Goal: Task Accomplishment & Management: Use online tool/utility

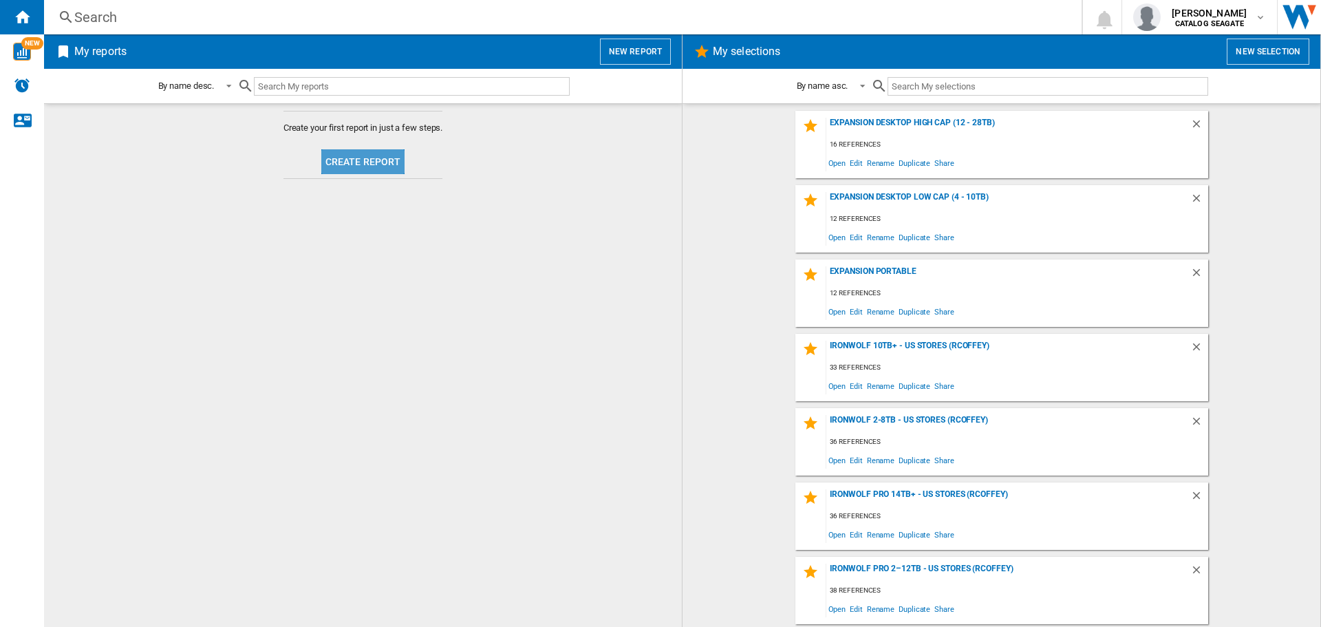
click at [374, 164] on button "Create report" at bounding box center [363, 161] width 84 height 25
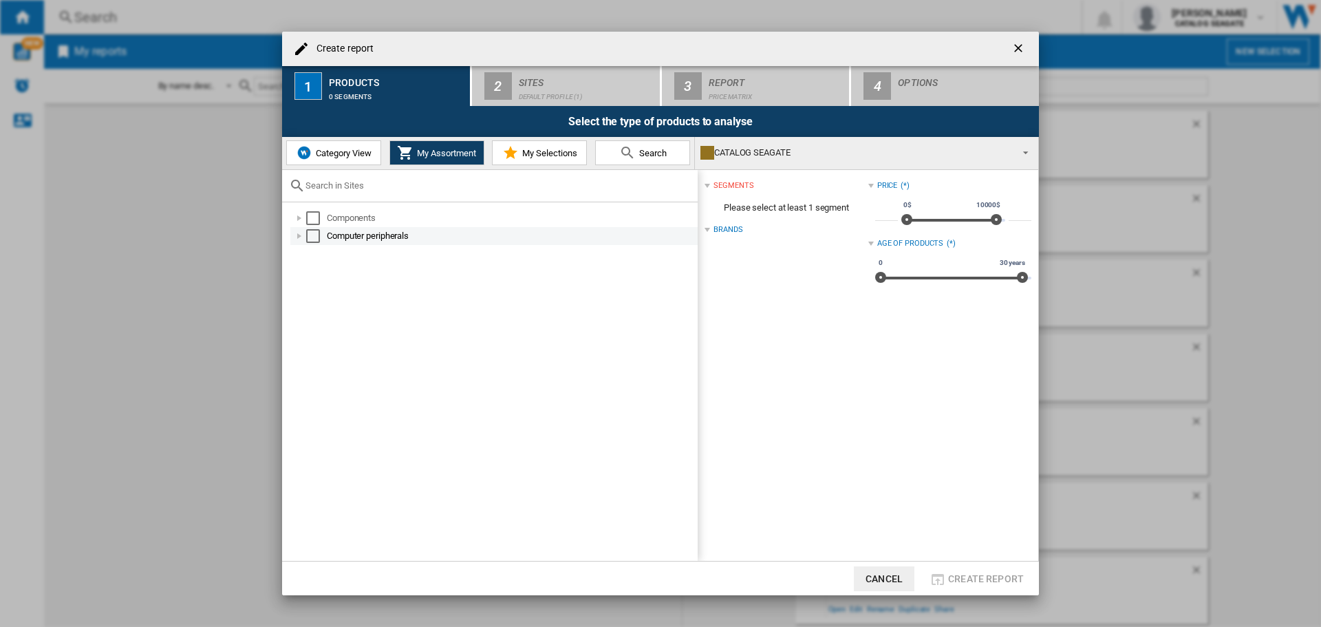
click at [299, 235] on div at bounding box center [299, 236] width 14 height 14
click at [317, 250] on div at bounding box center [315, 254] width 14 height 14
click at [326, 272] on div at bounding box center [330, 272] width 14 height 14
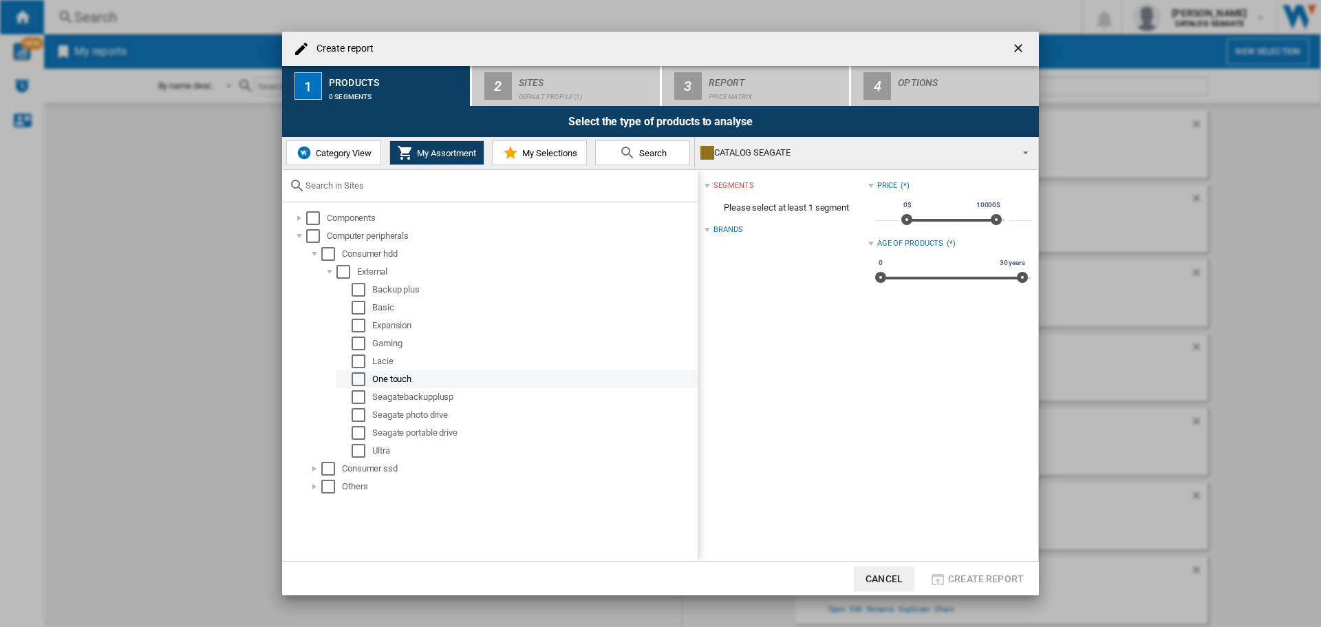
click at [362, 378] on div "Select" at bounding box center [359, 379] width 14 height 14
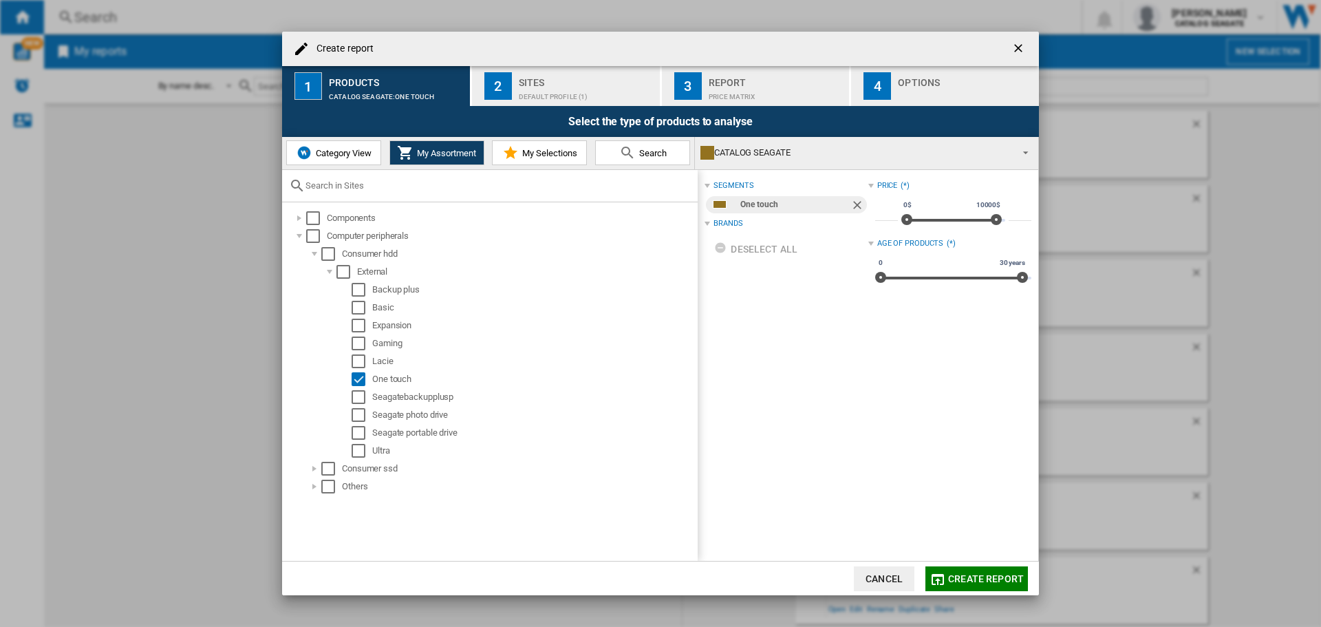
click at [545, 86] on div "Default profile (1)" at bounding box center [587, 93] width 136 height 14
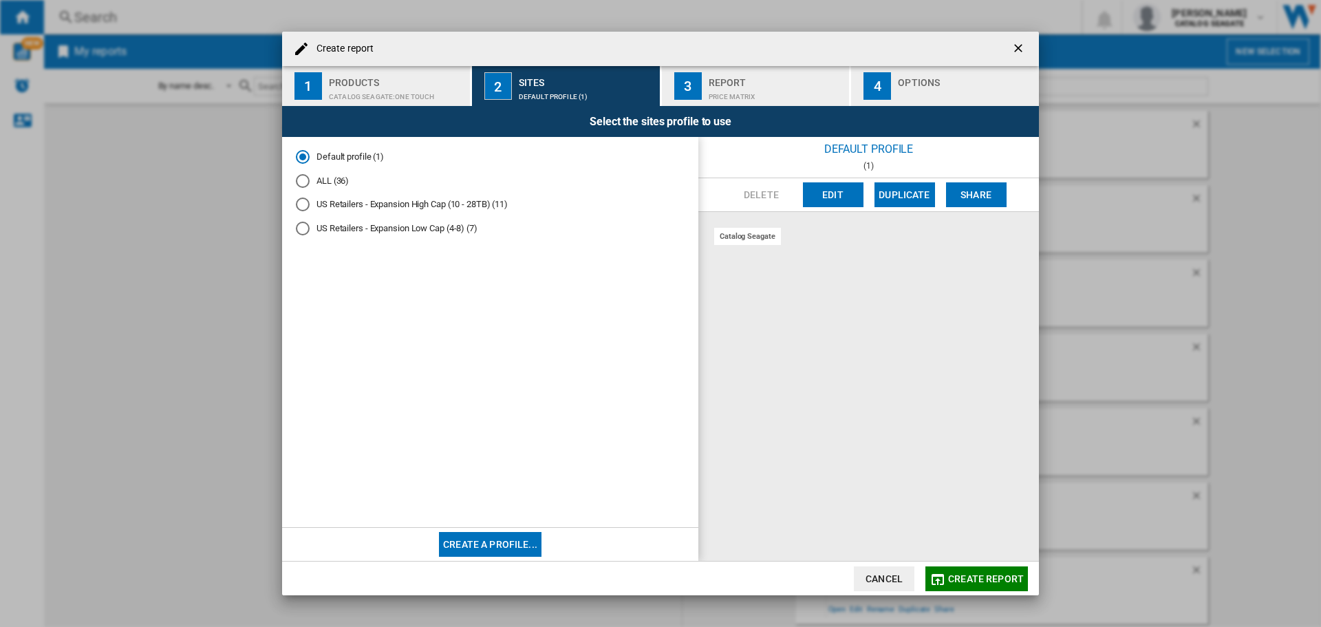
click at [305, 179] on div "ALL (36)" at bounding box center [303, 181] width 14 height 14
click at [978, 581] on span "Create report" at bounding box center [986, 578] width 76 height 11
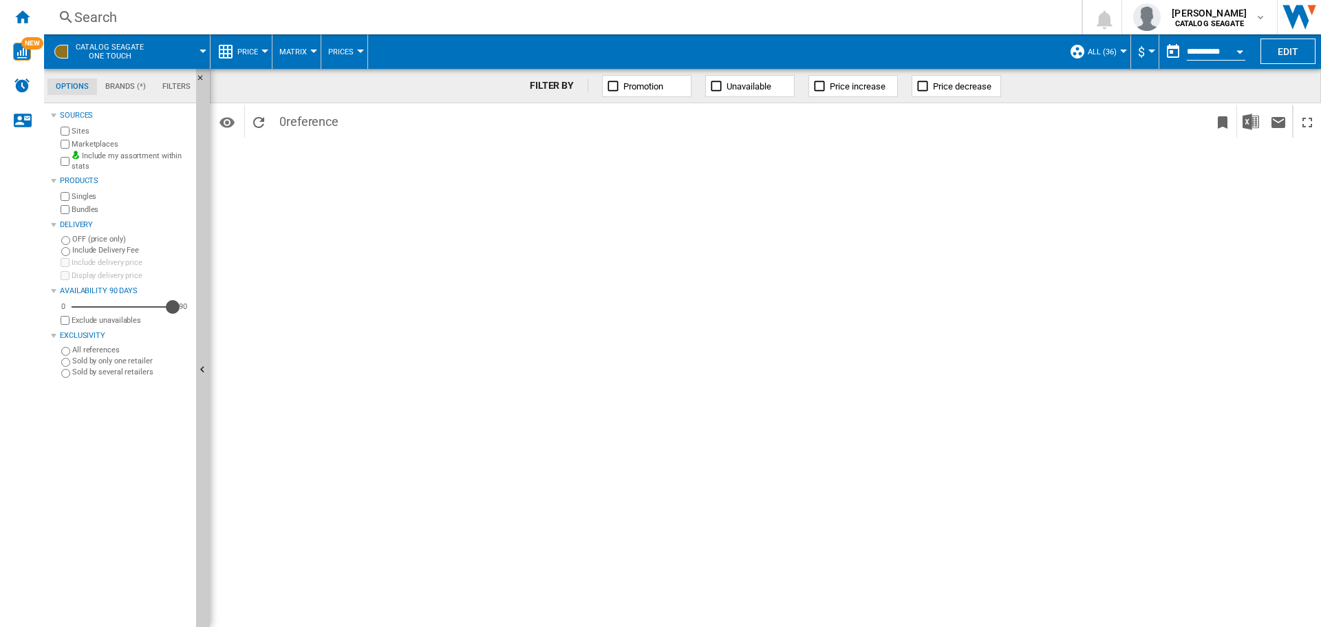
drag, startPoint x: 76, startPoint y: 307, endPoint x: 189, endPoint y: 310, distance: 113.6
click at [189, 310] on div "0 90 90" at bounding box center [124, 307] width 133 height 14
drag, startPoint x: 169, startPoint y: 303, endPoint x: 64, endPoint y: 300, distance: 105.3
click at [64, 300] on div "0 8 90" at bounding box center [124, 307] width 133 height 14
drag, startPoint x: 74, startPoint y: 307, endPoint x: 83, endPoint y: 308, distance: 9.1
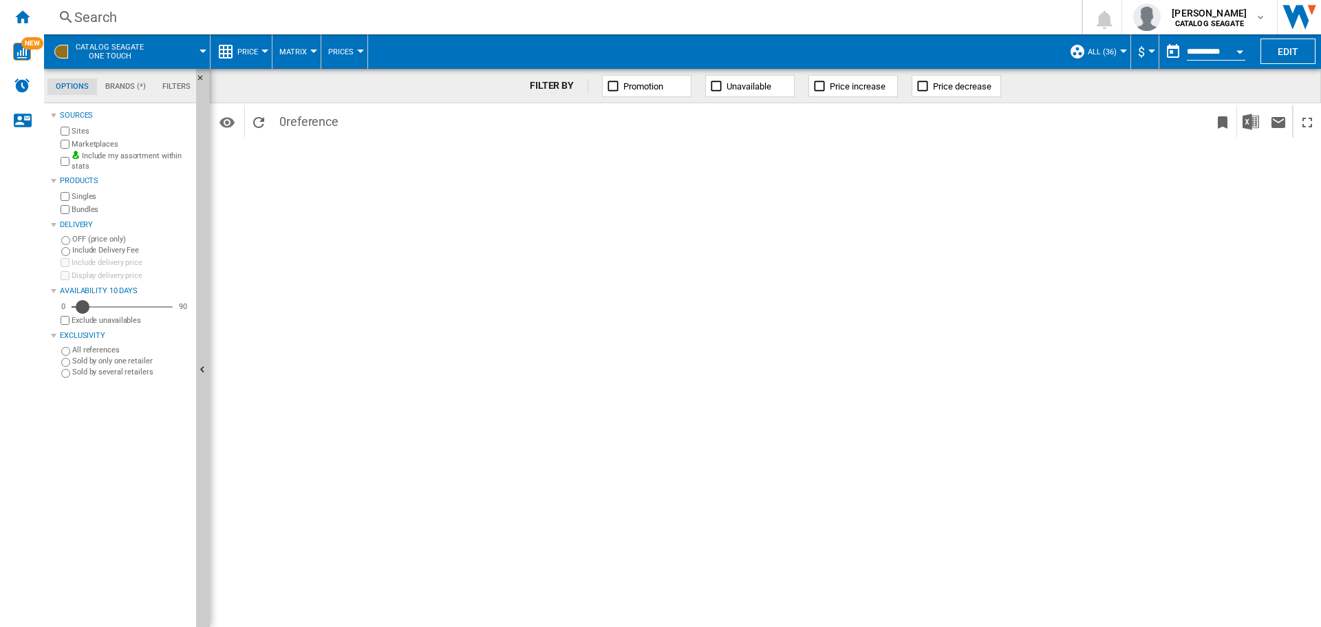
click at [83, 308] on div "Availability" at bounding box center [83, 307] width 14 height 14
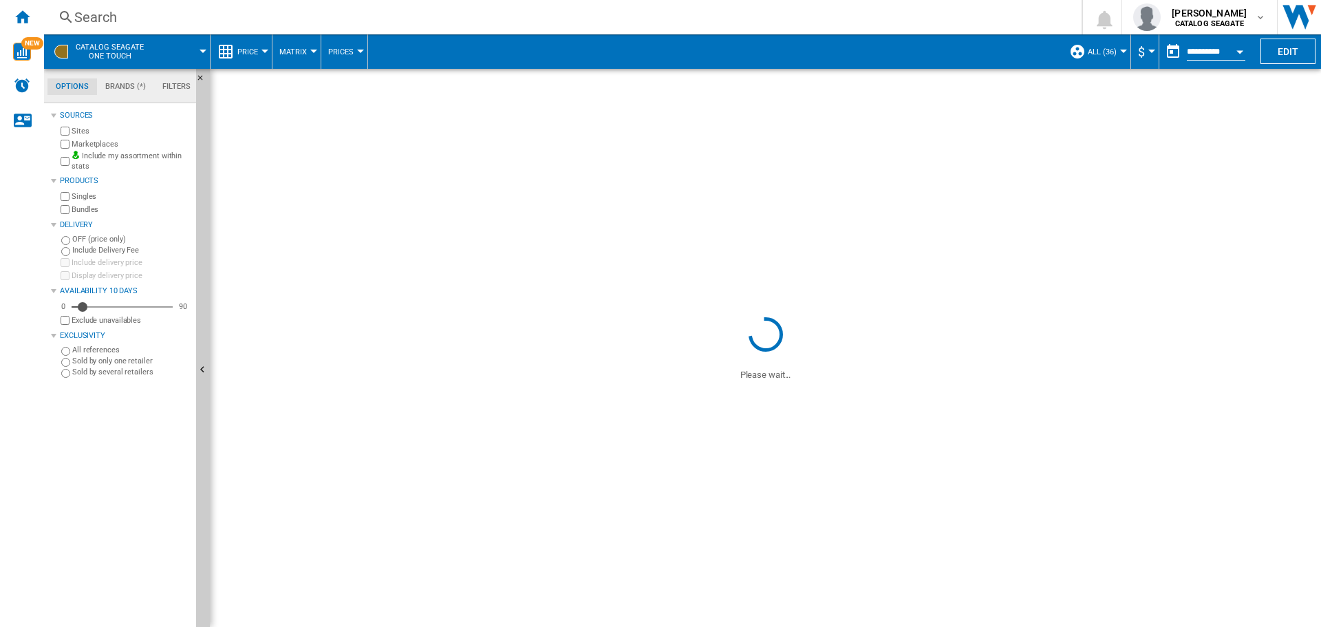
click at [200, 53] on span at bounding box center [183, 51] width 40 height 34
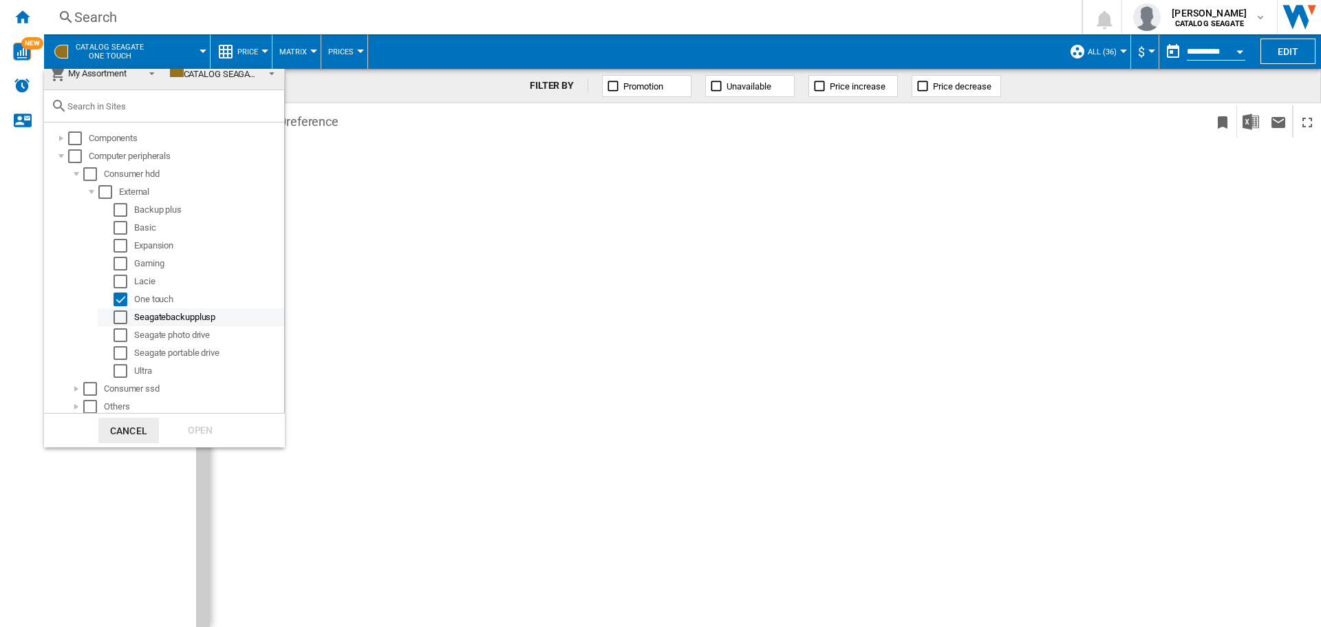
scroll to position [14, 0]
click at [77, 386] on div at bounding box center [77, 386] width 14 height 14
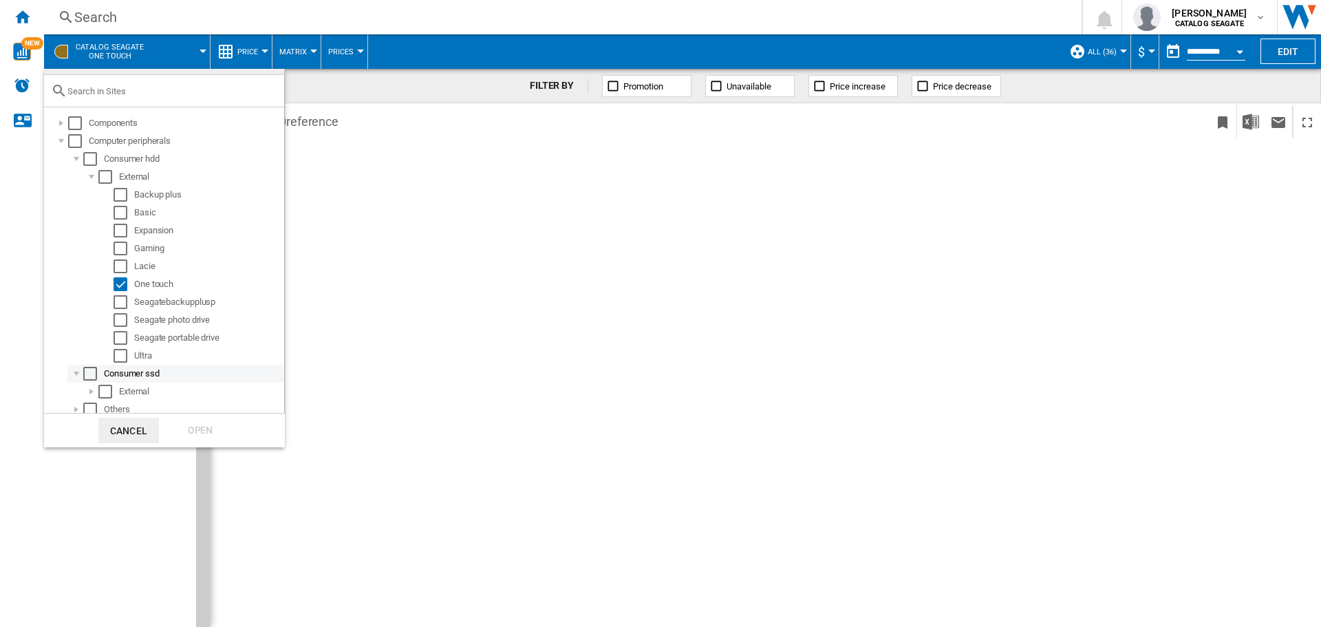
scroll to position [32, 0]
click at [76, 403] on div at bounding box center [77, 404] width 14 height 14
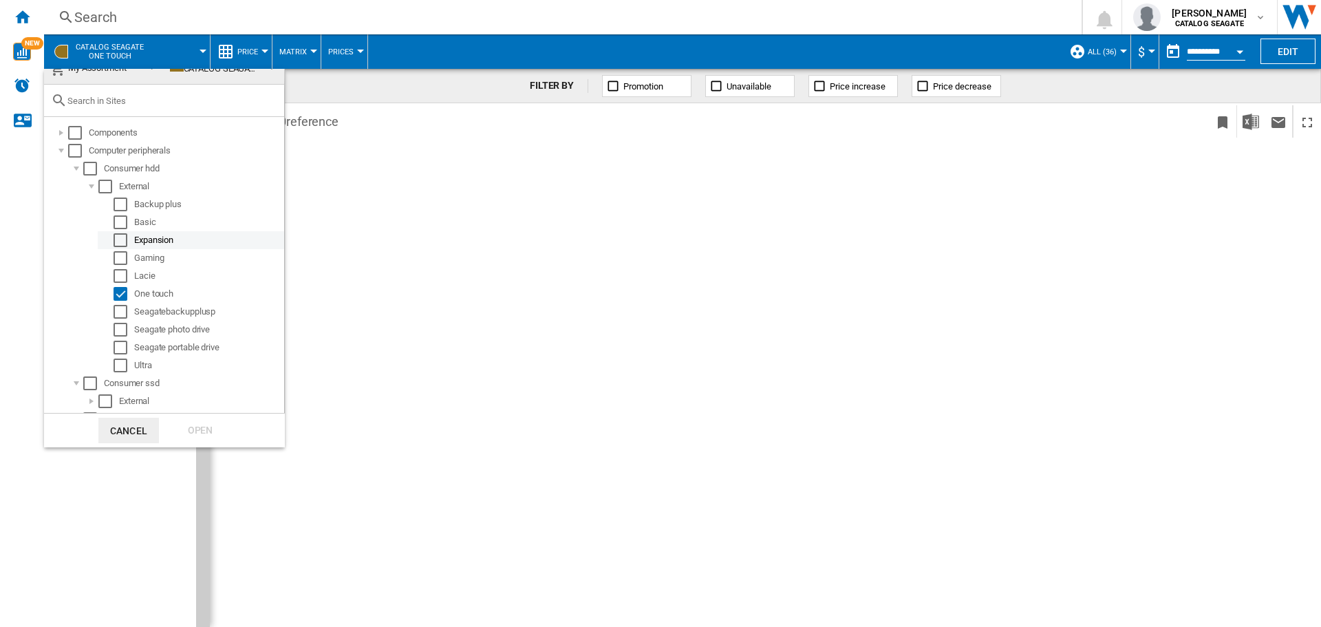
scroll to position [0, 0]
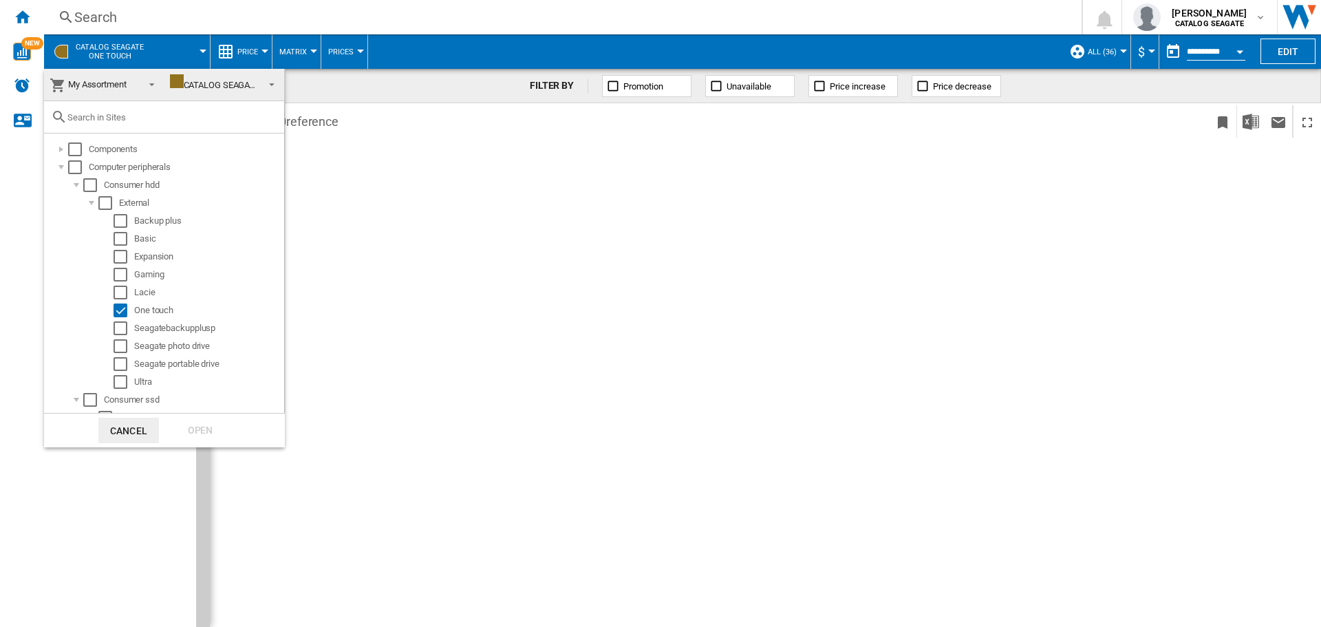
click at [260, 85] on span at bounding box center [268, 83] width 16 height 19
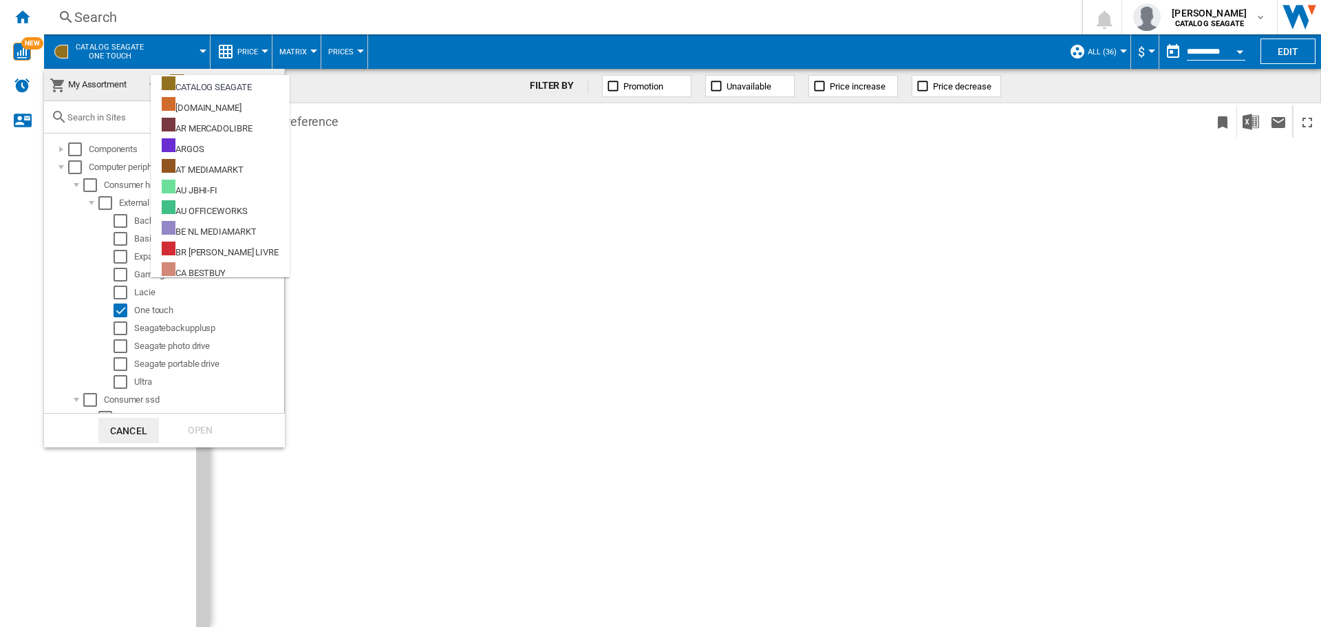
click at [228, 435] on md-dialog-actions "Cancel Open" at bounding box center [164, 430] width 241 height 34
click at [120, 432] on button "Cancel" at bounding box center [128, 430] width 61 height 25
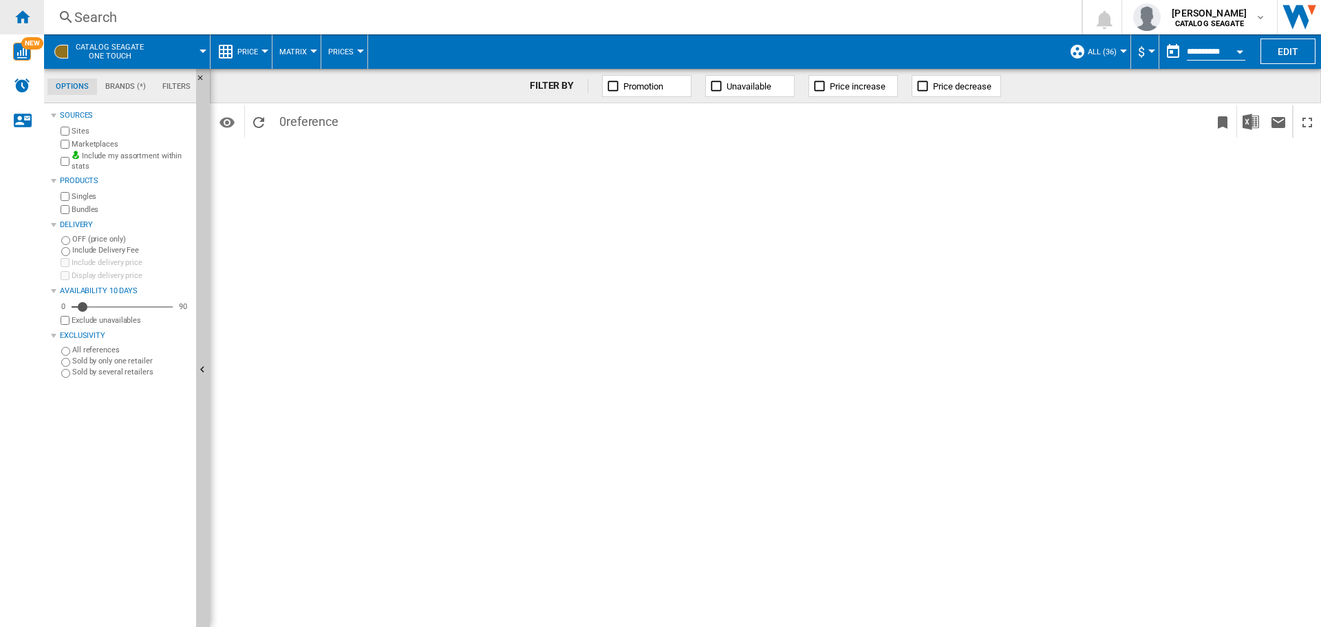
click at [26, 19] on ng-md-icon "Home" at bounding box center [22, 16] width 17 height 17
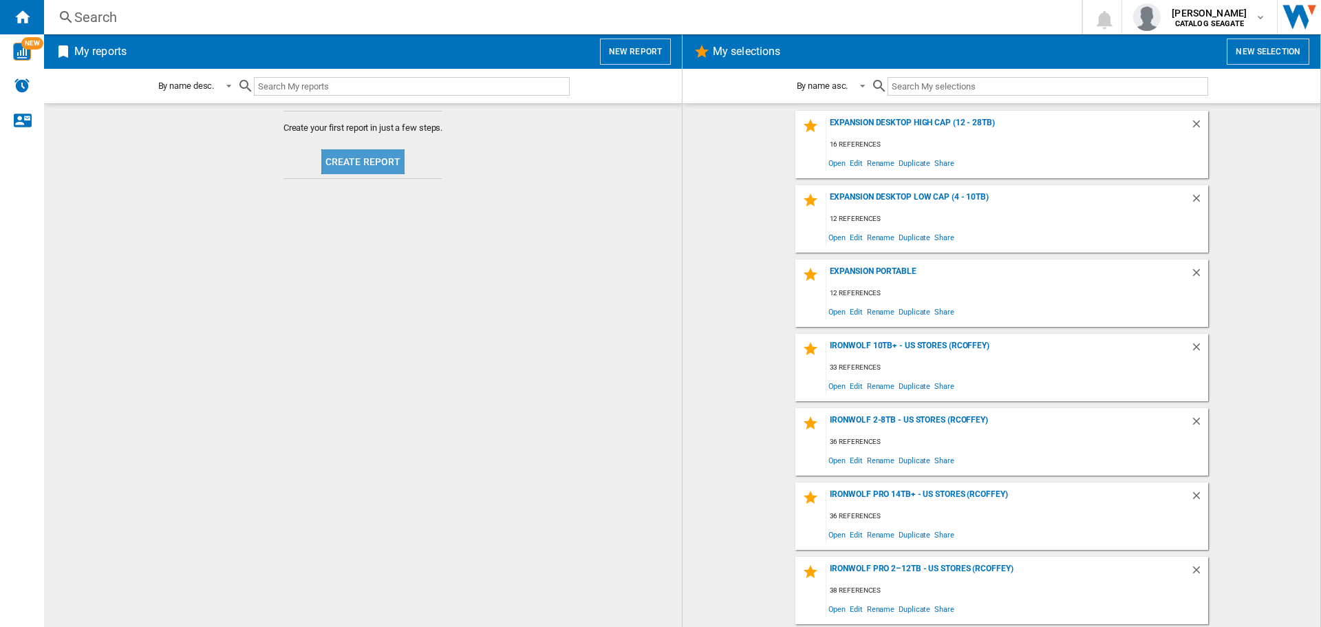
click at [374, 160] on button "Create report" at bounding box center [363, 161] width 84 height 25
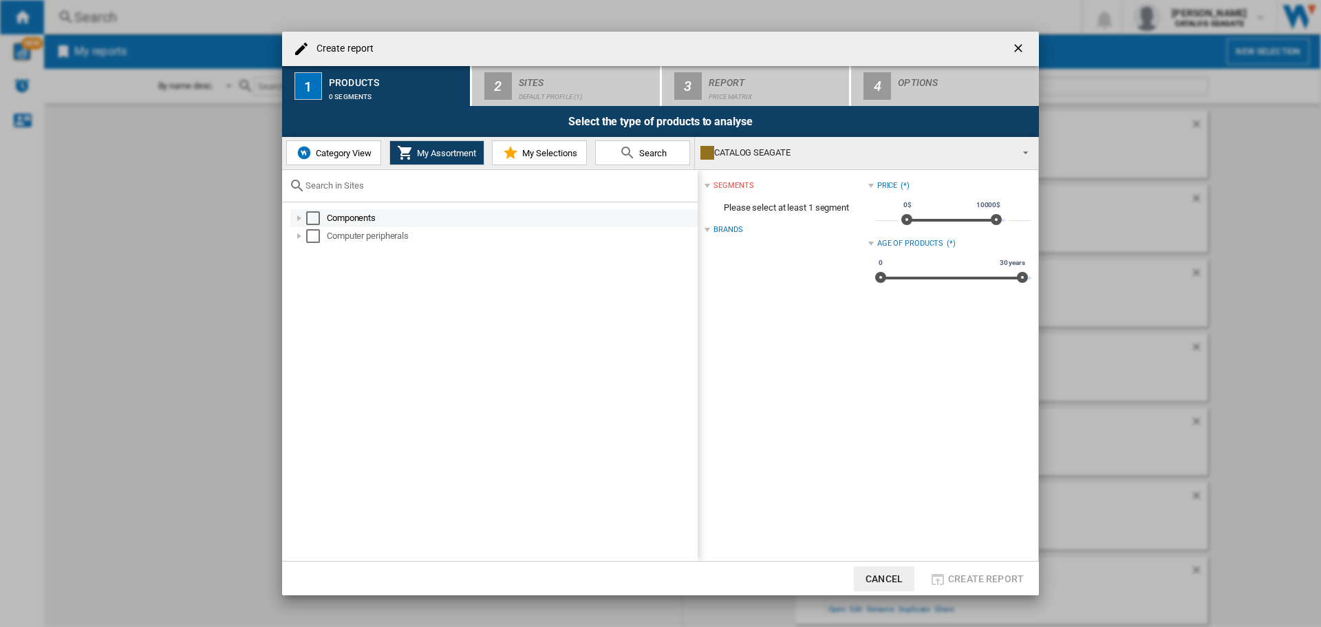
click at [304, 215] on div "Create report ..." at bounding box center [299, 218] width 14 height 14
click at [313, 253] on div "Create report ..." at bounding box center [315, 254] width 14 height 14
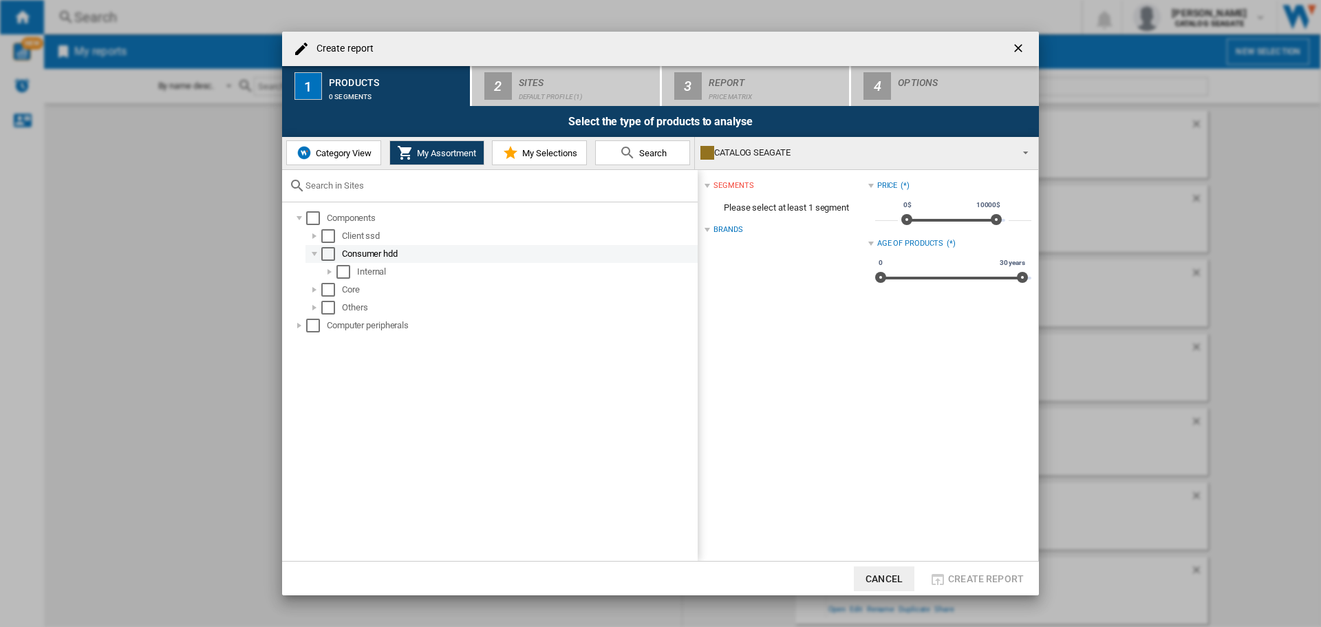
click at [315, 255] on div "Create report ..." at bounding box center [315, 254] width 14 height 14
click at [314, 255] on div "Create report ..." at bounding box center [315, 254] width 14 height 14
click at [299, 217] on div "Create report ..." at bounding box center [299, 218] width 14 height 14
click at [301, 235] on div "Create report ..." at bounding box center [299, 236] width 14 height 14
click at [316, 270] on div "Create report ..." at bounding box center [315, 272] width 14 height 14
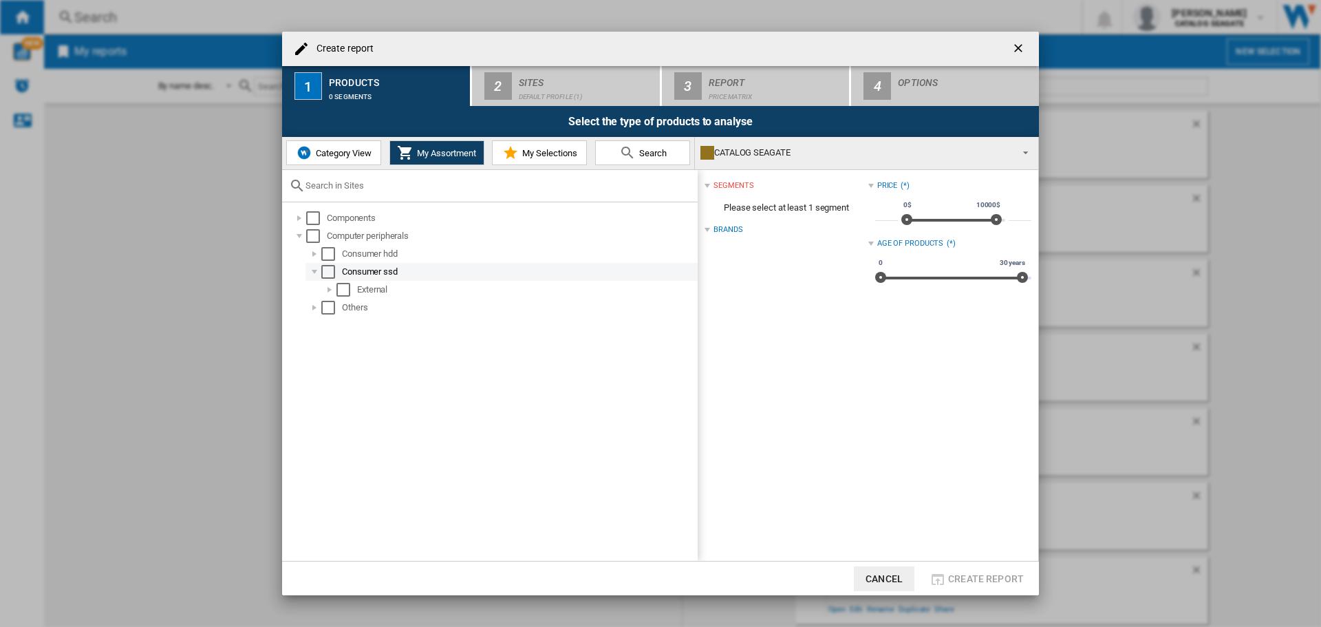
click at [316, 270] on div "Create report ..." at bounding box center [315, 272] width 14 height 14
click at [315, 253] on div "Create report ..." at bounding box center [315, 254] width 14 height 14
click at [299, 218] on div "Create report ..." at bounding box center [299, 218] width 14 height 14
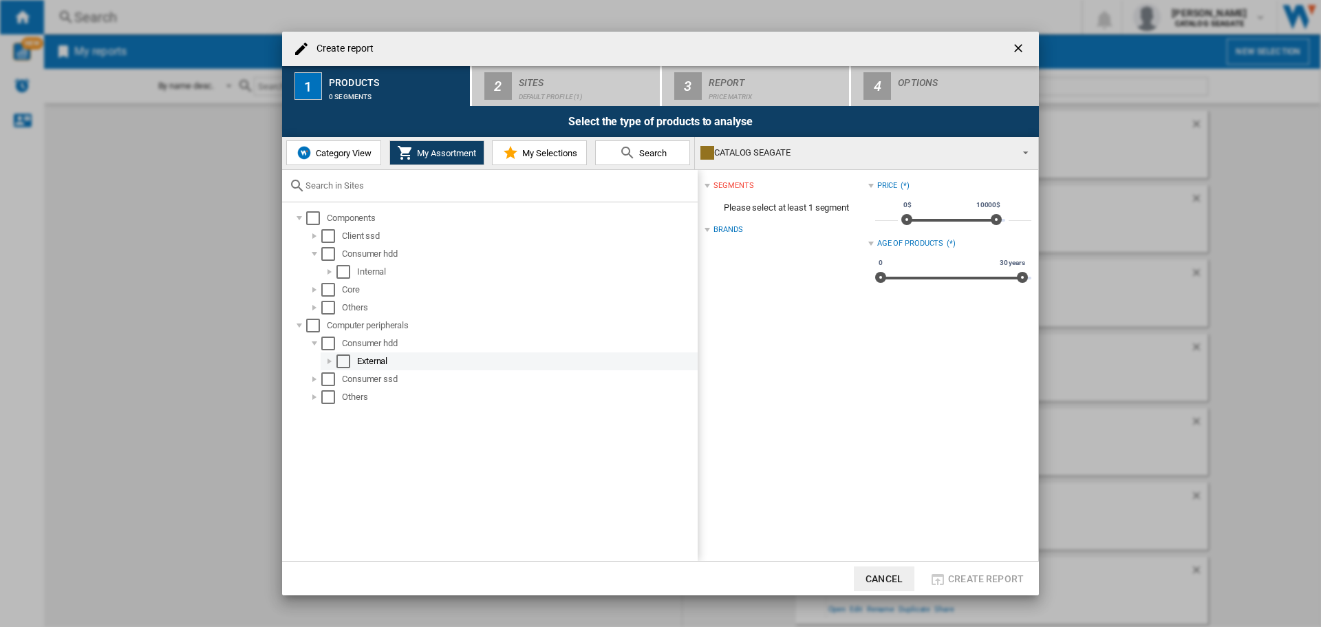
click at [332, 359] on div "Create report ..." at bounding box center [330, 361] width 14 height 14
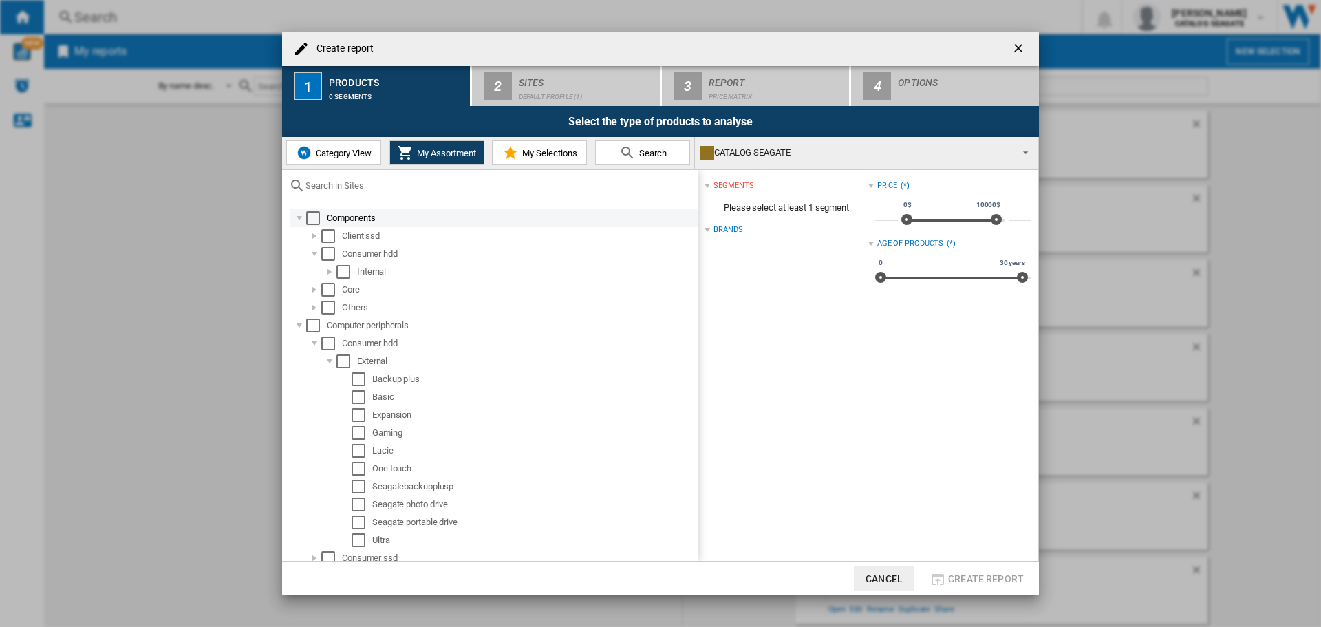
click at [299, 213] on div "Create report ..." at bounding box center [299, 218] width 14 height 14
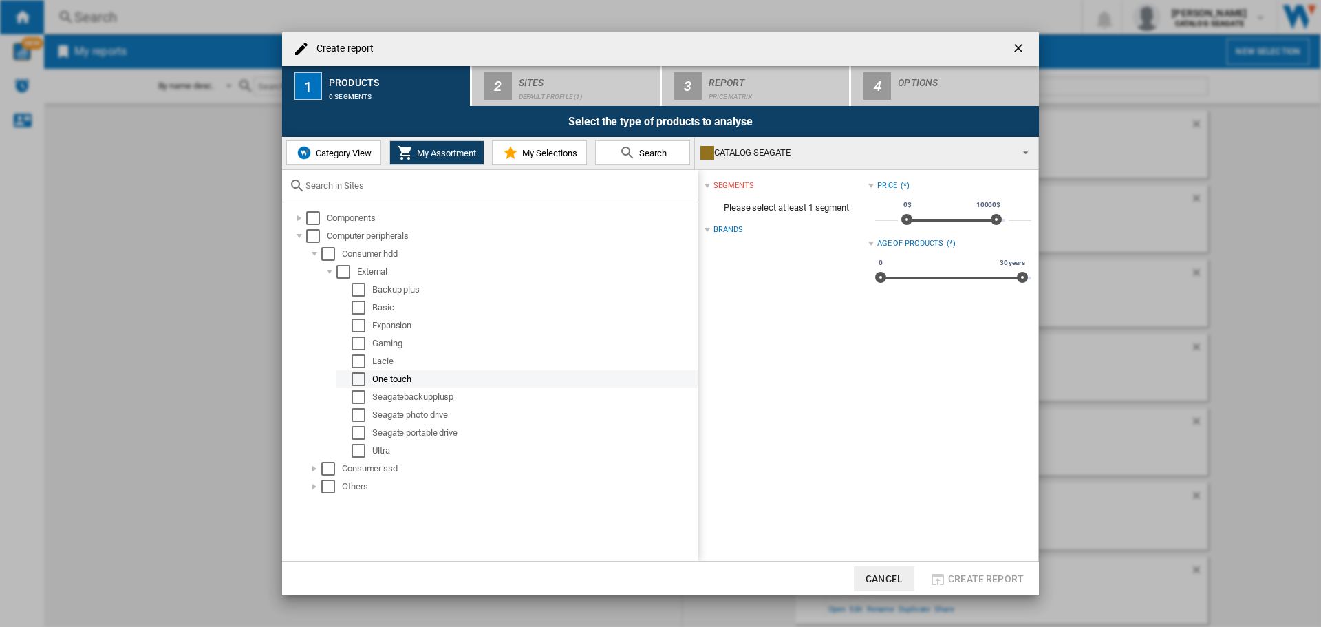
click at [359, 378] on div "Select" at bounding box center [359, 379] width 14 height 14
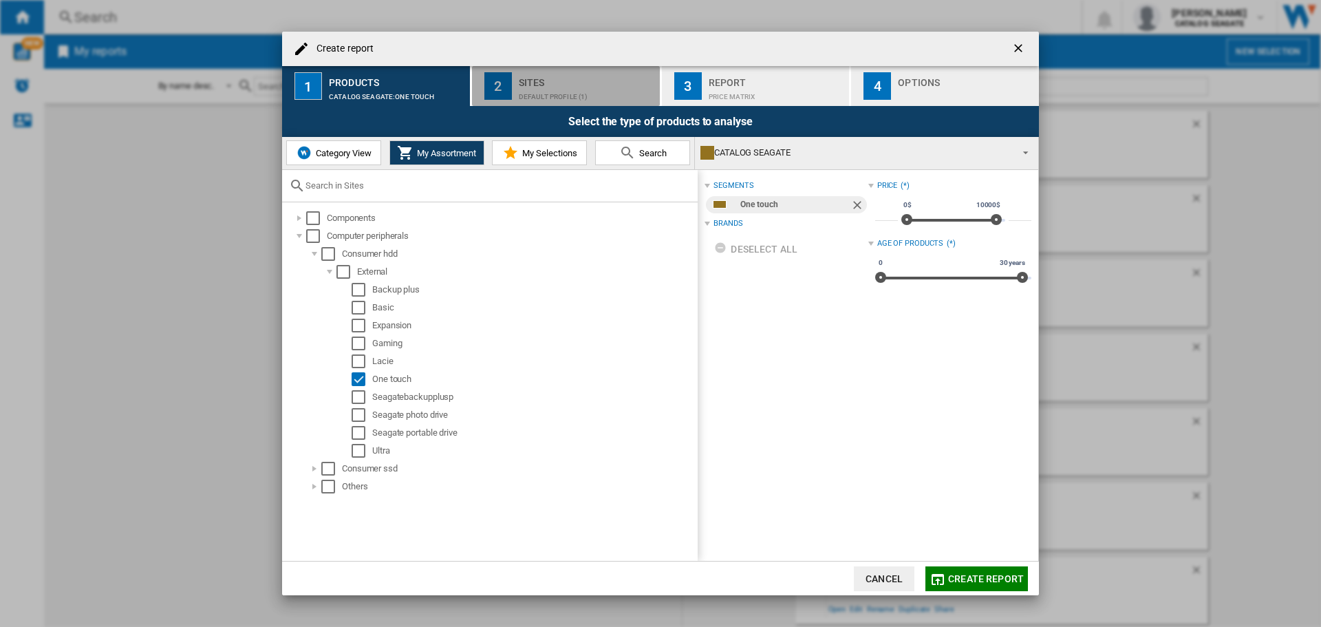
click at [550, 86] on div "Default profile (1)" at bounding box center [587, 93] width 136 height 14
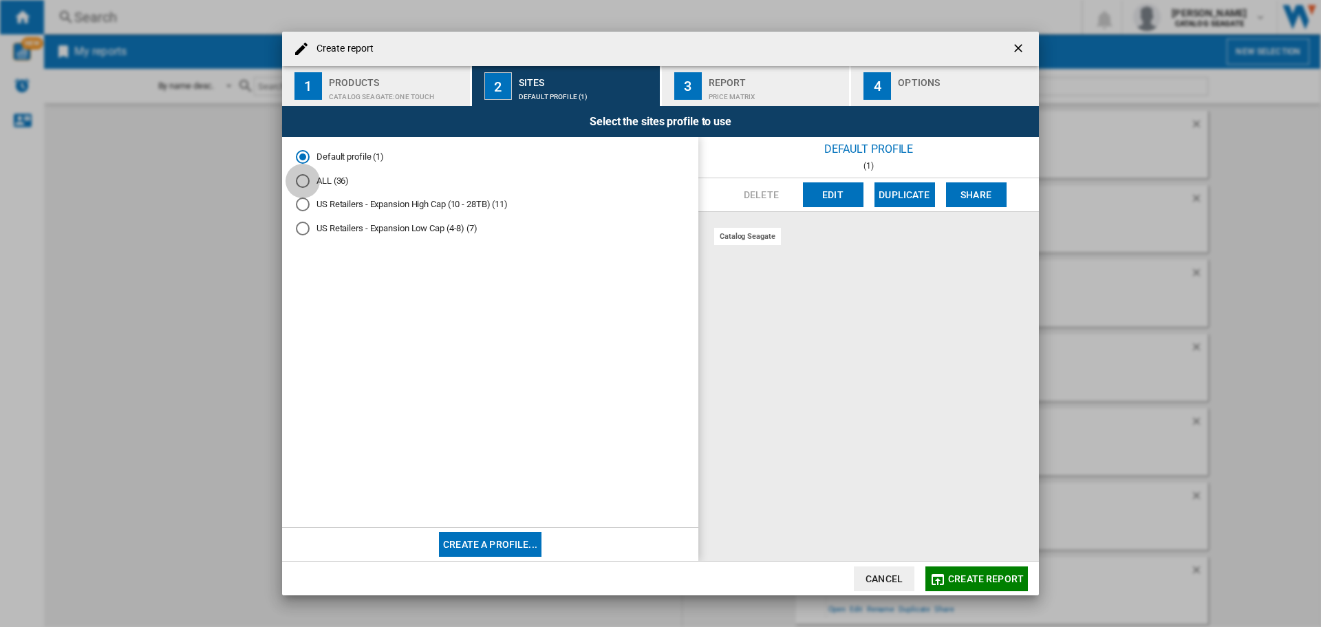
click at [301, 179] on div "ALL (36)" at bounding box center [303, 181] width 14 height 14
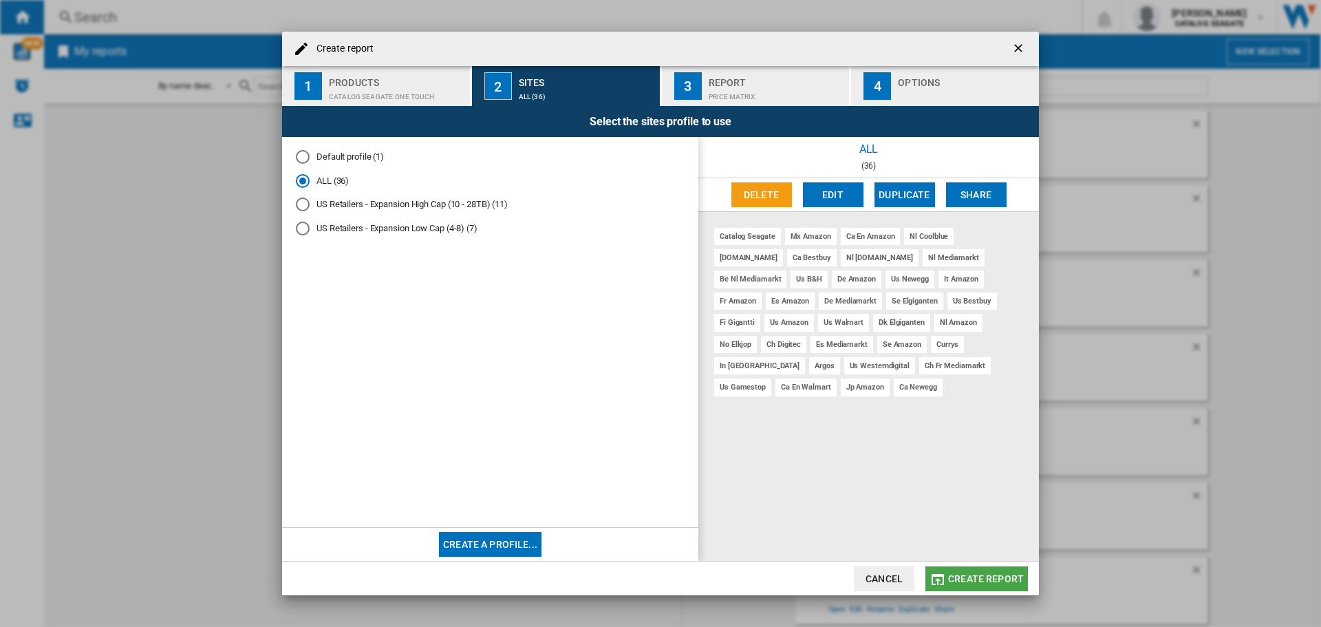
click at [976, 581] on span "Create report" at bounding box center [986, 578] width 76 height 11
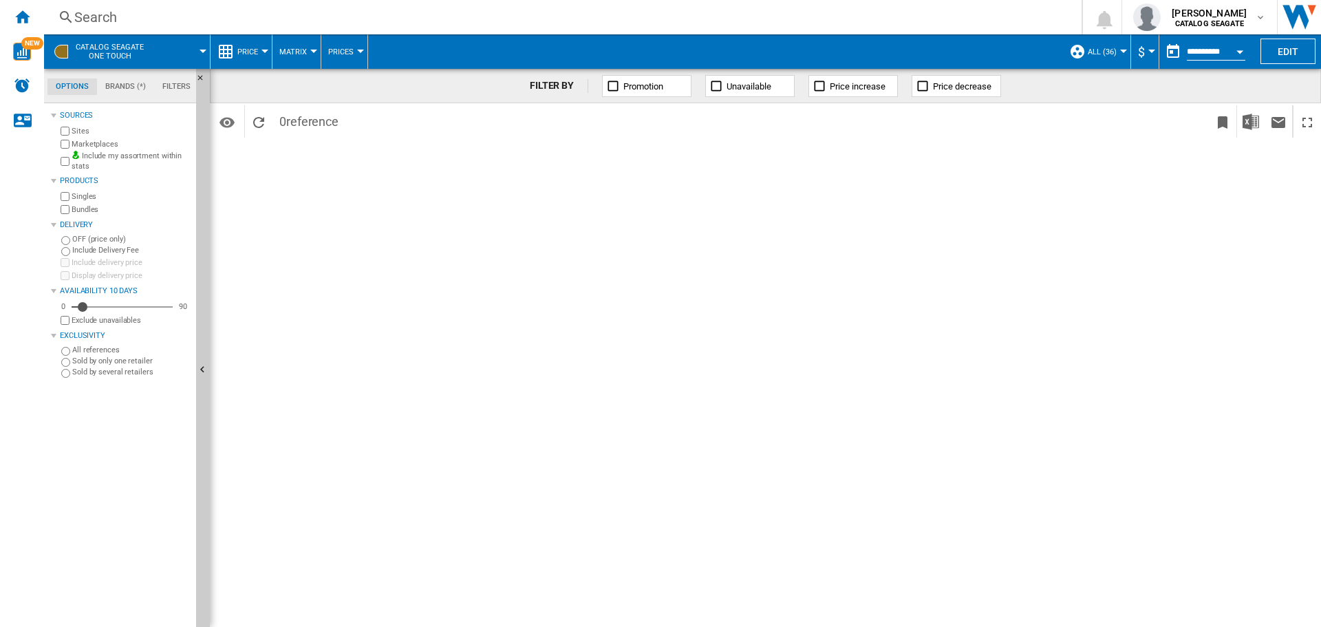
click at [1218, 45] on md-datepicker "**********" at bounding box center [1208, 52] width 98 height 28
click at [1235, 49] on button "Open calendar" at bounding box center [1240, 49] width 25 height 25
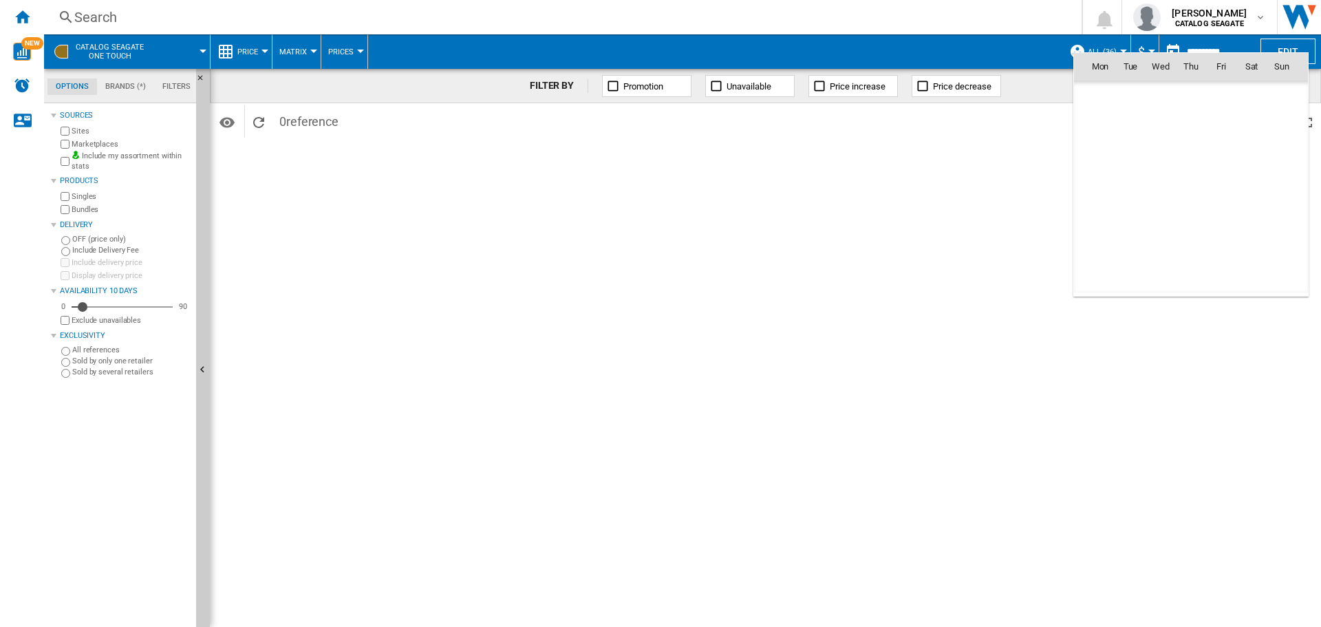
scroll to position [6565, 0]
click at [951, 222] on div at bounding box center [660, 313] width 1321 height 627
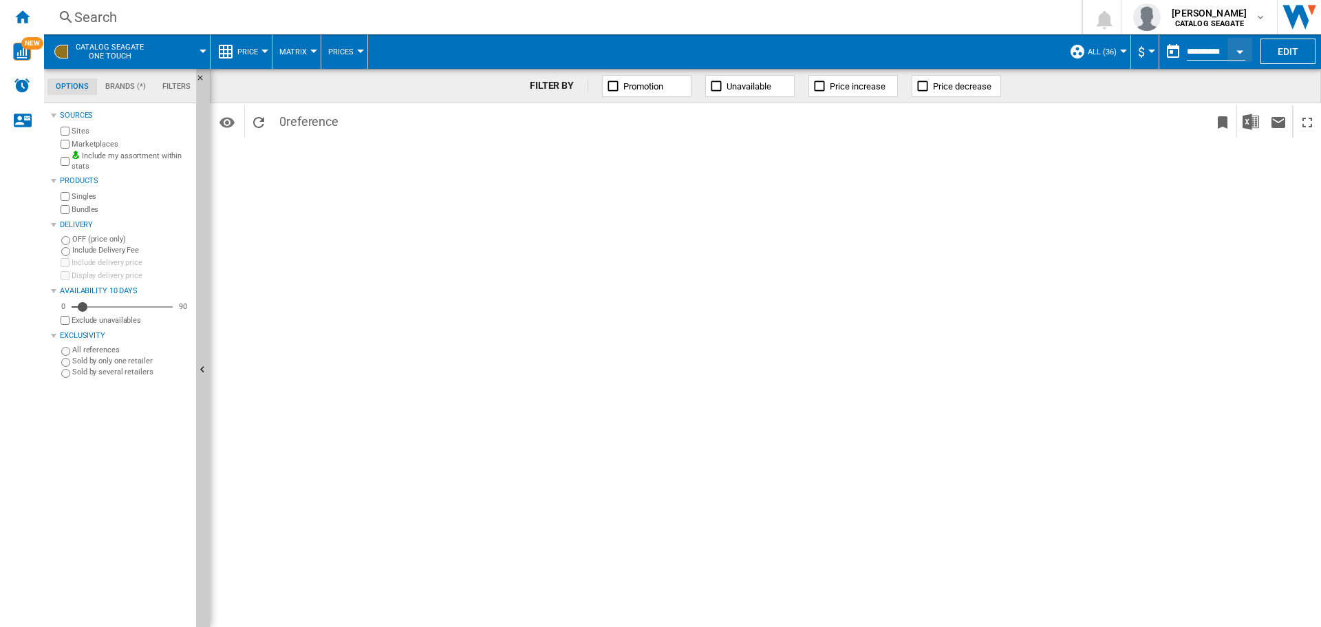
click at [1104, 50] on span "ALL (36)" at bounding box center [1102, 51] width 29 height 9
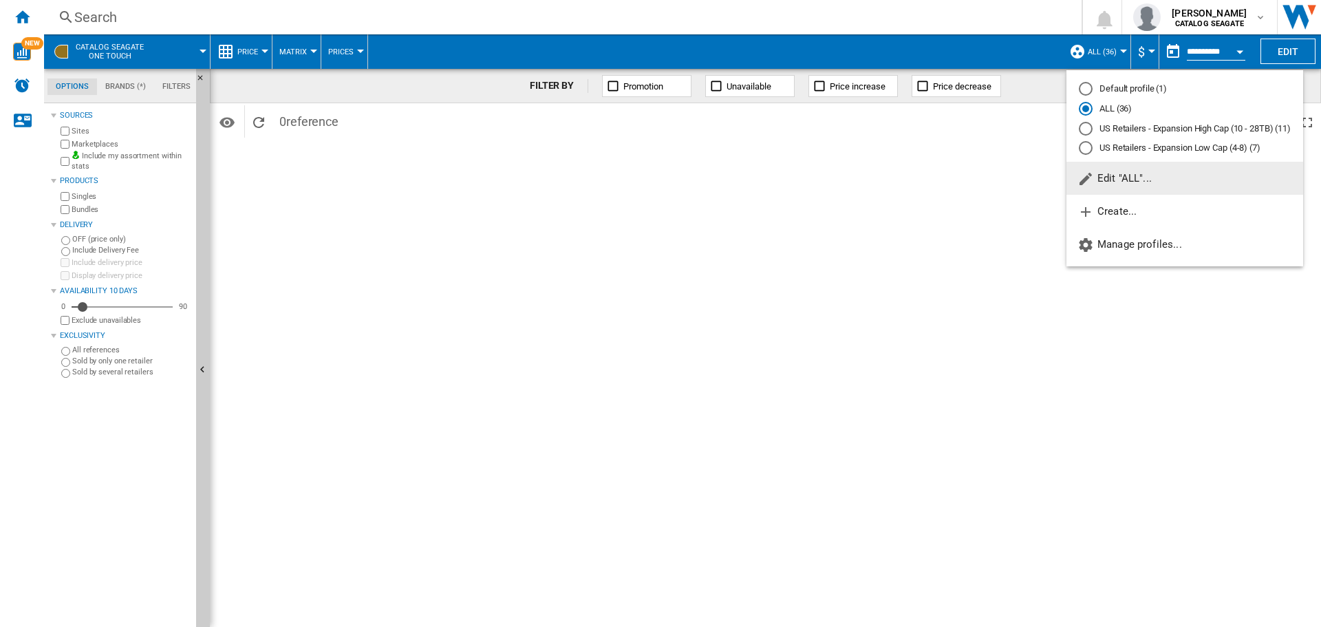
click at [947, 235] on md-backdrop at bounding box center [660, 313] width 1321 height 627
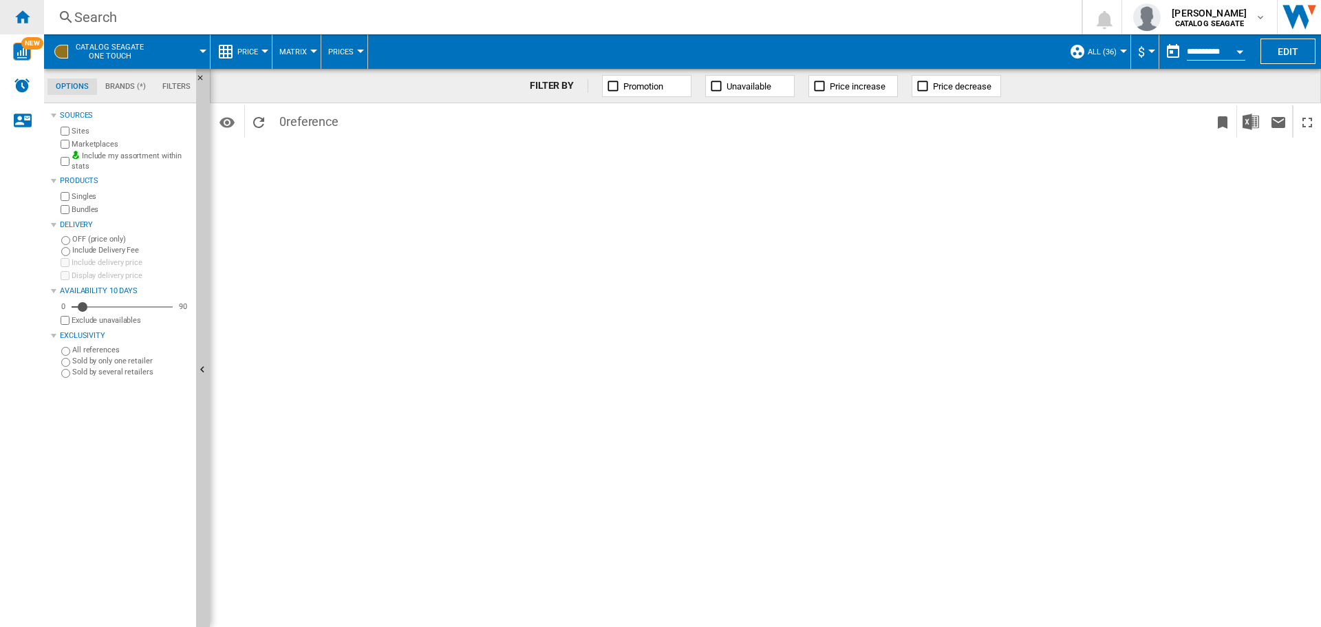
click at [21, 17] on ng-md-icon "Home" at bounding box center [22, 16] width 17 height 17
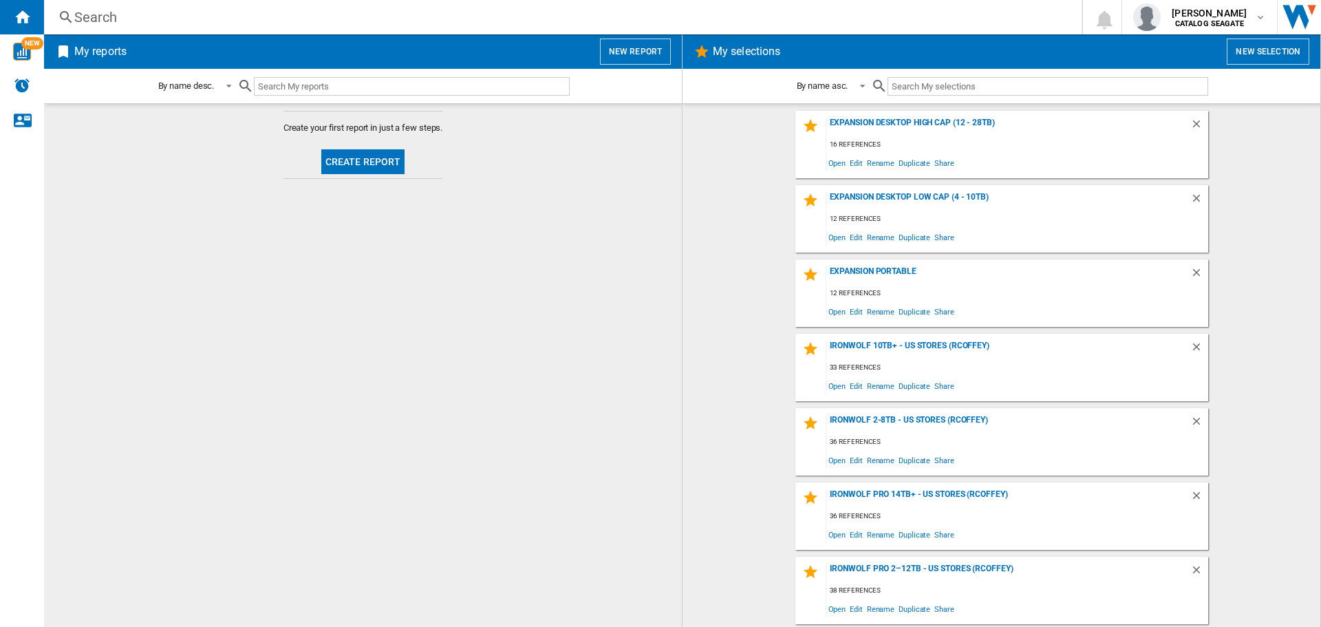
click at [381, 162] on button "Create report" at bounding box center [363, 161] width 84 height 25
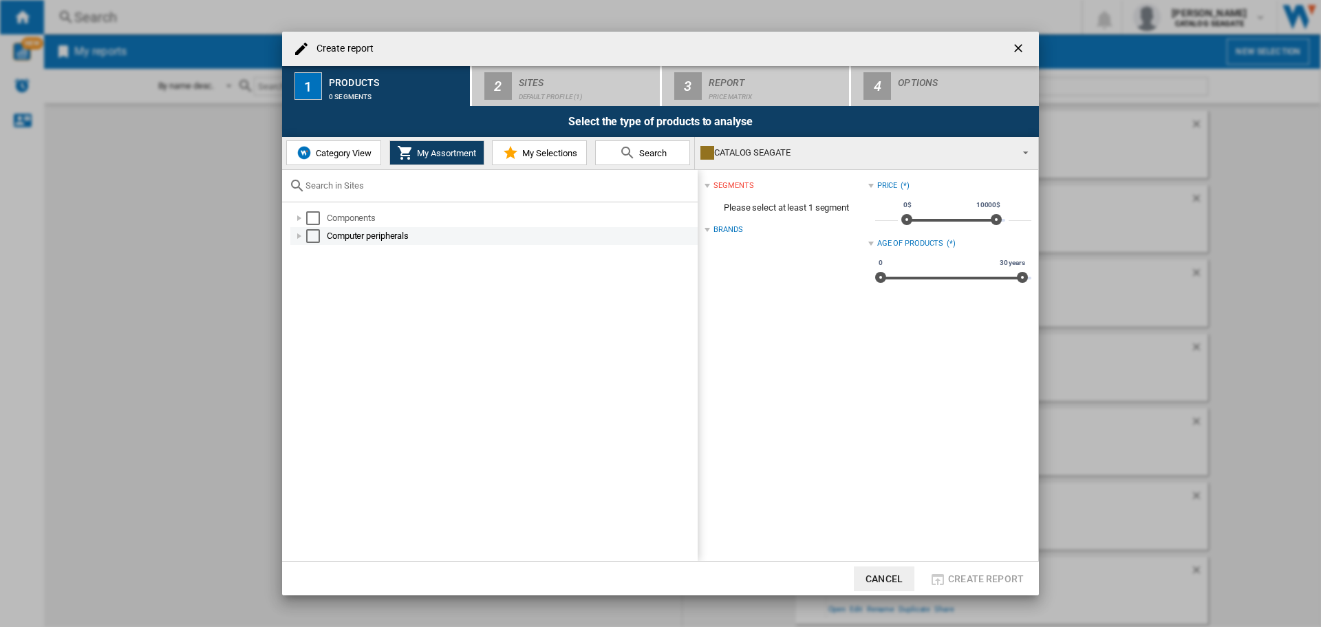
click at [301, 233] on div "Create report ..." at bounding box center [299, 236] width 14 height 14
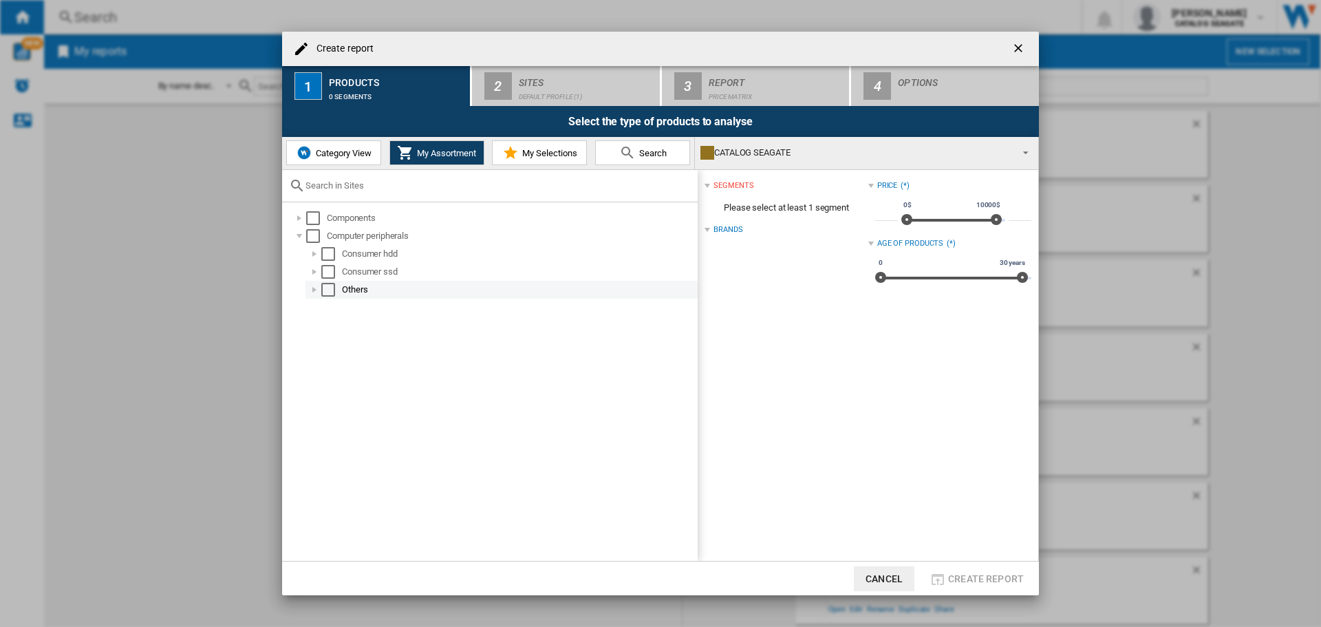
click at [317, 290] on div "Create report ..." at bounding box center [315, 290] width 14 height 14
click at [317, 286] on div "Create report ..." at bounding box center [315, 290] width 14 height 14
click at [315, 274] on div "Create report ..." at bounding box center [315, 272] width 14 height 14
click at [314, 254] on div "Create report ..." at bounding box center [315, 254] width 14 height 14
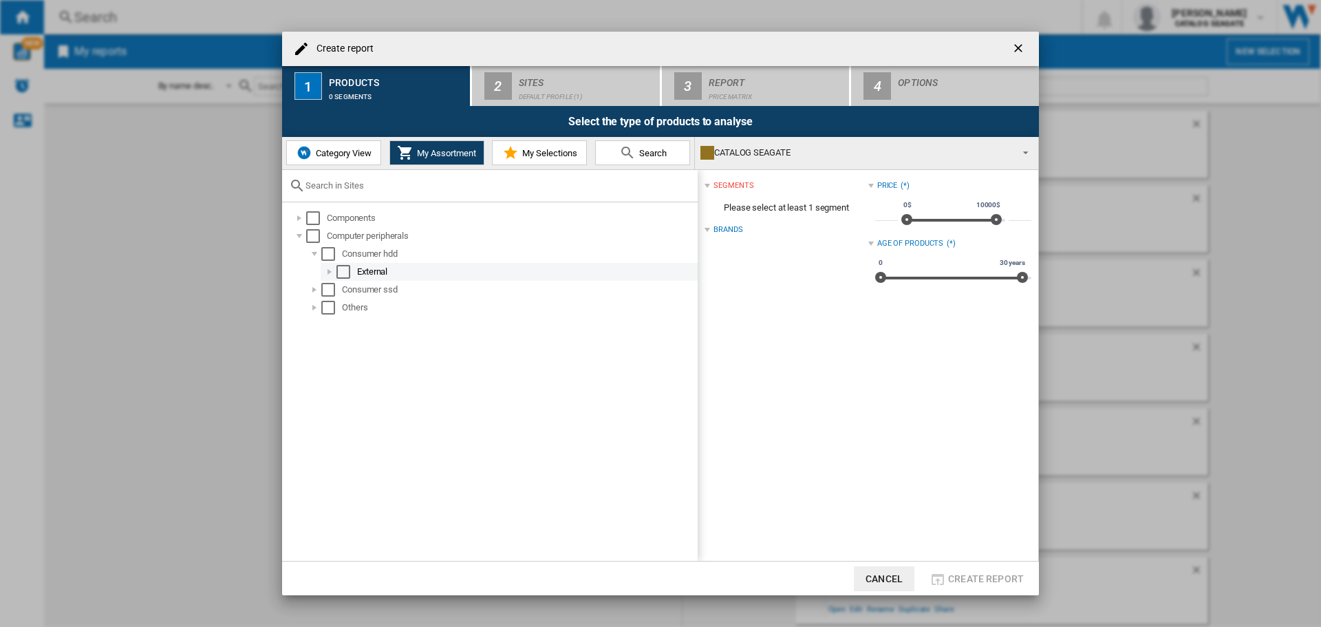
click at [327, 271] on div "Create report ..." at bounding box center [330, 272] width 14 height 14
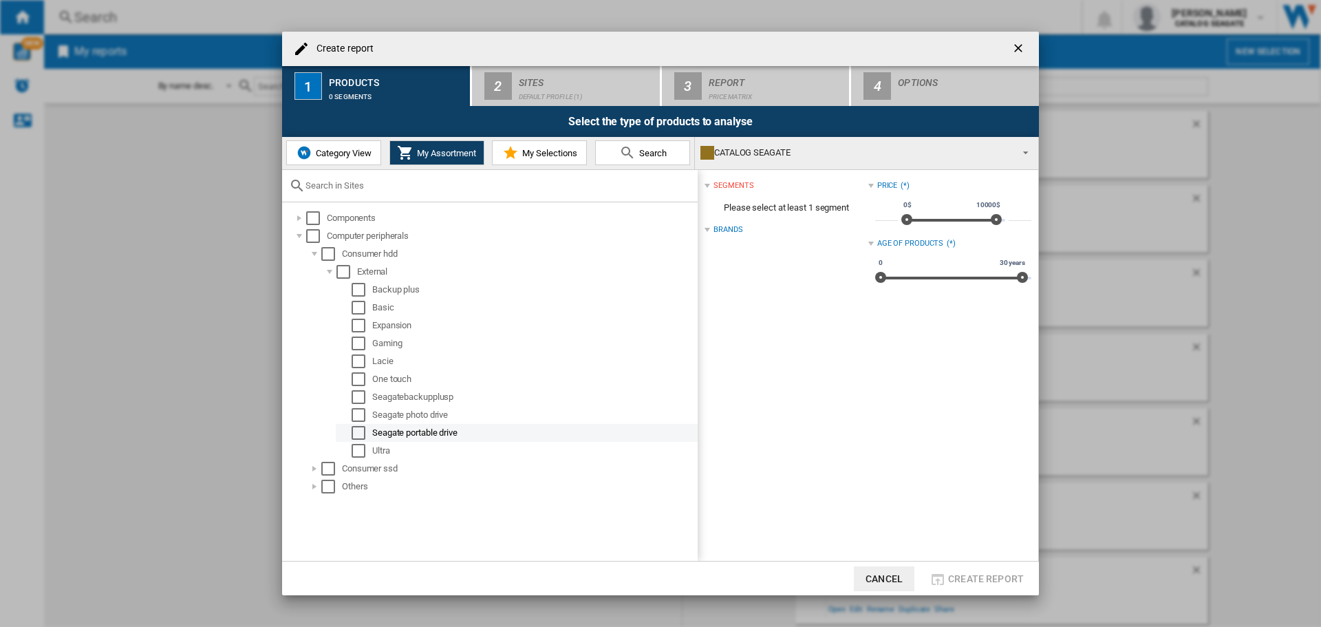
click at [353, 430] on div "Select" at bounding box center [359, 433] width 14 height 14
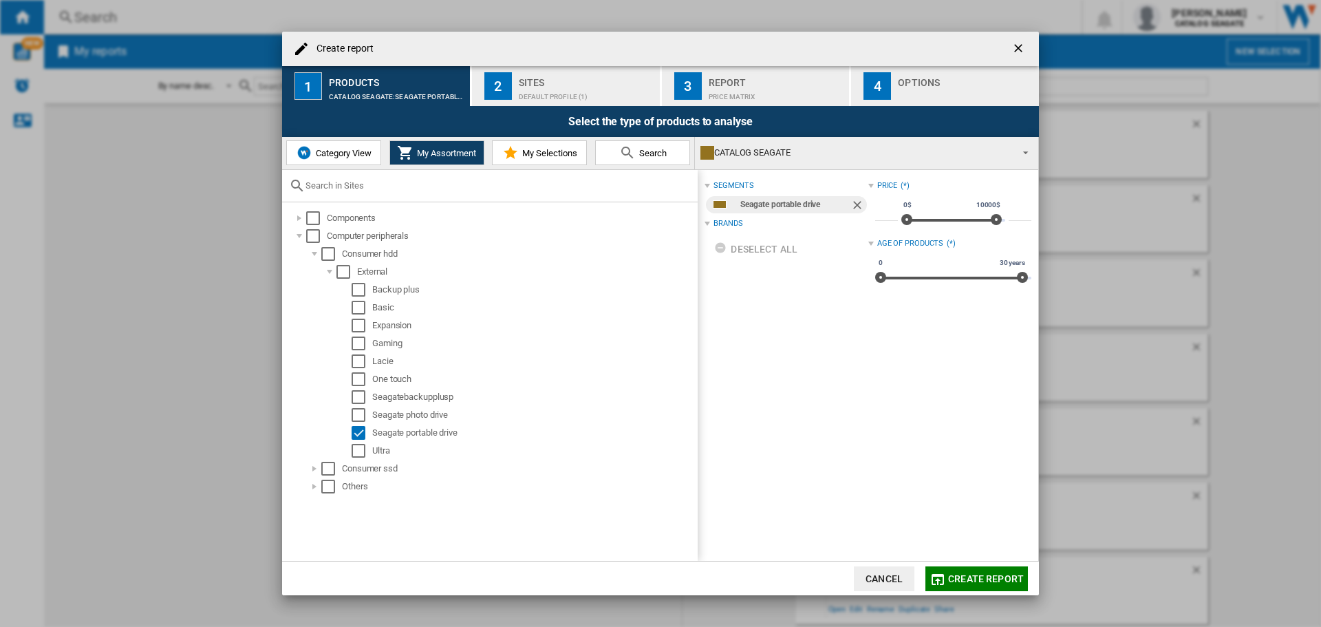
click at [549, 94] on div "Default profile (1)" at bounding box center [587, 93] width 136 height 14
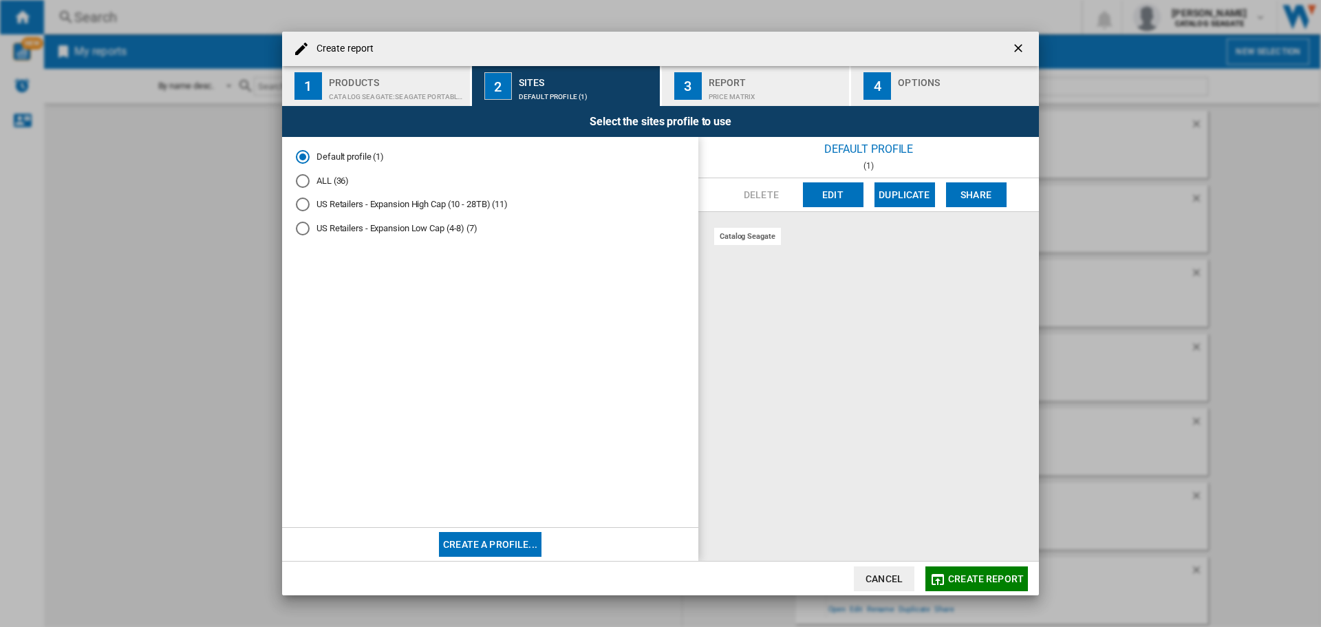
click at [306, 175] on div "ALL (36)" at bounding box center [303, 181] width 14 height 14
click at [970, 574] on span "Create report" at bounding box center [986, 578] width 76 height 11
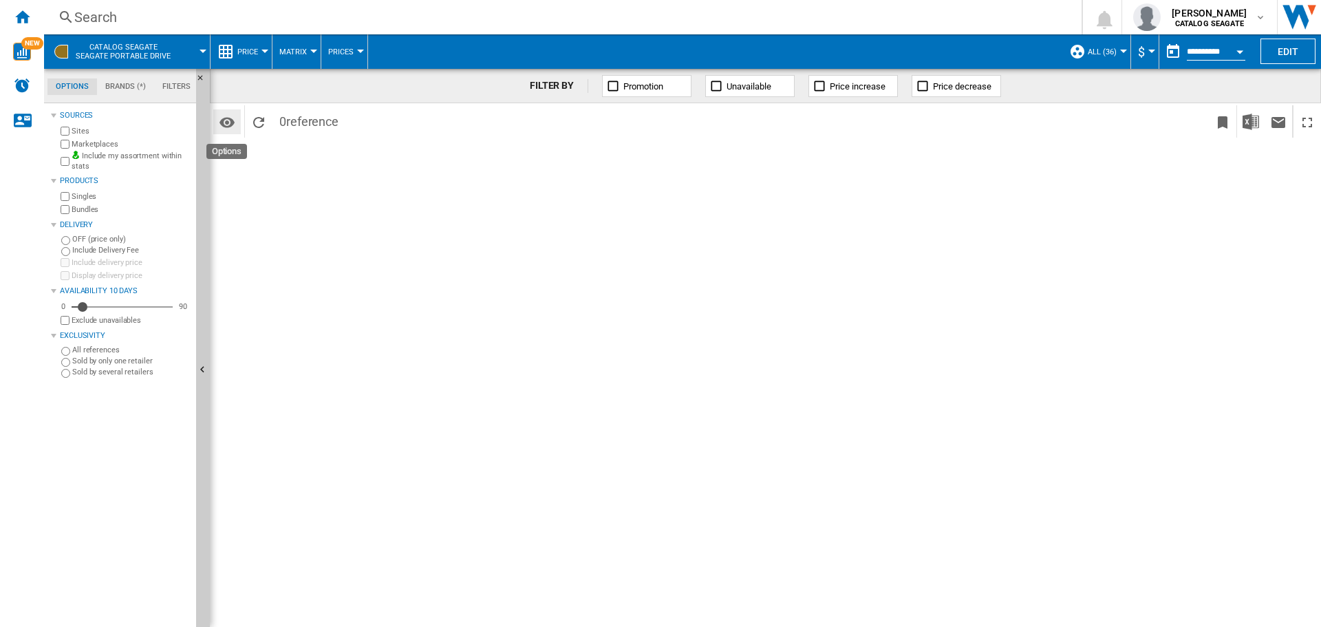
click at [223, 116] on md-icon "Options" at bounding box center [227, 122] width 17 height 17
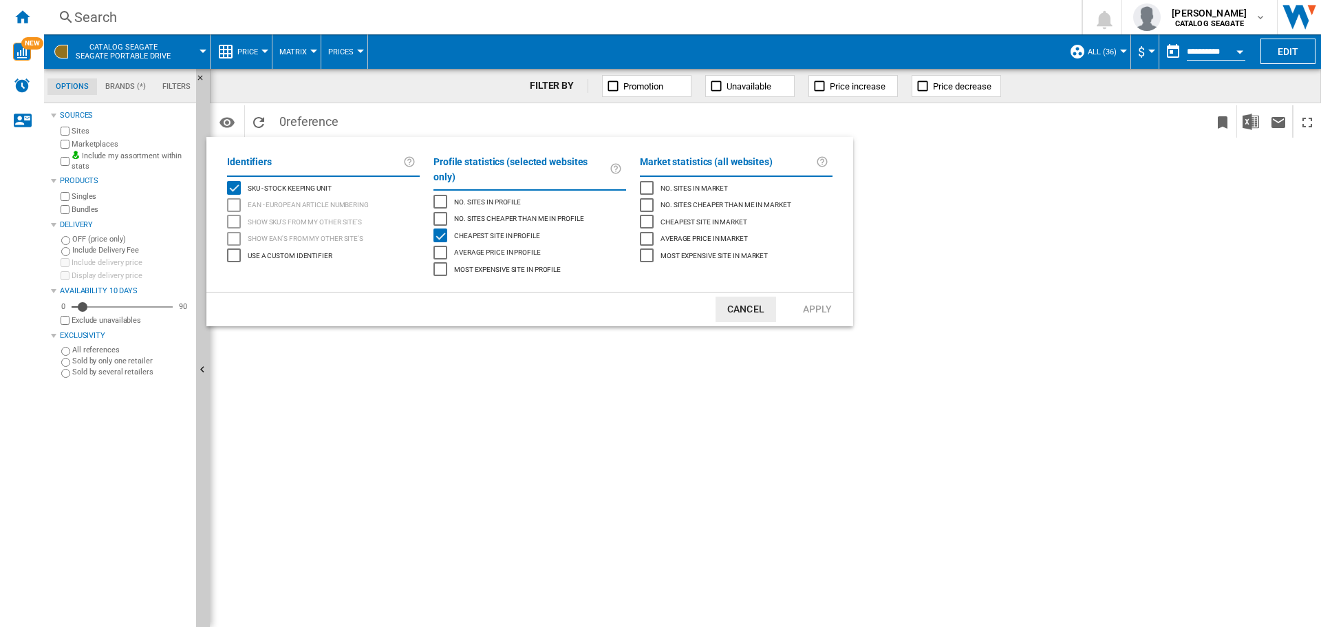
click at [226, 120] on md-backdrop at bounding box center [660, 313] width 1321 height 627
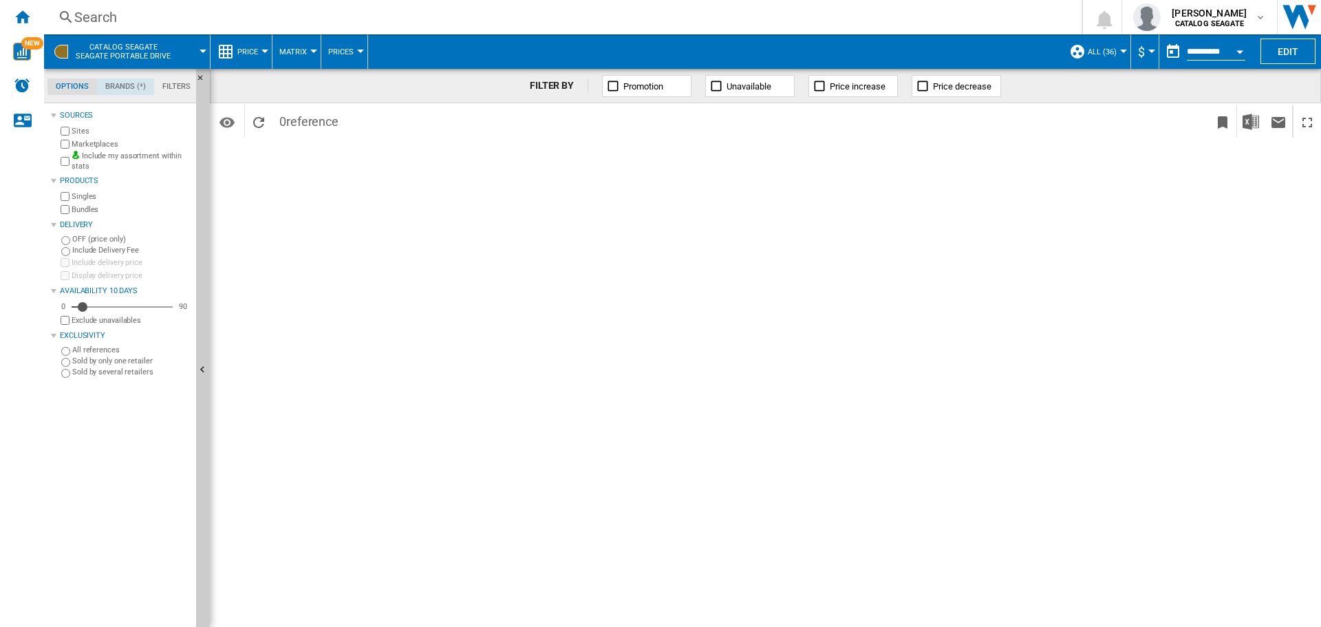
click at [138, 84] on md-tab-item "Brands (*)" at bounding box center [125, 86] width 57 height 17
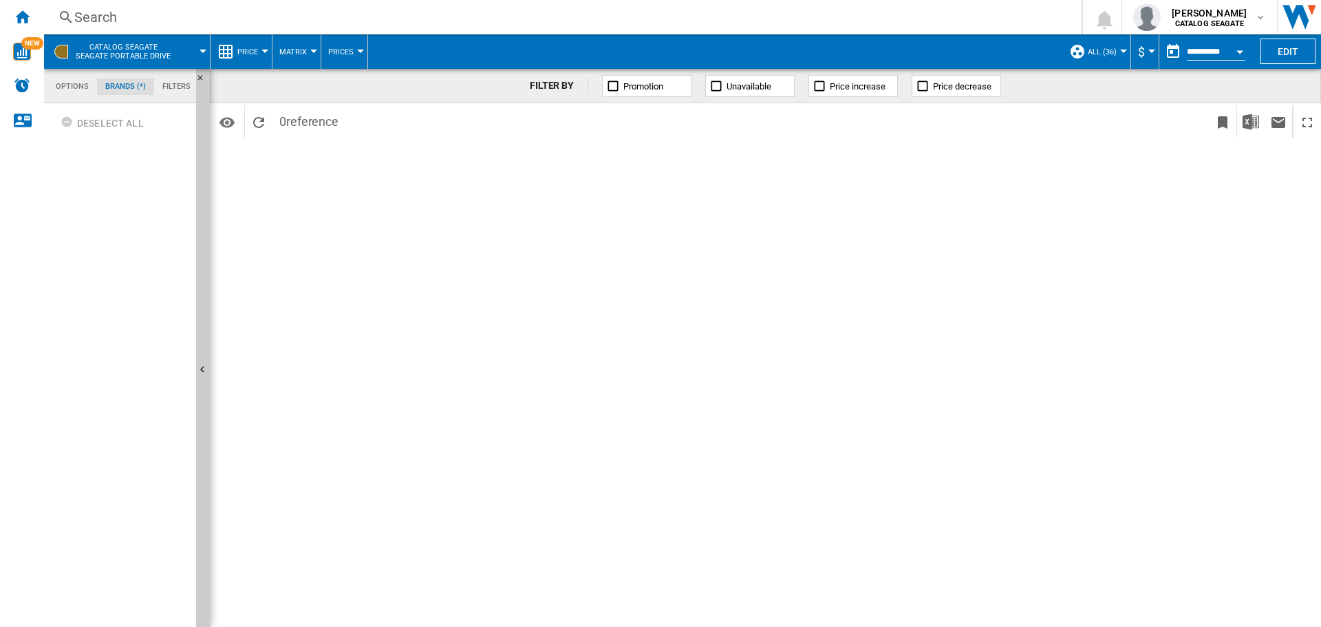
scroll to position [53, 0]
click at [167, 87] on md-tab-item "Filters" at bounding box center [176, 86] width 45 height 17
click at [67, 89] on md-tab-item "Options" at bounding box center [72, 86] width 50 height 17
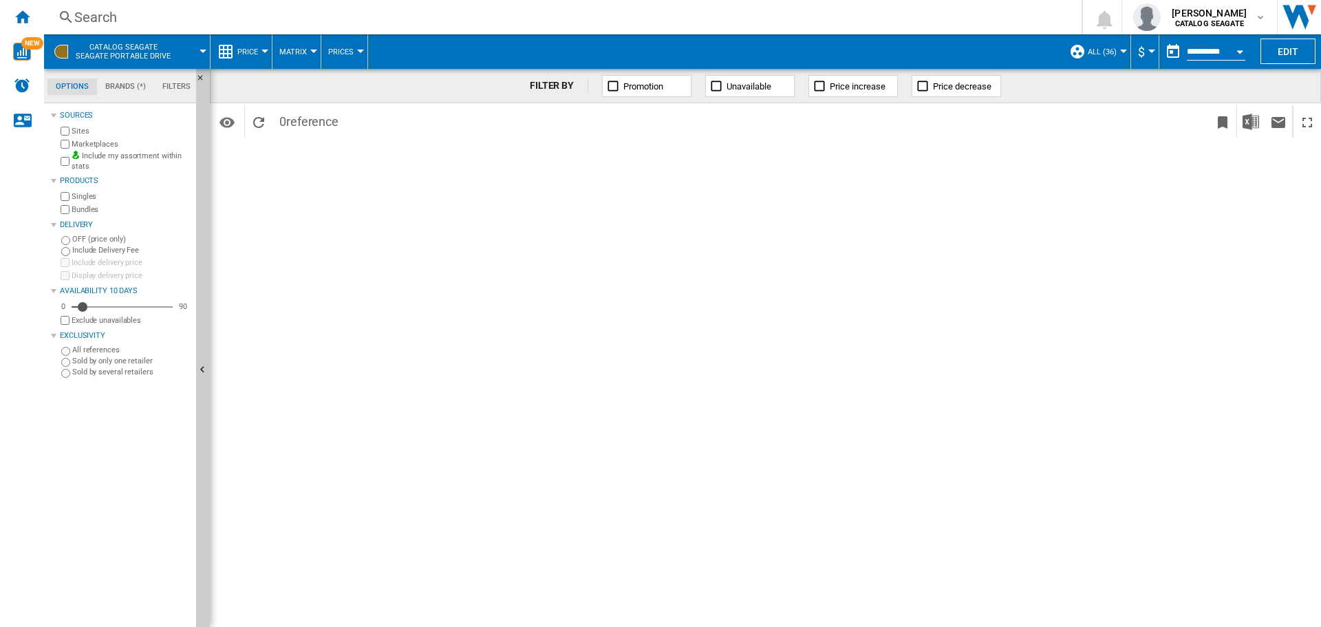
scroll to position [17, 0]
click at [23, 16] on ng-md-icon "Home" at bounding box center [22, 16] width 17 height 17
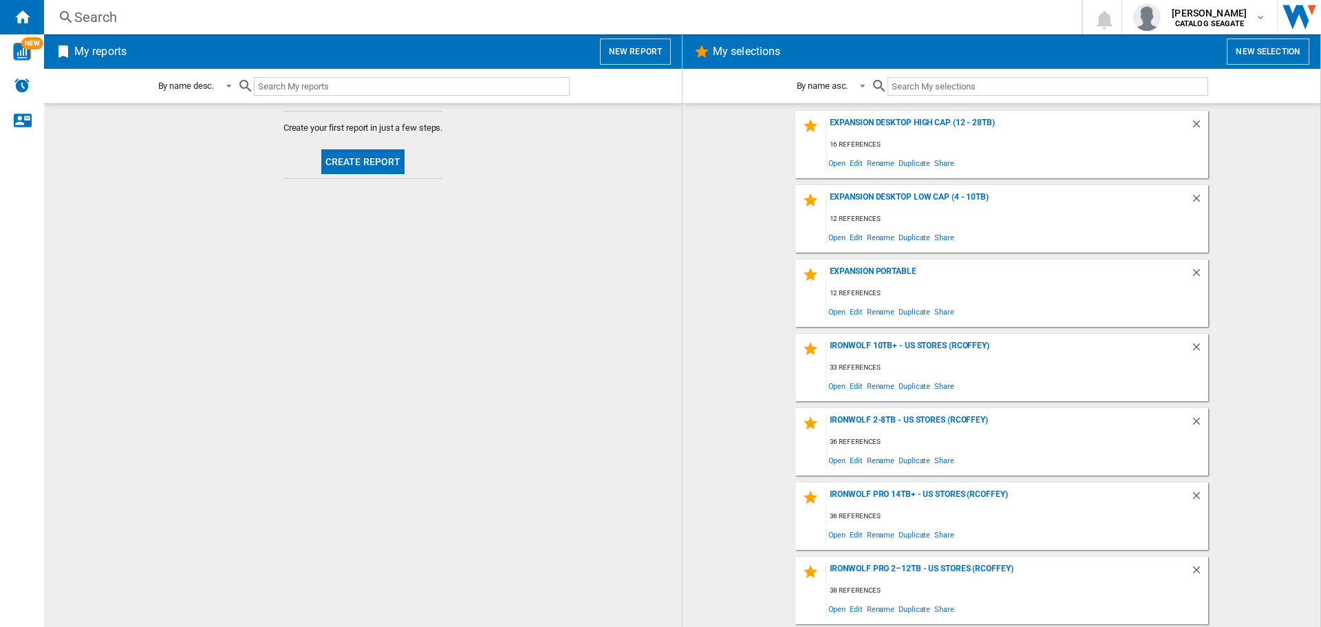
click at [365, 155] on button "Create report" at bounding box center [363, 161] width 84 height 25
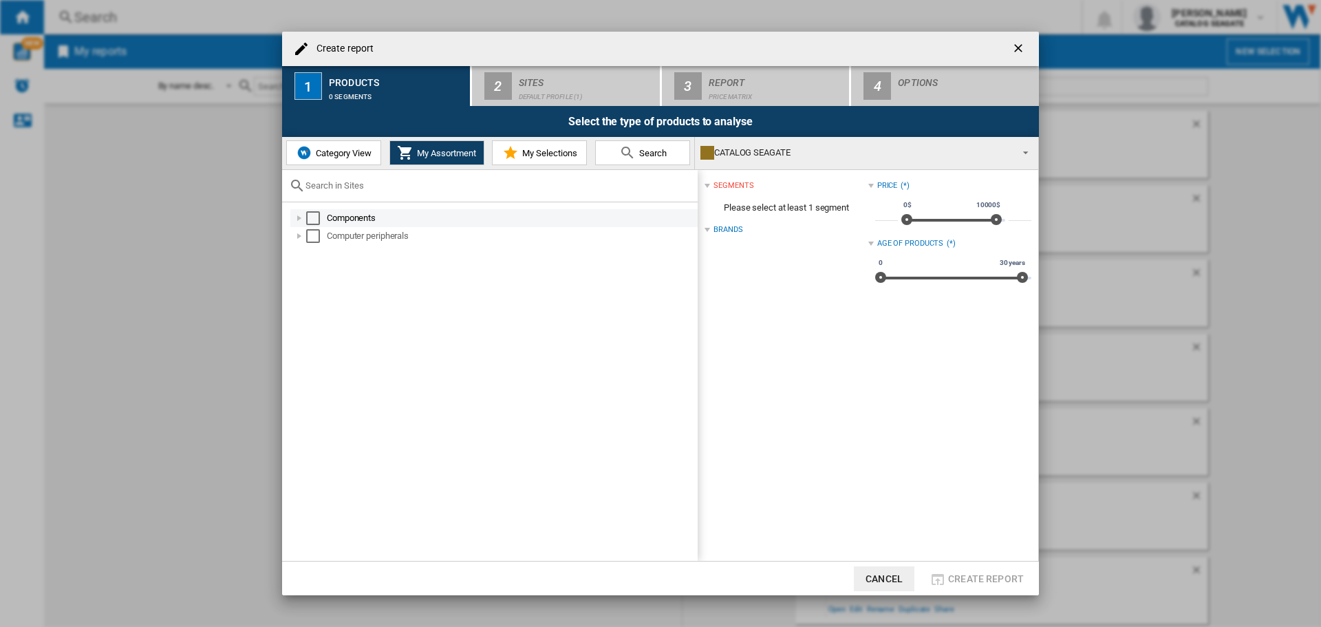
click at [297, 218] on div "Create report ..." at bounding box center [299, 218] width 14 height 14
click at [297, 219] on div "Create report ..." at bounding box center [299, 218] width 14 height 14
click at [299, 219] on div "Create report ..." at bounding box center [299, 218] width 14 height 14
click at [301, 241] on div "Create report ..." at bounding box center [299, 236] width 14 height 14
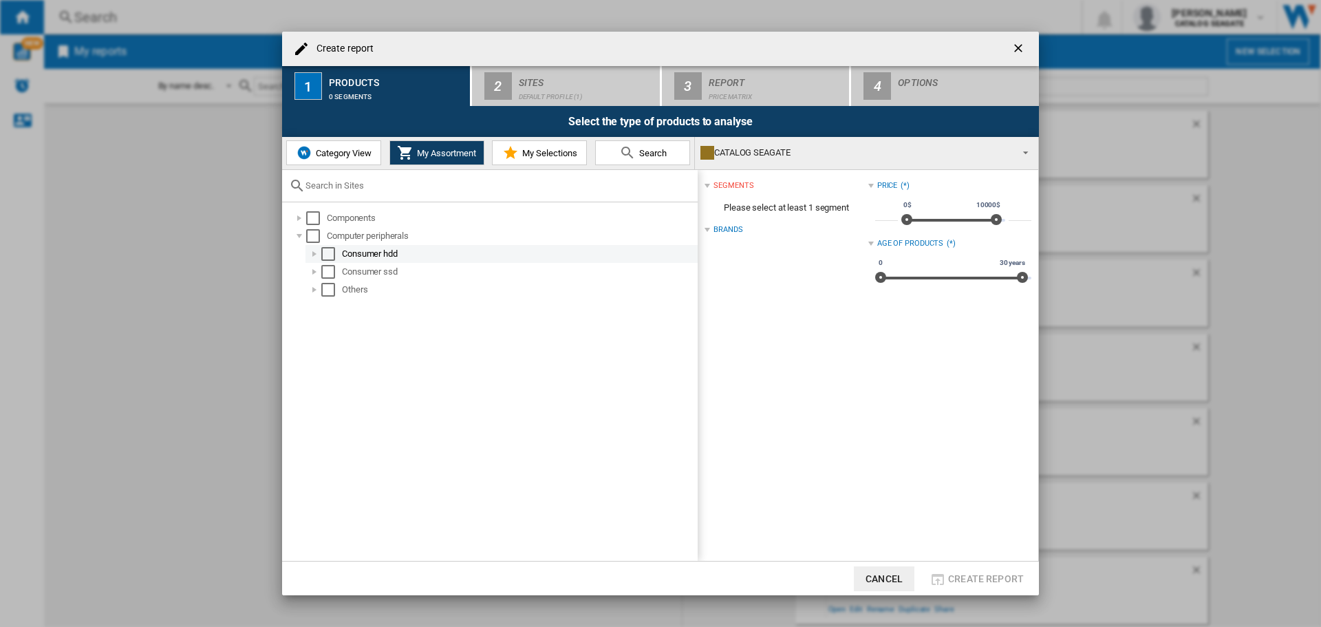
click at [314, 255] on div "Create report ..." at bounding box center [315, 254] width 14 height 14
click at [326, 272] on div "Create report ..." at bounding box center [330, 272] width 14 height 14
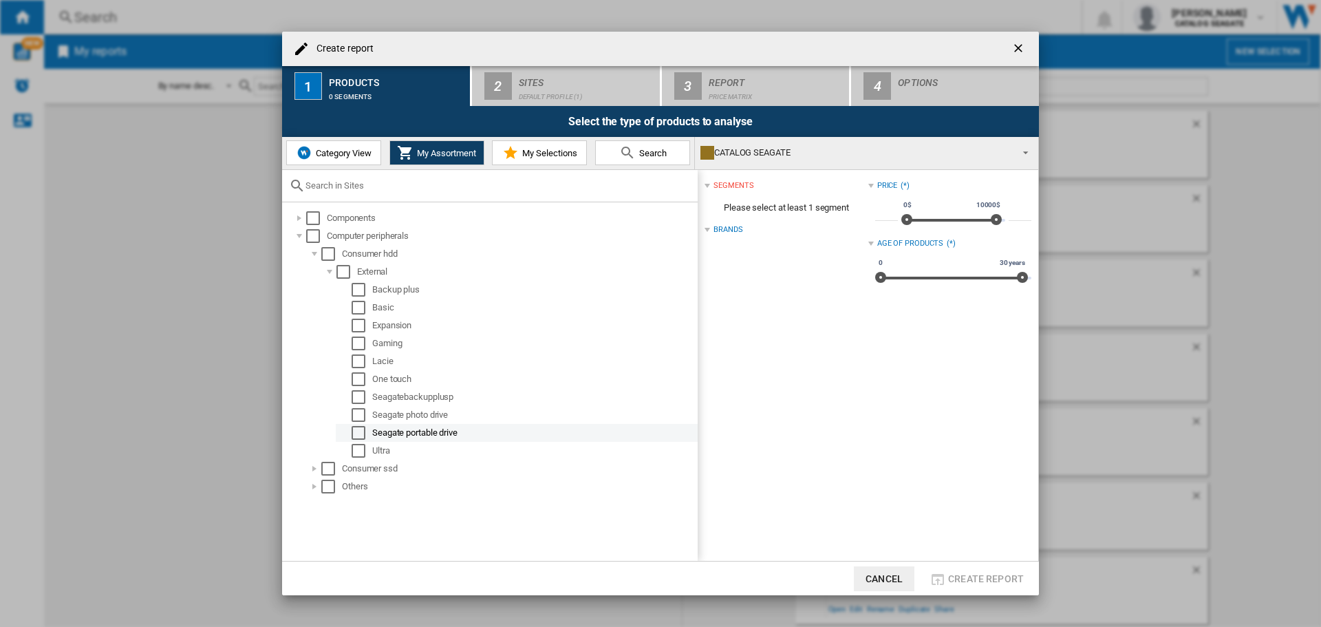
click at [360, 428] on div "Select" at bounding box center [359, 433] width 14 height 14
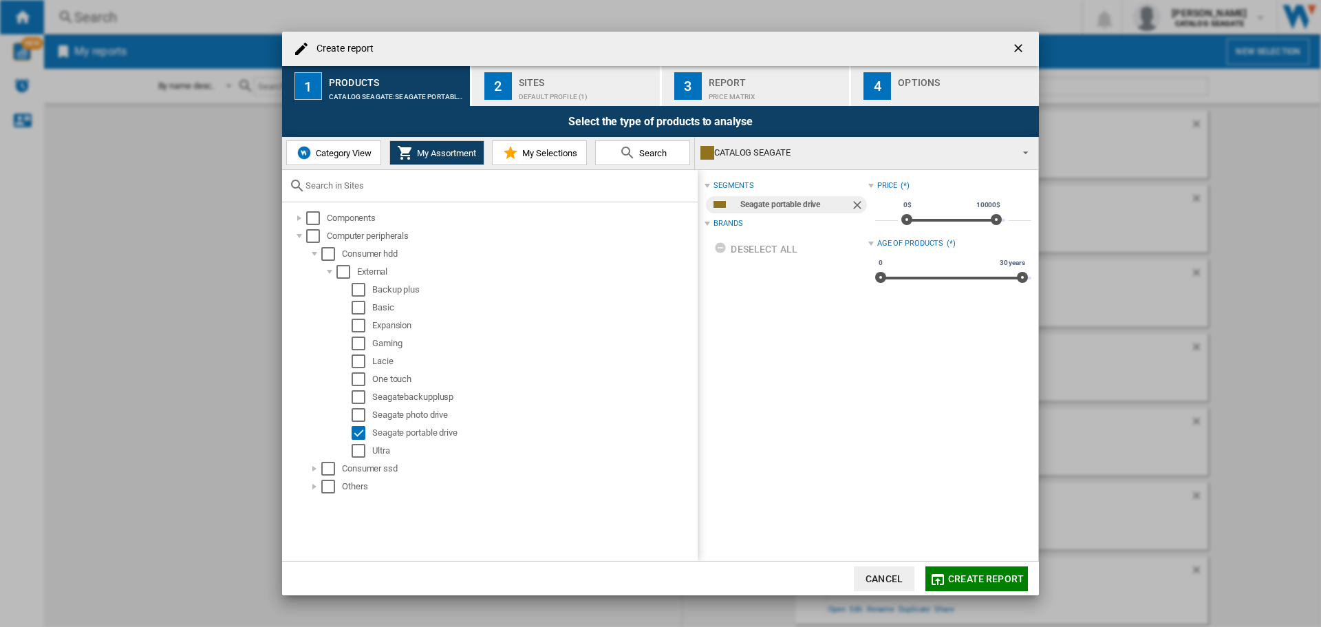
click at [537, 156] on span "My Selections" at bounding box center [548, 153] width 58 height 10
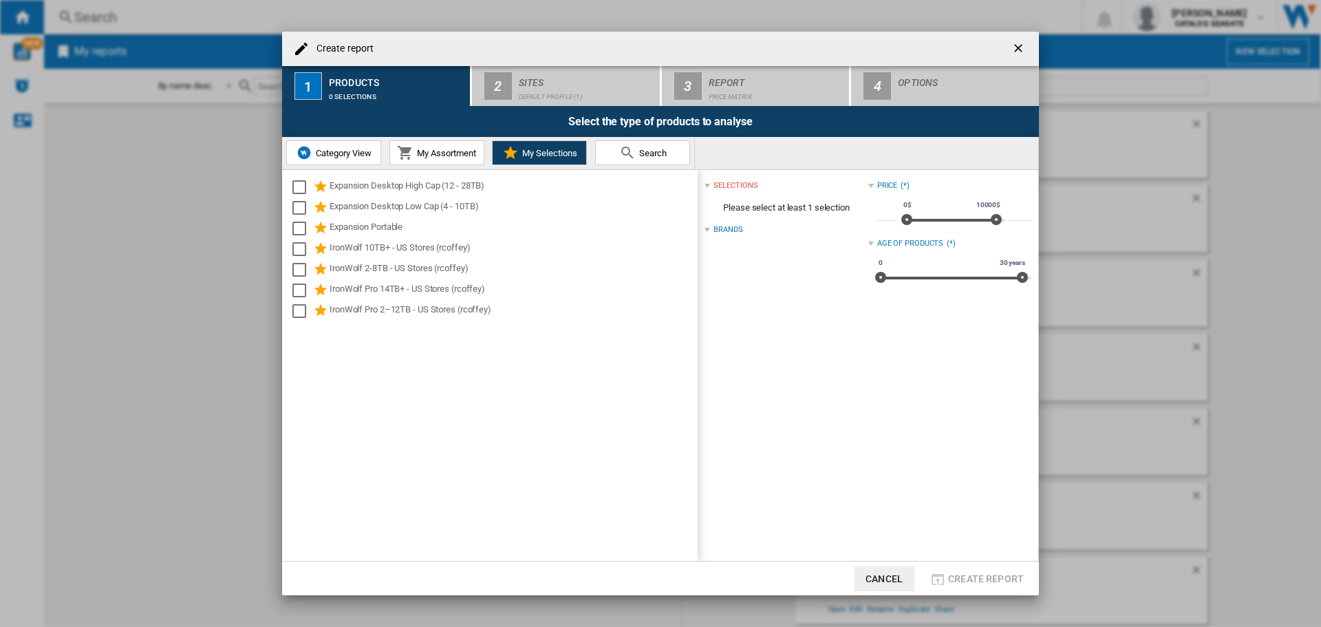
click at [451, 148] on span "My Assortment" at bounding box center [445, 153] width 63 height 10
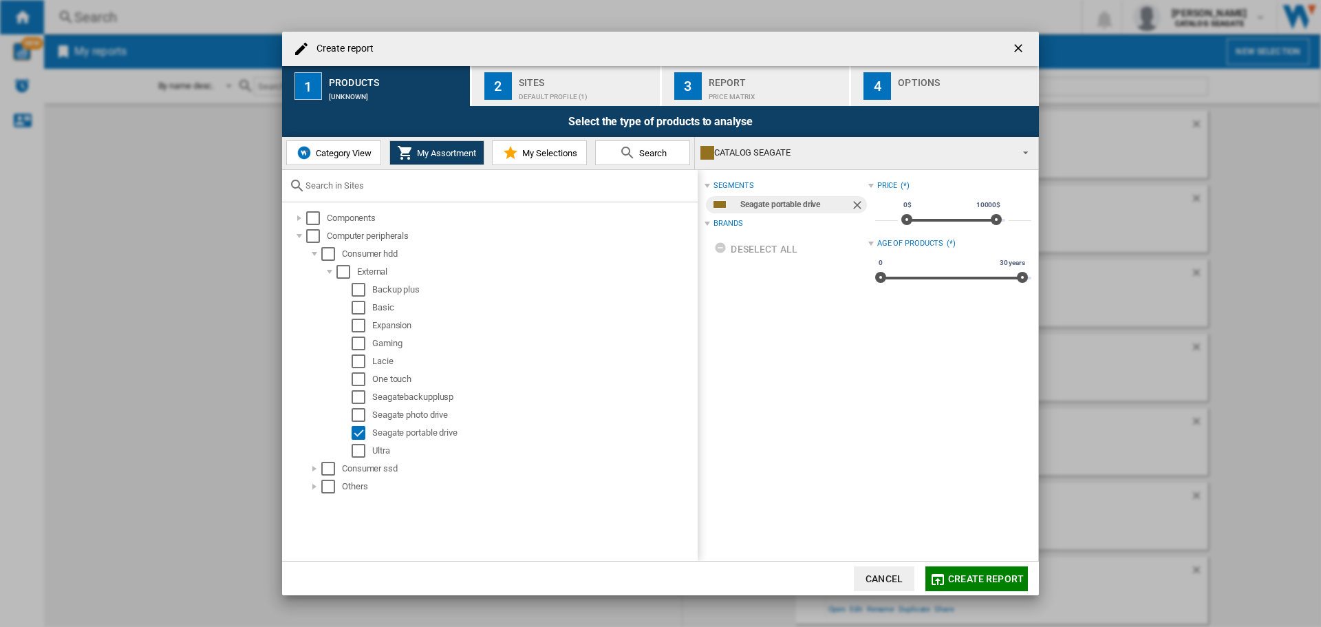
click at [350, 154] on span "Category View" at bounding box center [341, 153] width 59 height 10
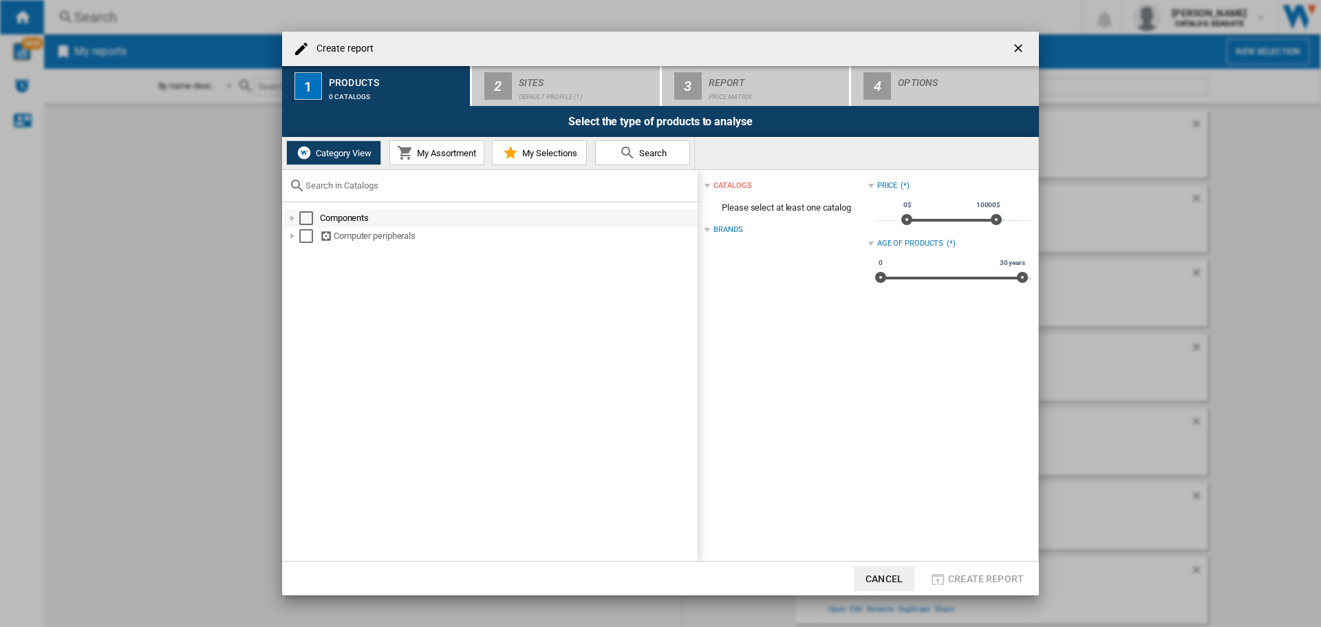
click at [292, 219] on div "Create report ..." at bounding box center [293, 218] width 14 height 14
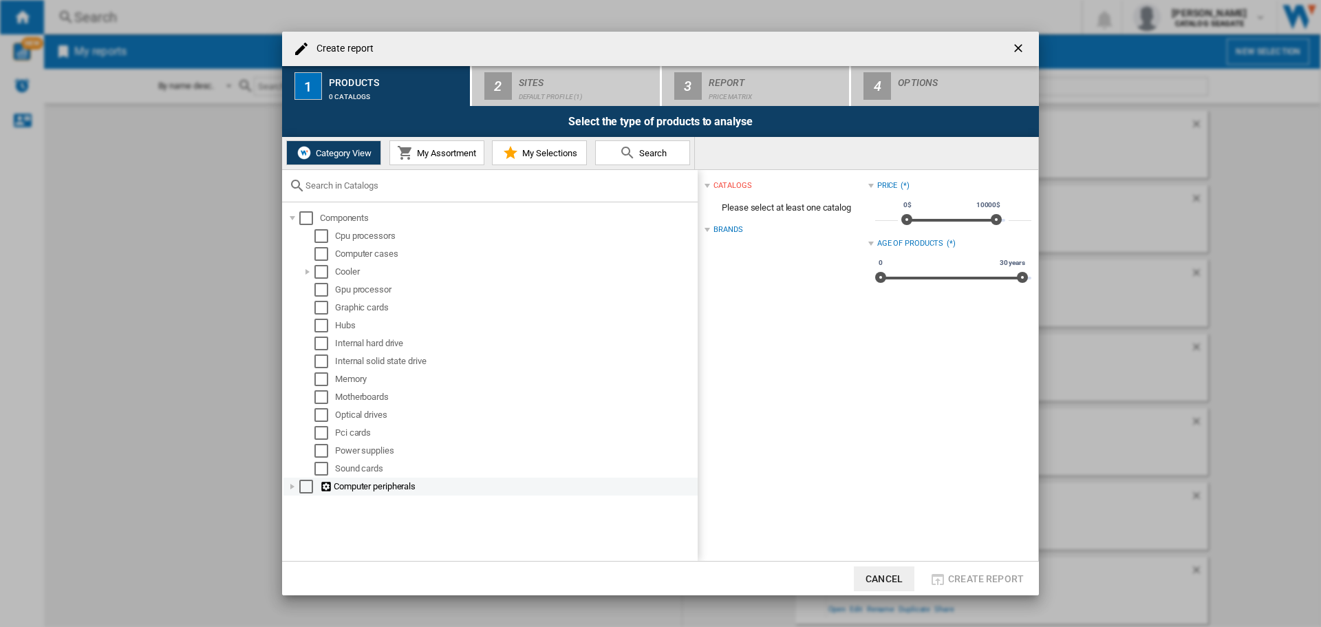
click at [295, 487] on div "Create report ..." at bounding box center [293, 487] width 14 height 14
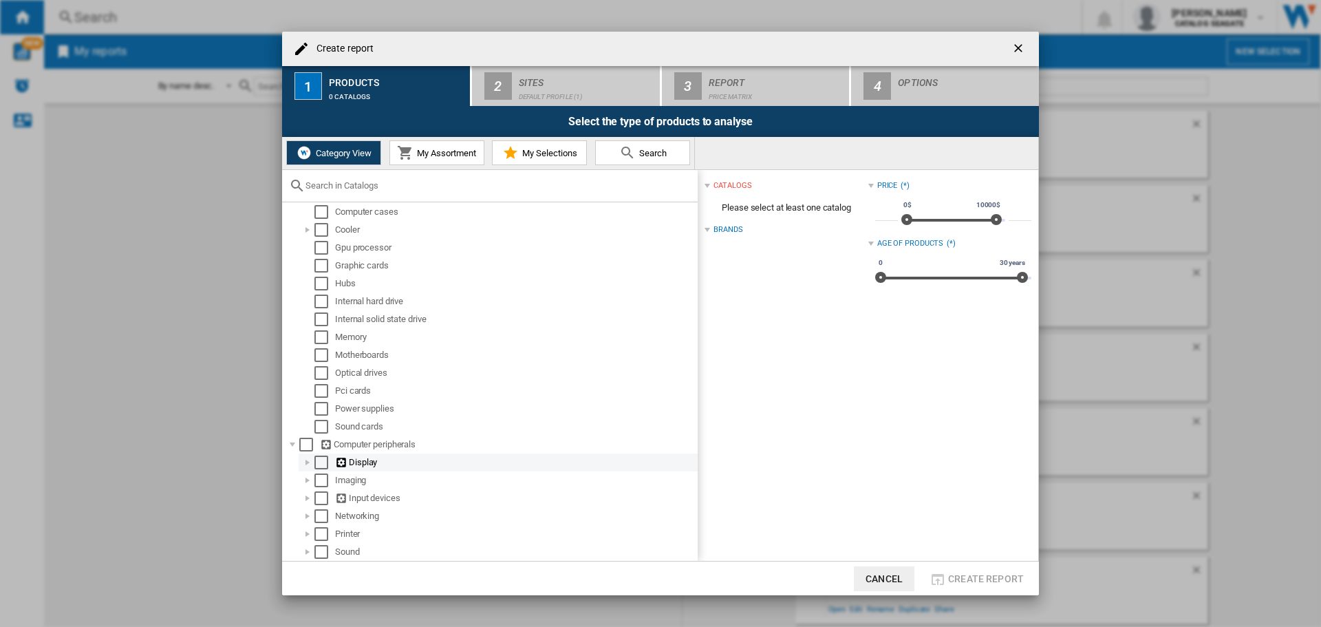
scroll to position [77, 0]
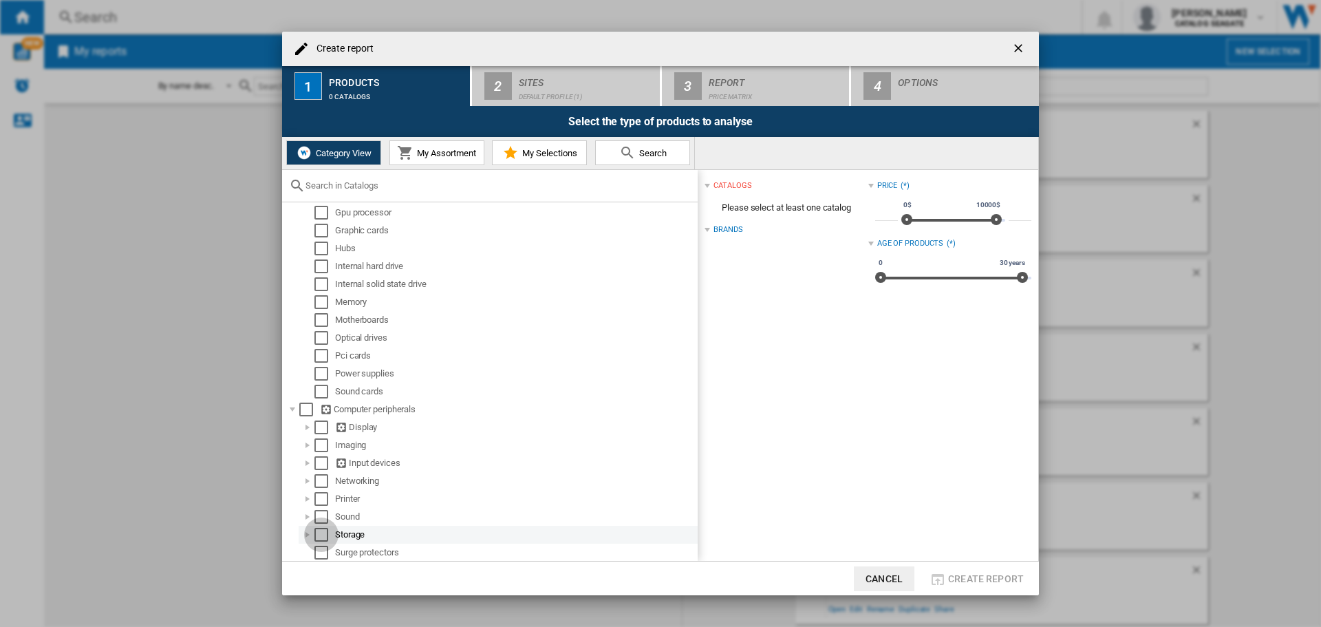
click at [319, 534] on div "Select" at bounding box center [321, 535] width 14 height 14
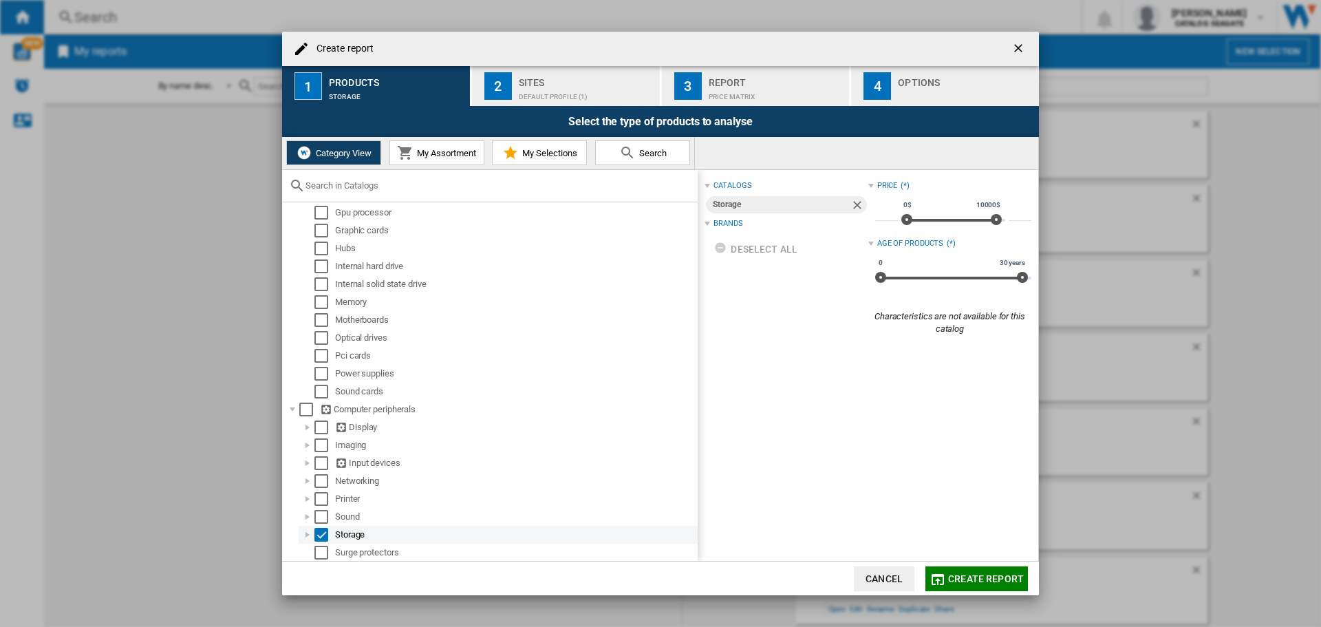
click at [311, 536] on div "Create report ..." at bounding box center [308, 535] width 14 height 14
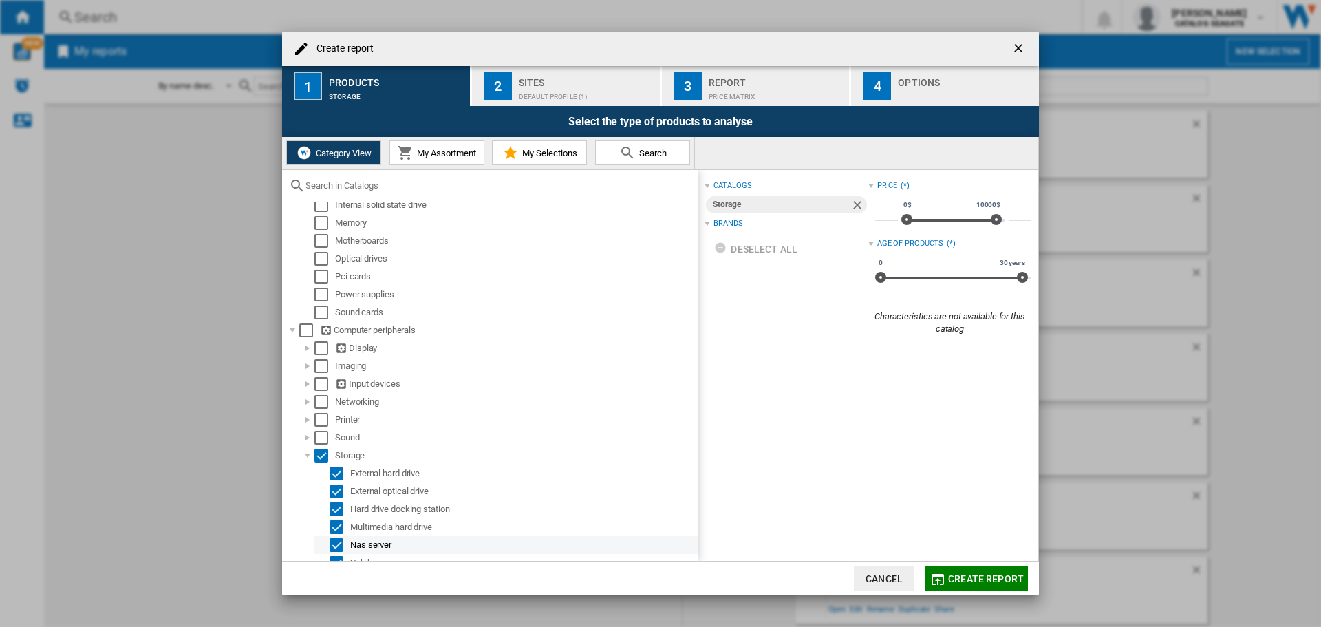
scroll to position [202, 0]
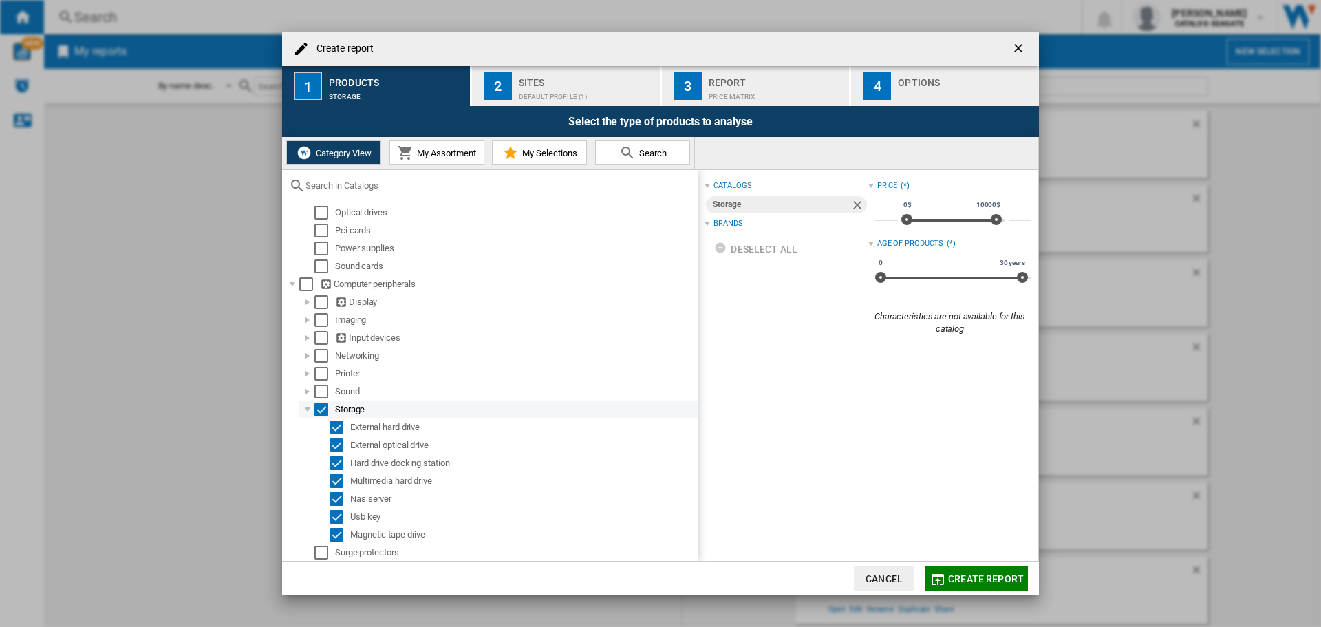
click at [319, 409] on div "Select" at bounding box center [321, 410] width 14 height 14
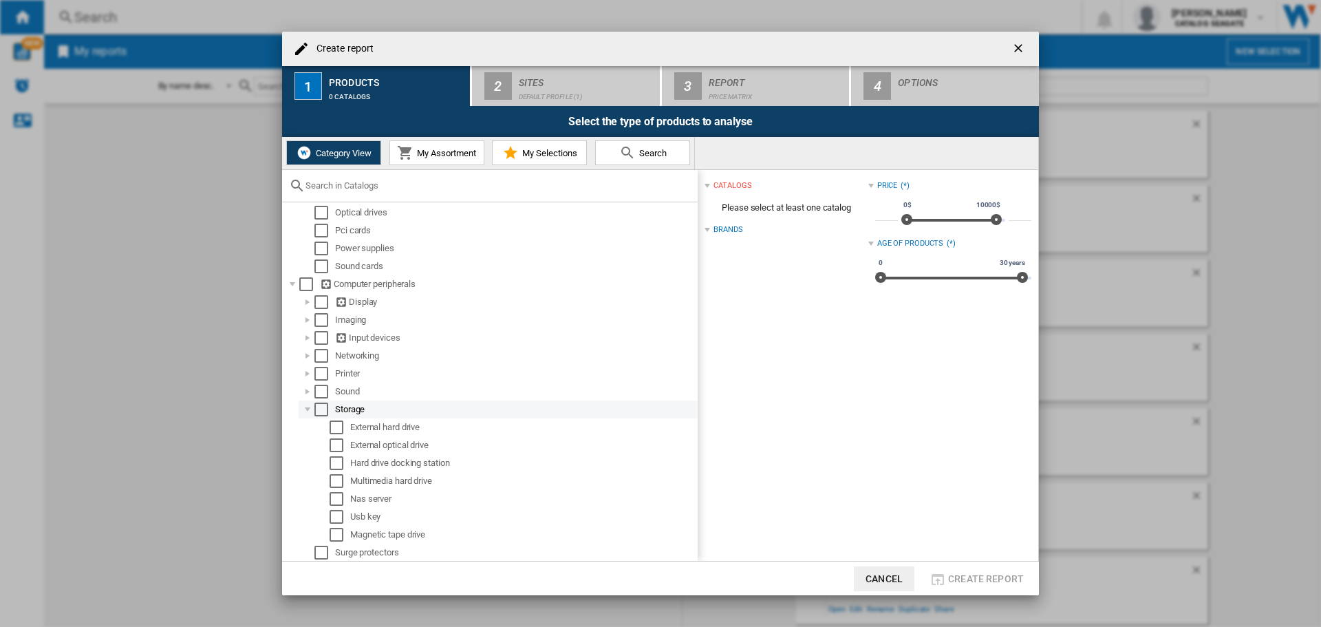
click at [321, 411] on div "Select" at bounding box center [321, 410] width 14 height 14
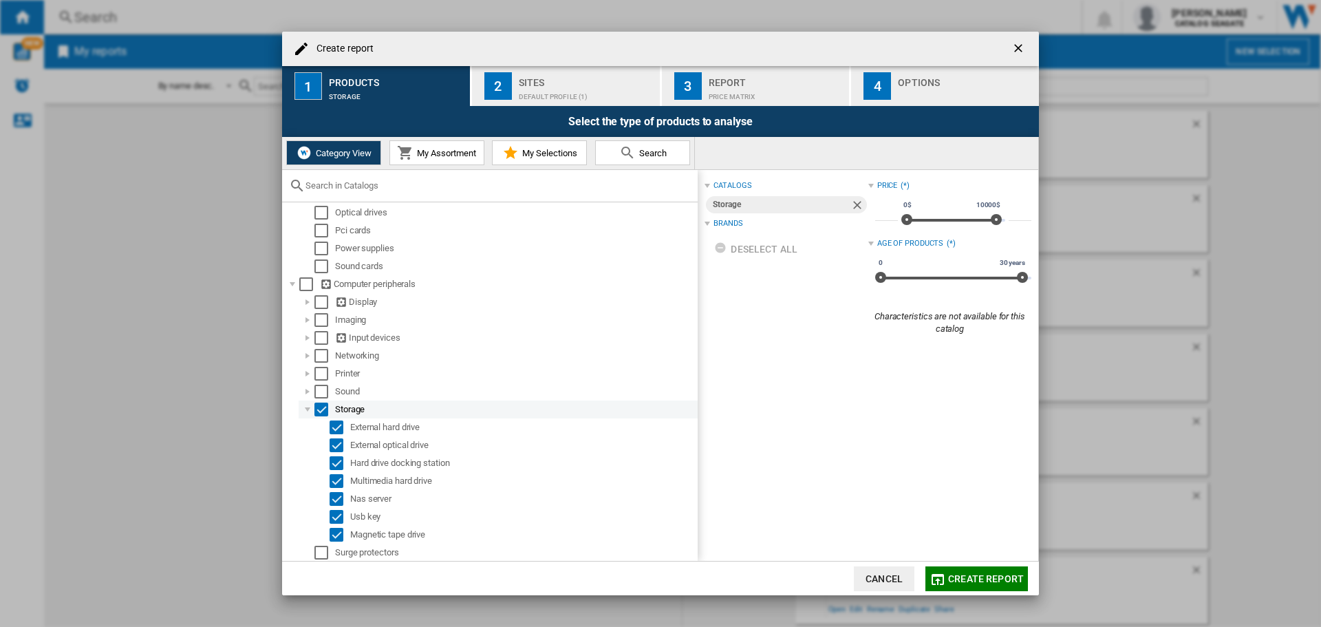
click at [323, 410] on div "Select" at bounding box center [321, 410] width 14 height 14
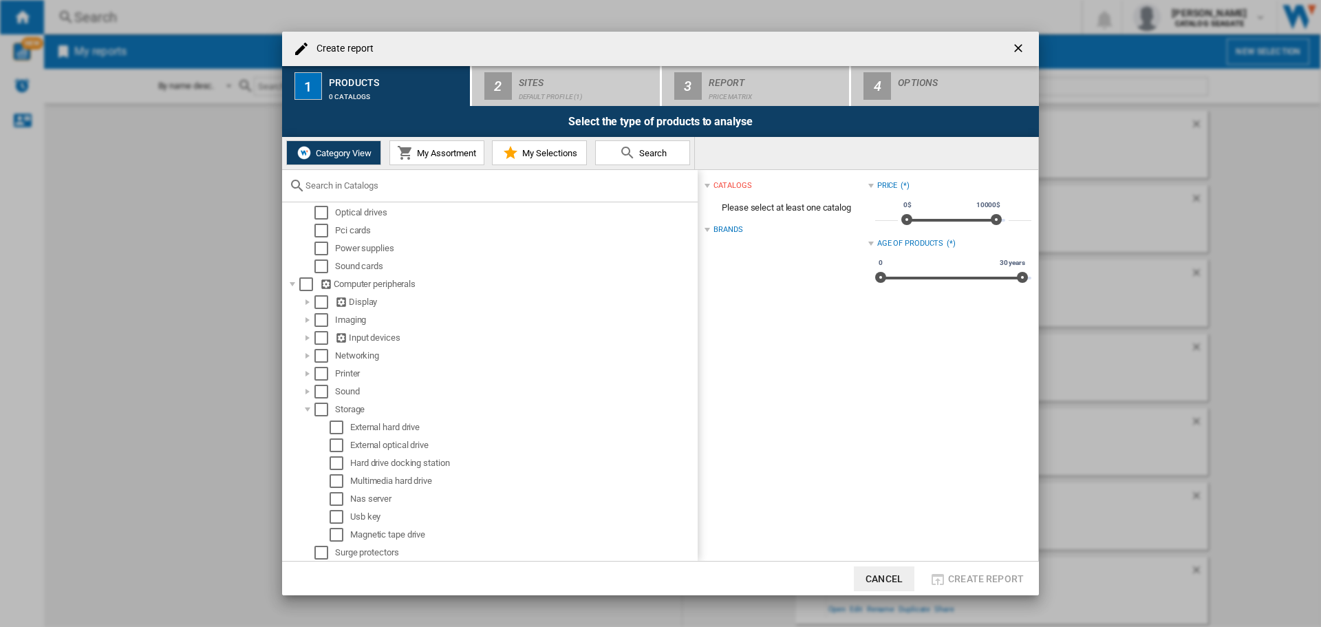
click at [433, 155] on span "My Assortment" at bounding box center [445, 153] width 63 height 10
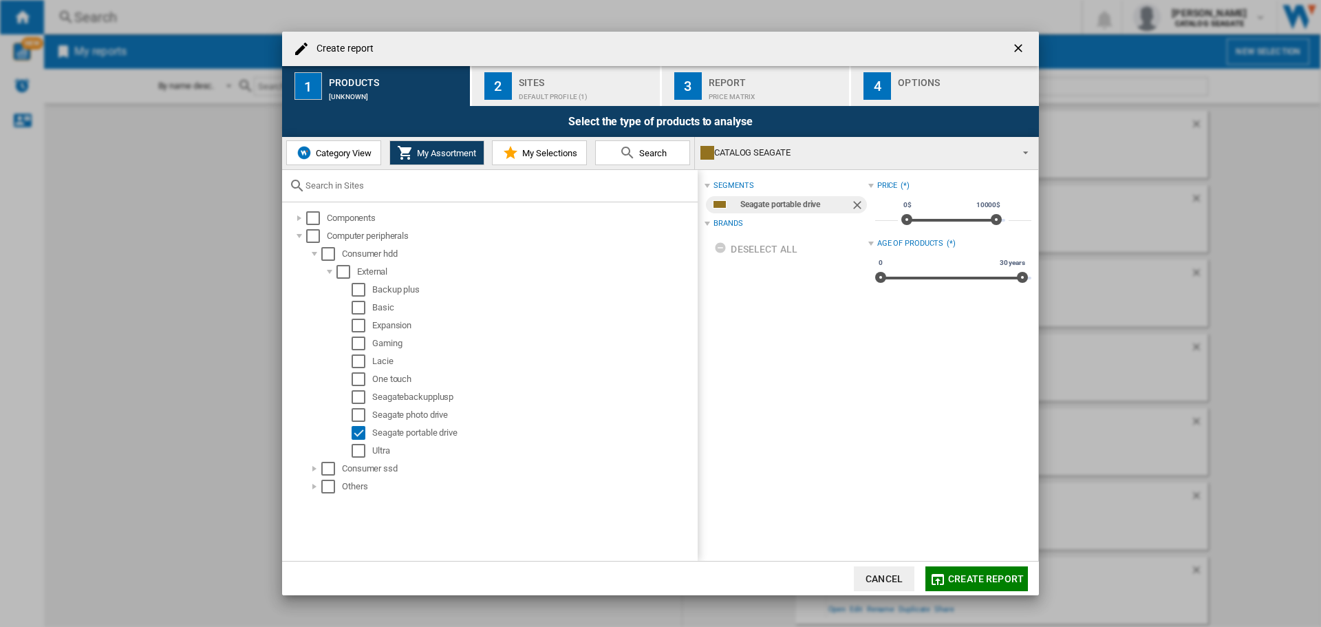
click at [553, 87] on div "Default profile (1)" at bounding box center [587, 93] width 136 height 14
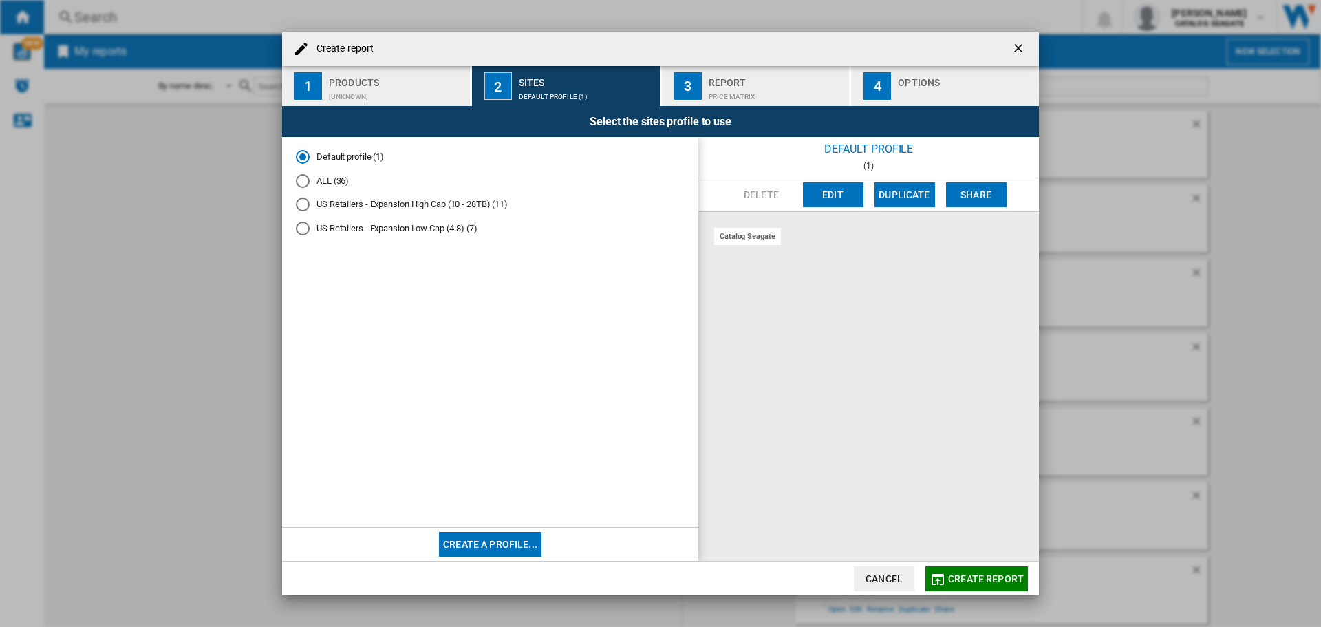
click at [329, 179] on md-radio-button "ALL (36)" at bounding box center [490, 180] width 389 height 13
click at [956, 577] on span "Create report" at bounding box center [986, 578] width 76 height 11
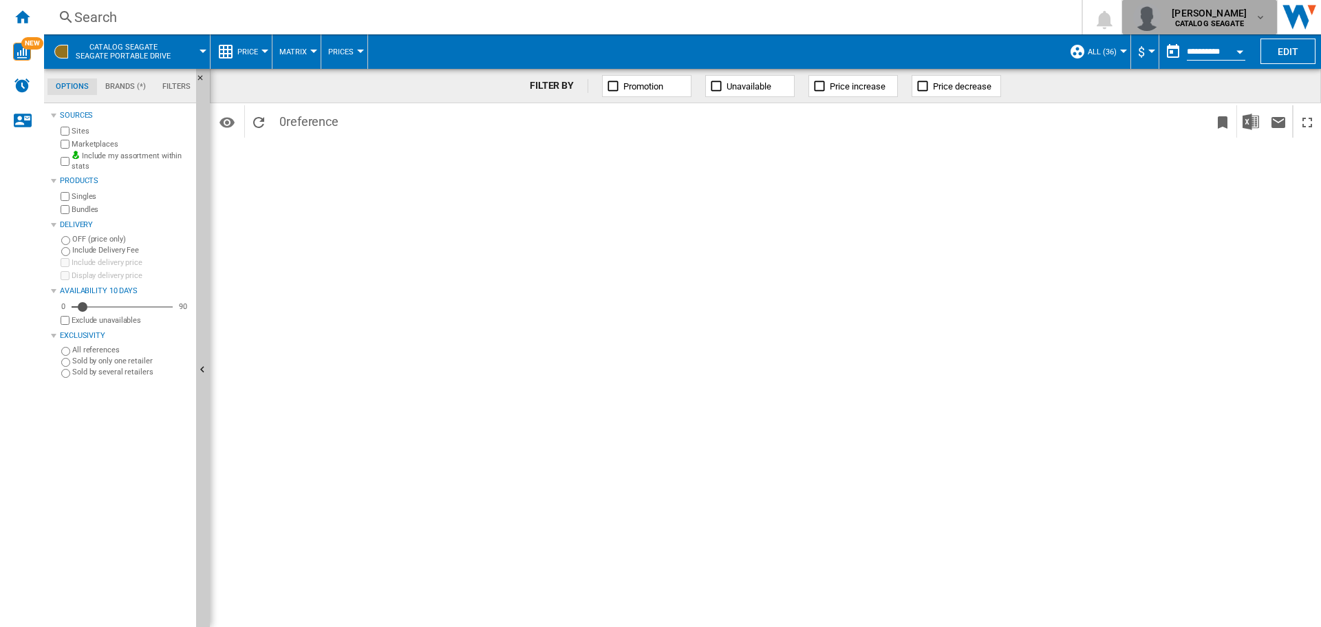
click at [1210, 14] on span "[PERSON_NAME]" at bounding box center [1209, 13] width 75 height 14
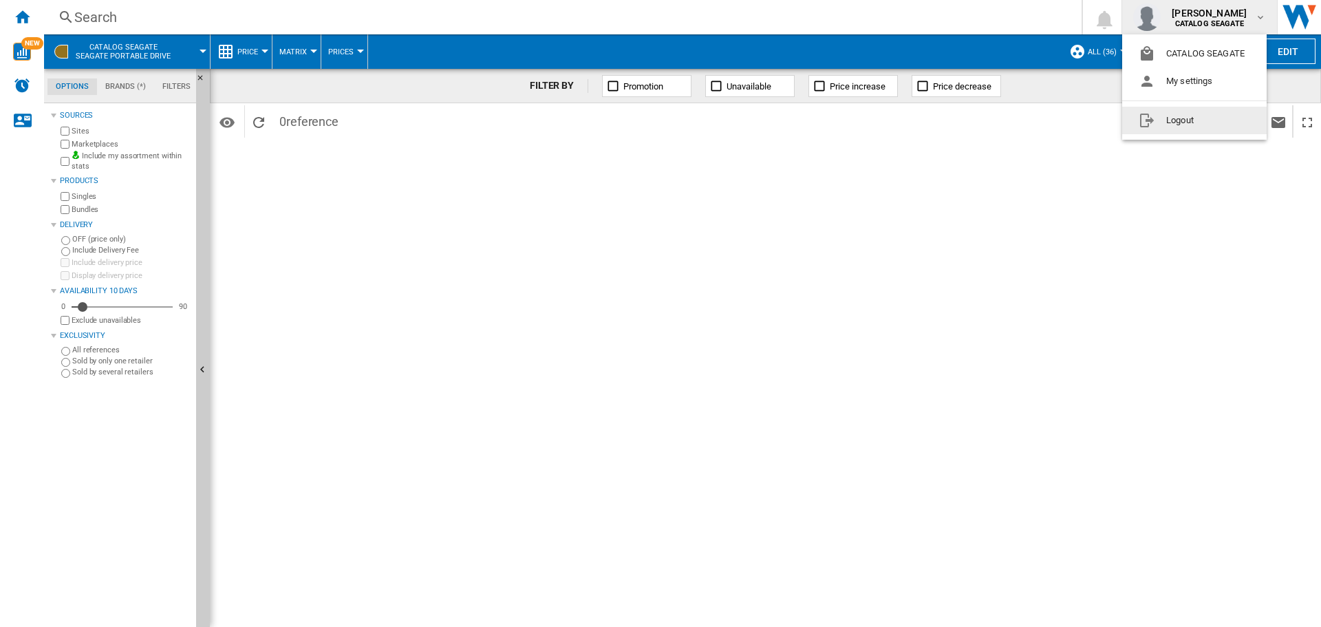
click at [1177, 124] on button "Logout" at bounding box center [1194, 121] width 145 height 28
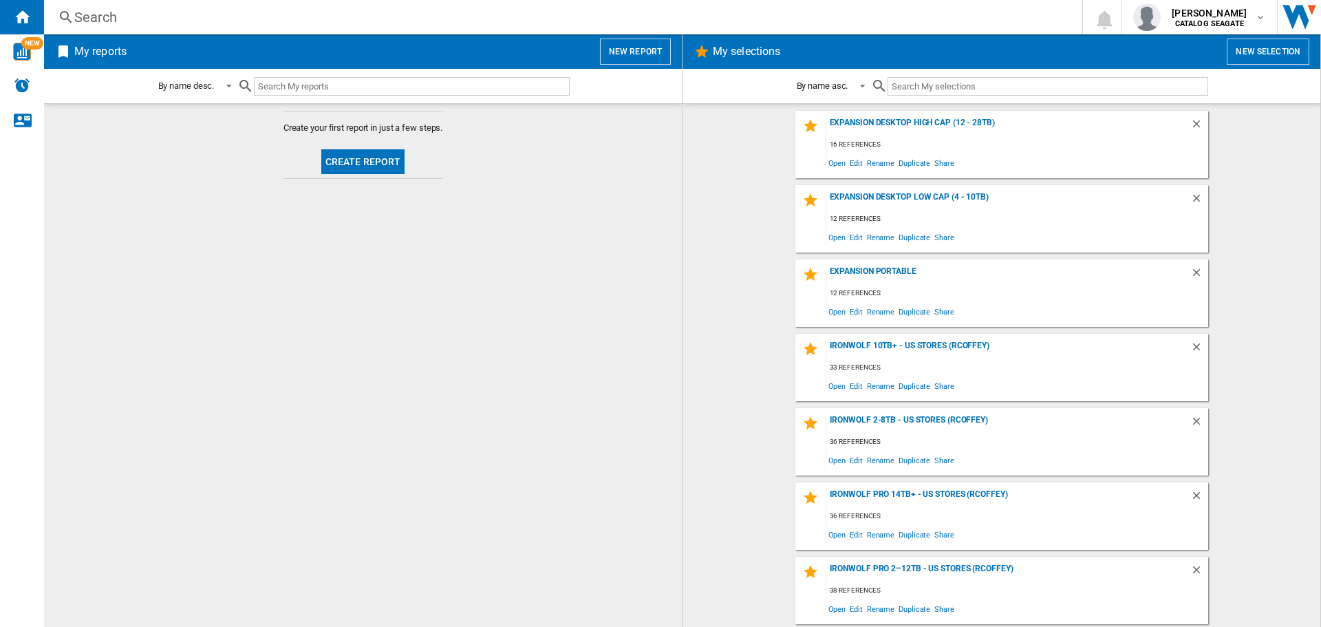
click at [377, 163] on button "Create report" at bounding box center [363, 161] width 84 height 25
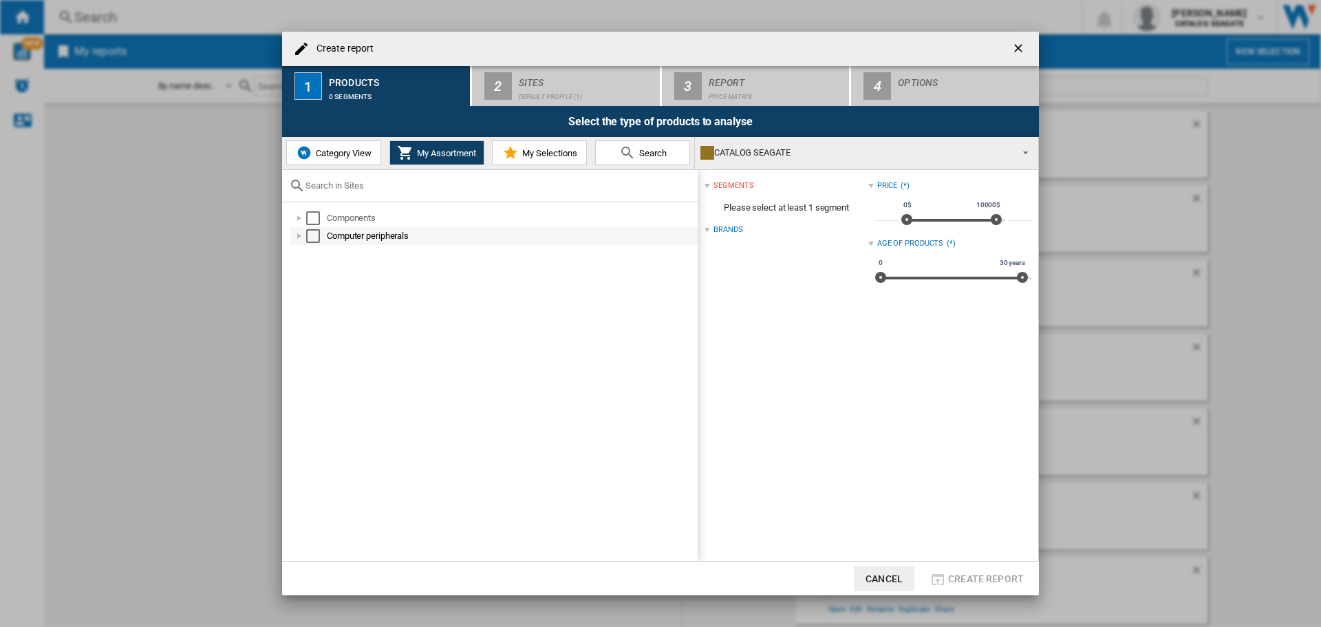
click at [300, 235] on div at bounding box center [299, 236] width 14 height 14
click at [315, 253] on div at bounding box center [315, 254] width 14 height 14
click at [328, 271] on div at bounding box center [330, 272] width 14 height 14
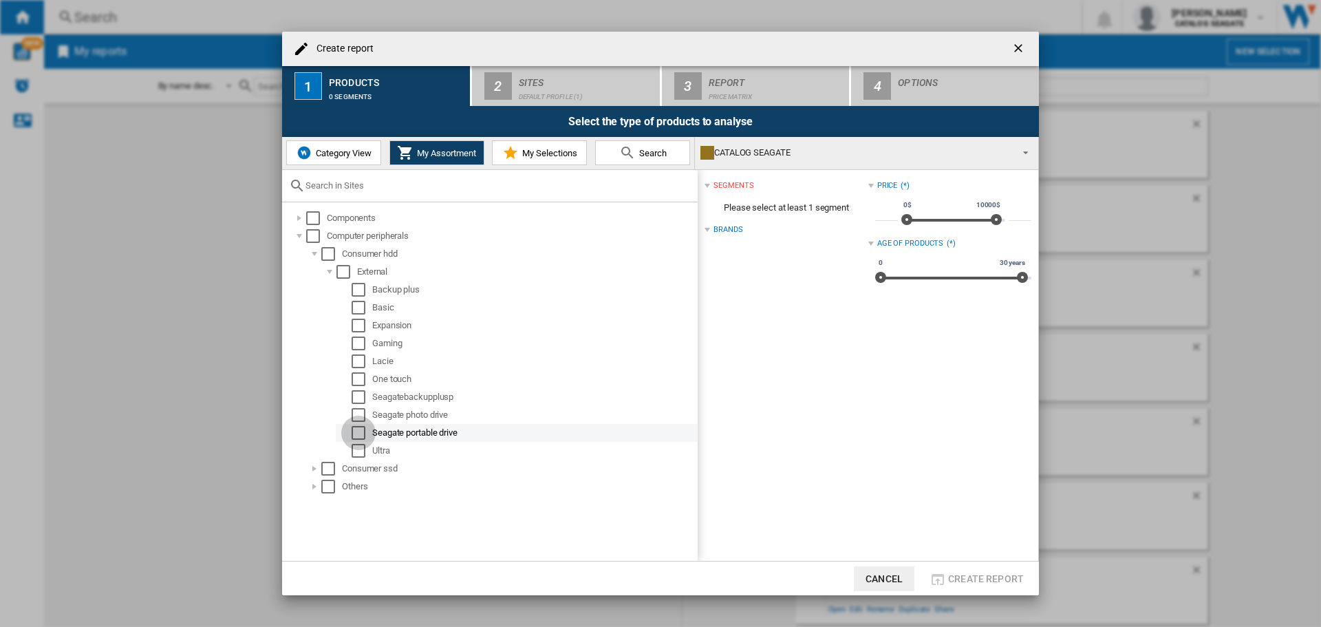
click at [364, 431] on div "Select" at bounding box center [359, 433] width 14 height 14
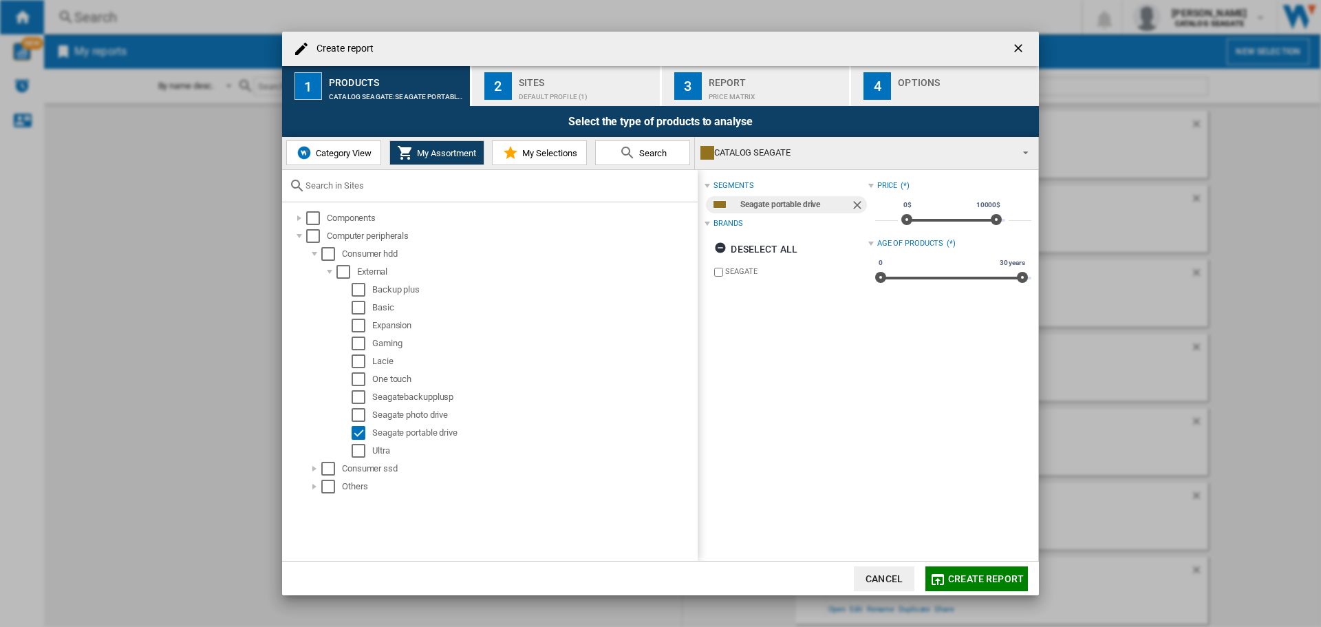
click at [551, 88] on div "Default profile (1)" at bounding box center [587, 93] width 136 height 14
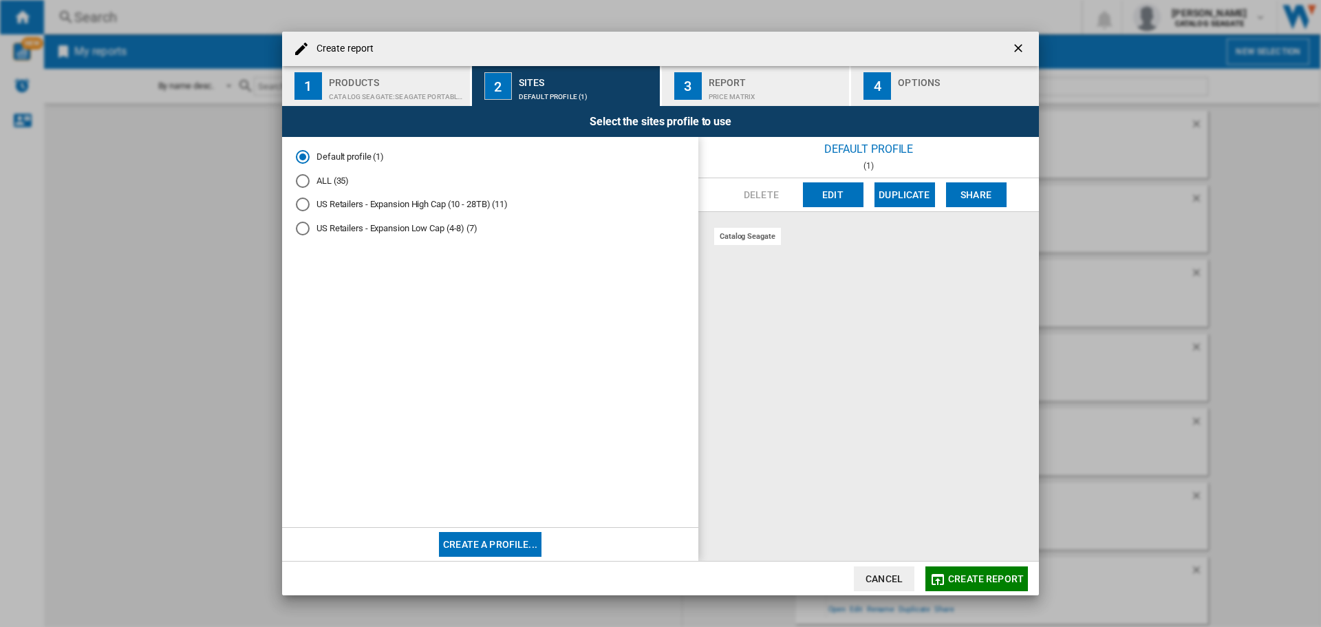
click at [299, 182] on div "ALL (35)" at bounding box center [303, 181] width 14 height 14
click at [973, 578] on span "Create report" at bounding box center [986, 578] width 76 height 11
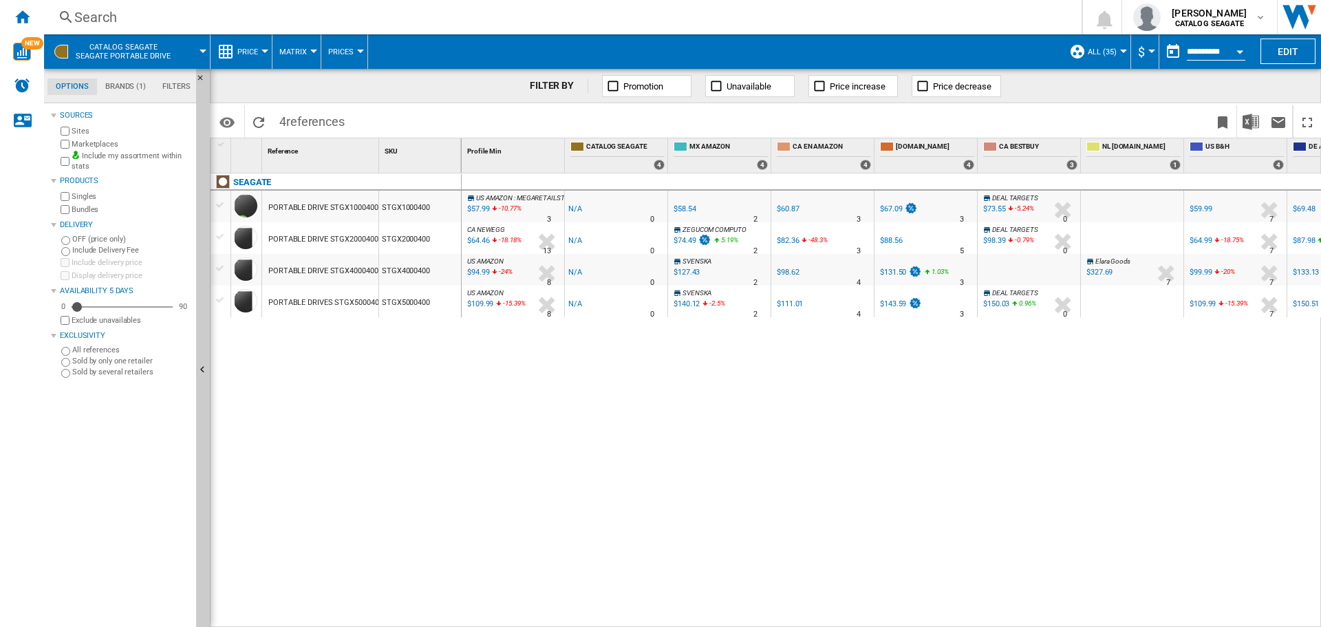
click at [222, 206] on div at bounding box center [220, 205] width 14 height 12
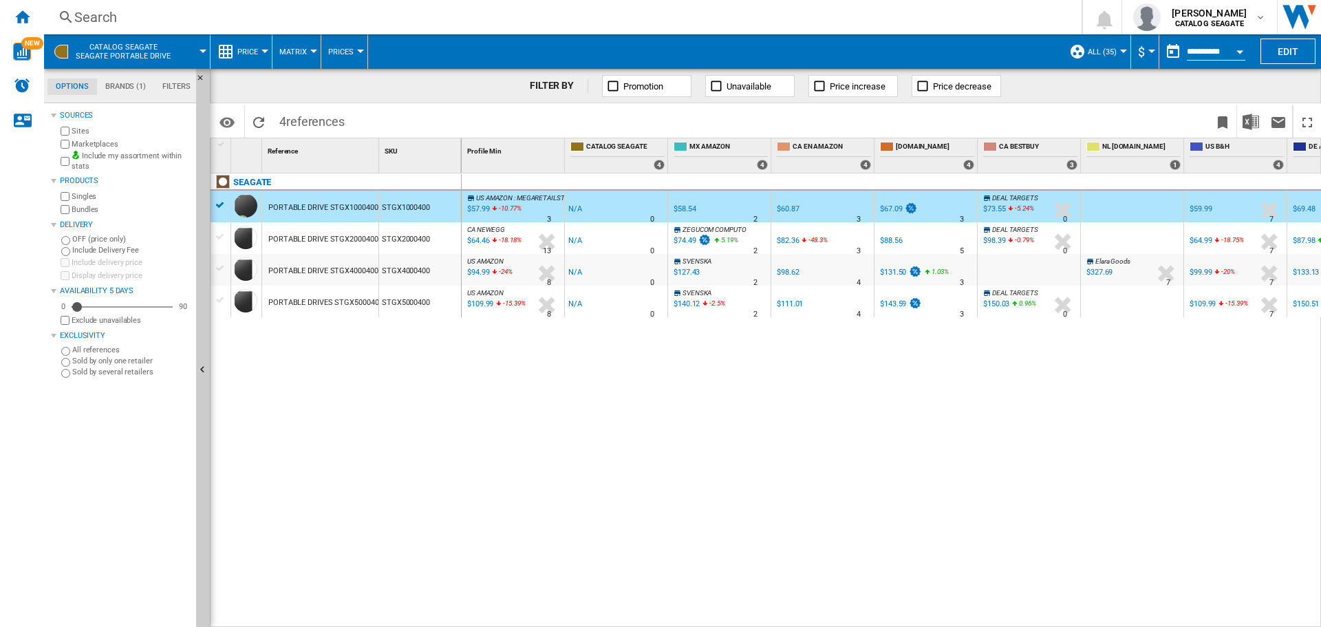
click at [221, 235] on div at bounding box center [220, 237] width 14 height 12
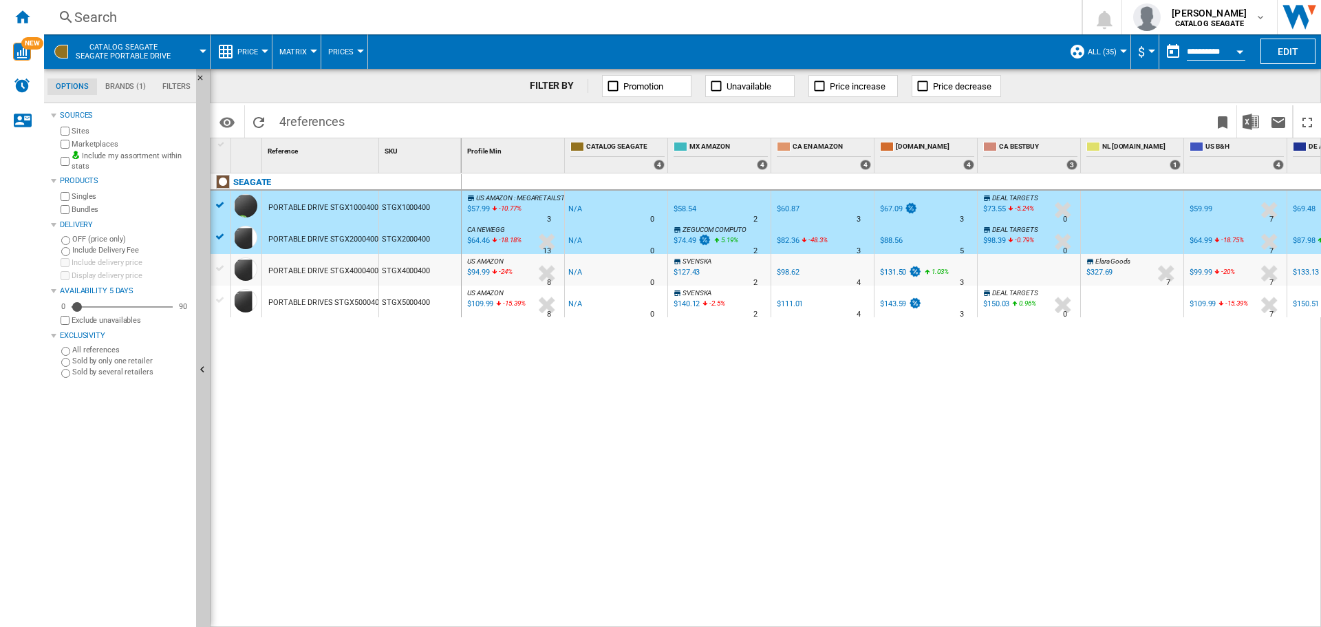
click at [220, 265] on div at bounding box center [220, 268] width 14 height 12
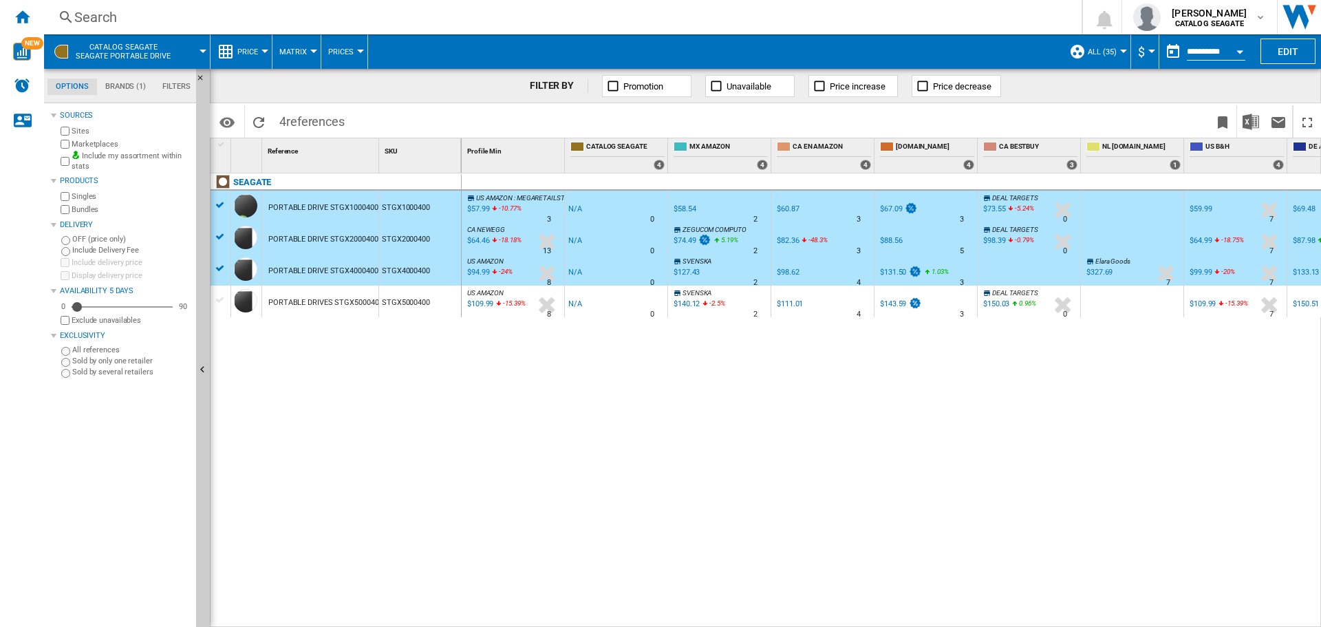
click at [220, 300] on div at bounding box center [220, 300] width 14 height 12
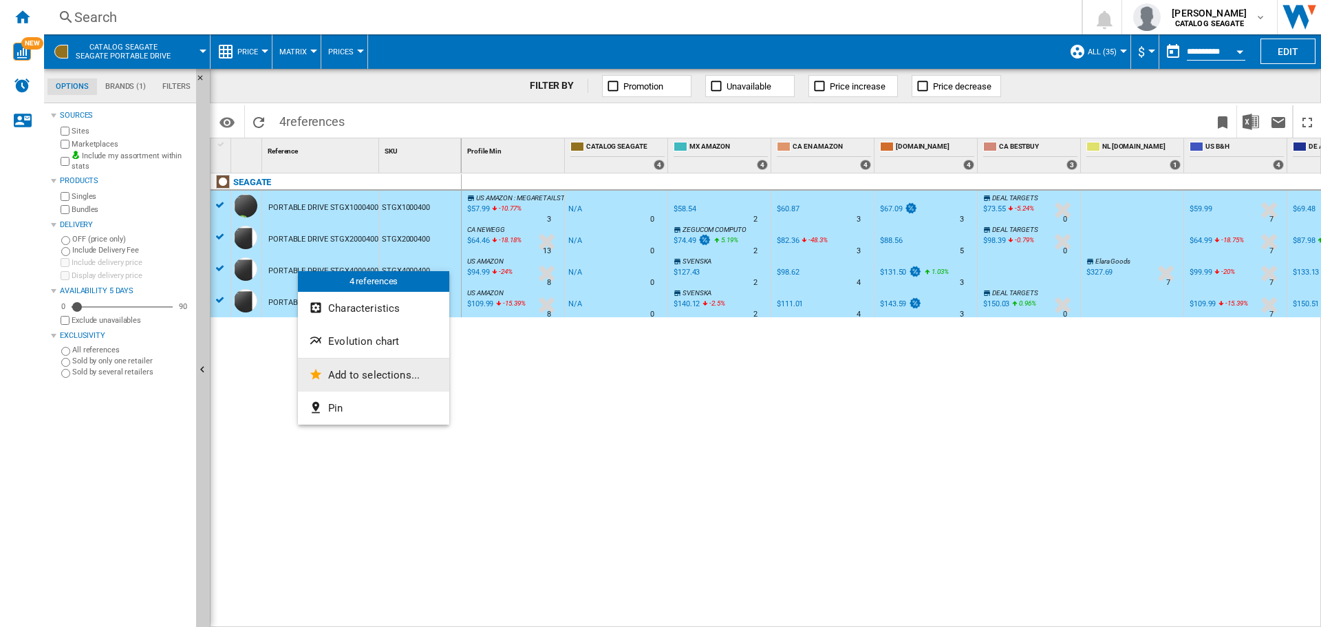
click at [373, 374] on span "Add to selections..." at bounding box center [374, 375] width 92 height 12
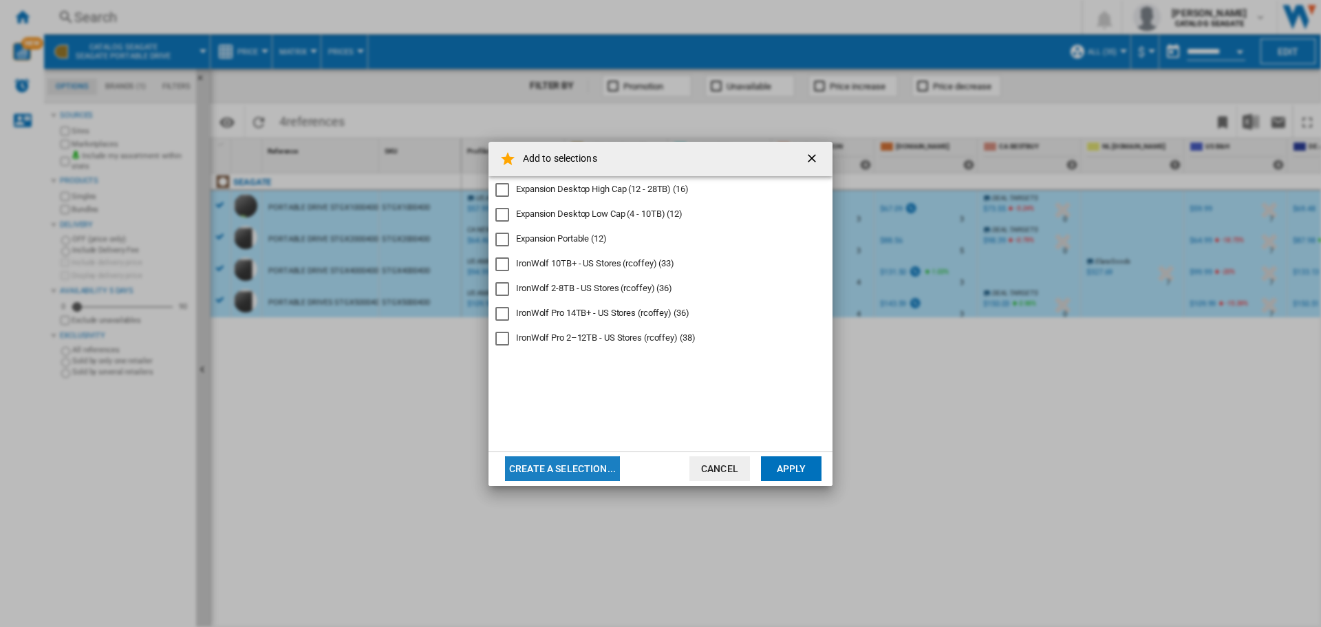
click at [573, 467] on button "Create a selection..." at bounding box center [562, 468] width 115 height 25
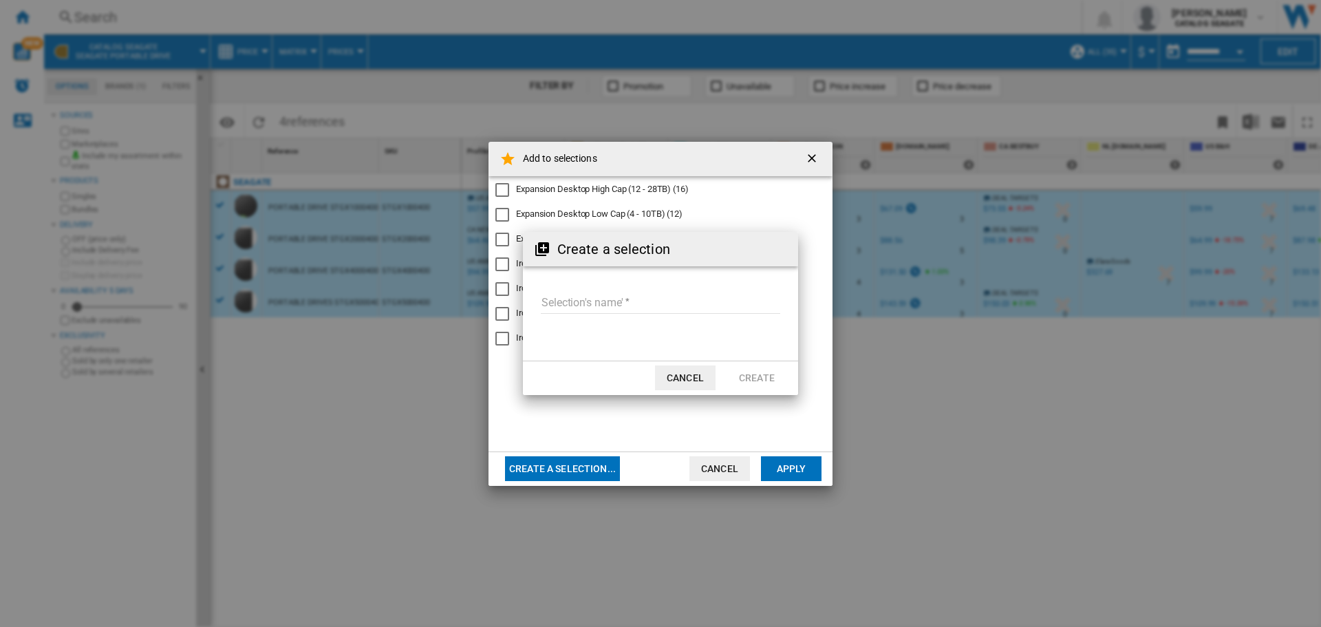
click at [590, 306] on input "Selection's name'" at bounding box center [660, 303] width 239 height 21
drag, startPoint x: 586, startPoint y: 305, endPoint x: 613, endPoint y: 308, distance: 27.7
click at [585, 303] on input "Selection's name'" at bounding box center [660, 303] width 239 height 21
paste input "**********"
click at [564, 303] on input "Selection's name'" at bounding box center [660, 303] width 239 height 21
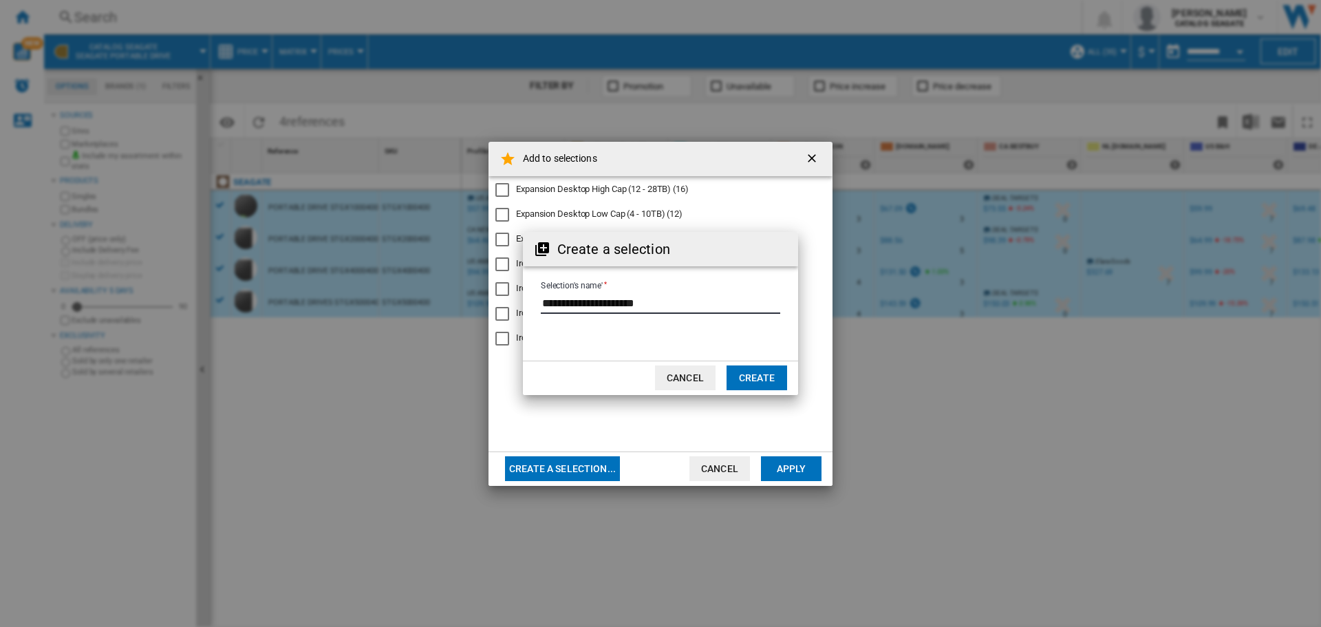
type input "**********"
click at [768, 376] on button "Create" at bounding box center [757, 377] width 61 height 25
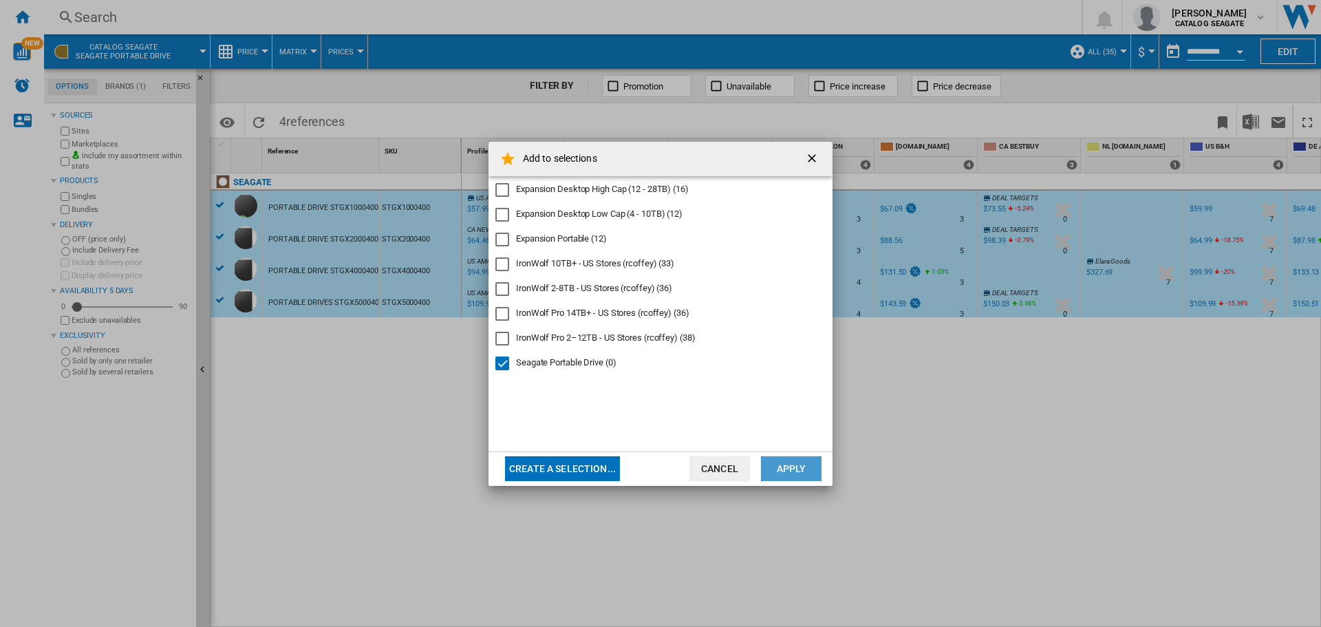
click at [784, 469] on button "Apply" at bounding box center [791, 468] width 61 height 25
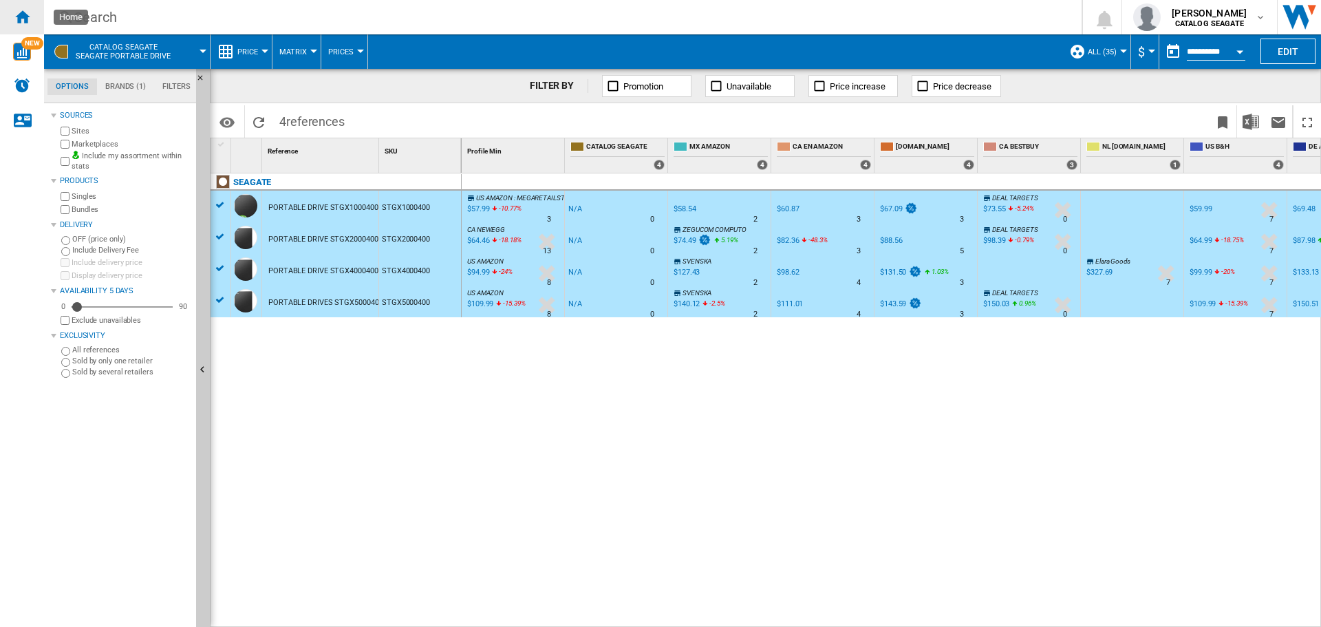
click at [26, 19] on ng-md-icon "Home" at bounding box center [22, 16] width 17 height 17
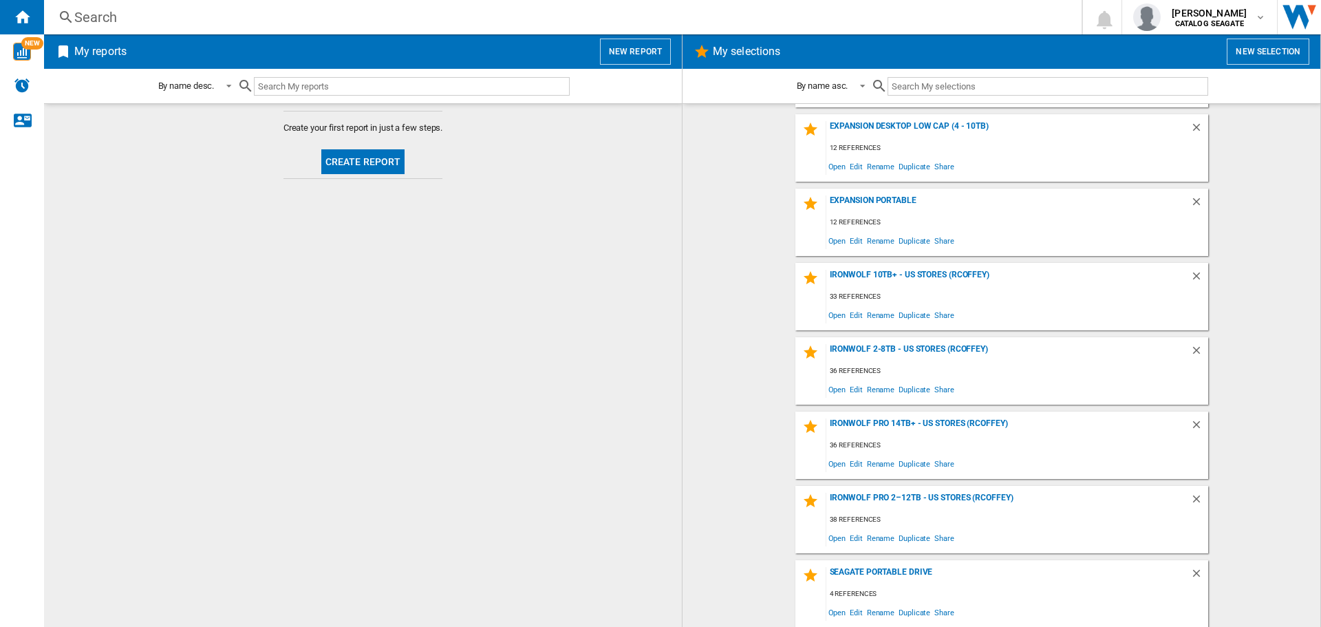
scroll to position [72, 0]
click at [941, 610] on span "Share" at bounding box center [944, 611] width 24 height 19
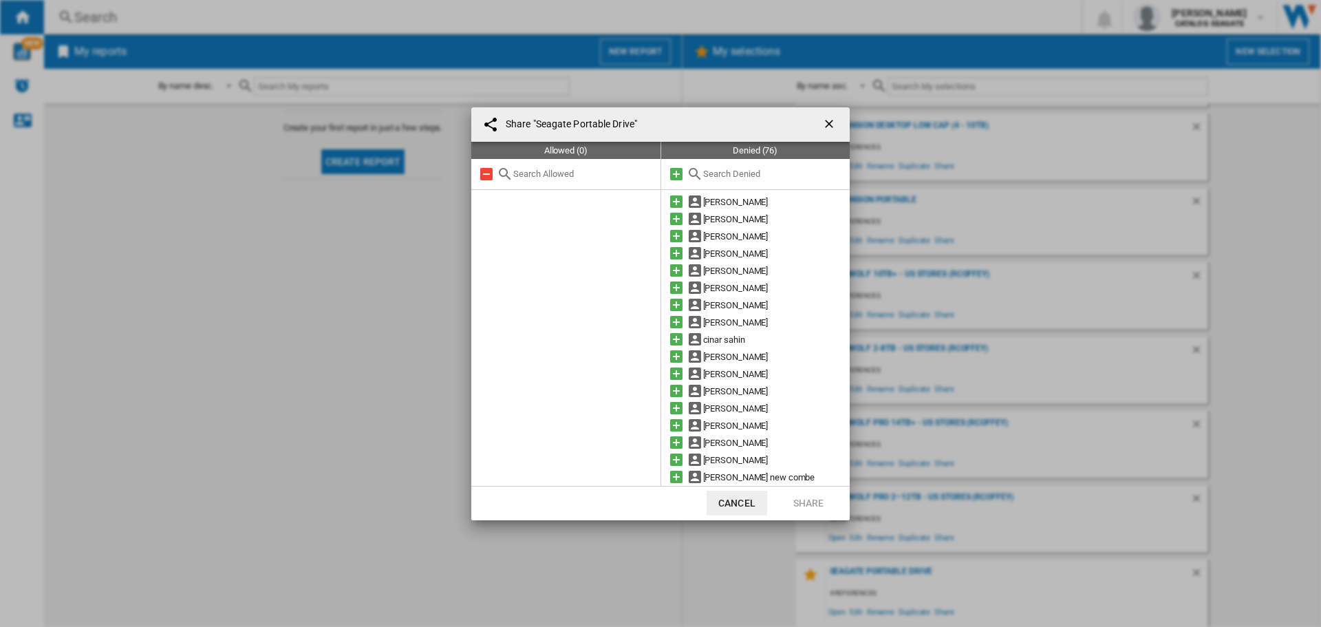
click at [720, 178] on input "text" at bounding box center [773, 174] width 140 height 10
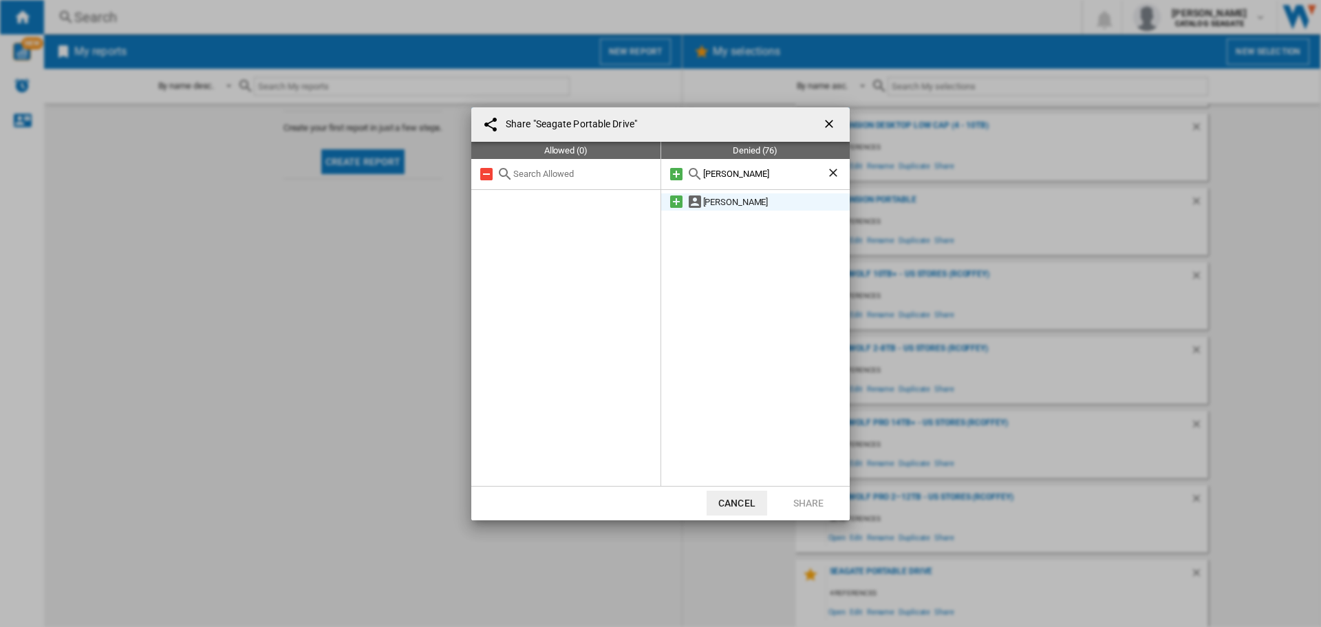
click at [676, 204] on md-icon at bounding box center [676, 201] width 17 height 17
drag, startPoint x: 725, startPoint y: 174, endPoint x: 694, endPoint y: 175, distance: 31.0
click at [694, 175] on div "[PERSON_NAME]" at bounding box center [755, 174] width 189 height 31
click at [676, 204] on md-icon at bounding box center [676, 201] width 17 height 17
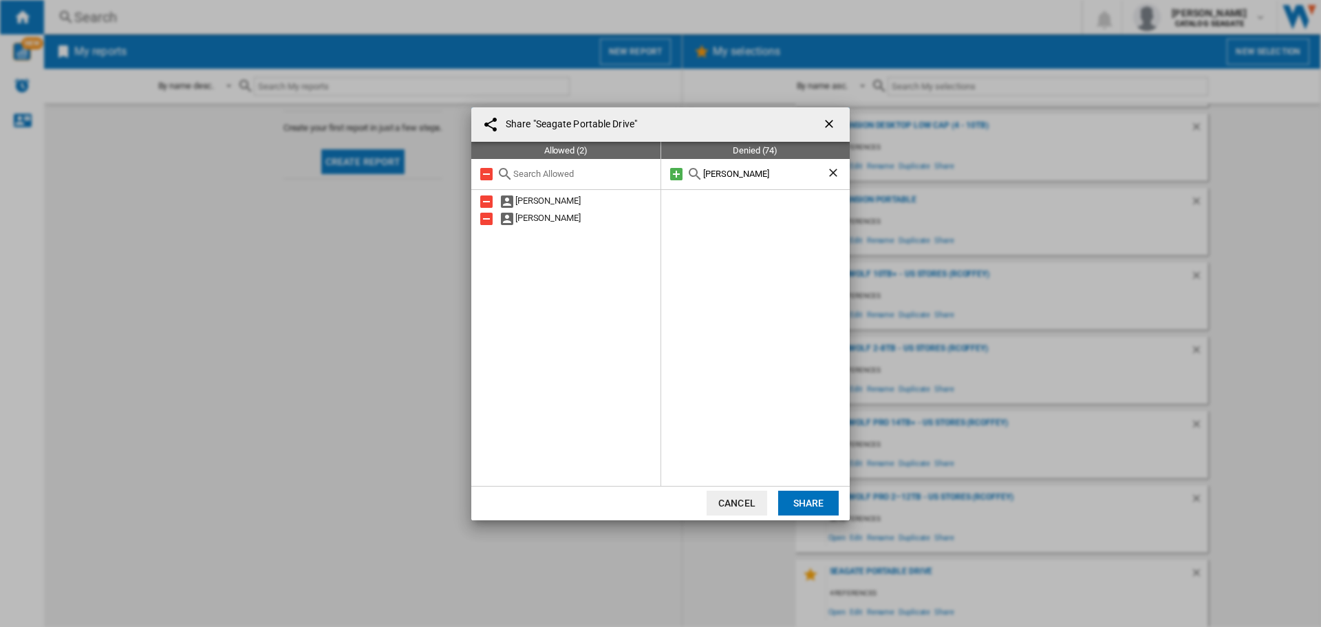
drag, startPoint x: 731, startPoint y: 177, endPoint x: 696, endPoint y: 175, distance: 35.8
click at [696, 175] on div "[PERSON_NAME]" at bounding box center [755, 174] width 189 height 31
type input "[PERSON_NAME]"
click at [675, 202] on md-icon at bounding box center [676, 201] width 17 height 17
click at [798, 504] on button "Share" at bounding box center [808, 503] width 61 height 25
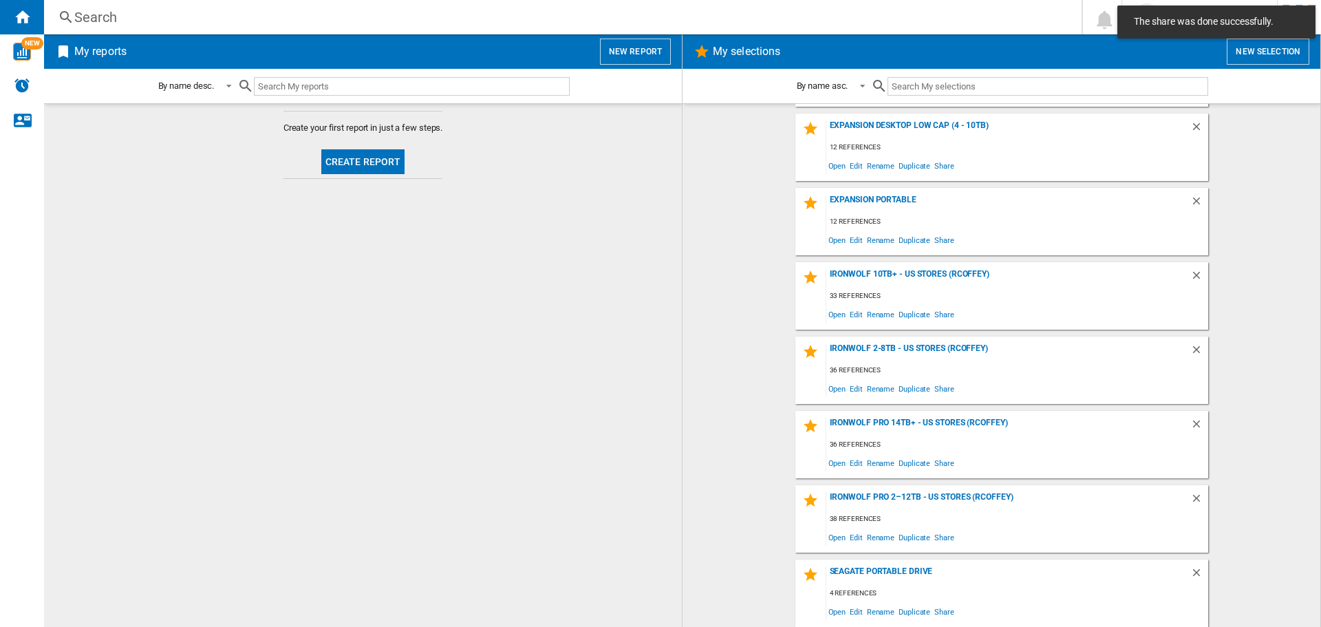
click at [357, 161] on button "Create report" at bounding box center [363, 161] width 84 height 25
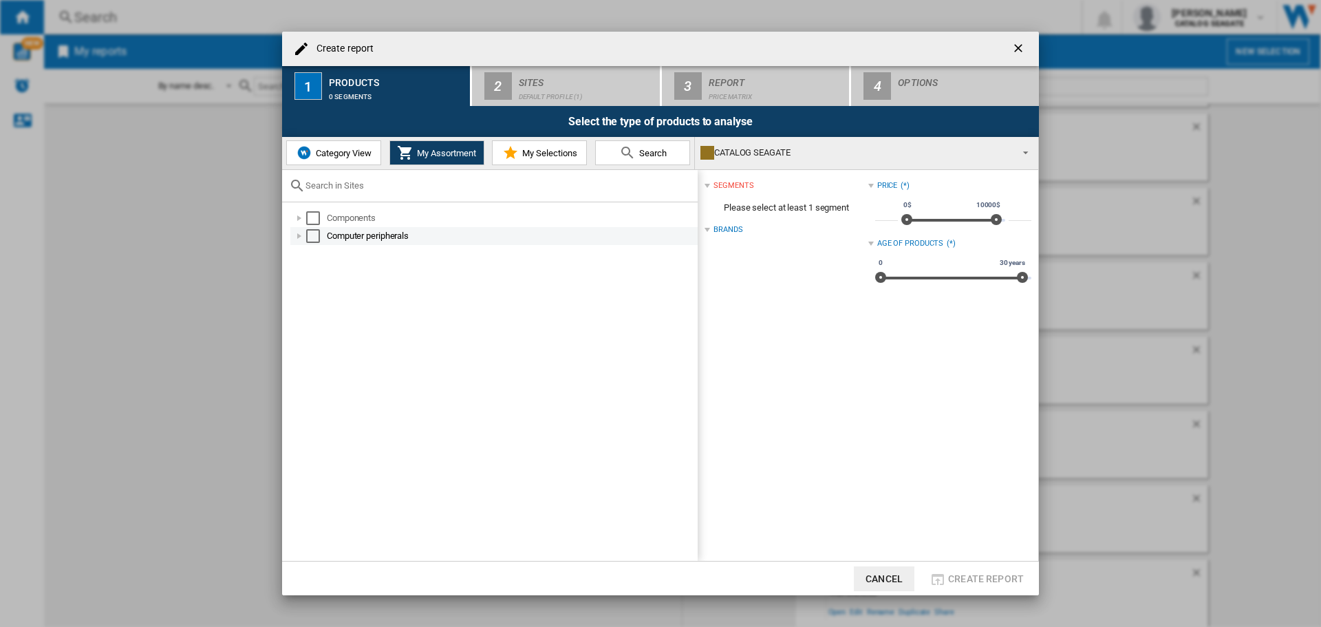
click at [299, 236] on div "Create report ..." at bounding box center [299, 236] width 14 height 14
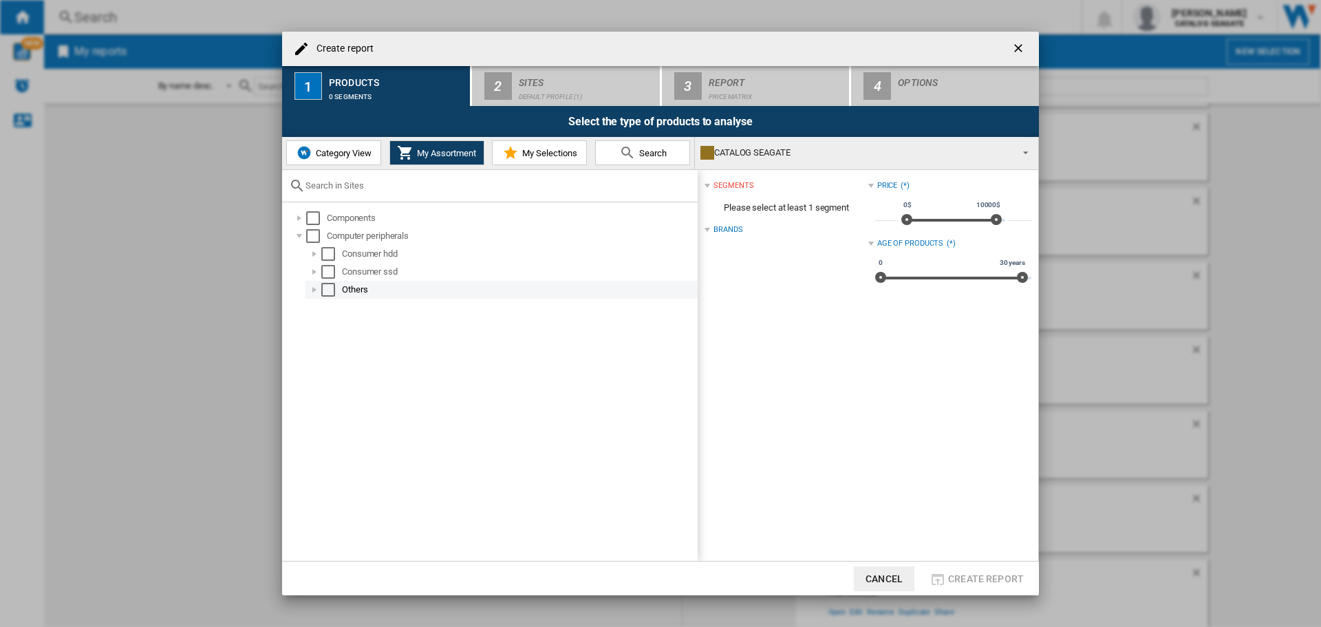
click at [314, 290] on div "Create report ..." at bounding box center [315, 290] width 14 height 14
click at [328, 303] on div "Create report ..." at bounding box center [330, 308] width 14 height 14
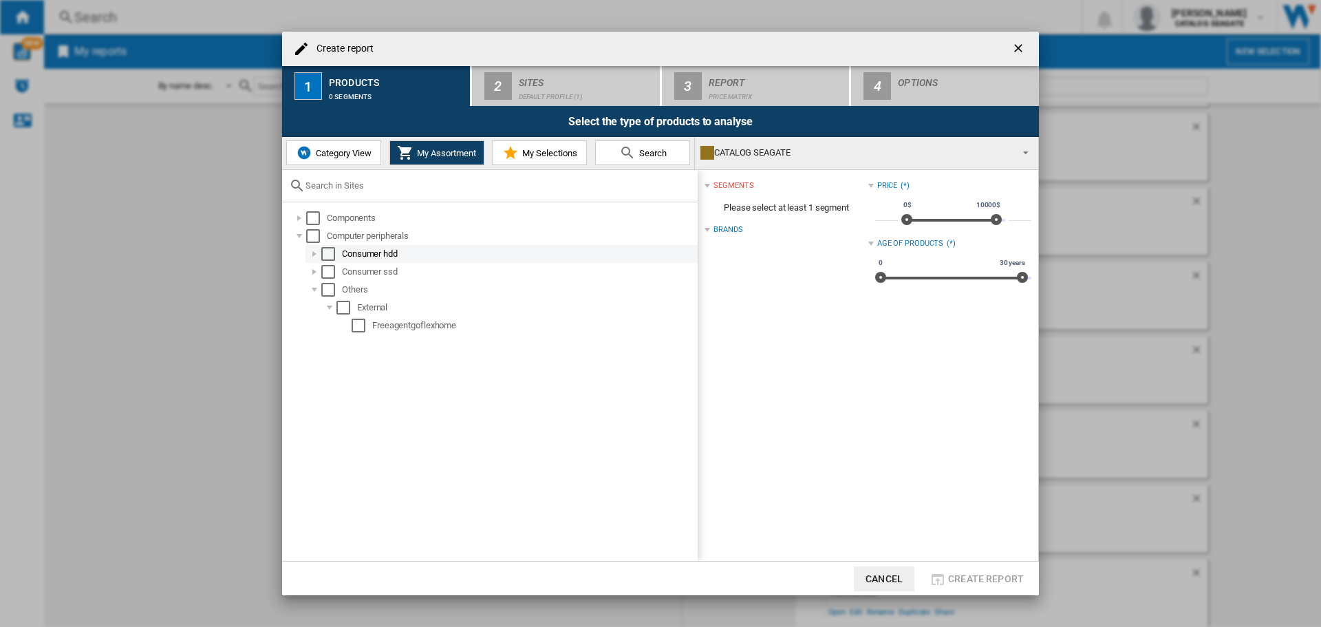
click at [316, 248] on div "Create report ..." at bounding box center [315, 254] width 14 height 14
click at [329, 272] on div "Create report ..." at bounding box center [330, 272] width 14 height 14
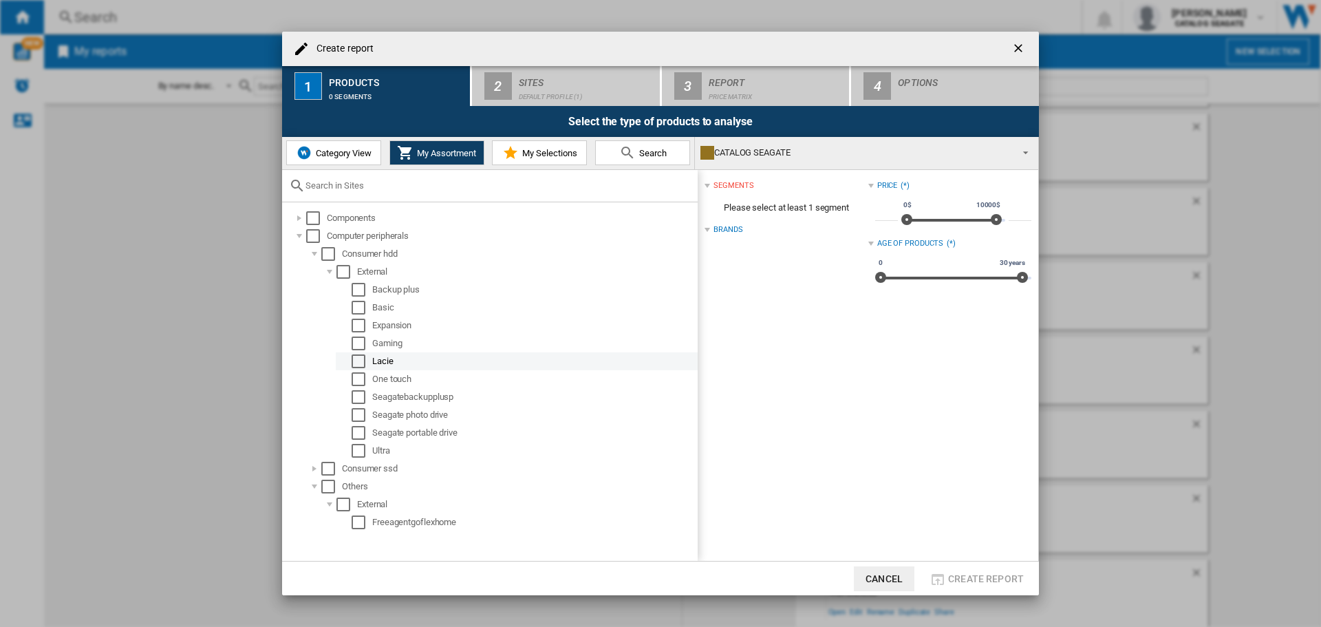
click at [361, 361] on div "Select" at bounding box center [359, 361] width 14 height 14
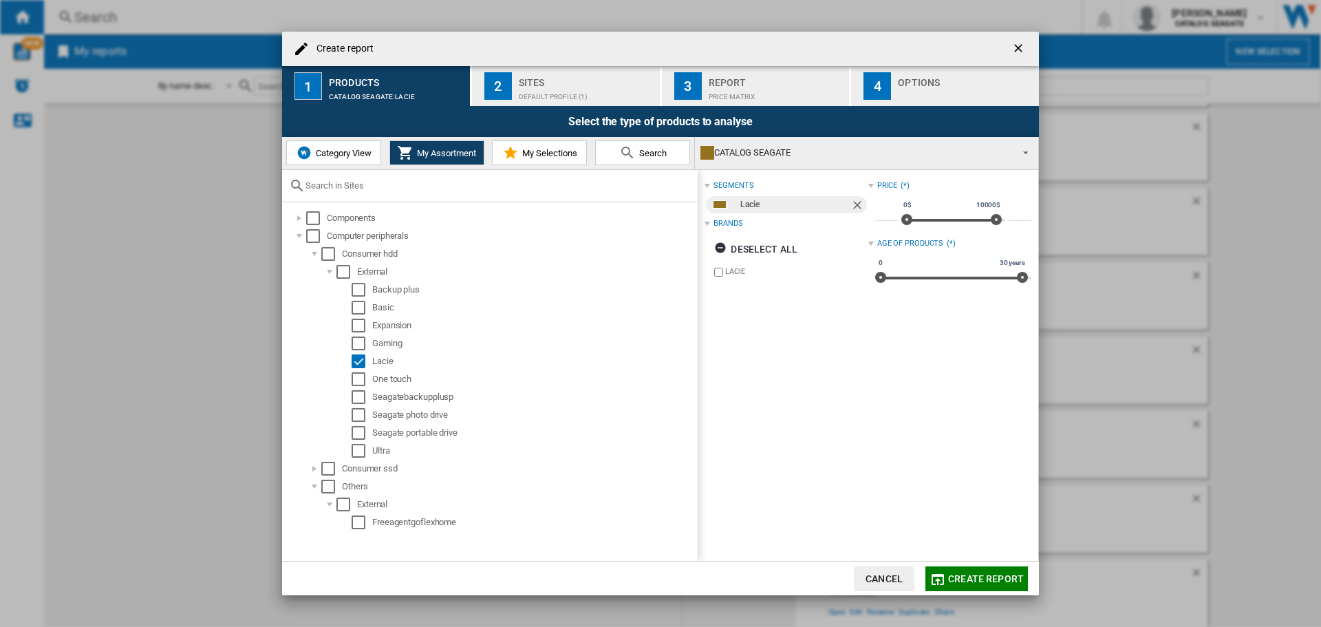
click at [540, 92] on div "Default profile (1)" at bounding box center [587, 93] width 136 height 14
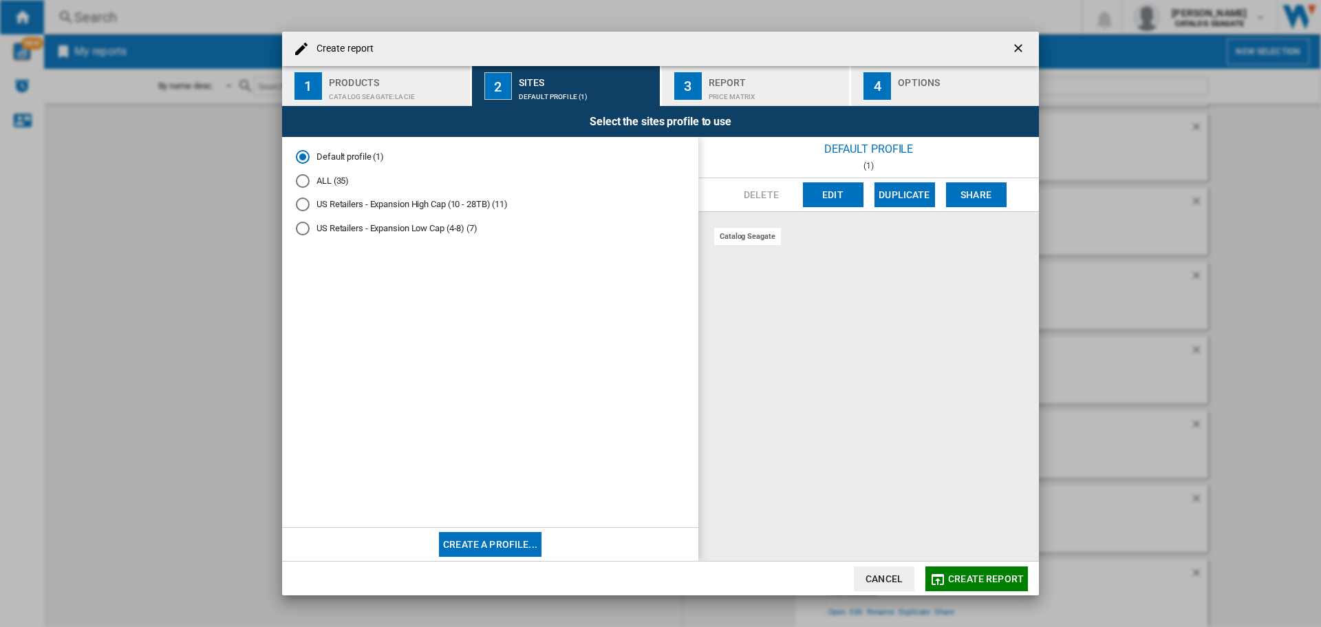
click at [302, 177] on div "ALL (35)" at bounding box center [303, 181] width 14 height 14
click at [972, 577] on span "Create report" at bounding box center [986, 578] width 76 height 11
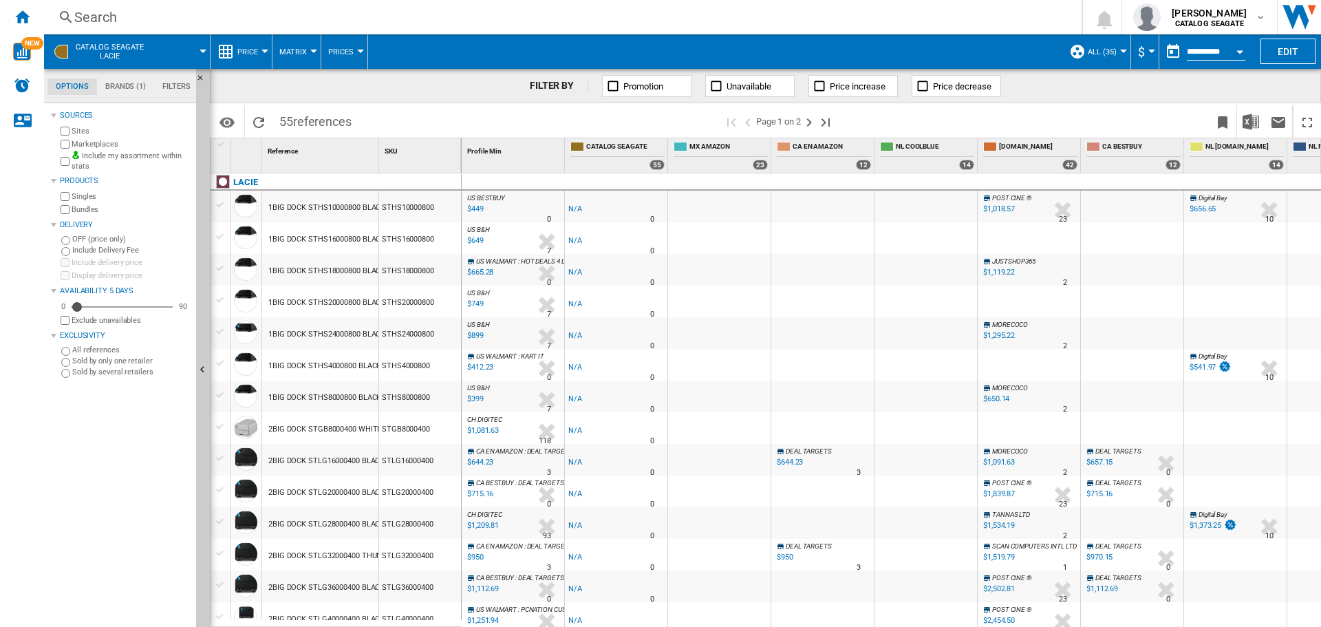
click at [1049, 89] on div "FILTER BY Promotion Unavailable Price increase Price decrease" at bounding box center [765, 86] width 1111 height 34
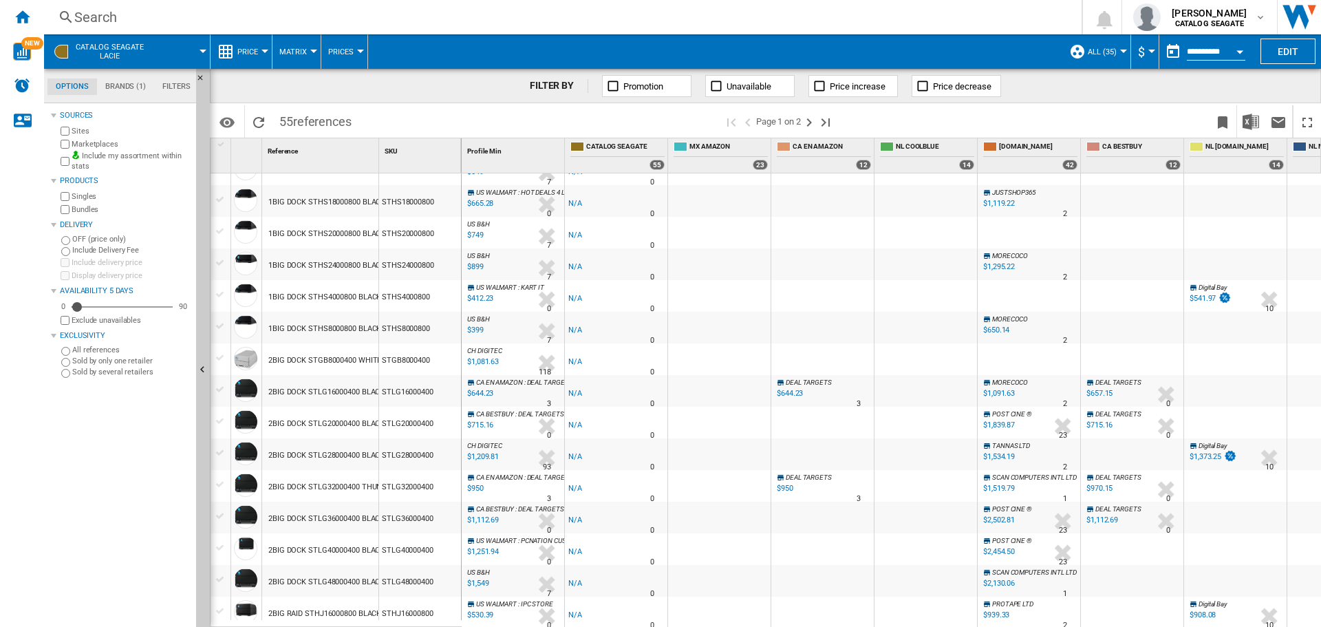
click at [379, 160] on div "1 Reference 1 SKU 1" at bounding box center [336, 155] width 251 height 34
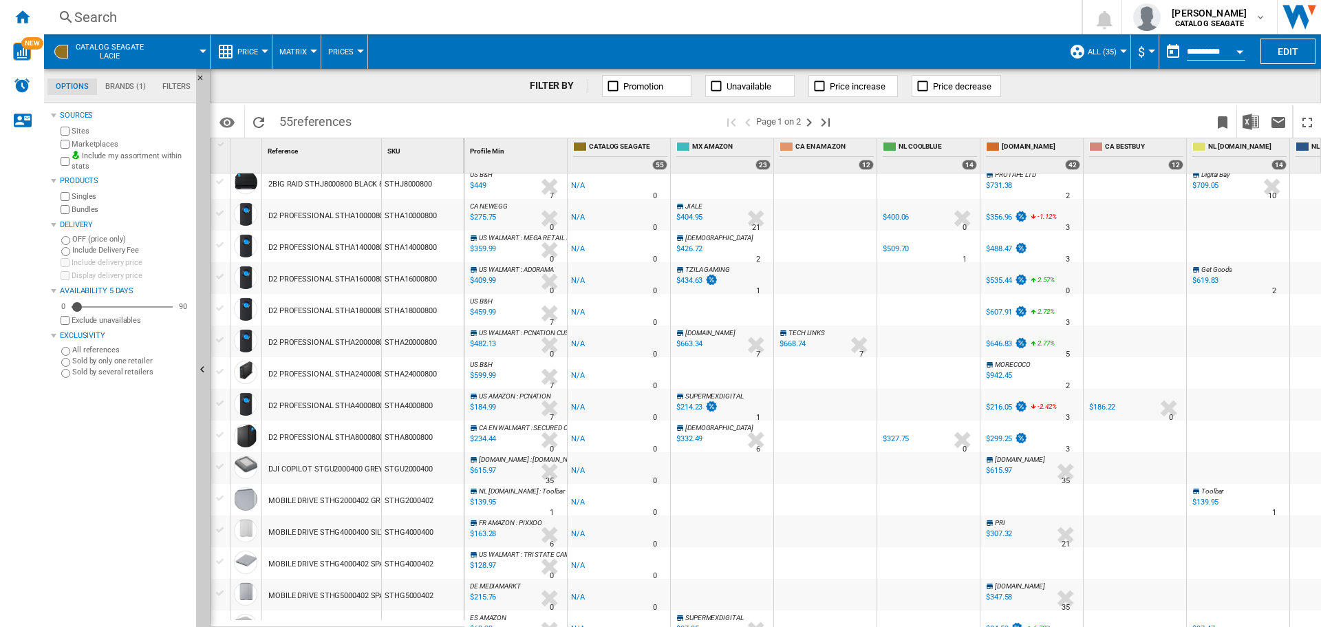
scroll to position [0, 0]
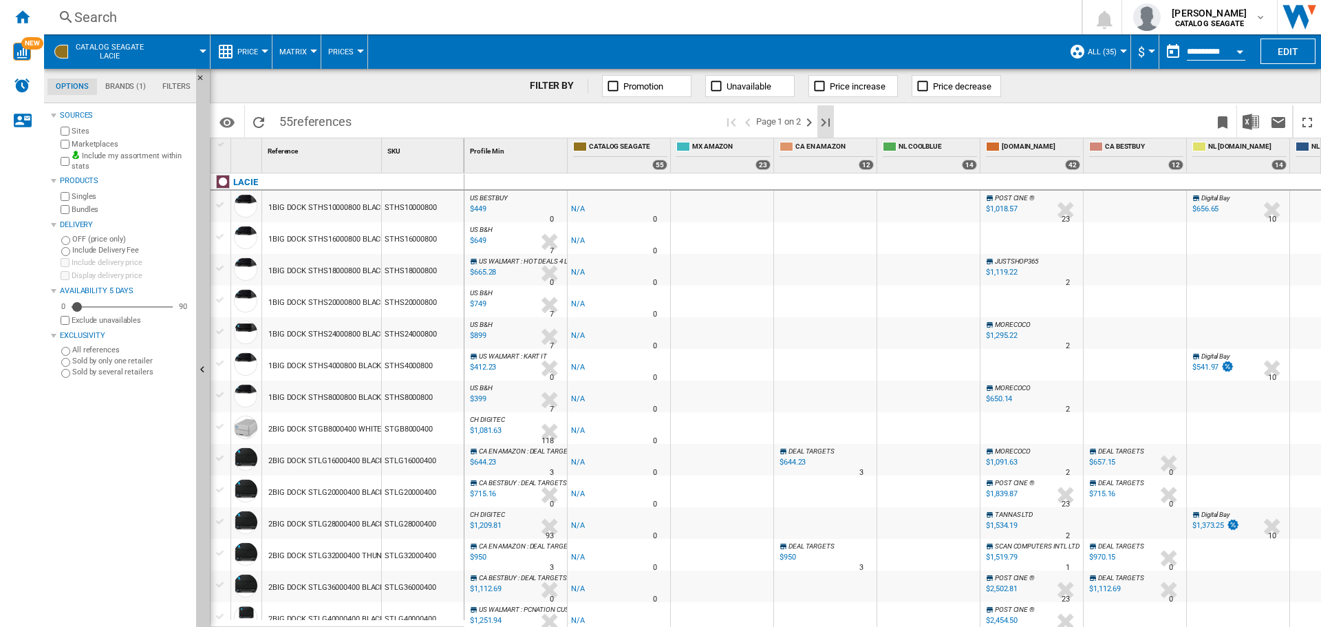
click at [826, 120] on ng-md-icon "Last page" at bounding box center [825, 122] width 17 height 17
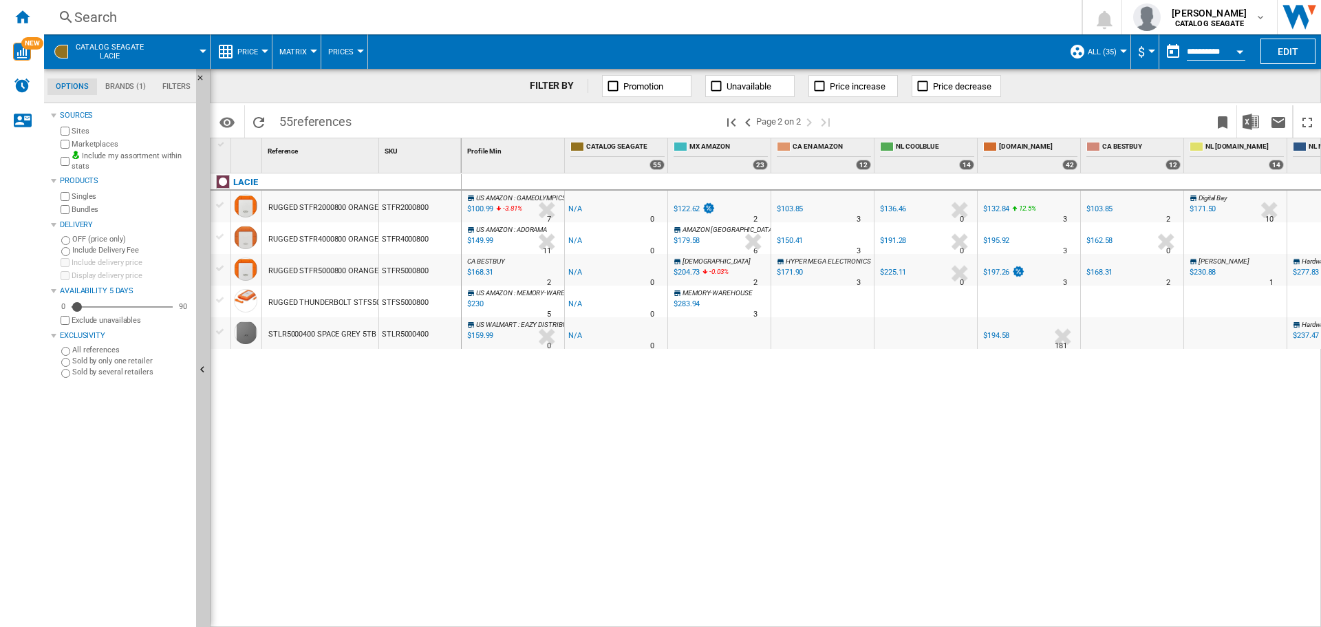
click at [217, 204] on div at bounding box center [220, 205] width 14 height 12
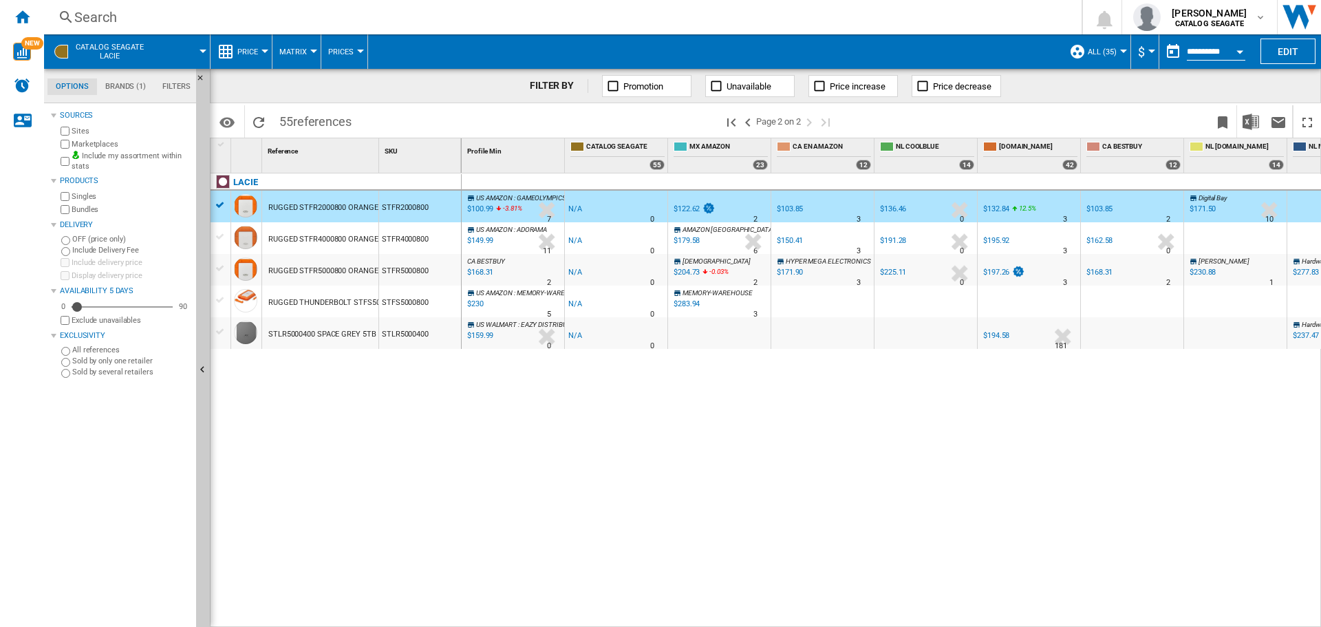
click at [218, 237] on div at bounding box center [220, 237] width 14 height 12
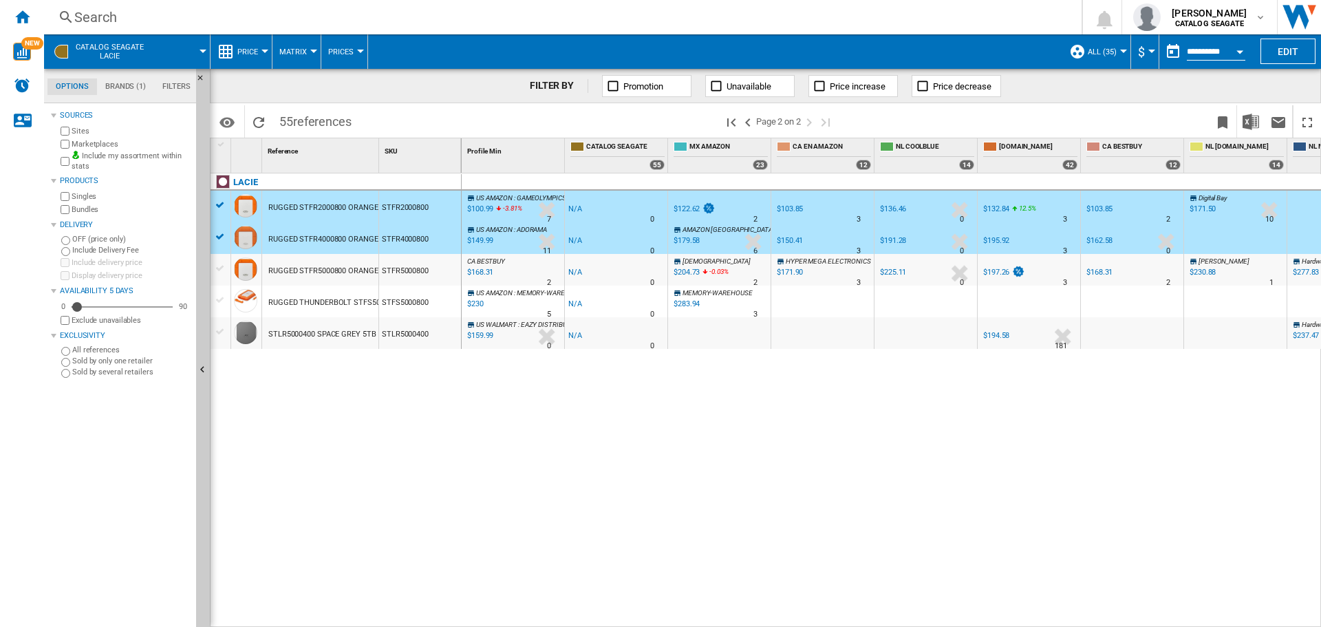
click at [222, 269] on div at bounding box center [220, 268] width 14 height 12
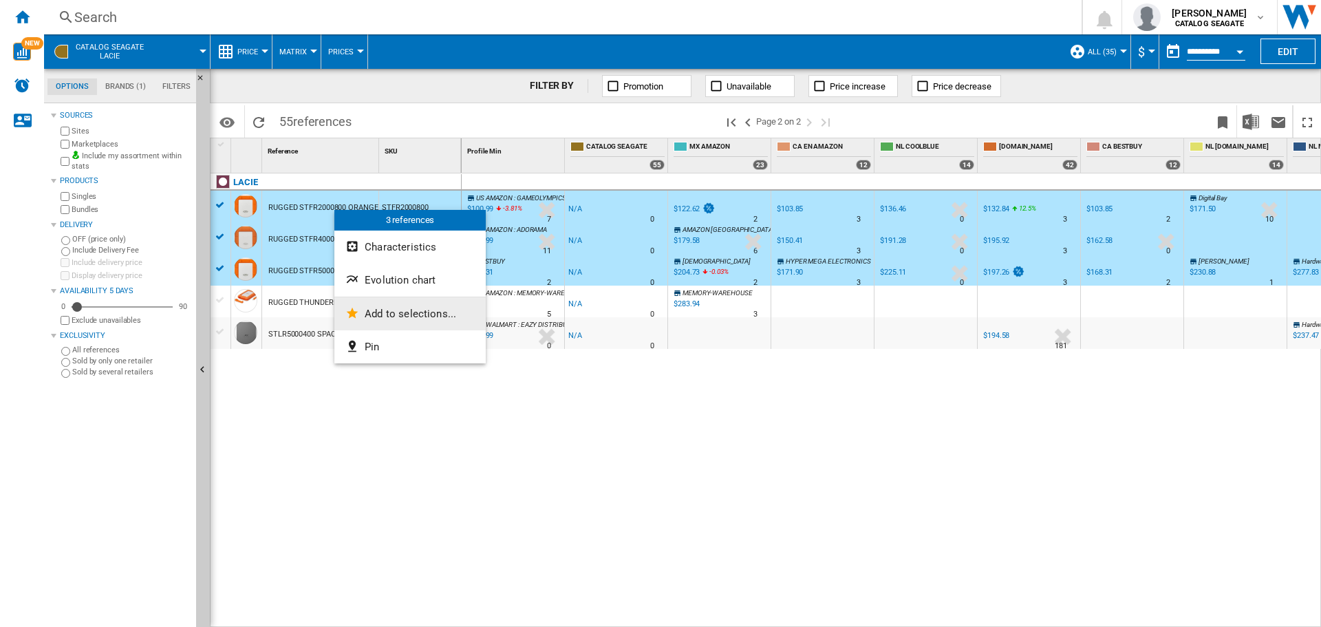
click at [367, 309] on span "Add to selections..." at bounding box center [411, 314] width 92 height 12
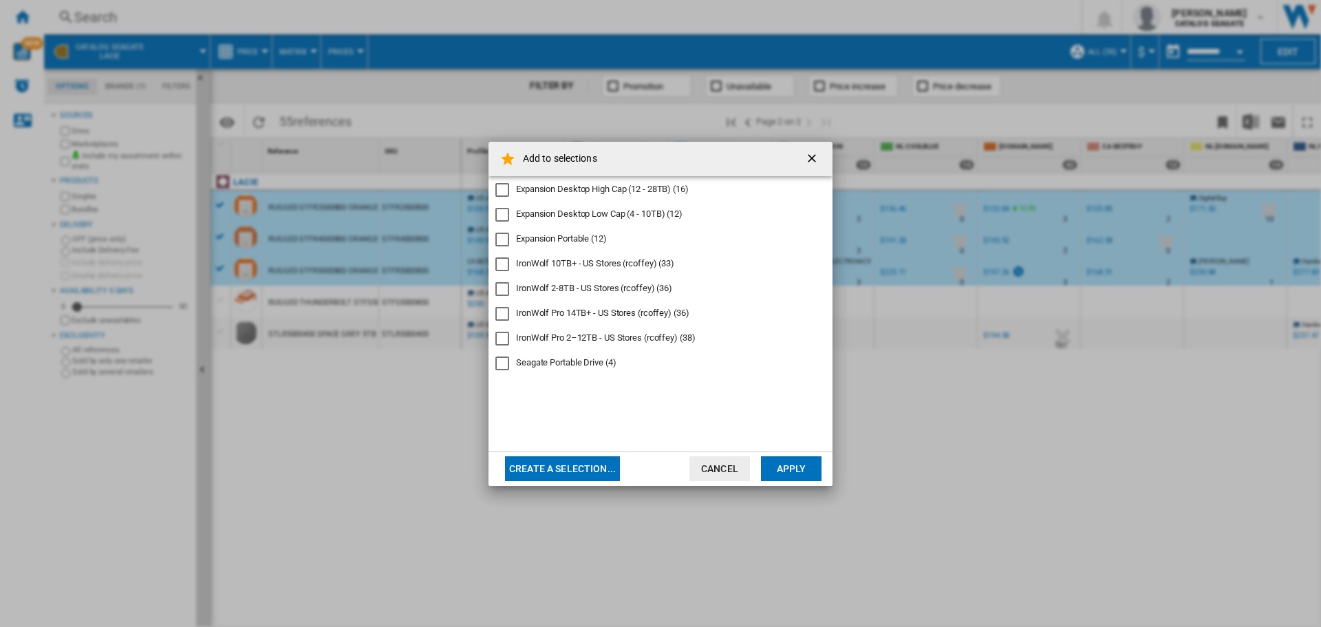
click at [577, 466] on button "Create a selection..." at bounding box center [562, 468] width 115 height 25
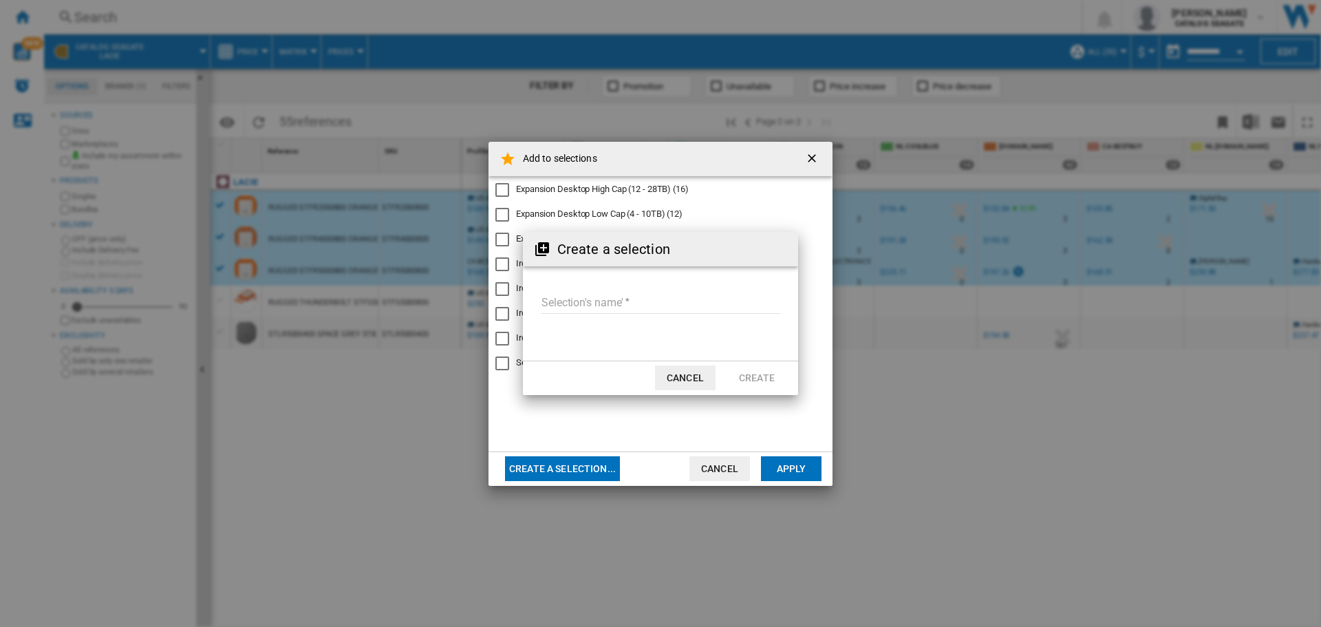
click at [568, 306] on input "Selection's name'" at bounding box center [660, 303] width 239 height 21
type input "**********"
click at [754, 374] on button "Create" at bounding box center [757, 377] width 61 height 25
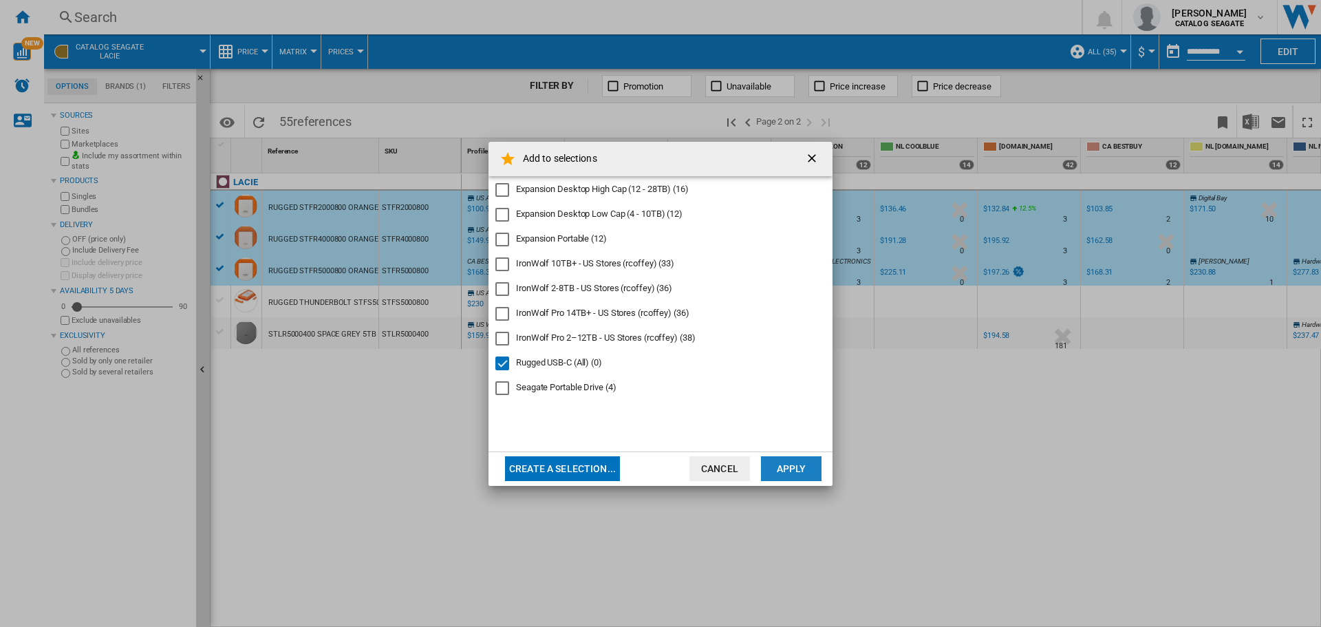
click at [797, 470] on button "Apply" at bounding box center [791, 468] width 61 height 25
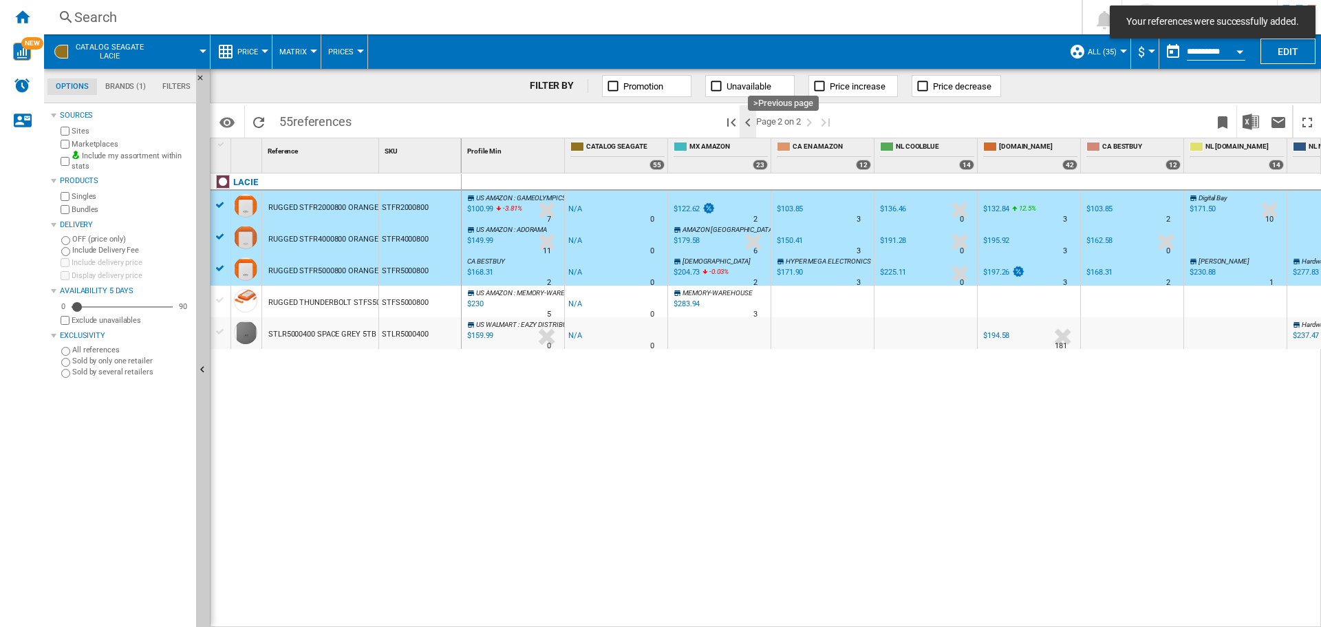
click at [749, 121] on ng-md-icon ">Previous page" at bounding box center [748, 122] width 17 height 17
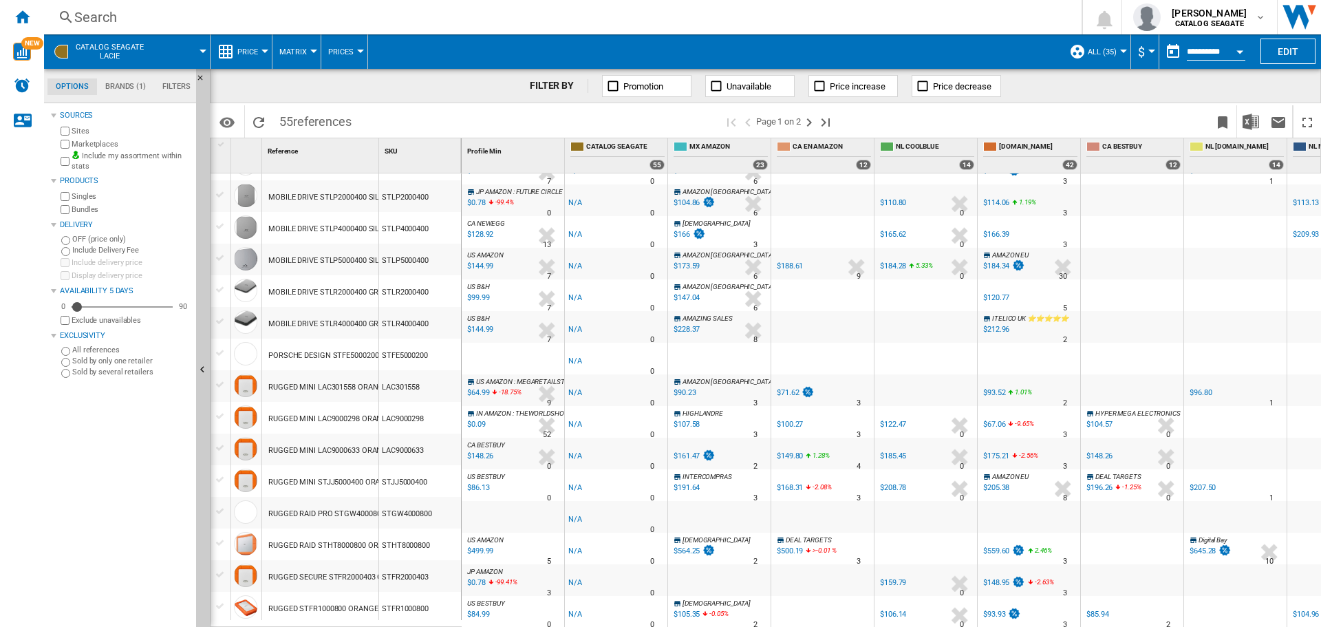
scroll to position [1153, 0]
click at [222, 603] on div at bounding box center [220, 603] width 14 height 12
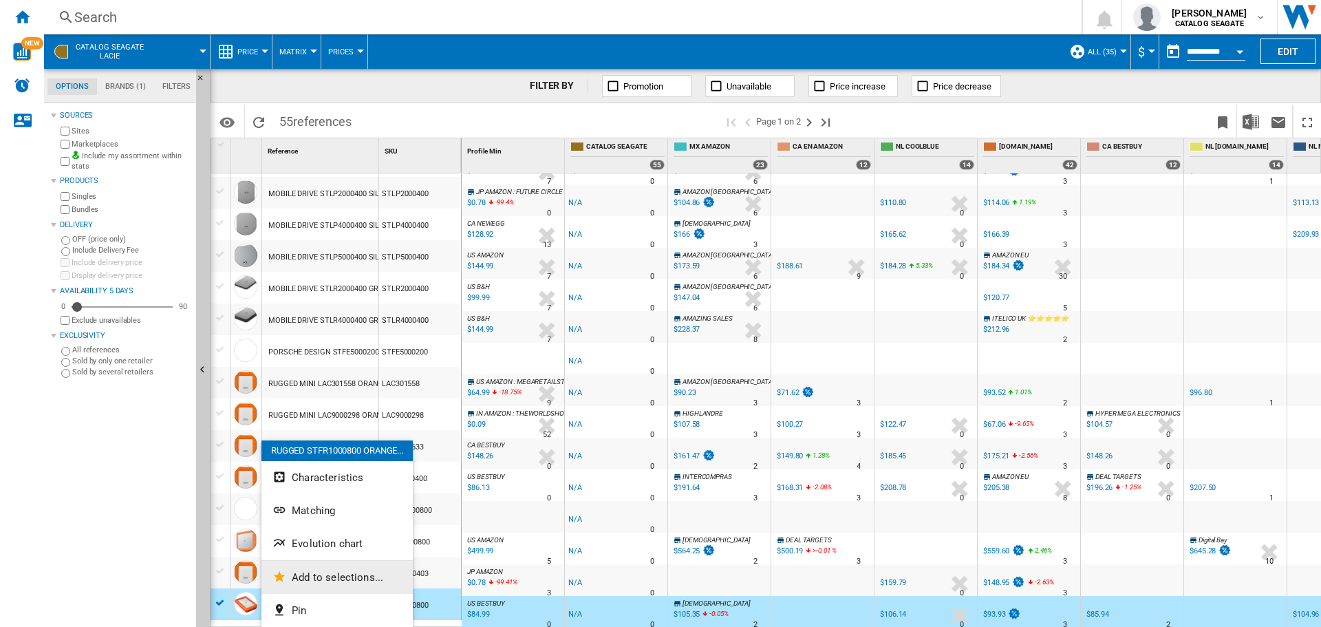
click at [312, 572] on span "Add to selections..." at bounding box center [338, 577] width 92 height 12
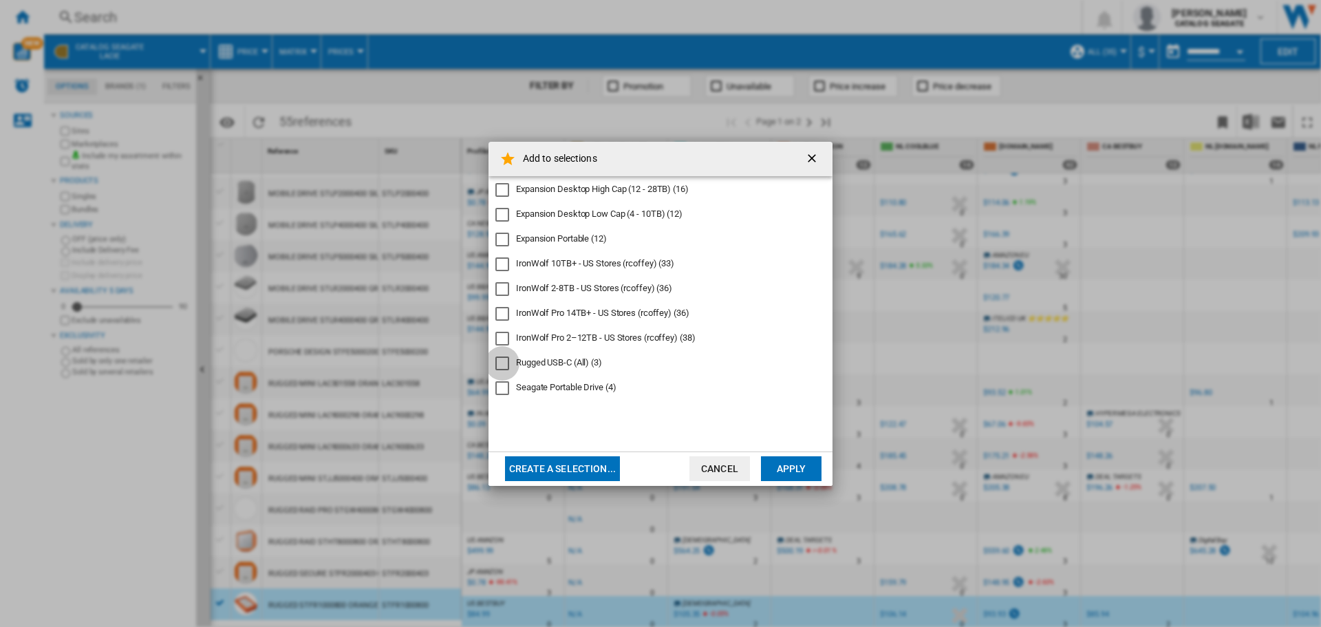
click at [506, 360] on div "Rugged USB-C (All)" at bounding box center [502, 363] width 14 height 14
click at [795, 464] on button "Apply" at bounding box center [791, 468] width 61 height 25
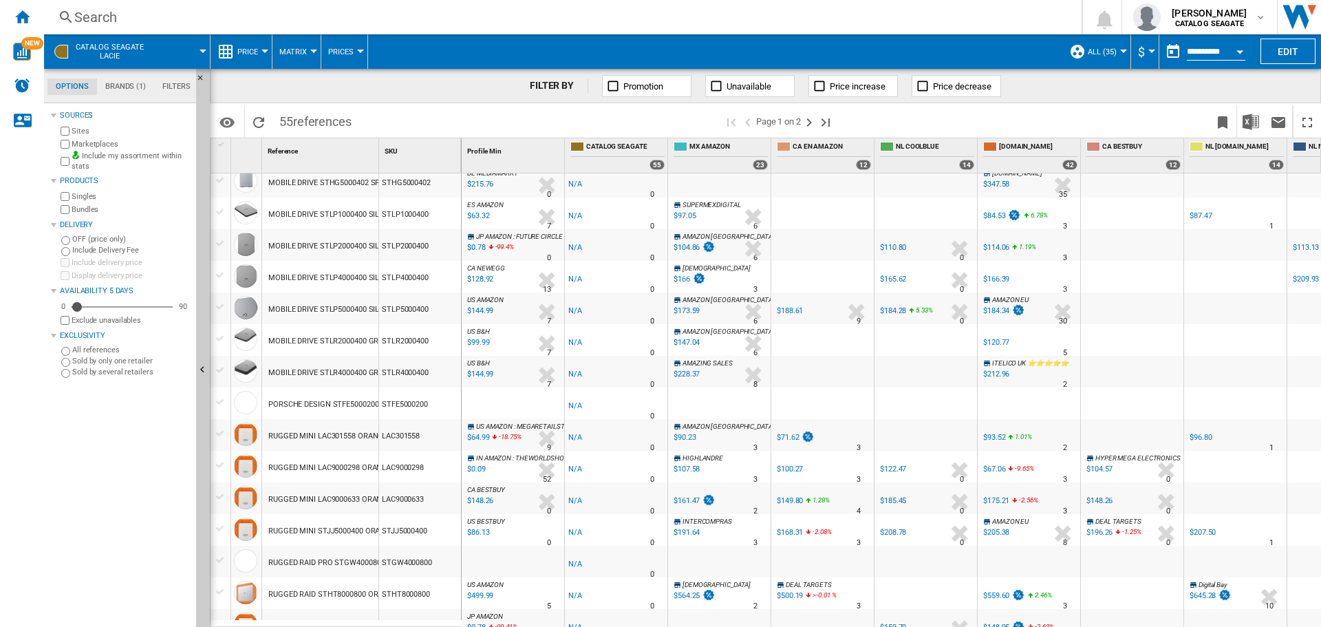
scroll to position [1150, 0]
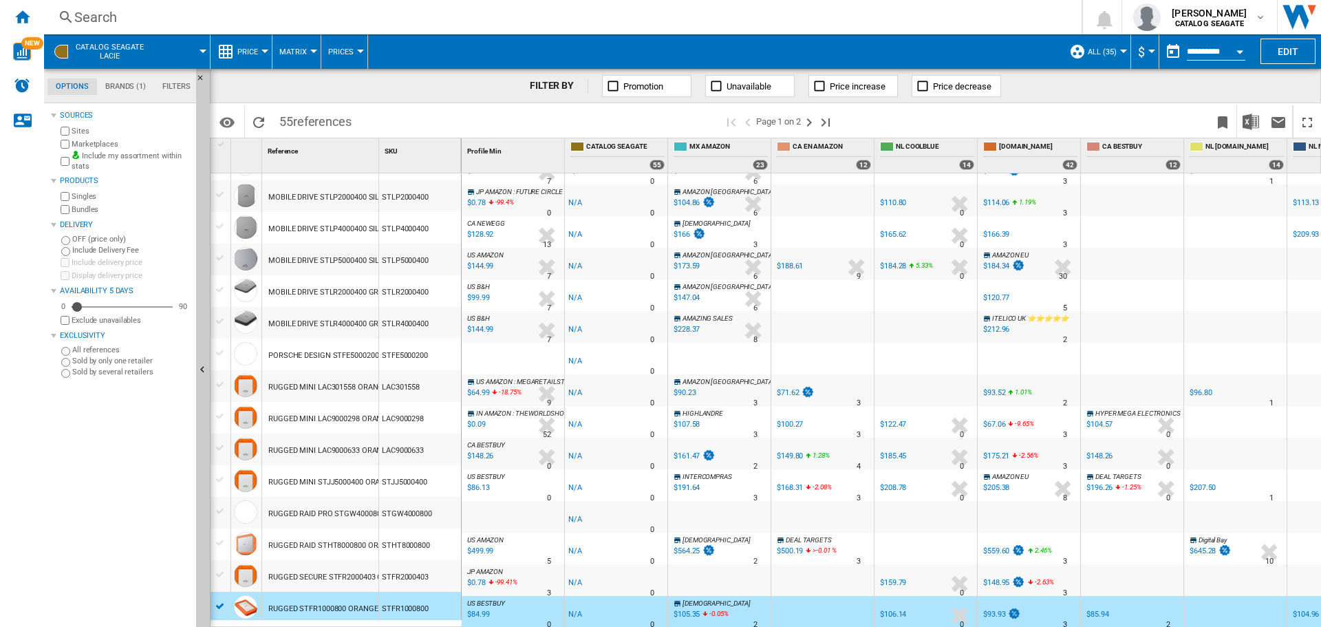
click at [222, 383] on div at bounding box center [220, 384] width 14 height 12
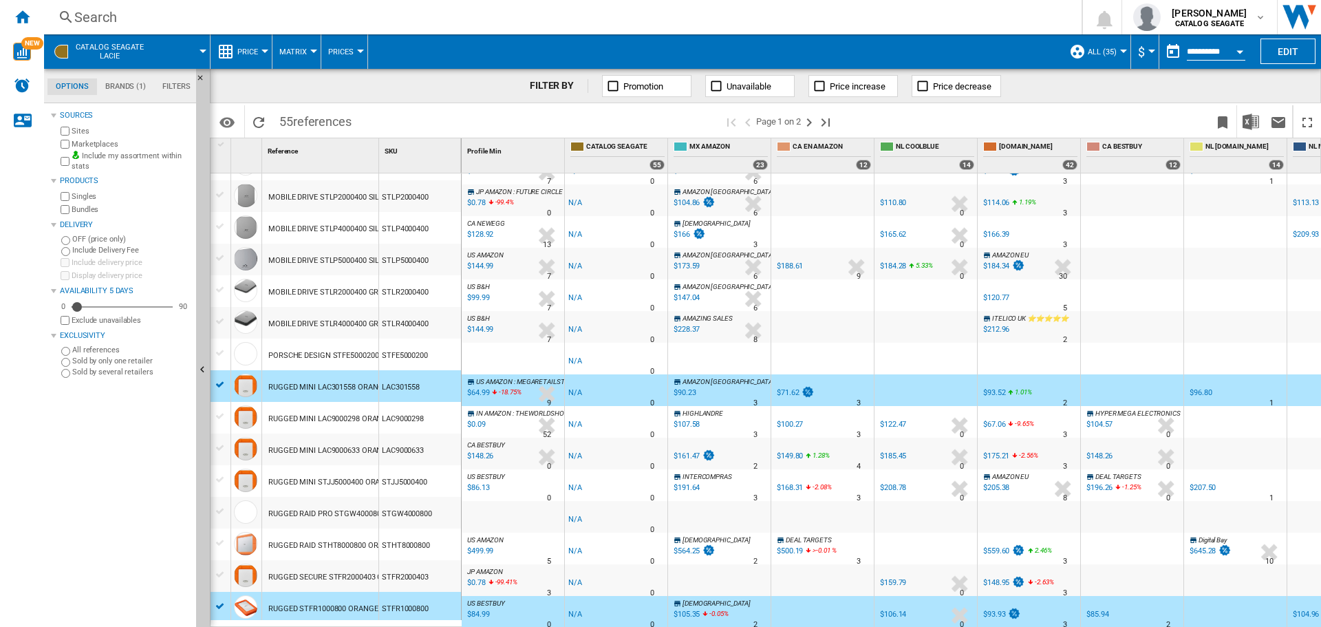
click at [216, 419] on div at bounding box center [220, 416] width 14 height 12
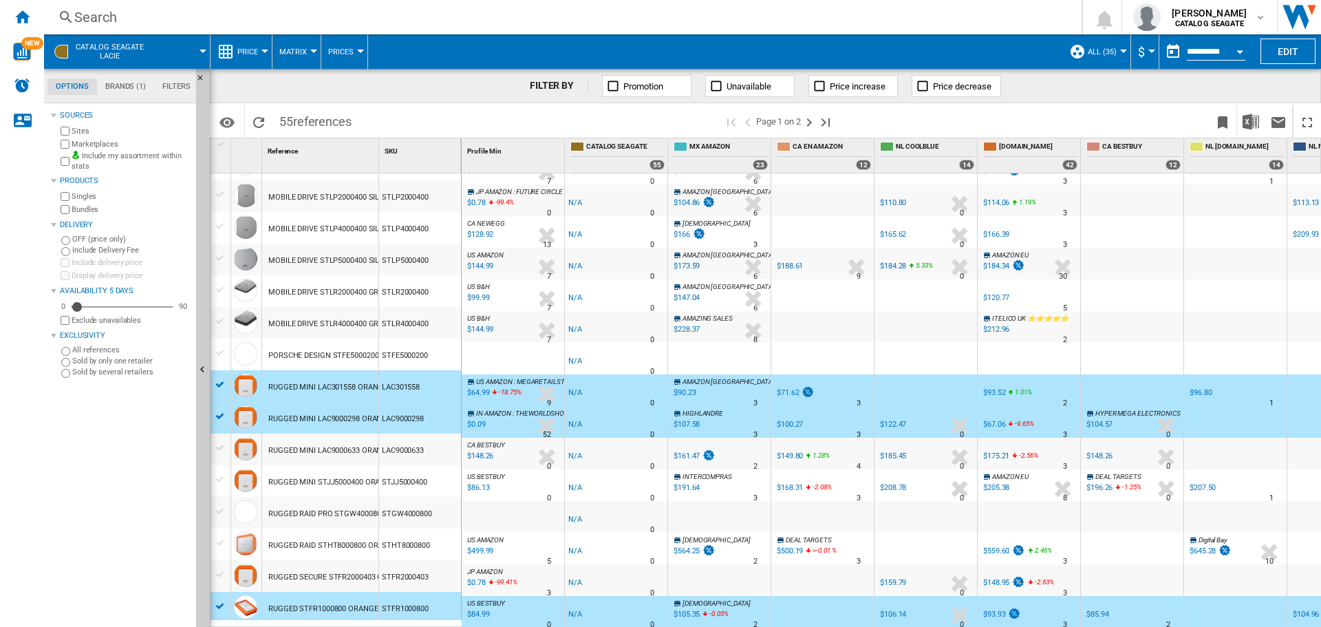
click at [215, 448] on div at bounding box center [220, 448] width 14 height 12
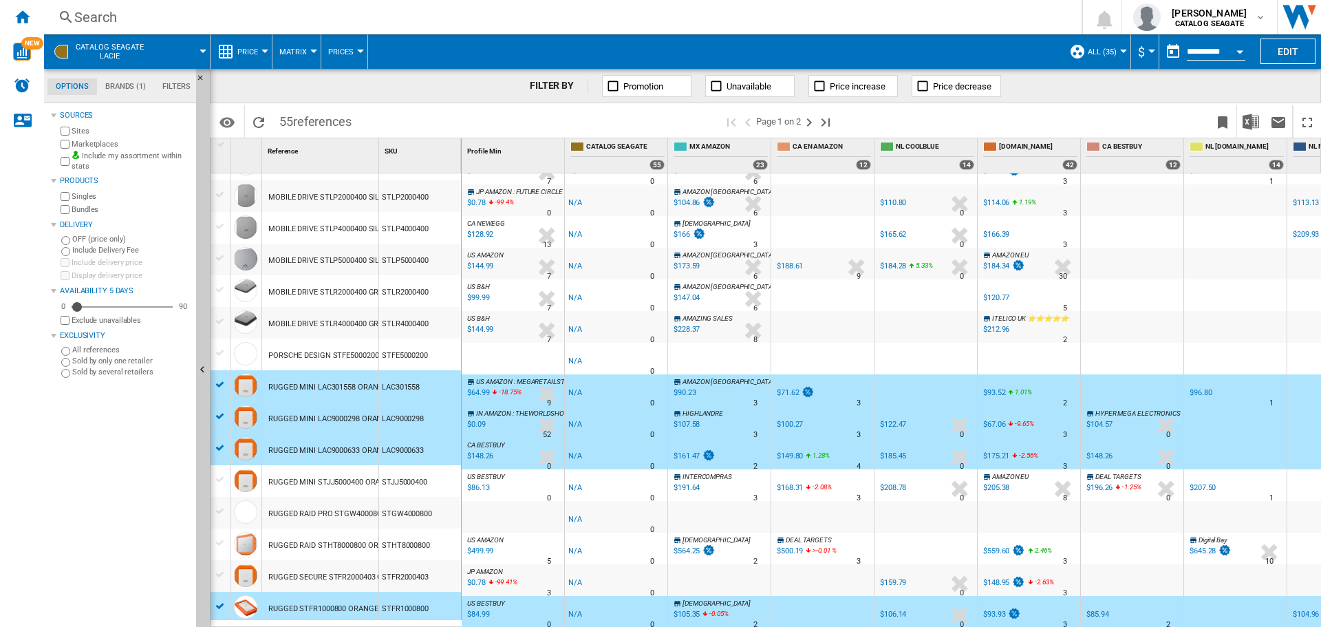
click at [217, 486] on div at bounding box center [221, 479] width 20 height 15
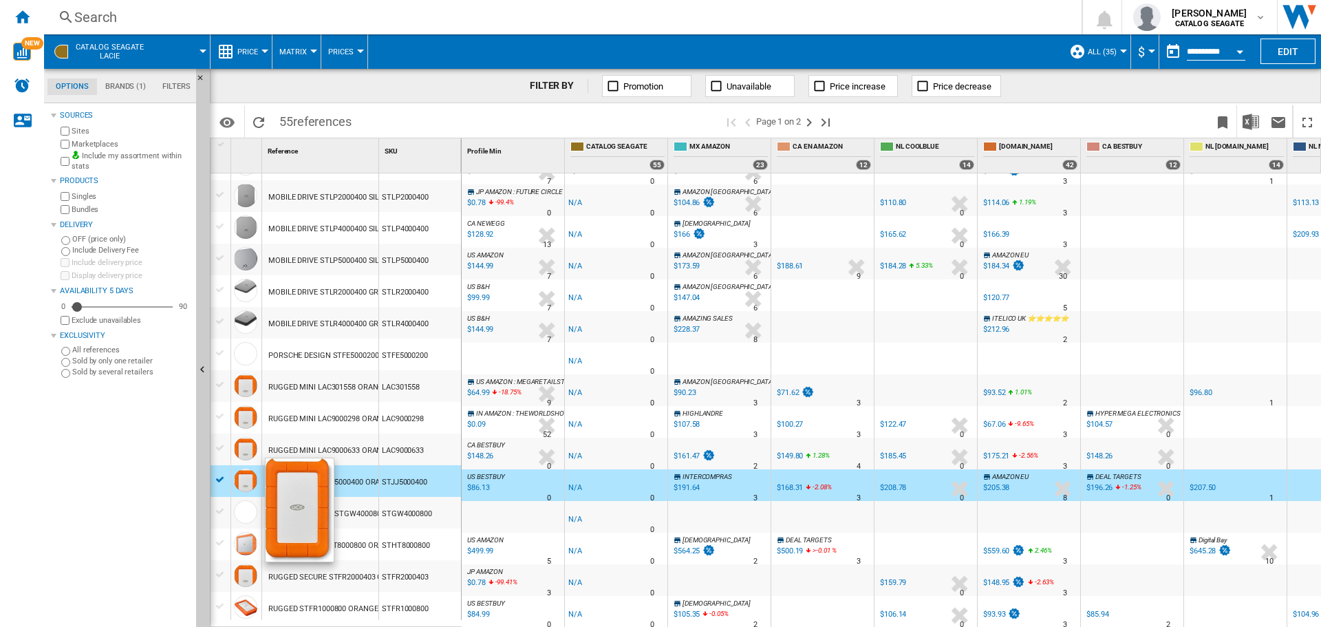
click at [224, 456] on div at bounding box center [221, 447] width 20 height 15
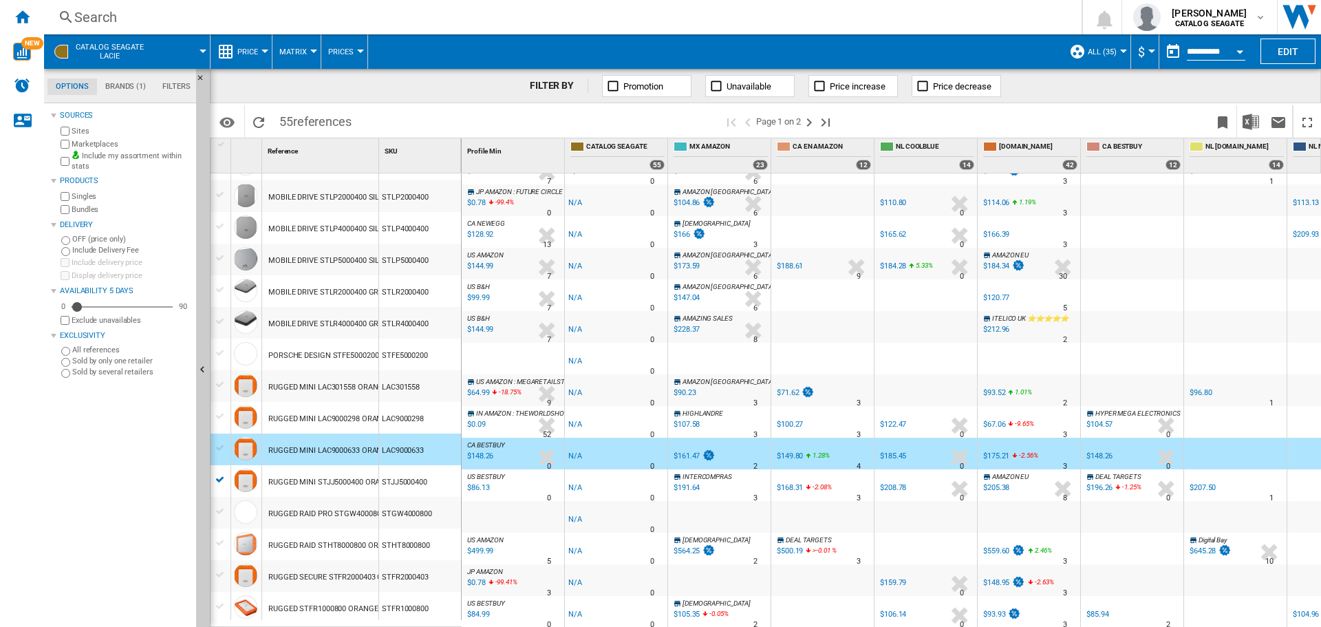
click at [220, 447] on div at bounding box center [220, 448] width 14 height 12
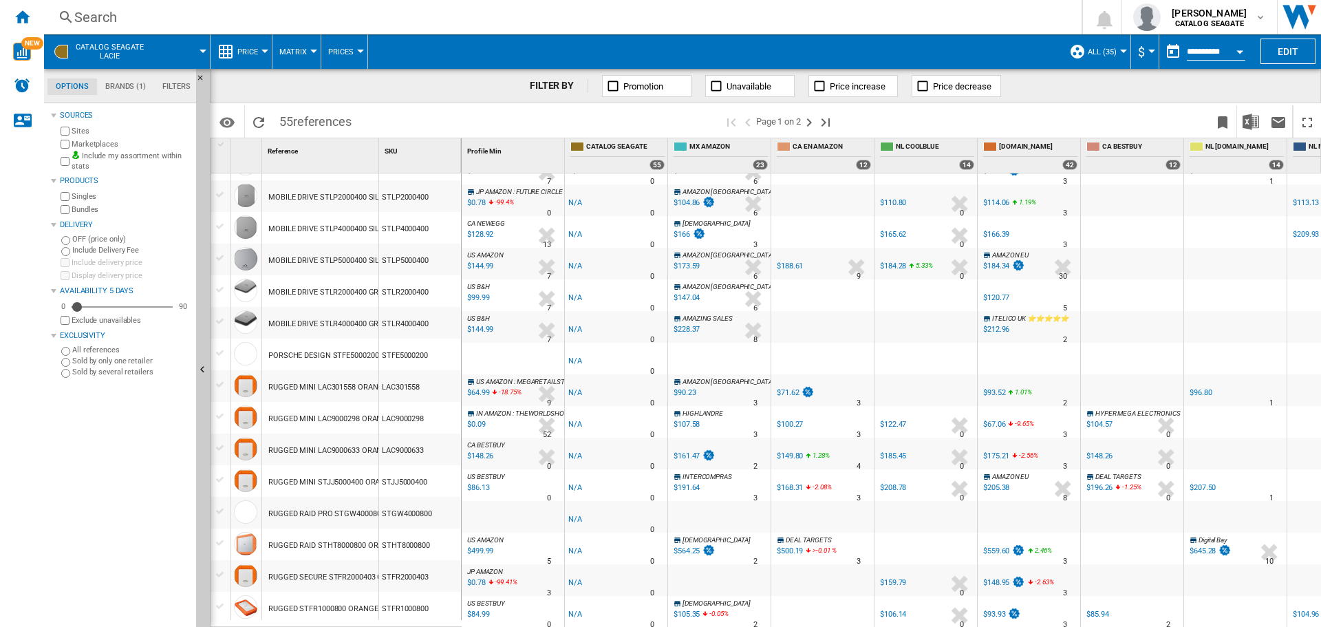
click at [220, 419] on div at bounding box center [220, 416] width 14 height 12
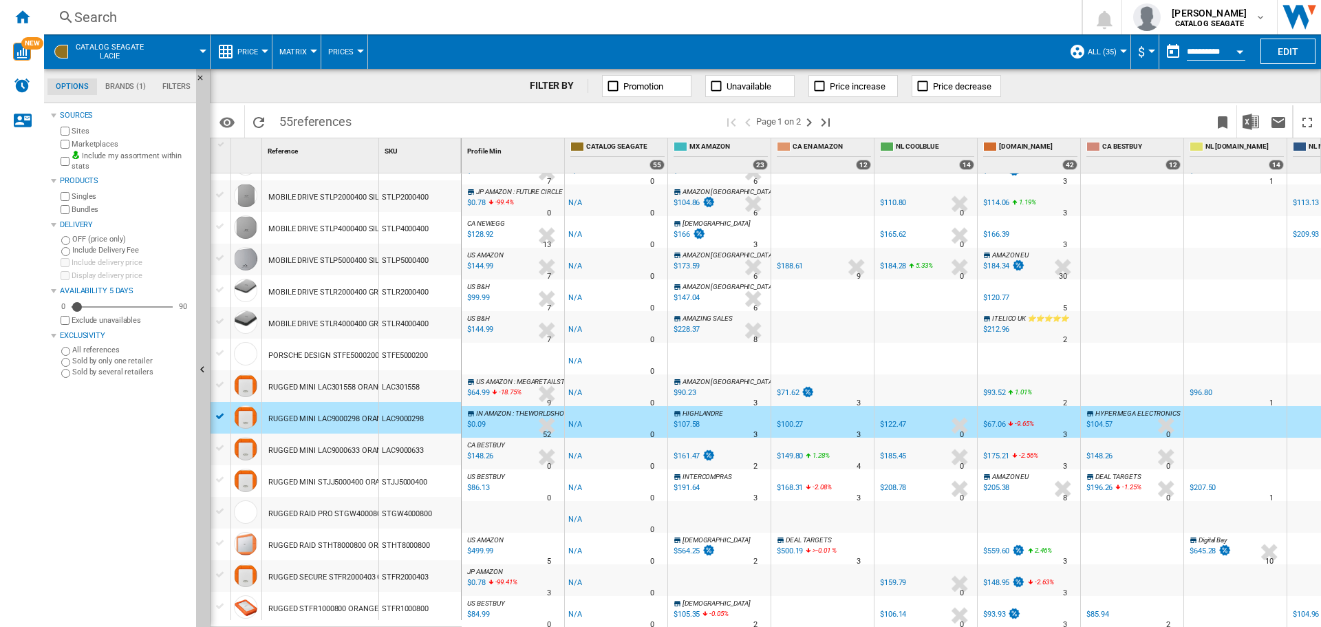
click at [222, 382] on div at bounding box center [220, 384] width 14 height 12
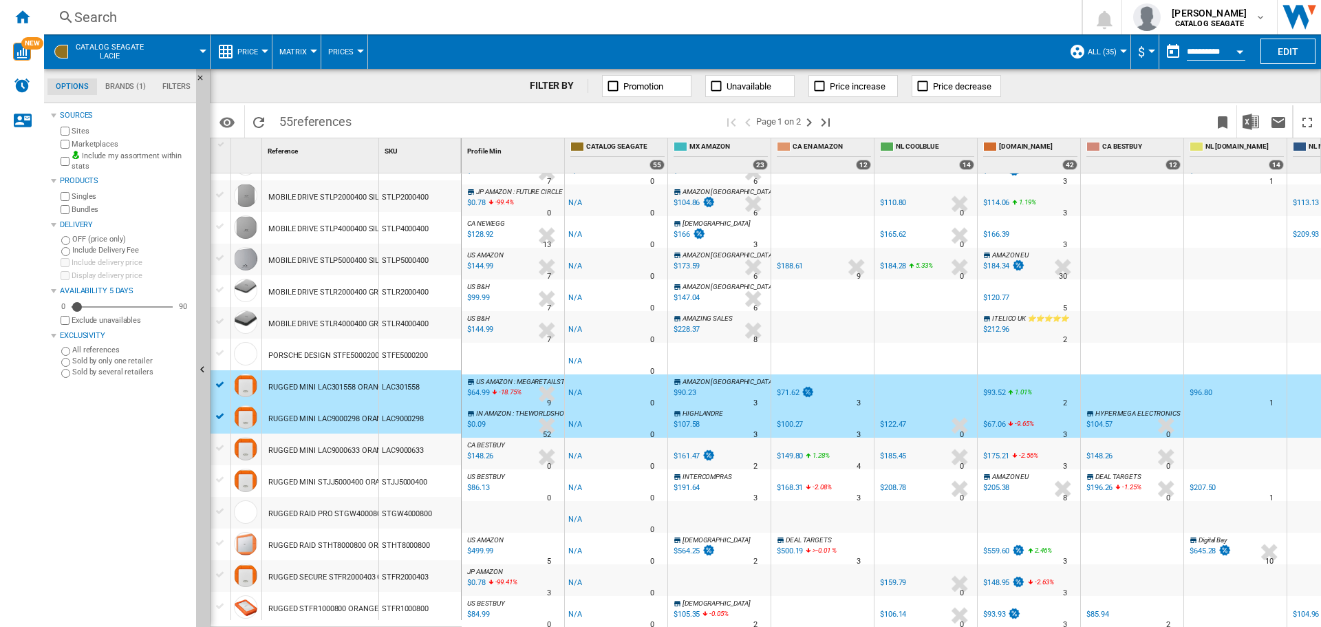
click at [217, 442] on div at bounding box center [220, 448] width 14 height 12
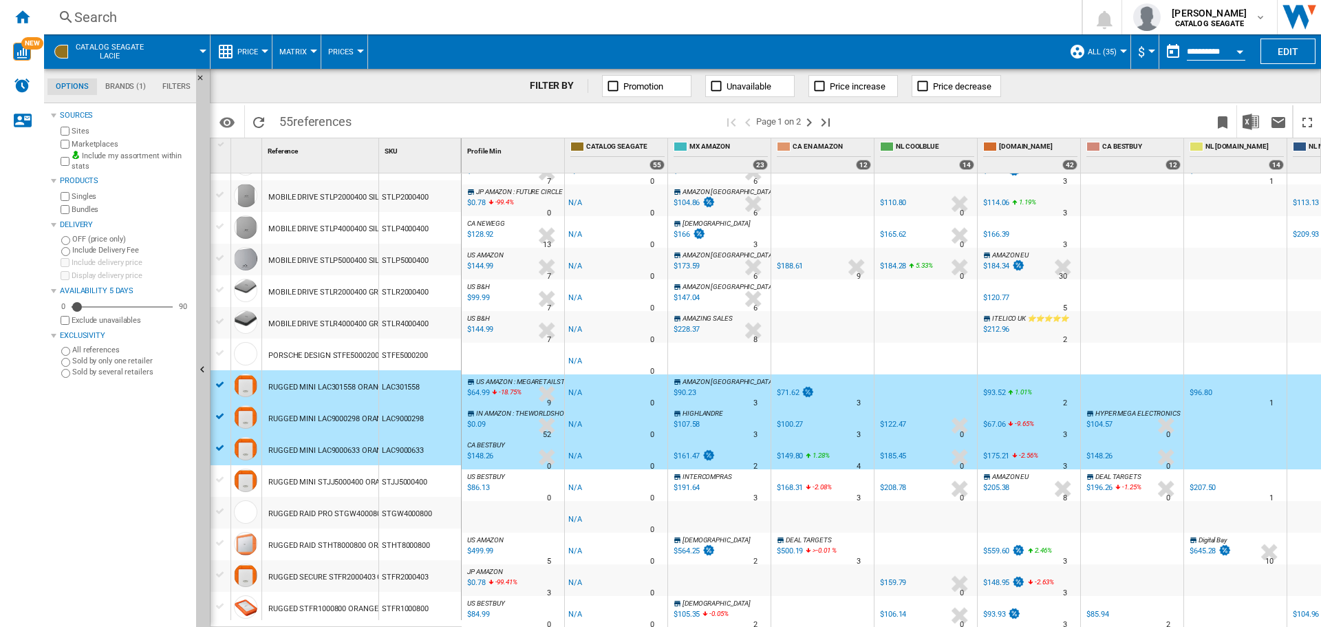
click at [218, 473] on div at bounding box center [221, 479] width 20 height 15
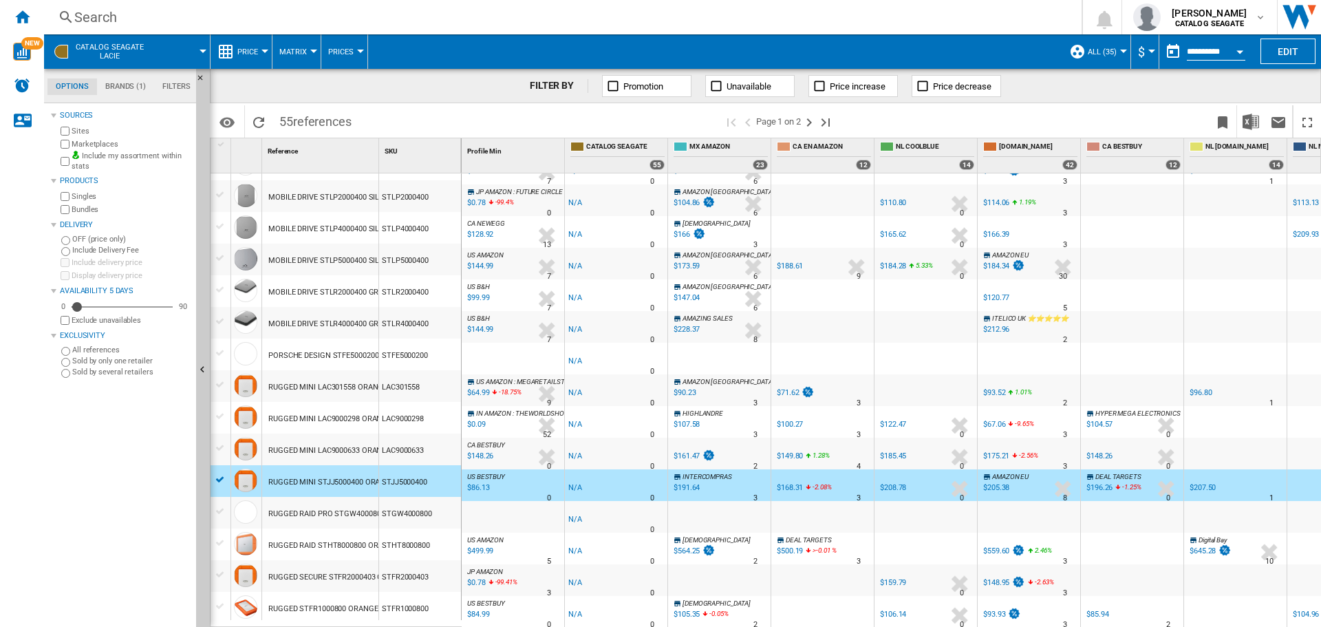
click at [216, 446] on div at bounding box center [220, 448] width 14 height 12
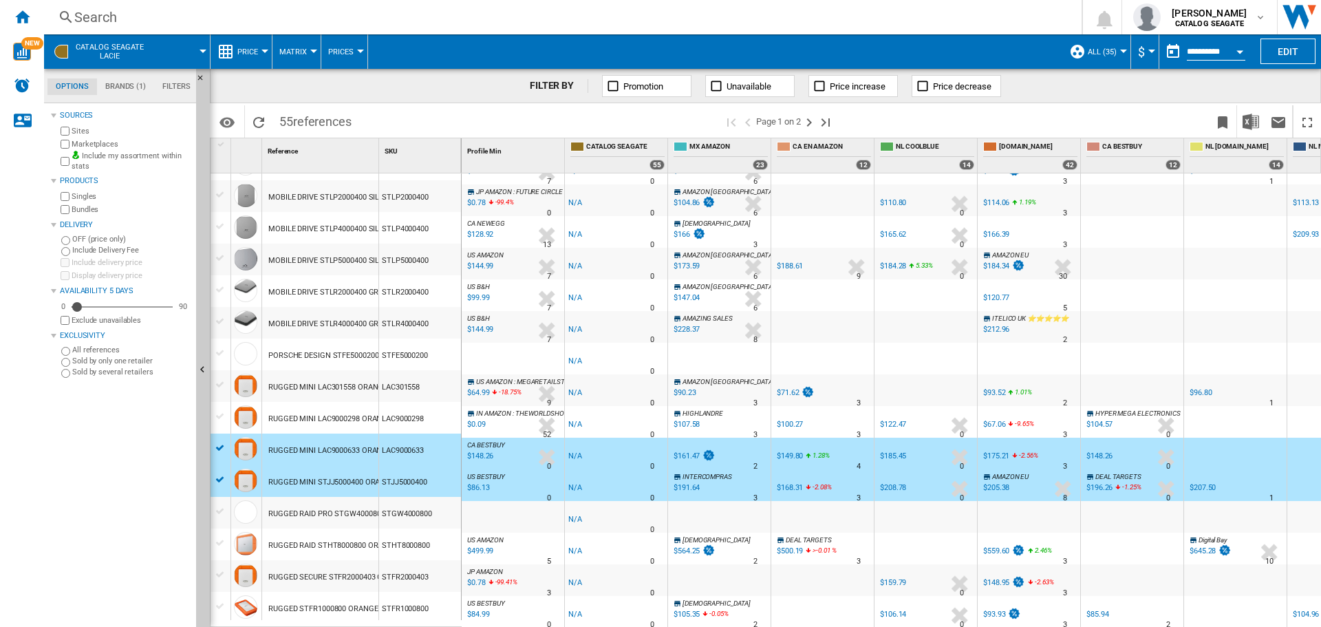
click at [222, 414] on div at bounding box center [220, 416] width 14 height 12
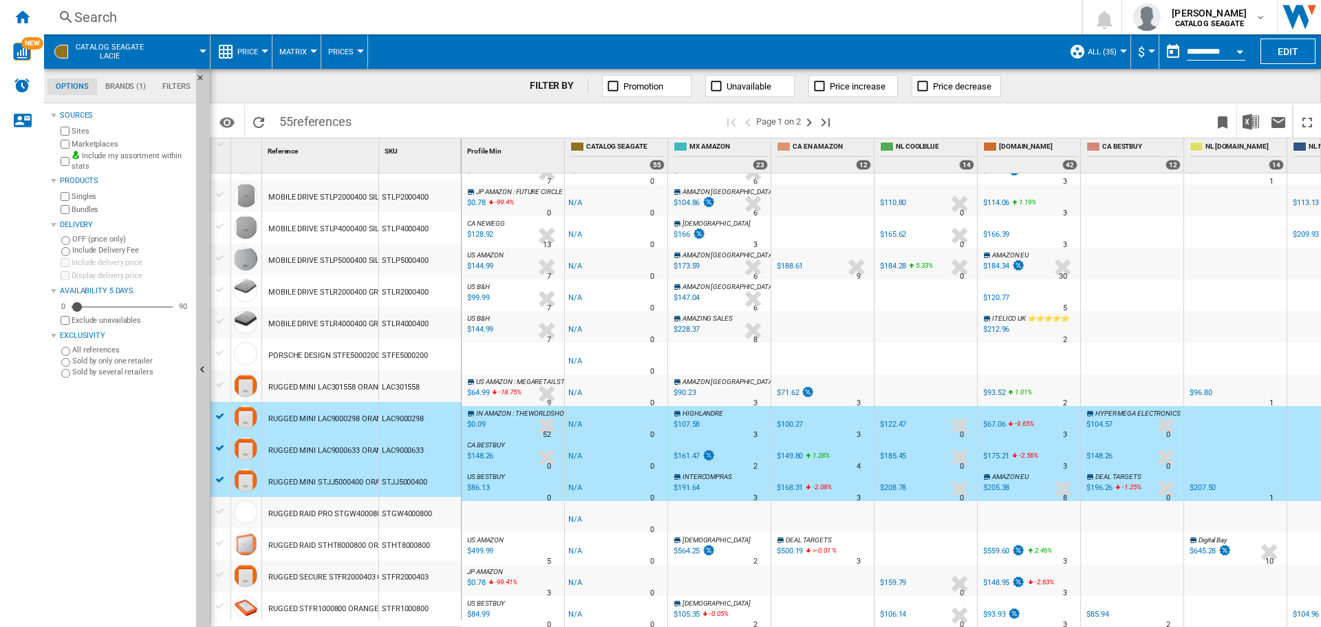
click at [219, 384] on div at bounding box center [220, 384] width 14 height 12
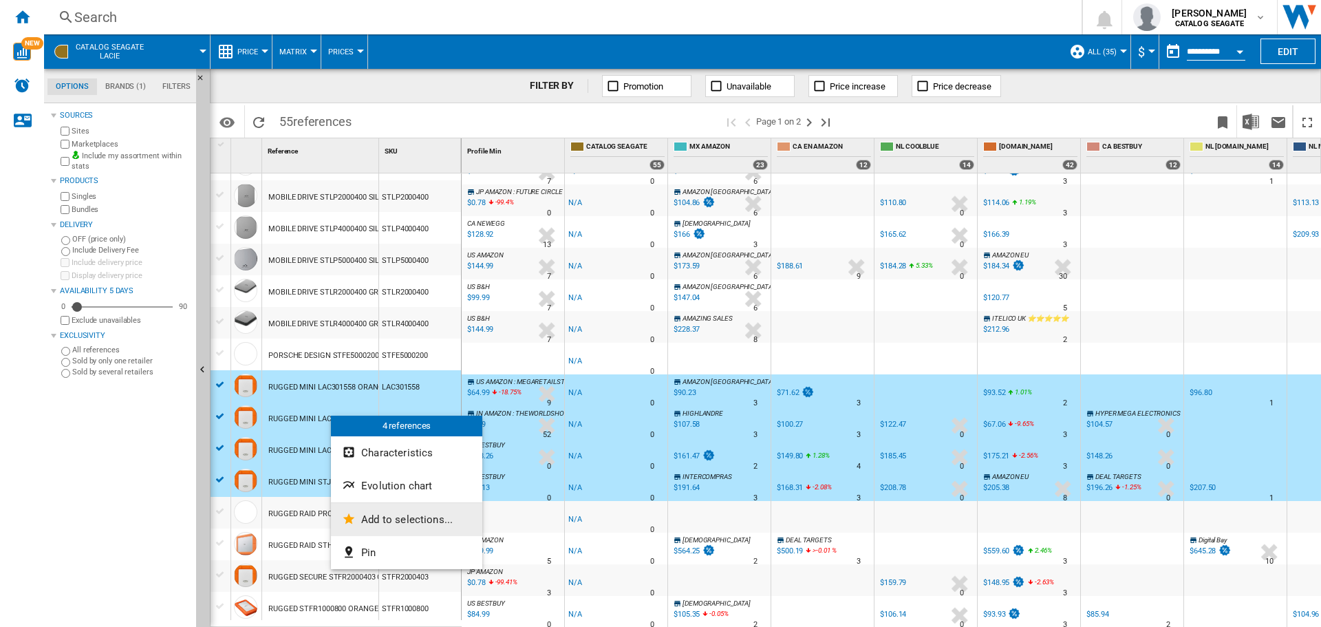
click at [379, 520] on span "Add to selections..." at bounding box center [407, 519] width 92 height 12
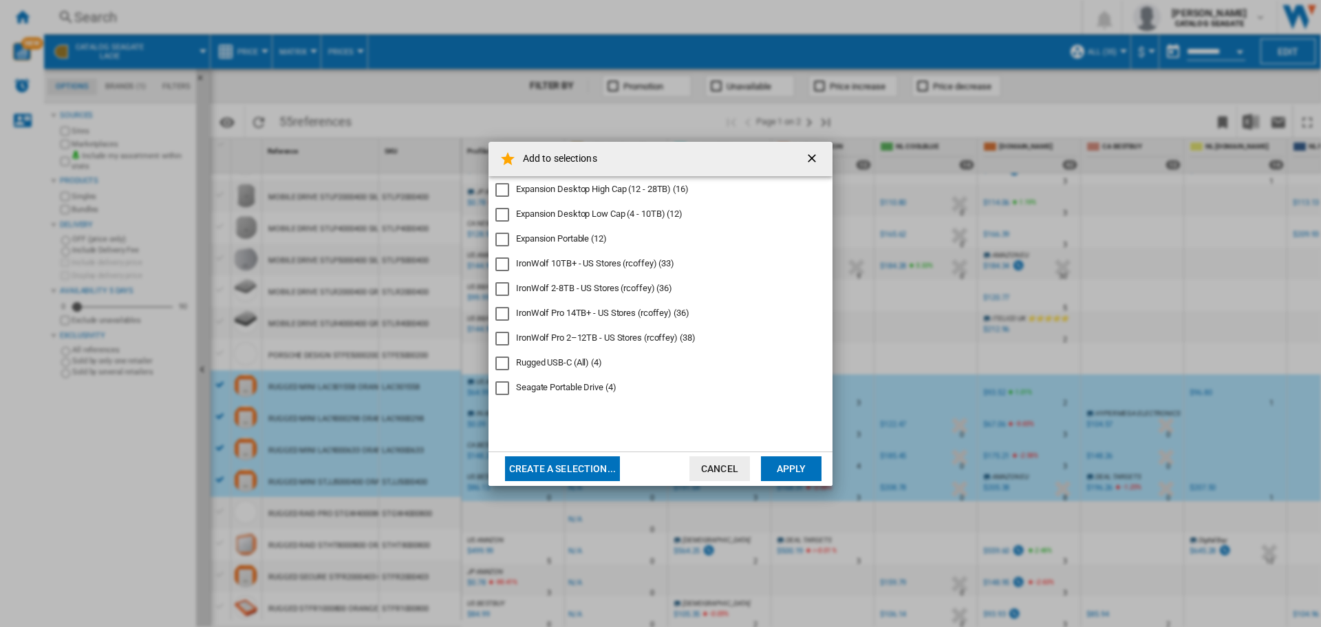
click at [574, 473] on button "Create a selection..." at bounding box center [562, 468] width 115 height 25
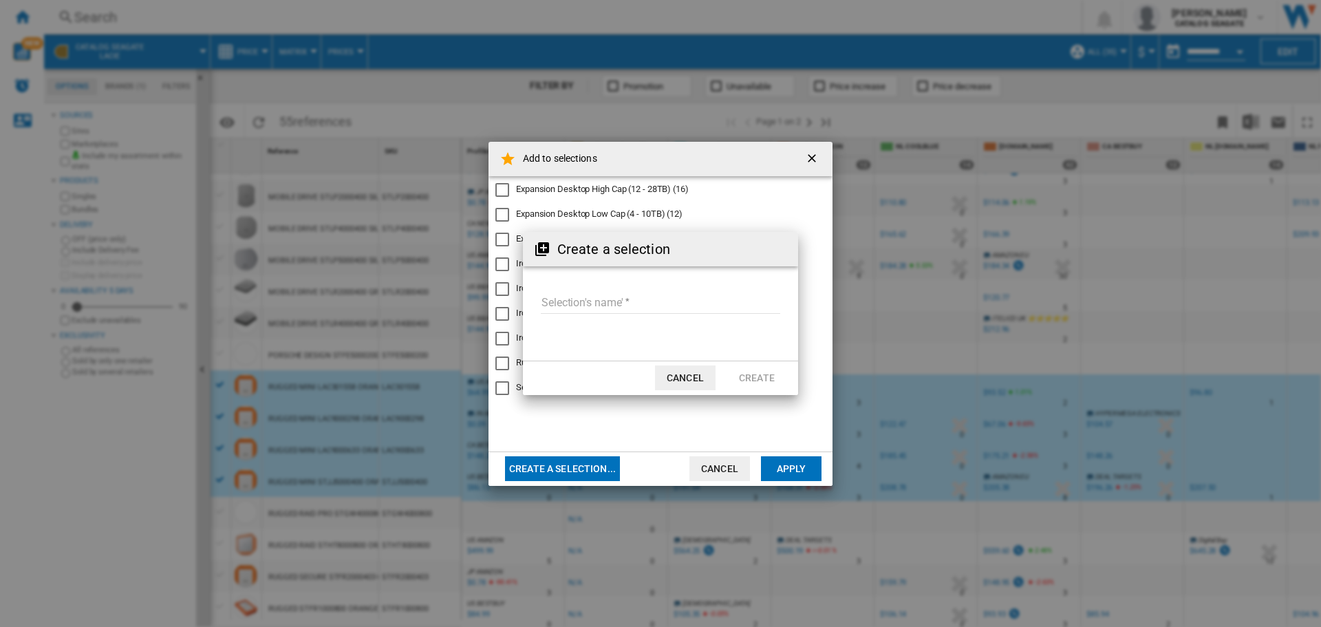
click at [577, 302] on input "Selection's name'" at bounding box center [660, 303] width 239 height 21
type input "**********"
click at [755, 372] on button "Create" at bounding box center [757, 377] width 61 height 25
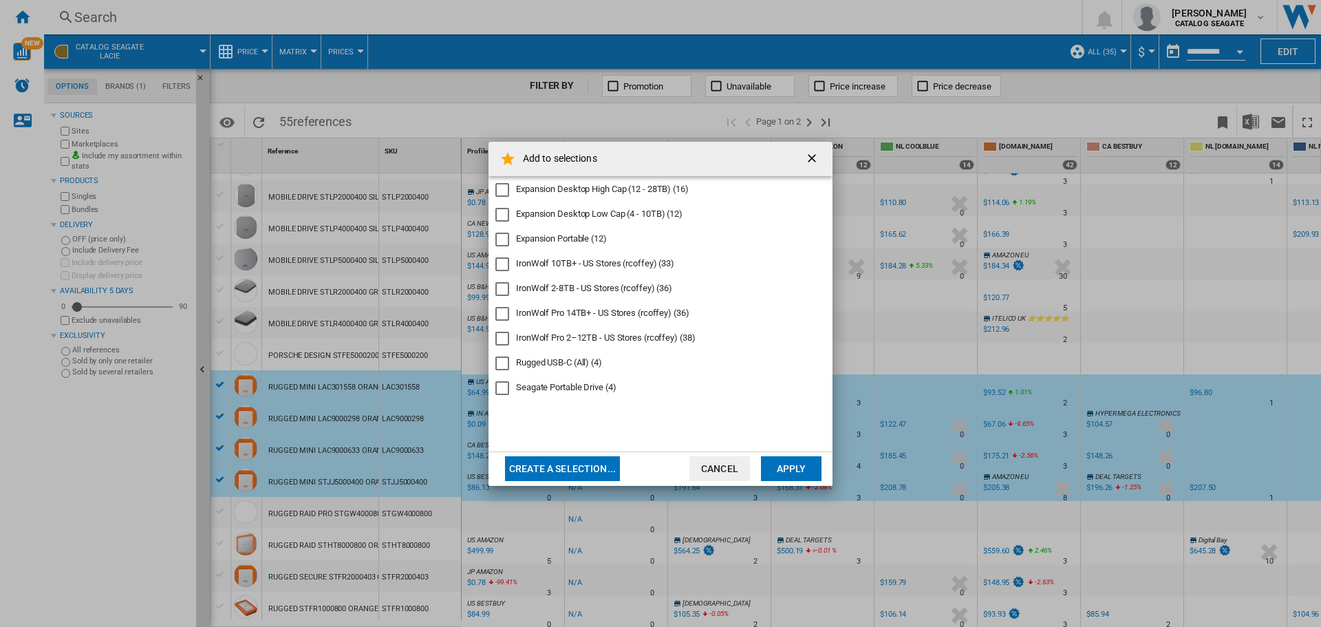
click at [793, 469] on button "Apply" at bounding box center [791, 468] width 61 height 25
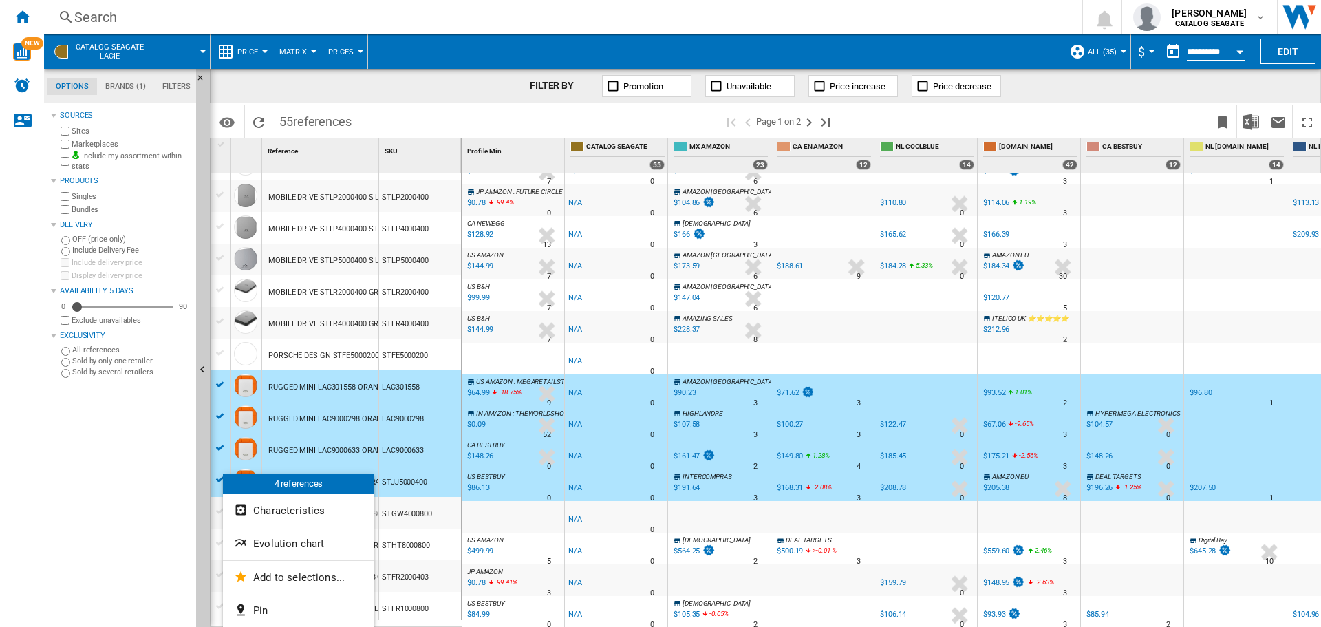
click at [160, 506] on div at bounding box center [660, 313] width 1321 height 627
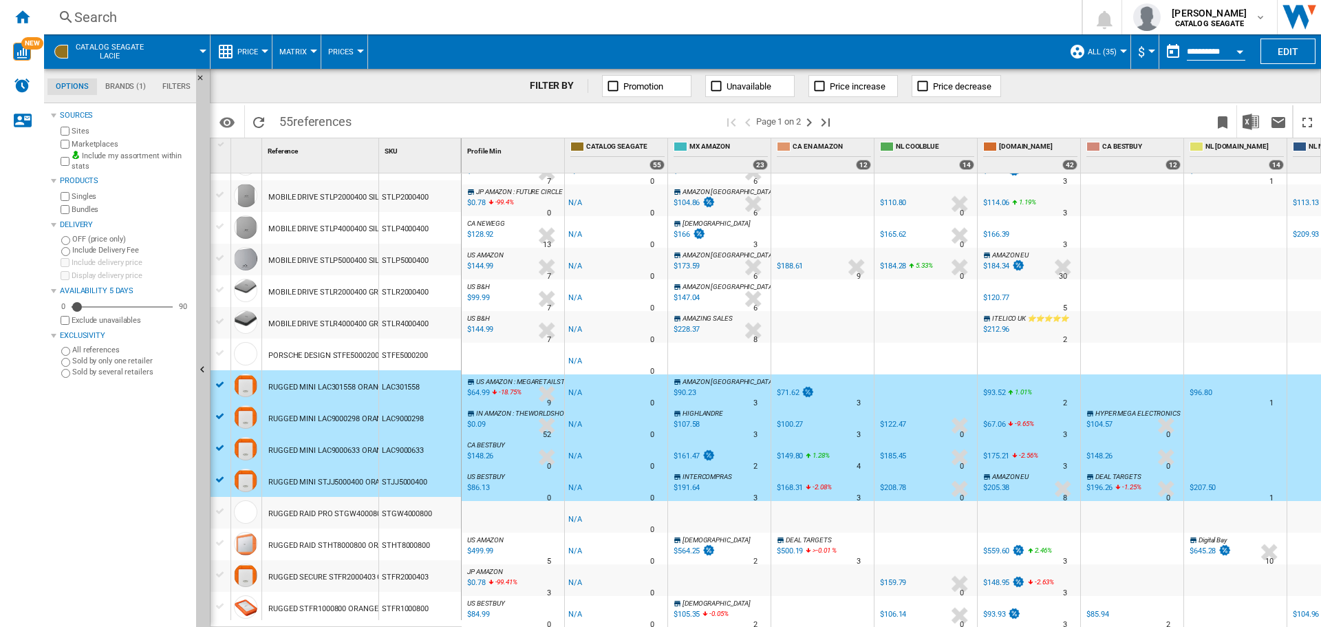
scroll to position [0, 0]
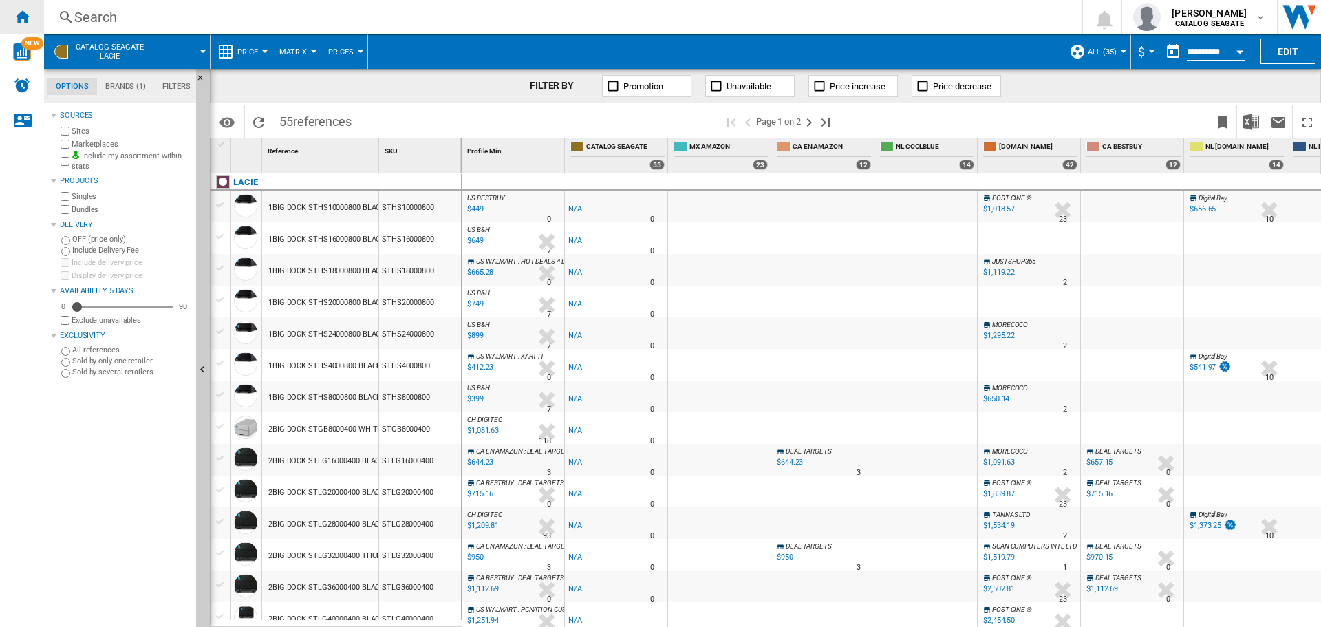
click at [30, 14] on ng-md-icon "Home" at bounding box center [22, 16] width 17 height 17
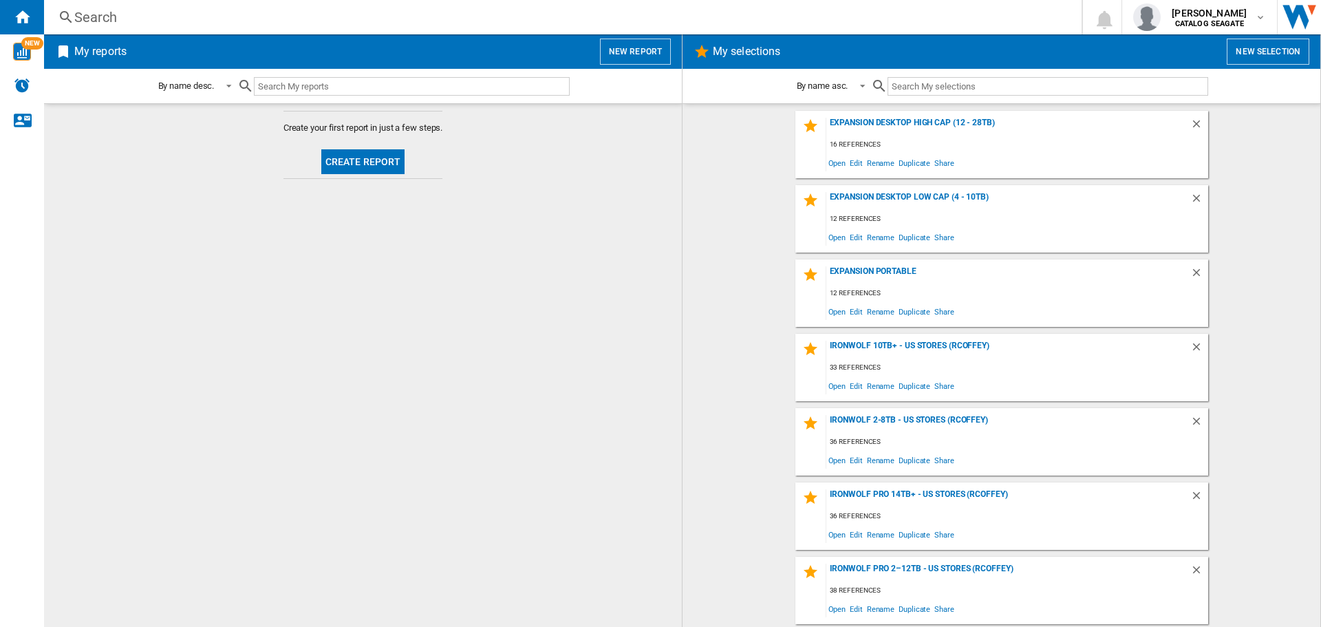
click at [361, 157] on button "Create report" at bounding box center [363, 161] width 84 height 25
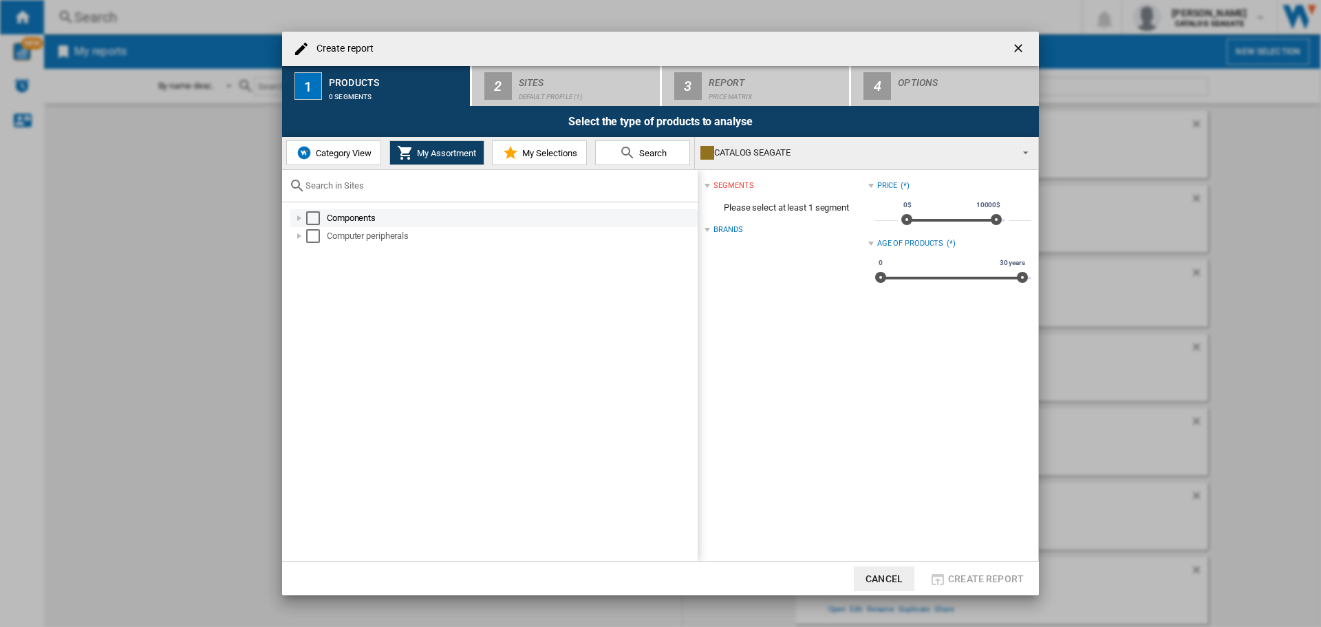
click at [301, 219] on div "Create report ..." at bounding box center [299, 218] width 14 height 14
click at [297, 237] on div "Create report ..." at bounding box center [299, 236] width 14 height 14
click at [317, 272] on div "Create report ..." at bounding box center [315, 272] width 14 height 14
click at [331, 289] on div "Create report ..." at bounding box center [330, 290] width 14 height 14
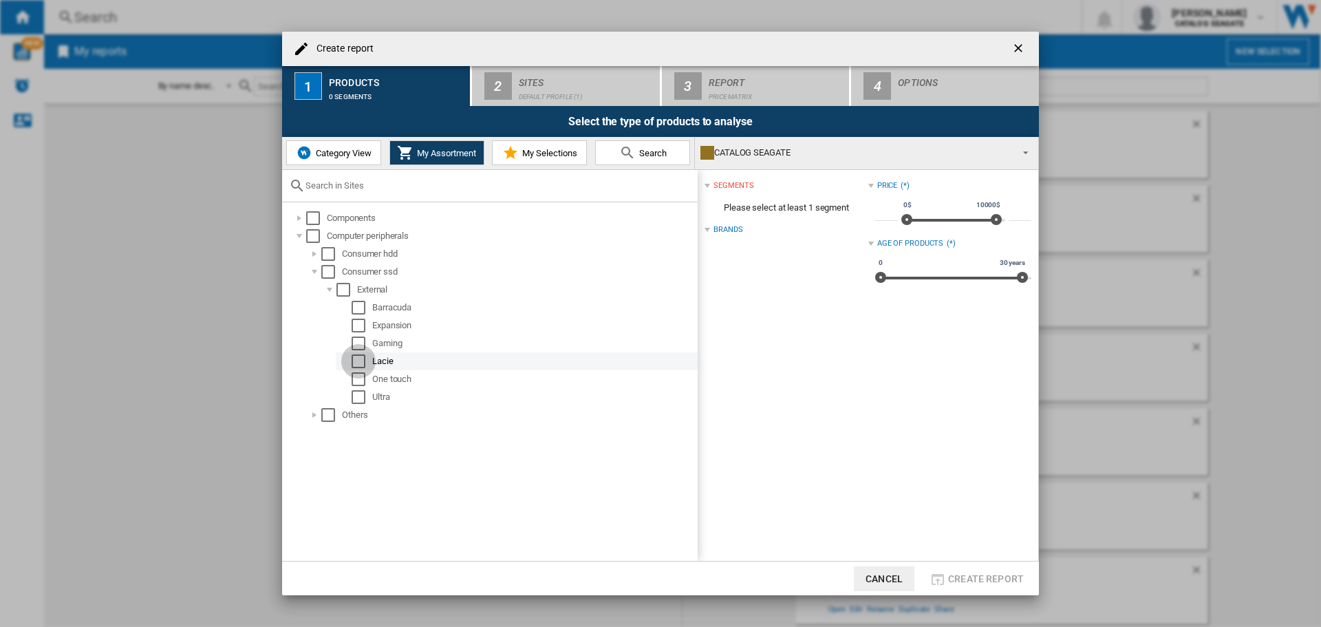
click at [360, 363] on div "Select" at bounding box center [359, 361] width 14 height 14
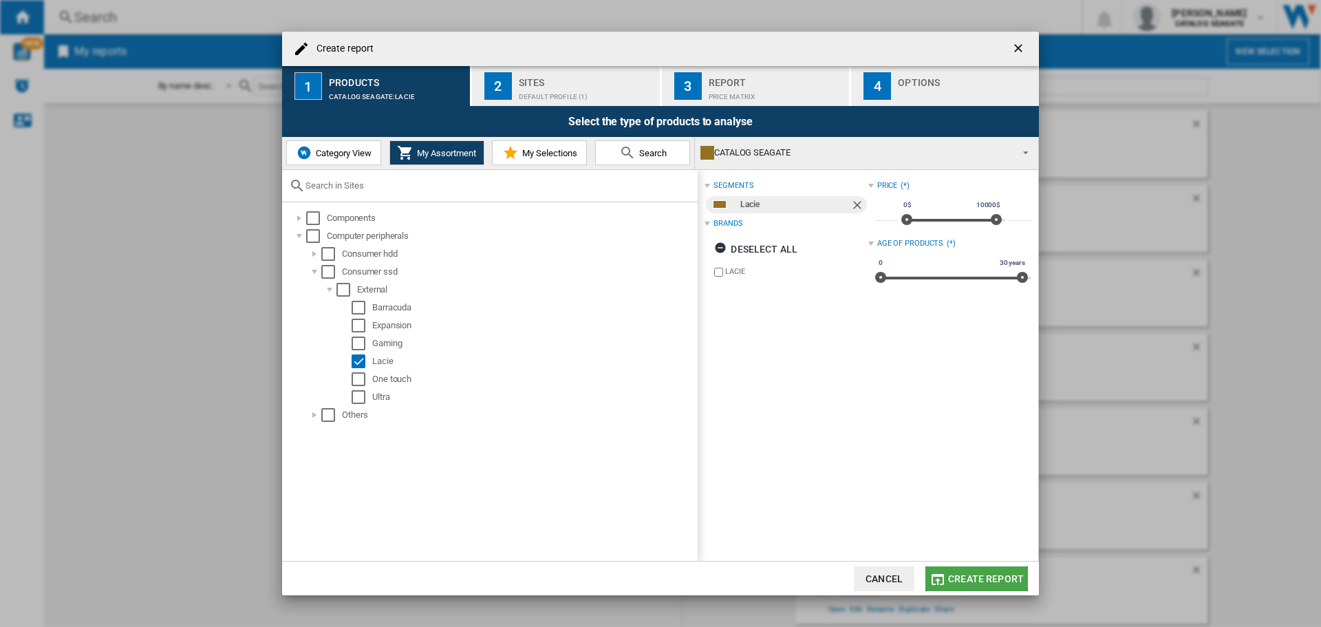
click at [996, 573] on span "Create report" at bounding box center [986, 578] width 76 height 11
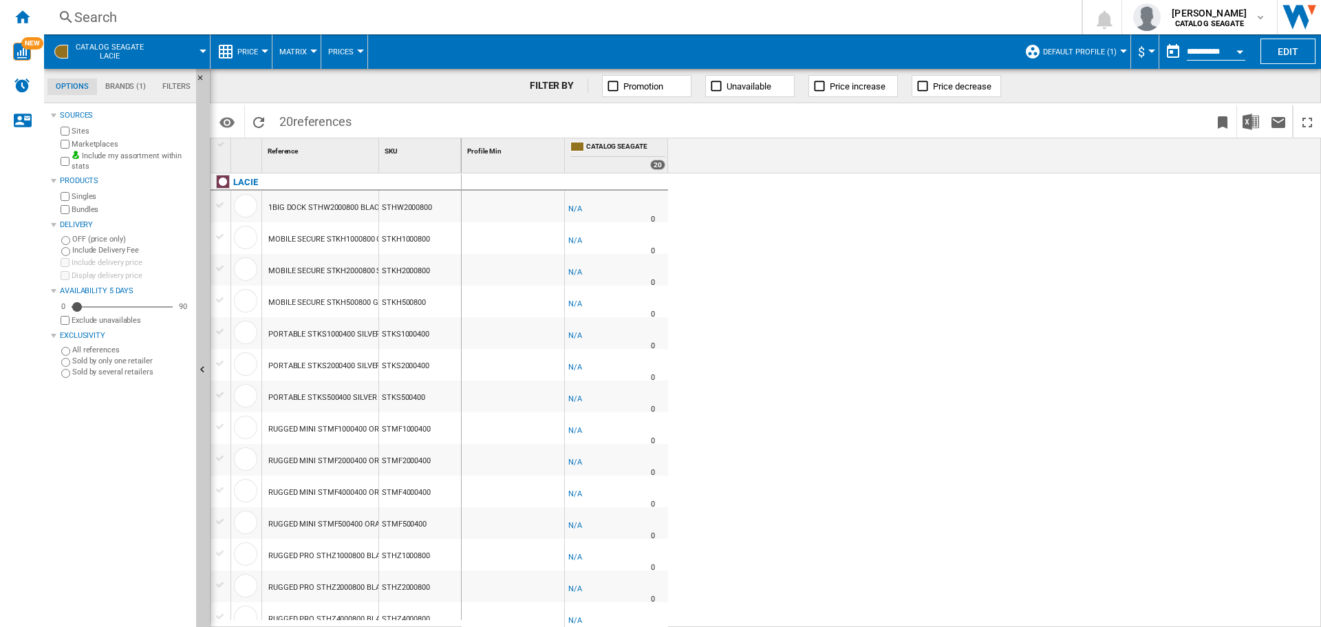
scroll to position [69, 0]
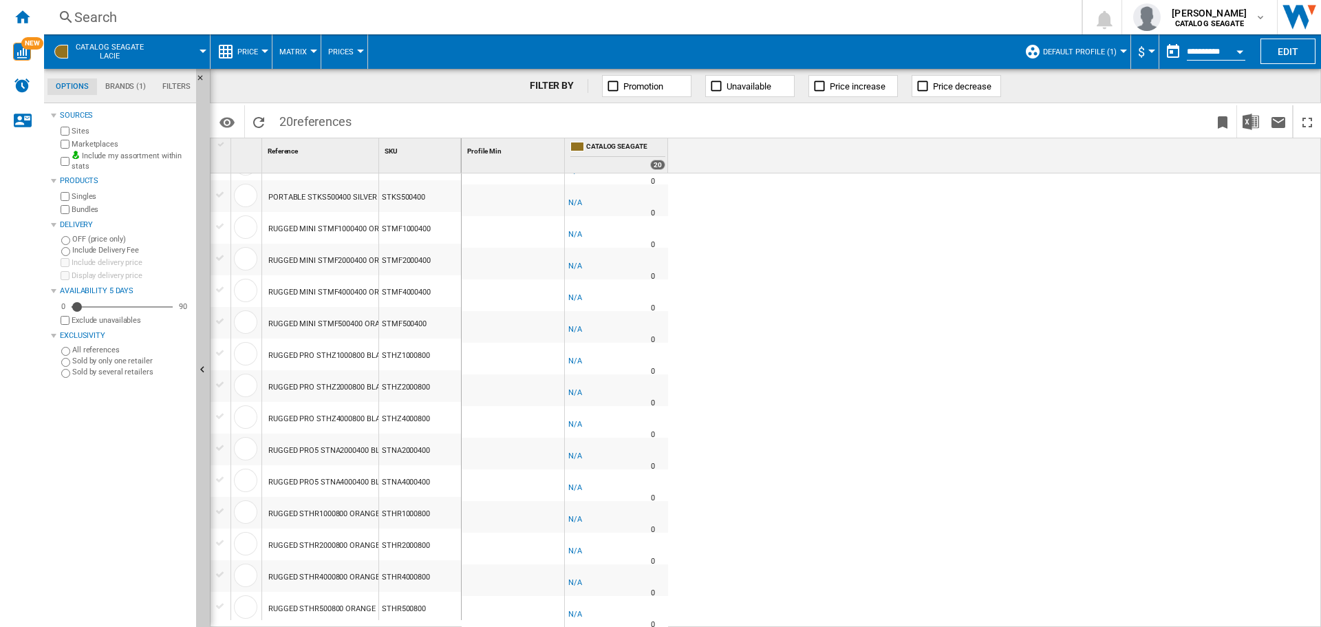
click at [221, 515] on div at bounding box center [220, 511] width 14 height 12
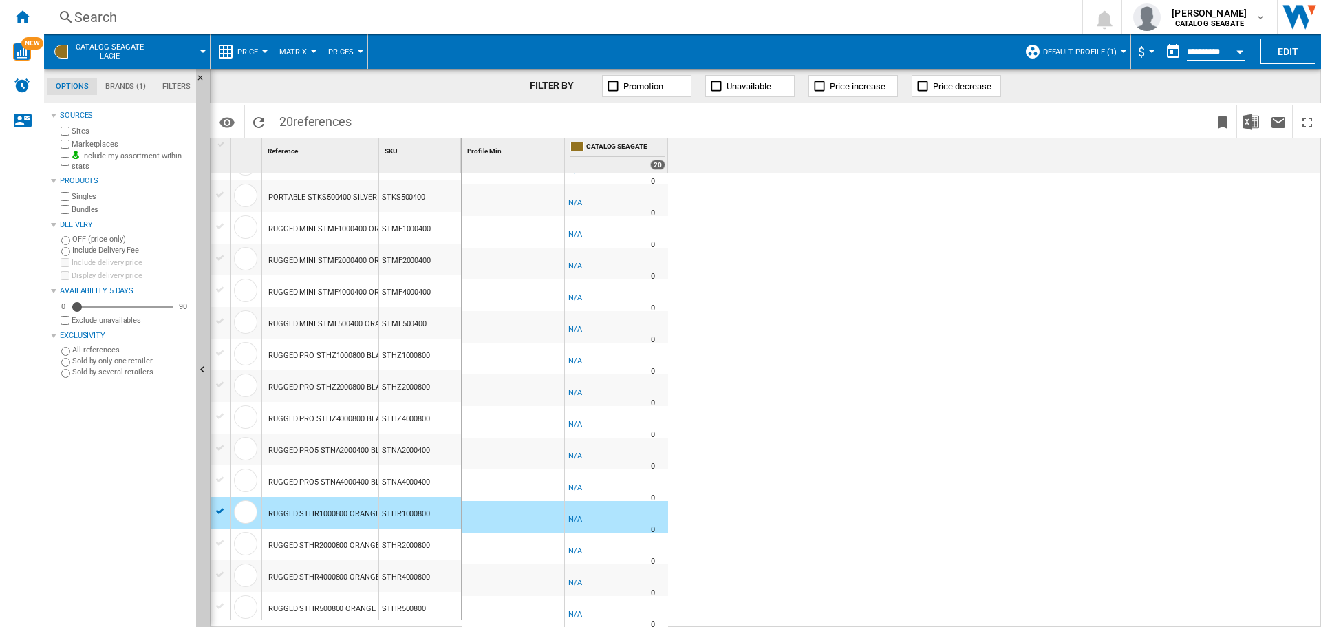
click at [221, 546] on div at bounding box center [220, 543] width 14 height 12
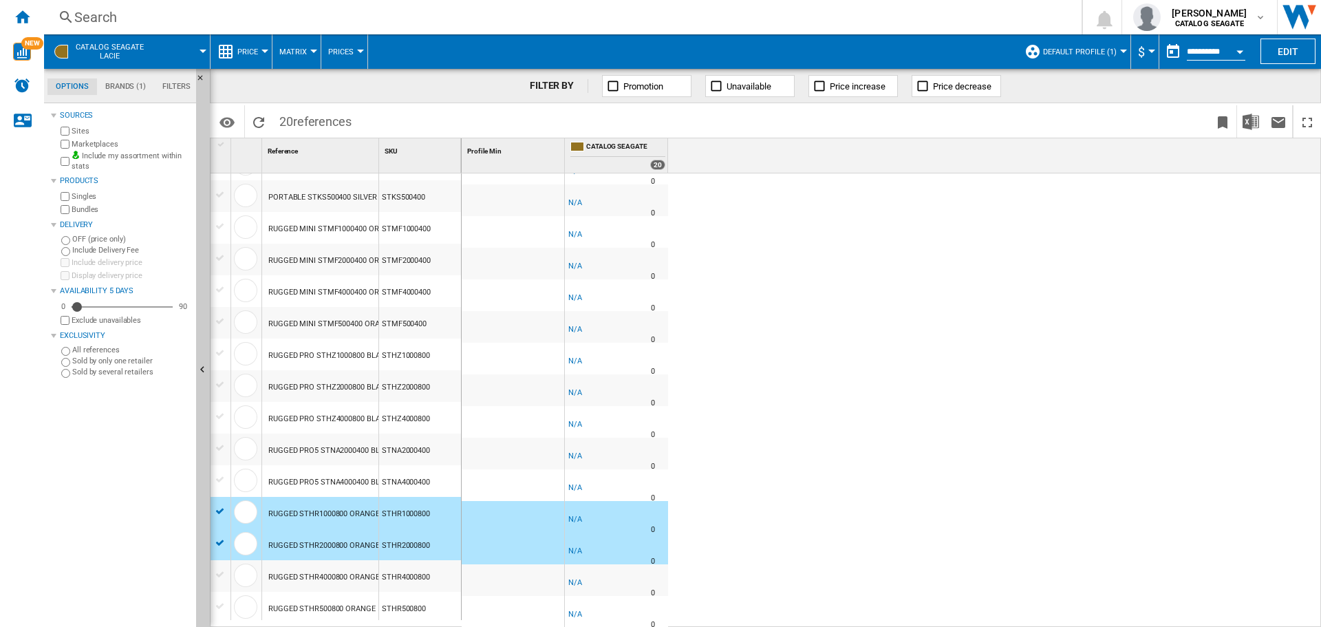
click at [220, 577] on div at bounding box center [220, 574] width 14 height 12
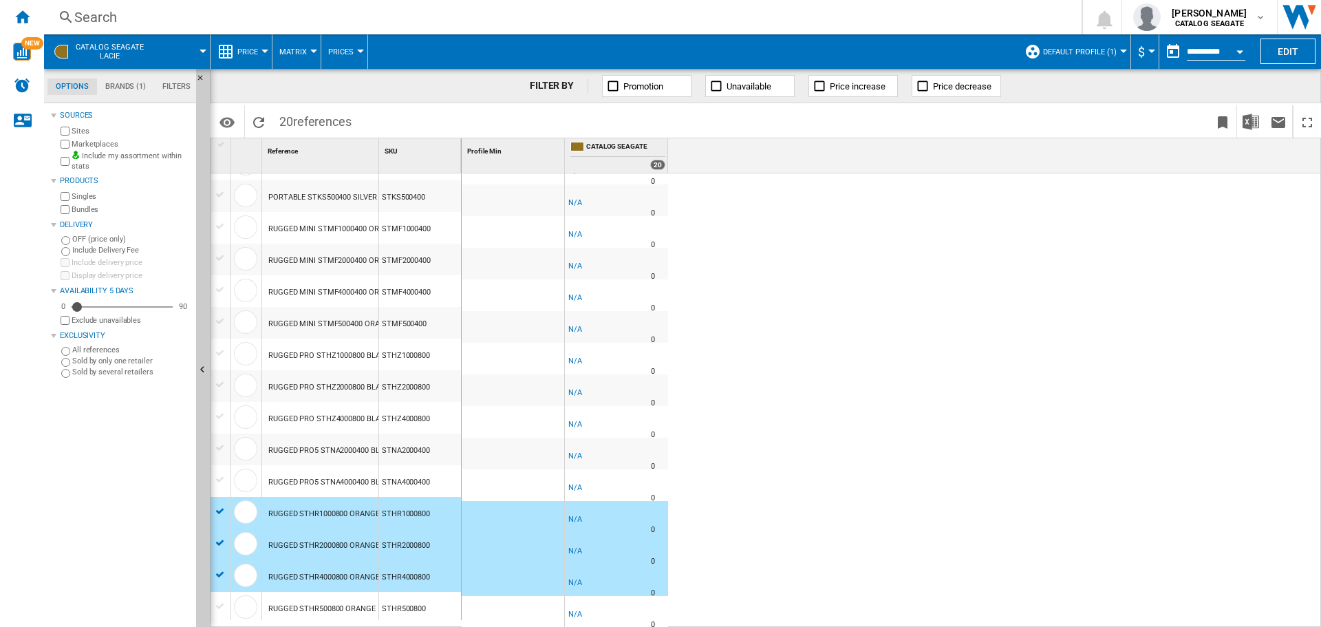
click at [221, 607] on div at bounding box center [220, 606] width 14 height 12
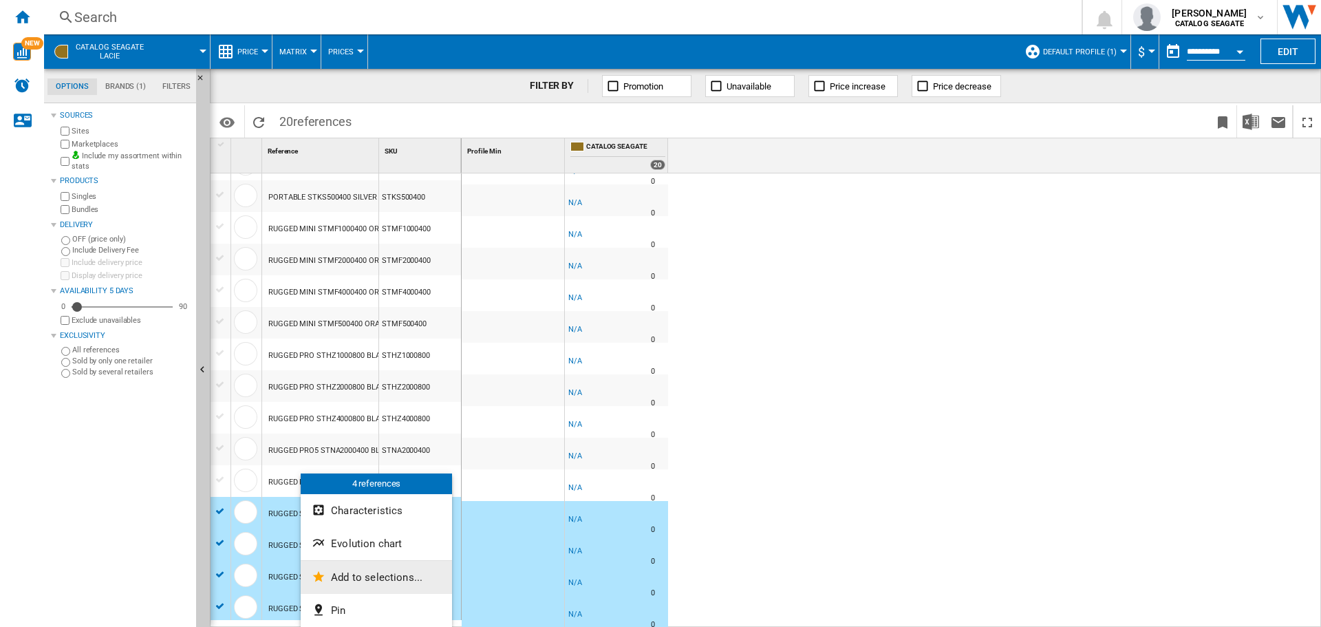
click at [362, 581] on span "Add to selections..." at bounding box center [377, 577] width 92 height 12
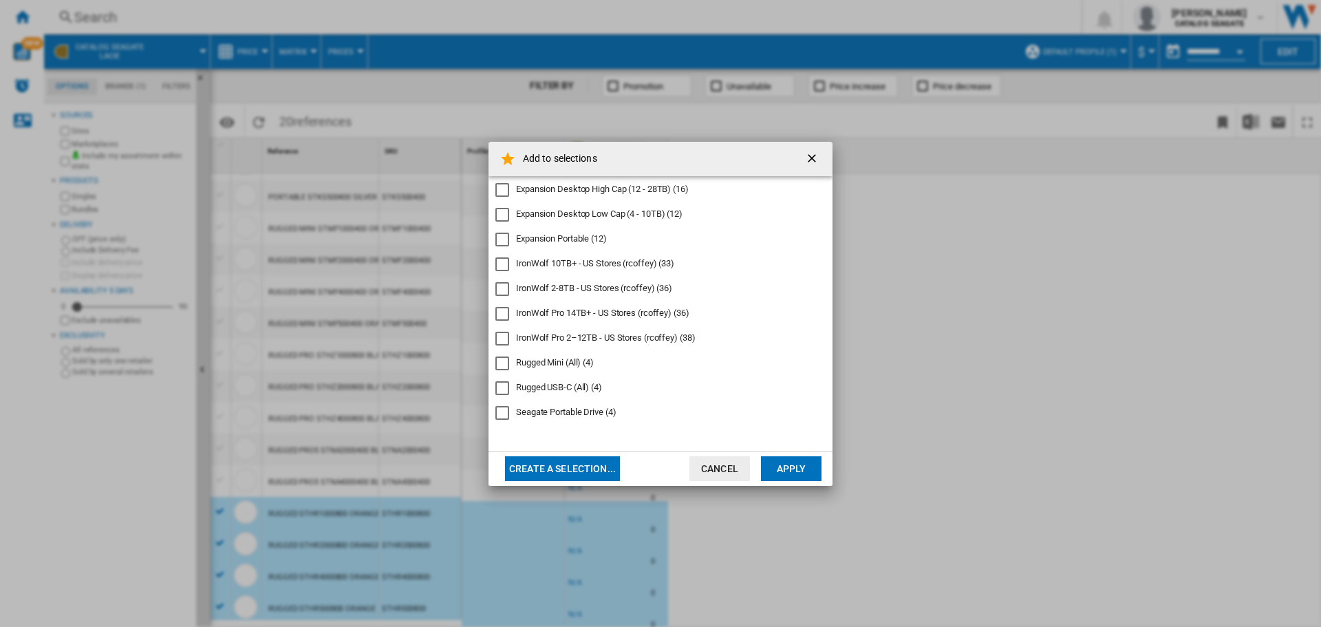
click at [559, 475] on button "Create a selection..." at bounding box center [562, 468] width 115 height 25
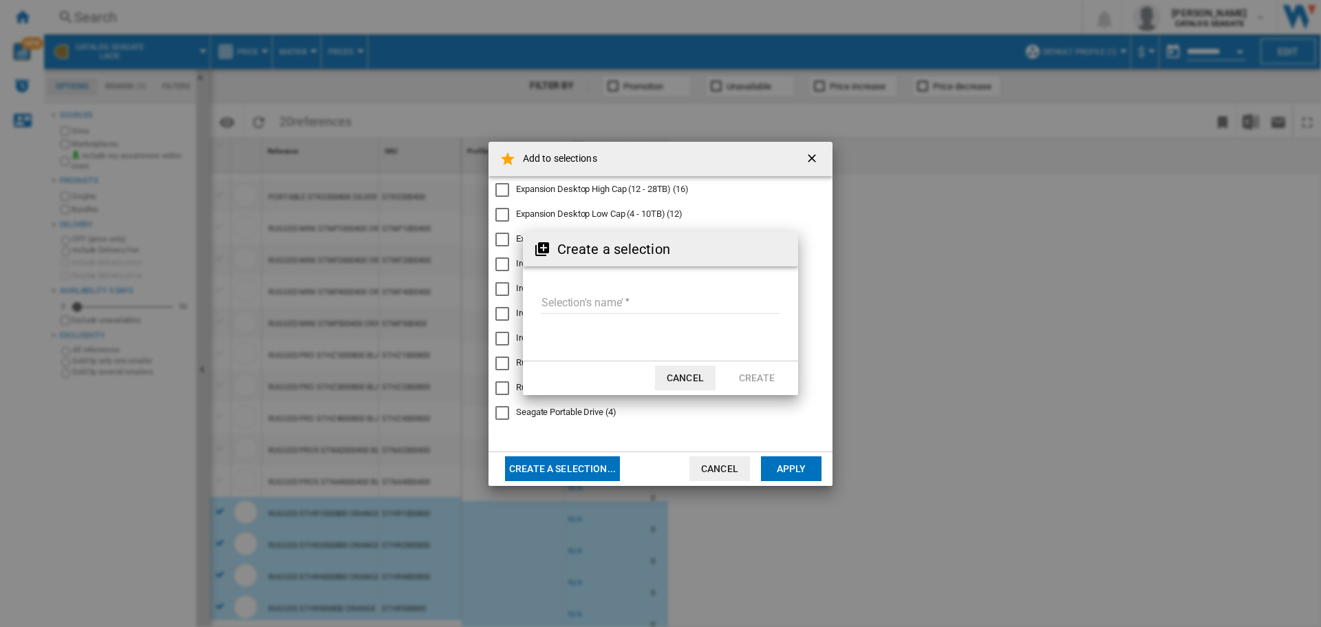
click at [573, 302] on input "Selection's name'" at bounding box center [660, 303] width 239 height 21
click at [574, 299] on input "Selection's name'" at bounding box center [660, 303] width 239 height 21
type input "**********"
drag, startPoint x: 570, startPoint y: 297, endPoint x: 629, endPoint y: 281, distance: 60.4
click at [600, 285] on form "Selection's name'" at bounding box center [660, 305] width 275 height 52
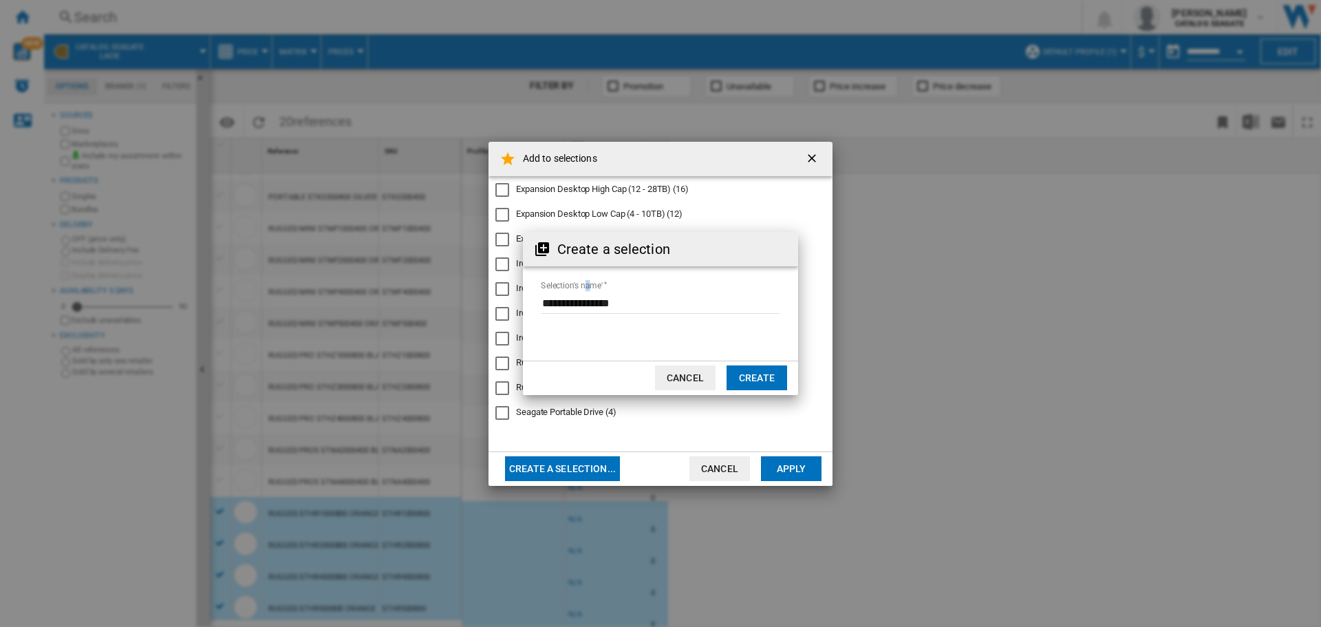
drag, startPoint x: 629, startPoint y: 281, endPoint x: 561, endPoint y: 296, distance: 69.6
click at [560, 296] on input "Selection's name'" at bounding box center [660, 303] width 239 height 21
click at [638, 301] on input "Selection's name'" at bounding box center [660, 303] width 239 height 21
click at [772, 375] on button "Create" at bounding box center [757, 377] width 61 height 25
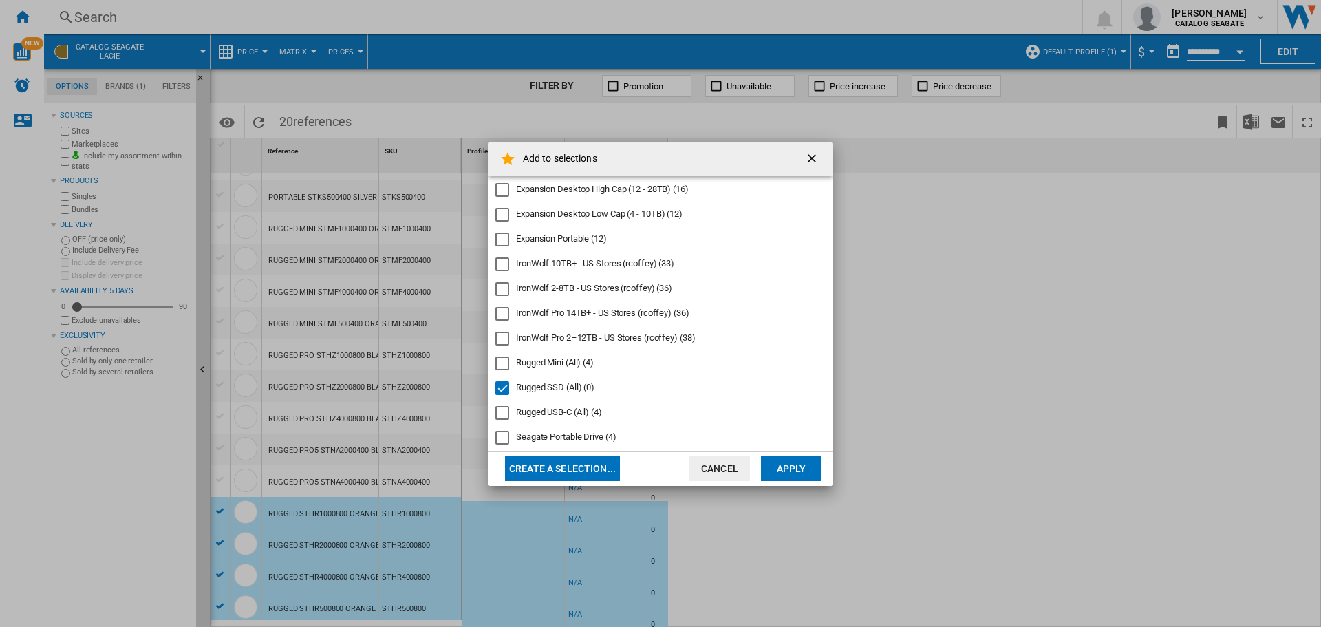
click at [793, 467] on button "Apply" at bounding box center [791, 468] width 61 height 25
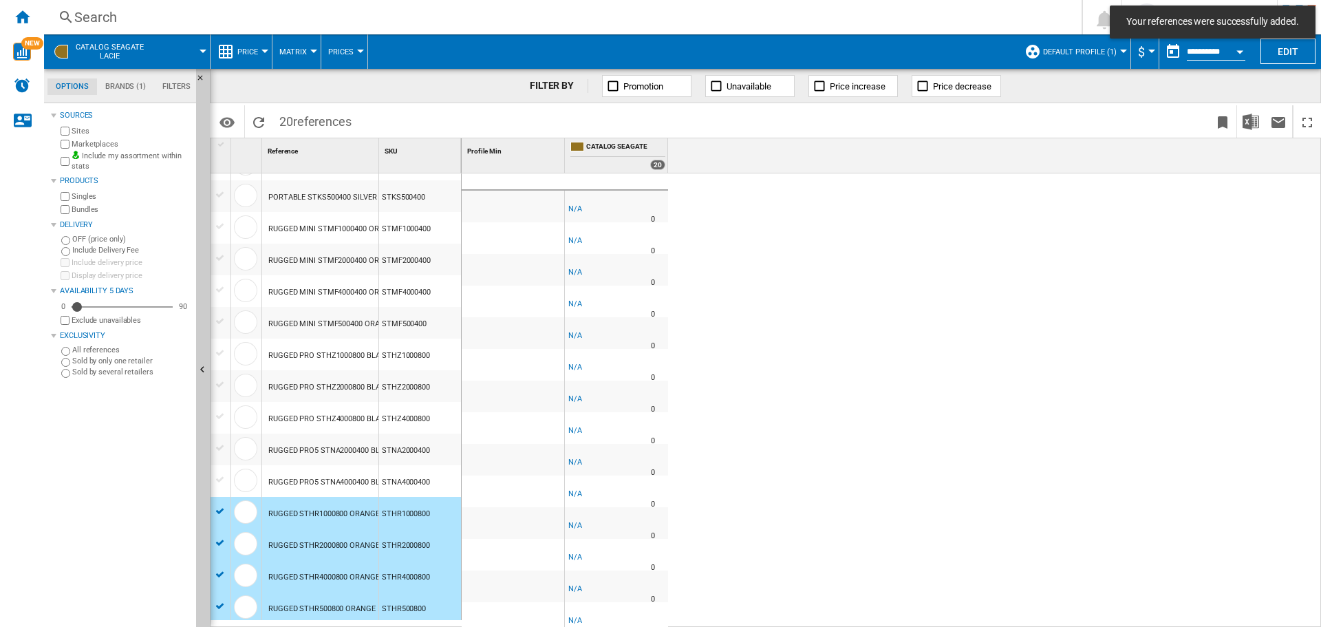
scroll to position [0, 0]
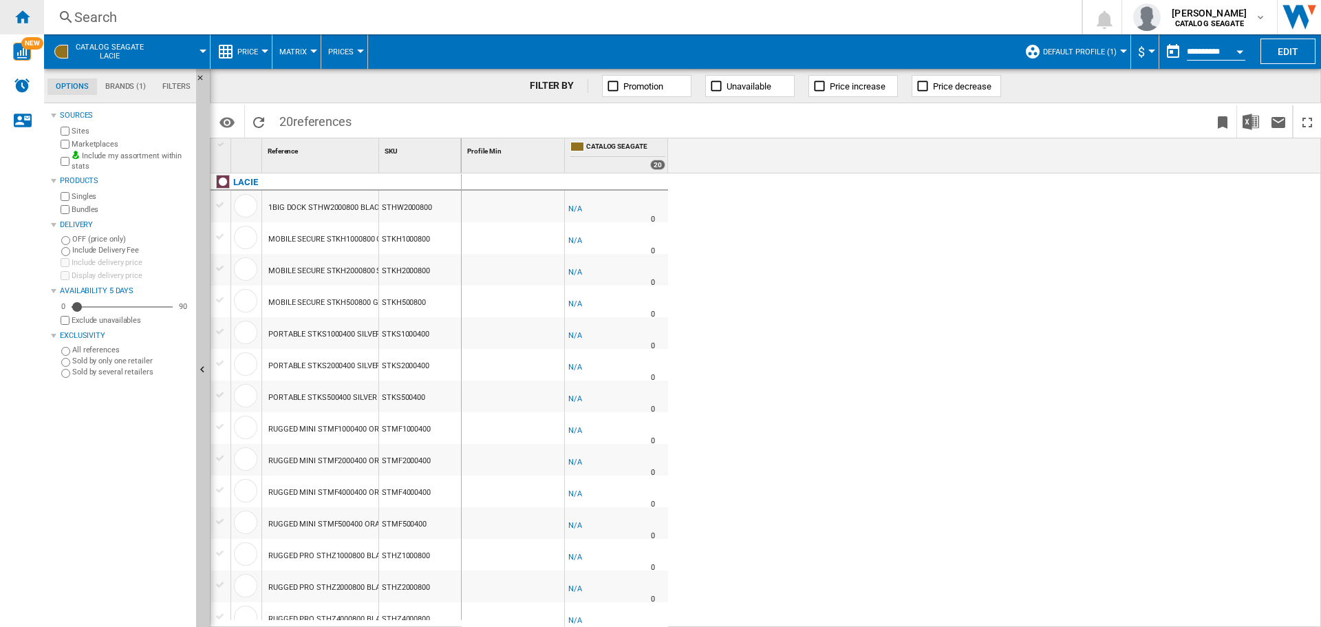
click at [23, 19] on ng-md-icon "Home" at bounding box center [22, 16] width 17 height 17
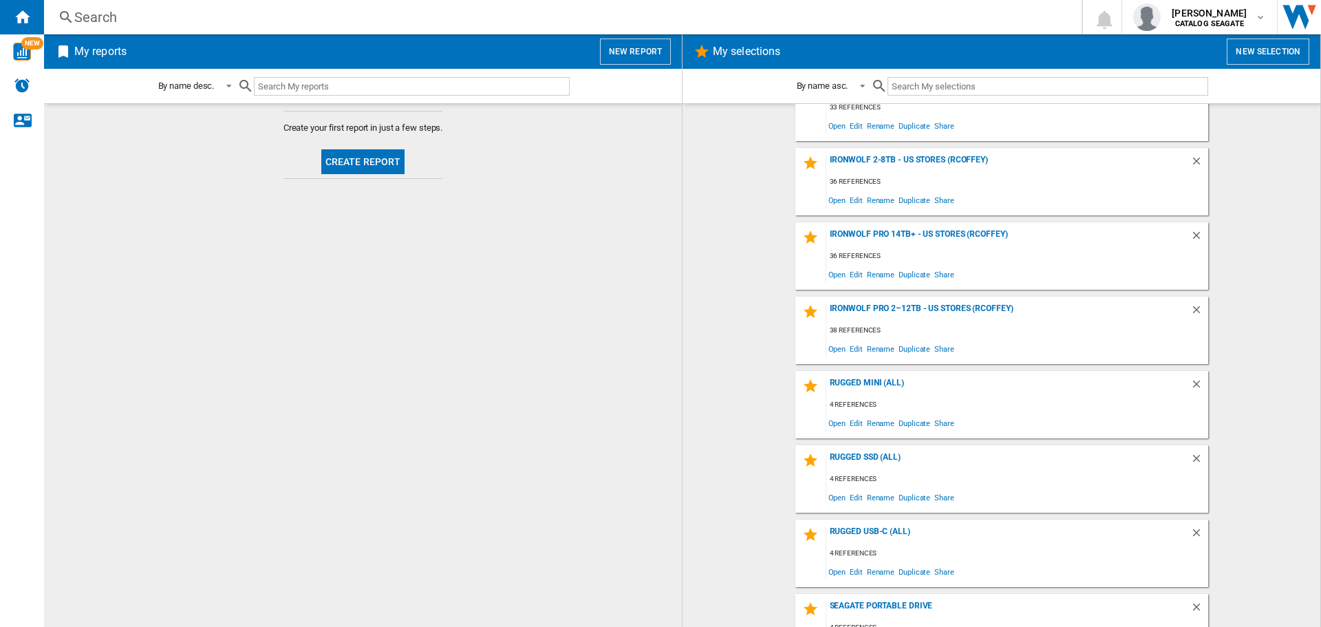
scroll to position [295, 0]
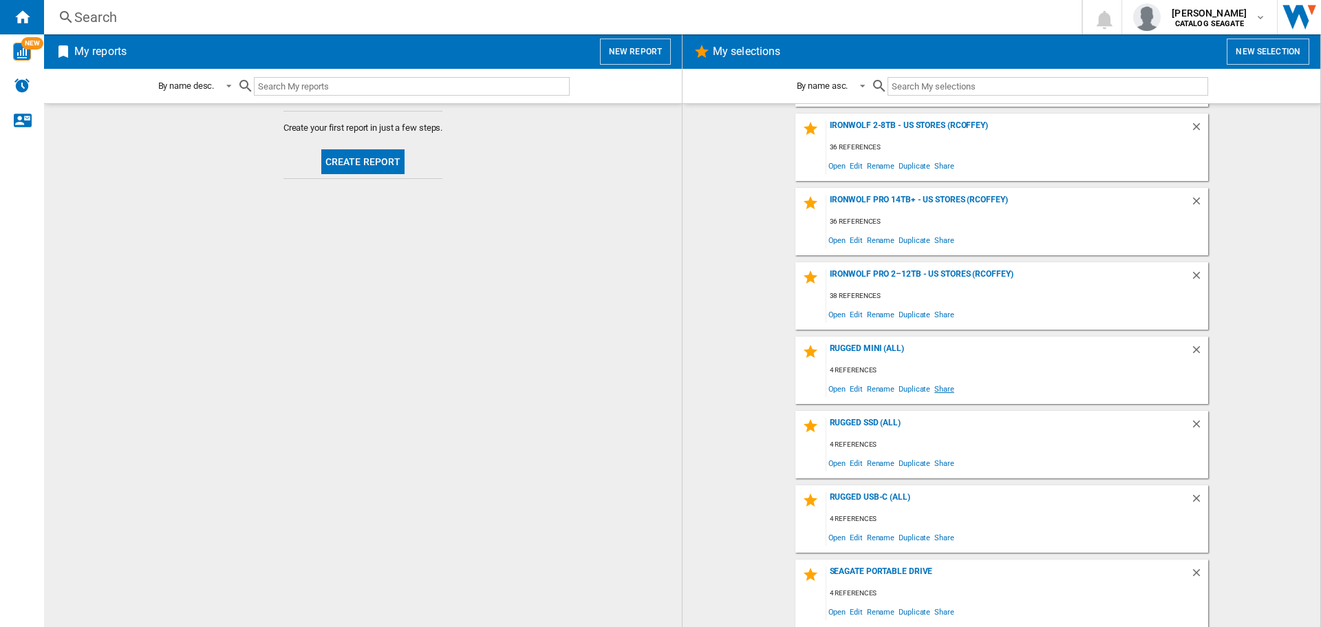
click at [939, 391] on span "Share" at bounding box center [944, 388] width 24 height 19
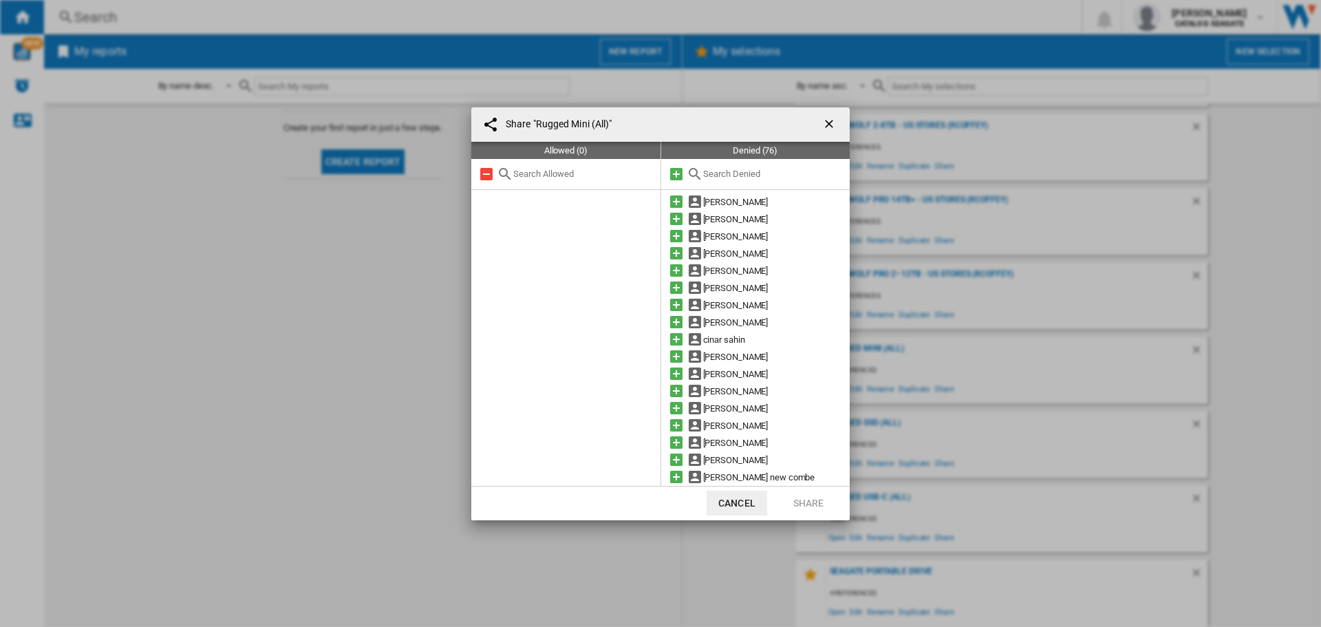
click at [733, 175] on input "text" at bounding box center [773, 174] width 140 height 10
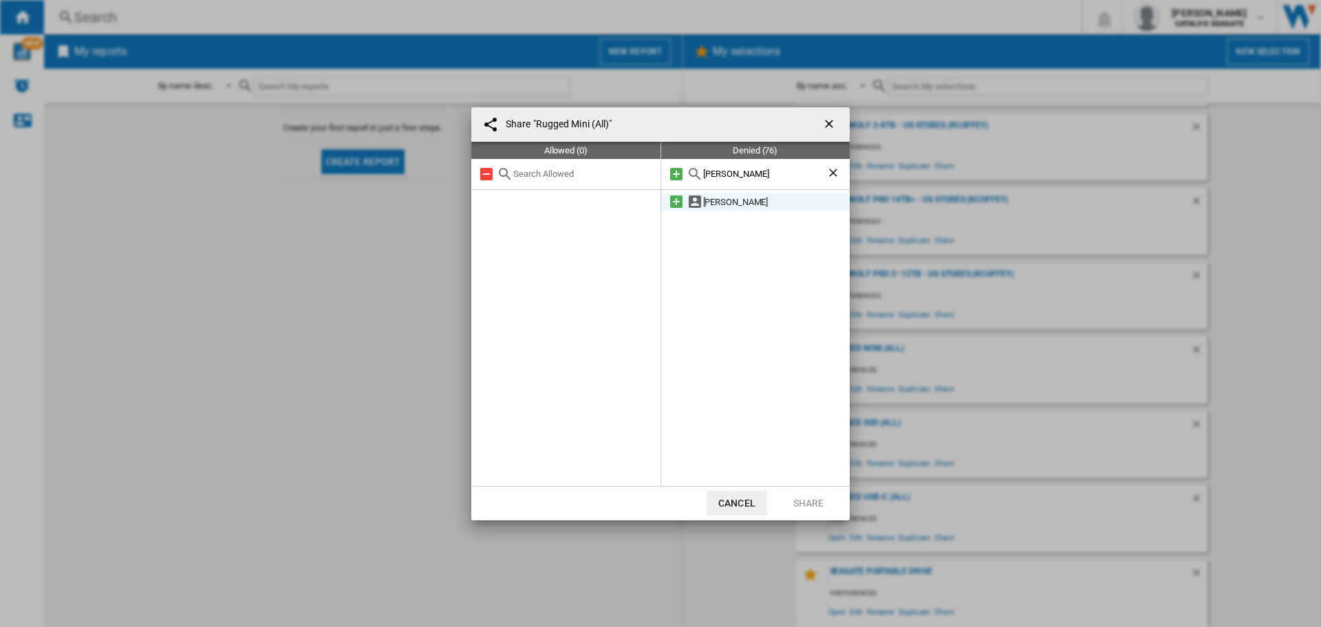
click at [671, 205] on md-icon at bounding box center [676, 201] width 17 height 17
click at [697, 181] on div "[PERSON_NAME]" at bounding box center [755, 174] width 189 height 31
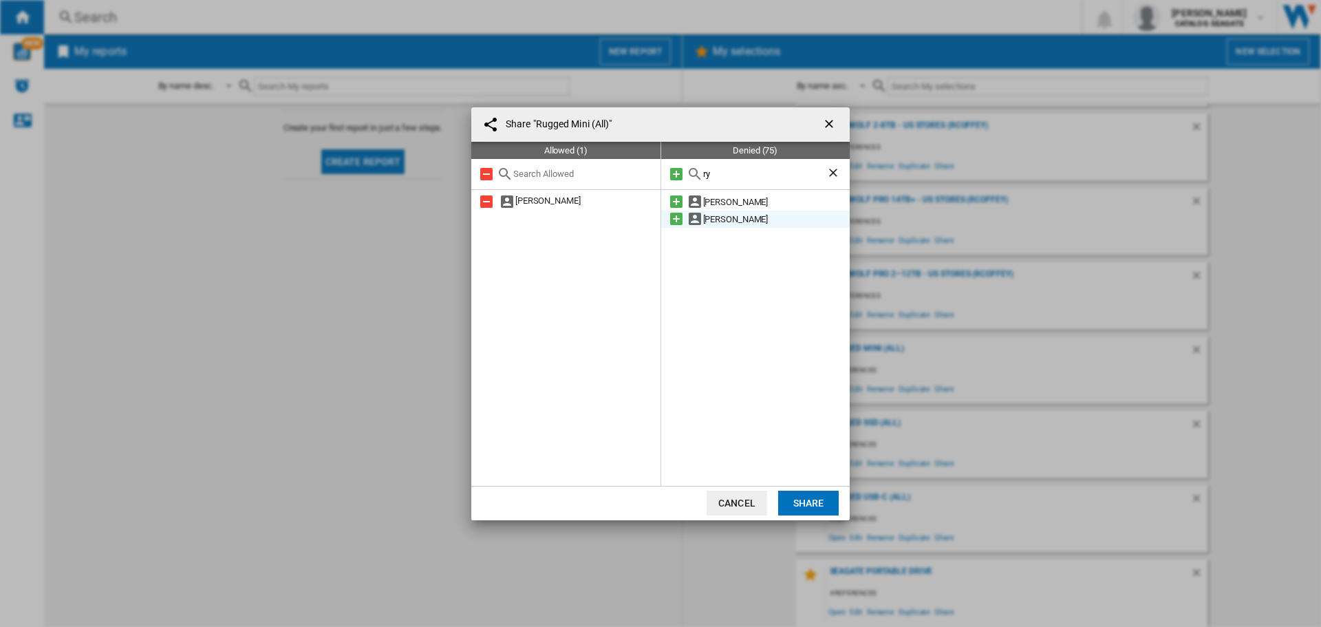
click at [674, 219] on md-icon at bounding box center [676, 219] width 17 height 17
drag, startPoint x: 697, startPoint y: 175, endPoint x: 686, endPoint y: 178, distance: 11.3
click at [687, 178] on div "ry" at bounding box center [755, 174] width 189 height 31
type input "bre"
click at [678, 219] on md-icon at bounding box center [676, 219] width 17 height 17
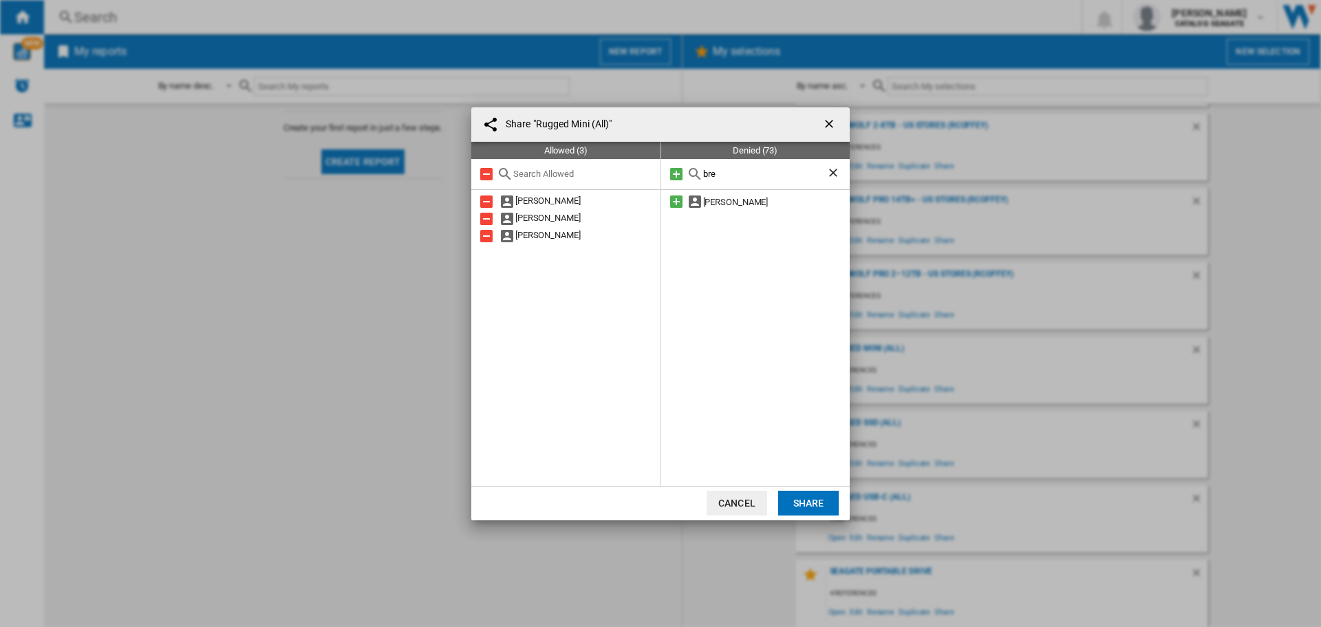
click at [804, 503] on button "Share" at bounding box center [808, 503] width 61 height 25
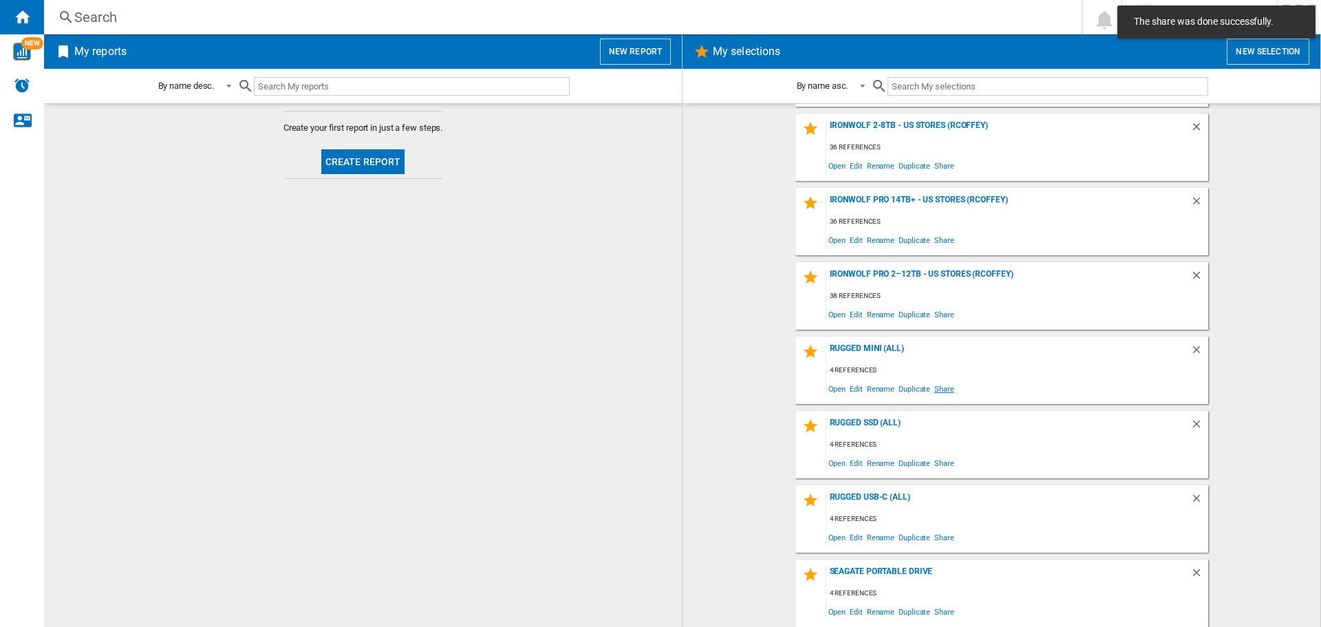
click at [936, 387] on span "Share" at bounding box center [944, 388] width 24 height 19
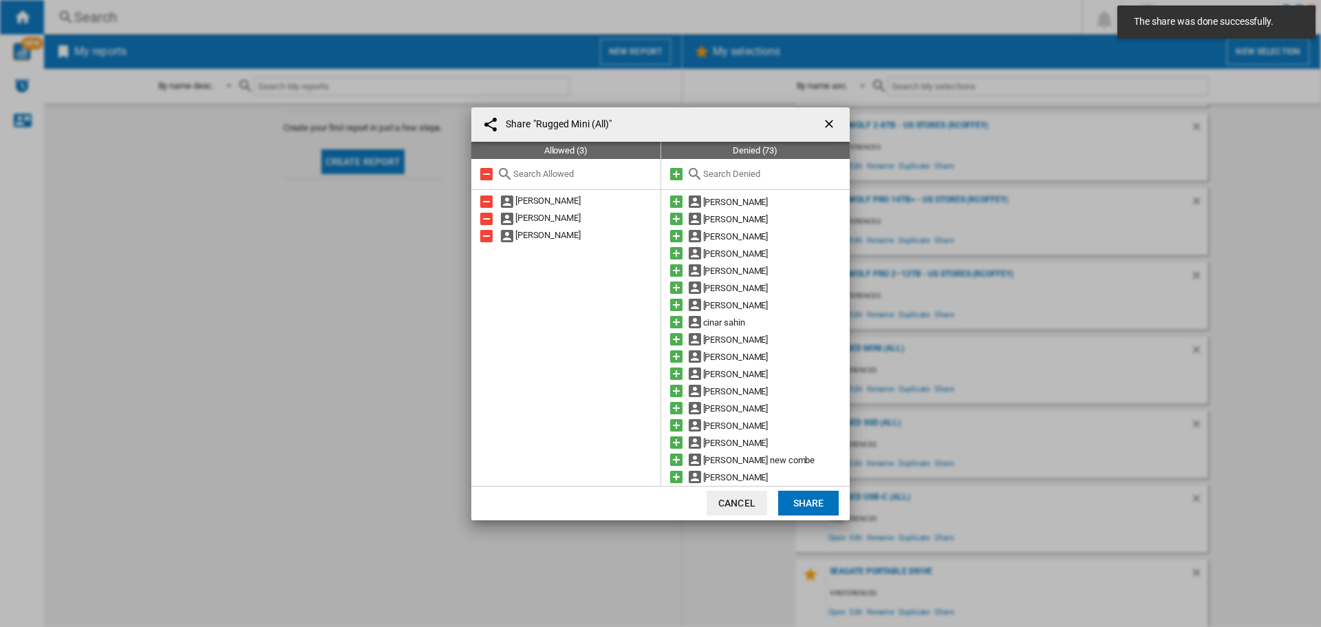
click at [825, 117] on ng-md-icon "getI18NText('BUTTONS.CLOSE_DIALOG')" at bounding box center [830, 125] width 17 height 17
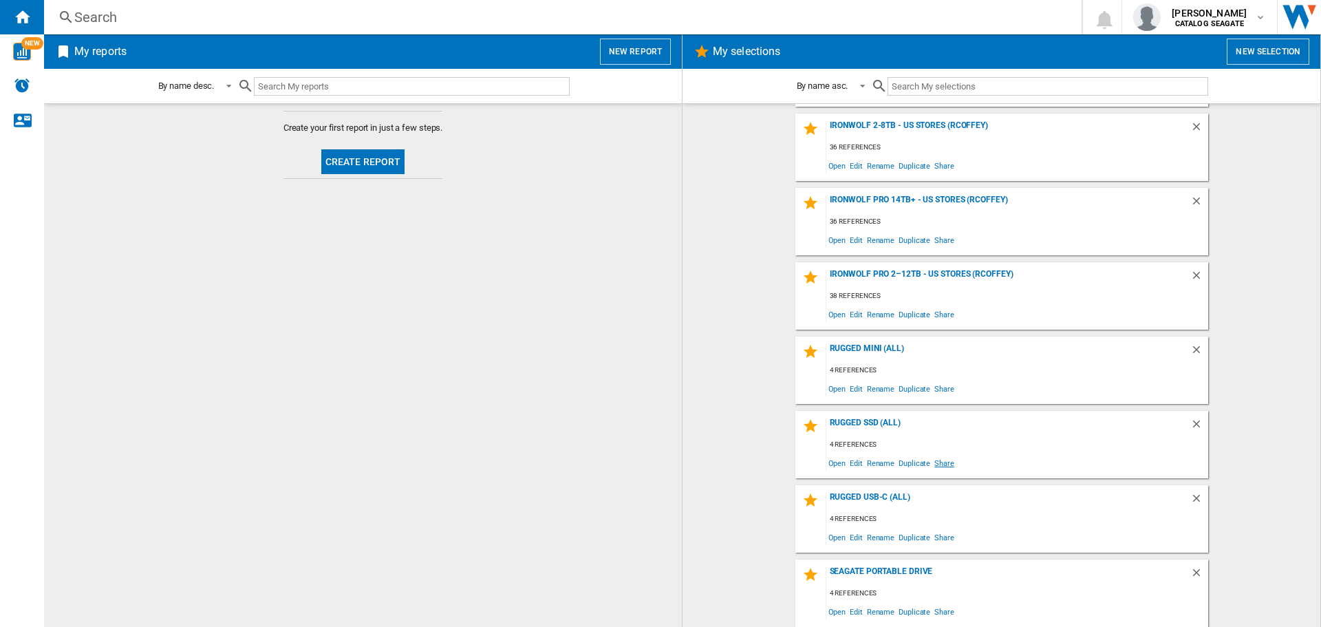
click at [939, 461] on span "Share" at bounding box center [944, 462] width 24 height 19
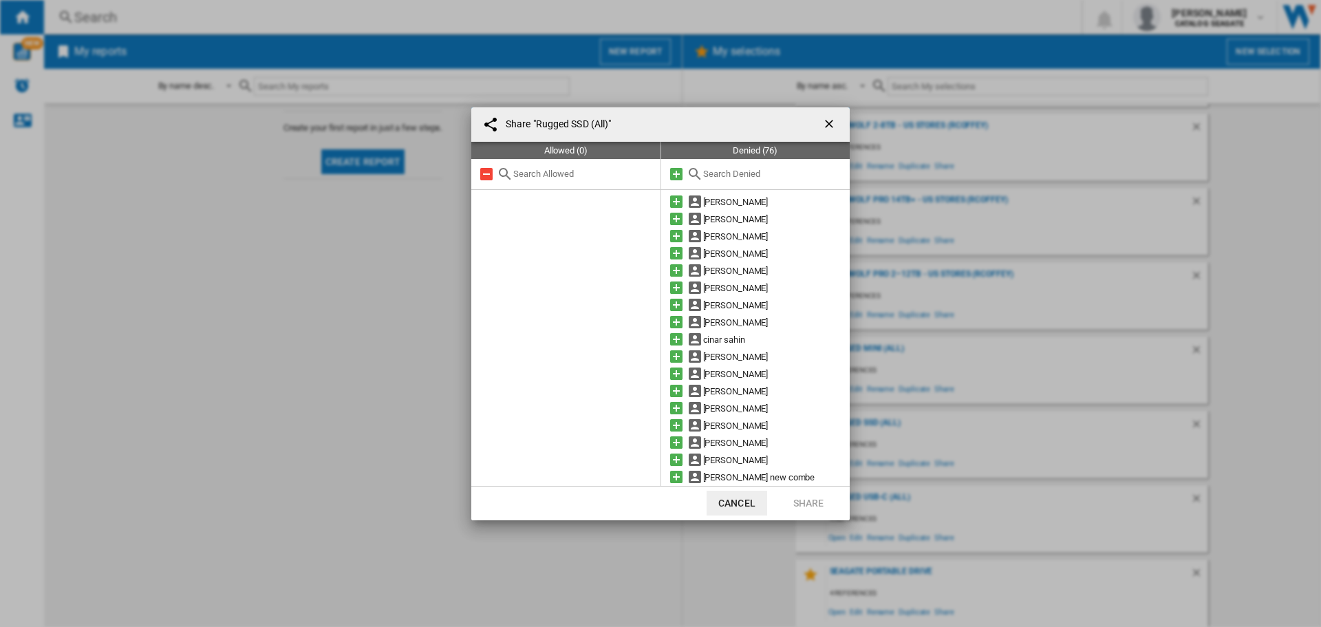
click at [748, 174] on input "text" at bounding box center [773, 174] width 140 height 10
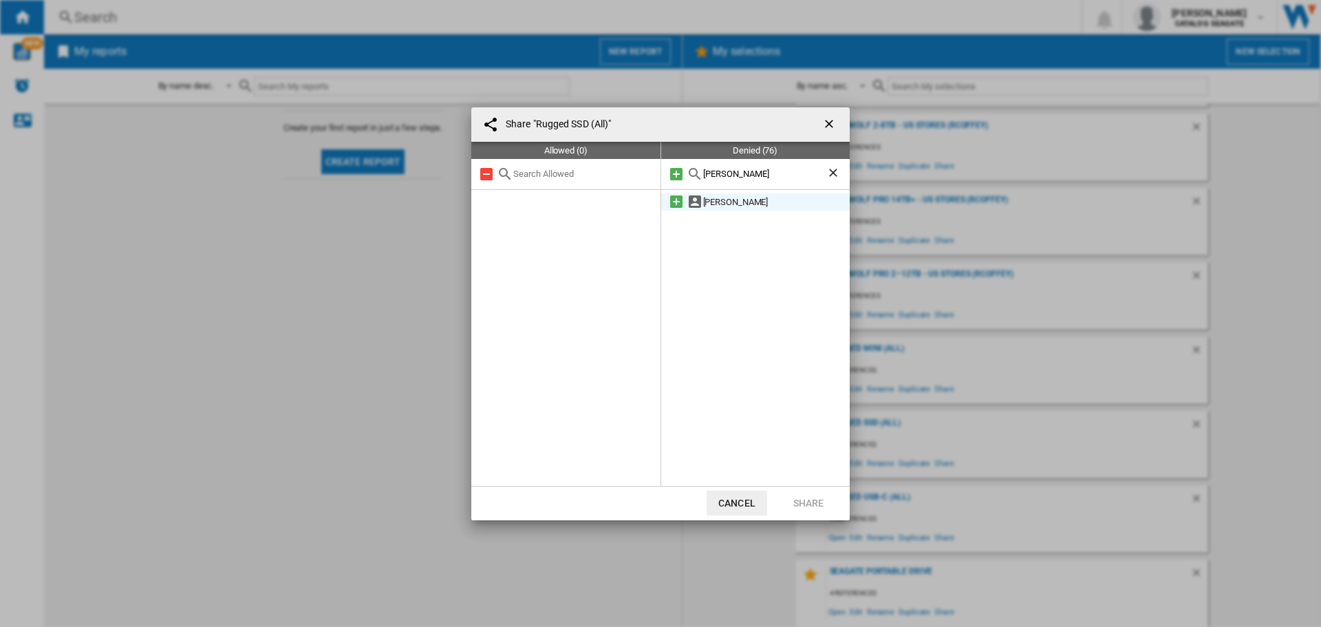
click at [675, 202] on md-icon at bounding box center [676, 201] width 17 height 17
drag, startPoint x: 703, startPoint y: 181, endPoint x: 690, endPoint y: 181, distance: 13.8
click at [690, 181] on div "[PERSON_NAME]" at bounding box center [755, 174] width 189 height 31
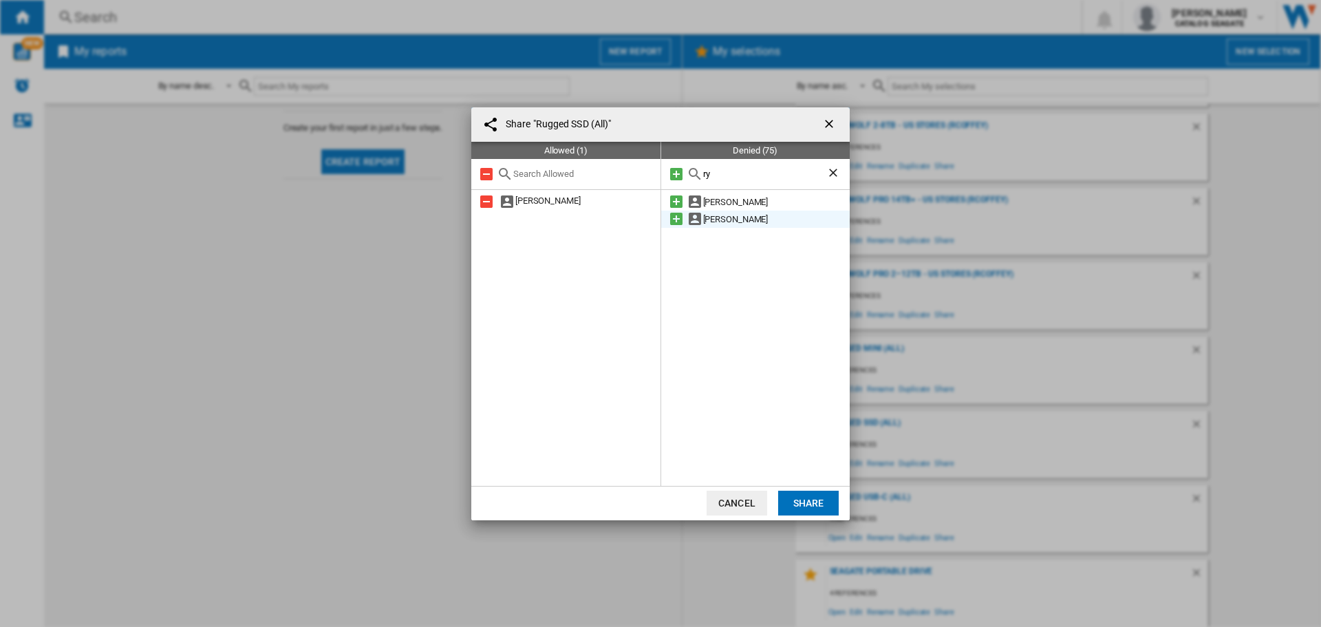
click at [676, 220] on md-icon at bounding box center [676, 219] width 17 height 17
click at [697, 174] on div "ry" at bounding box center [755, 174] width 189 height 31
type input "bren"
click at [678, 218] on md-icon at bounding box center [676, 219] width 17 height 17
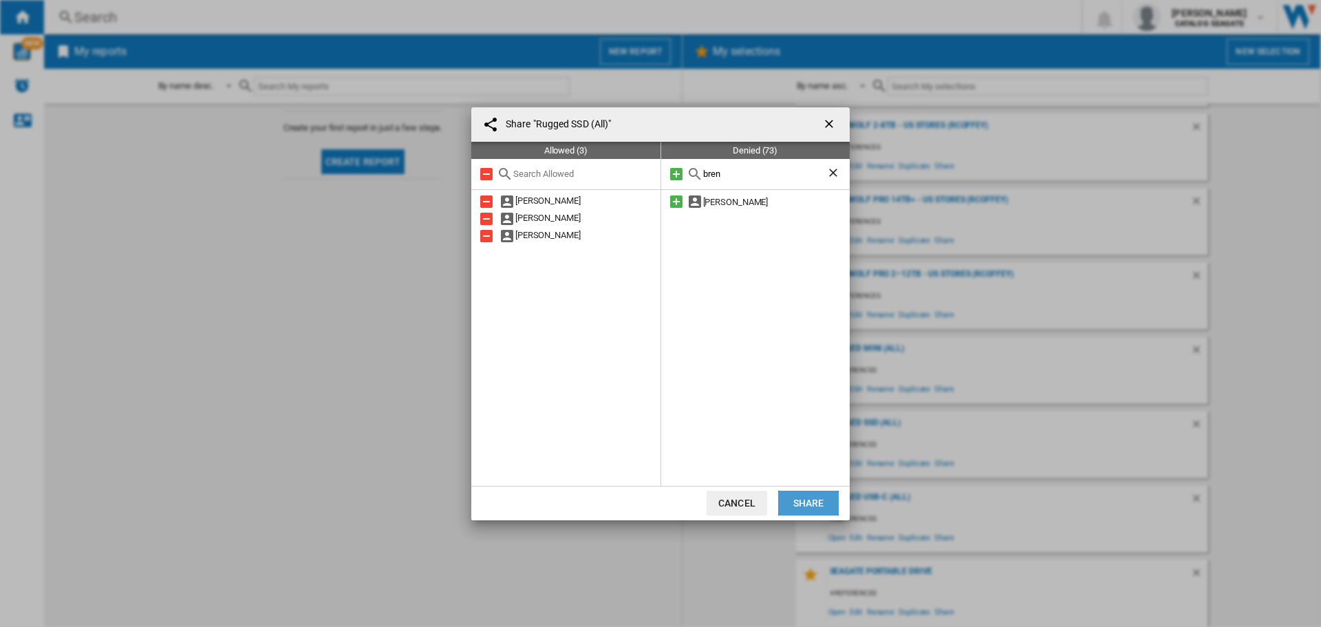
click at [807, 502] on button "Share" at bounding box center [808, 503] width 61 height 25
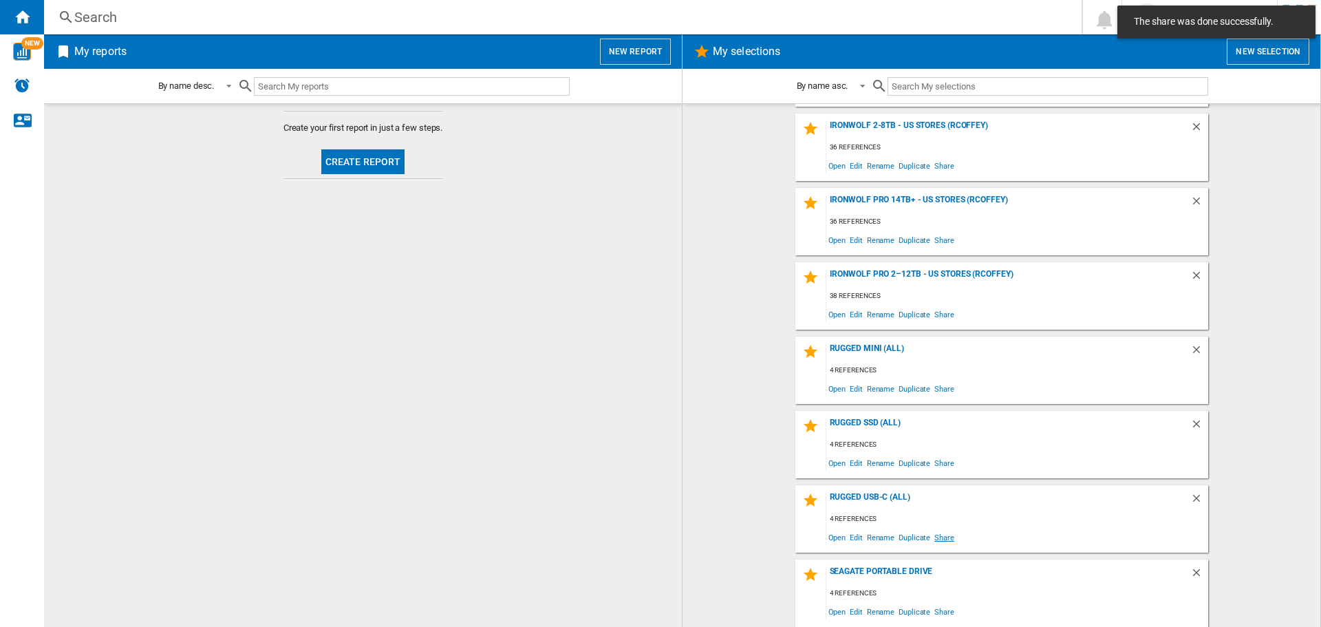
click at [941, 537] on span "Share" at bounding box center [944, 537] width 24 height 19
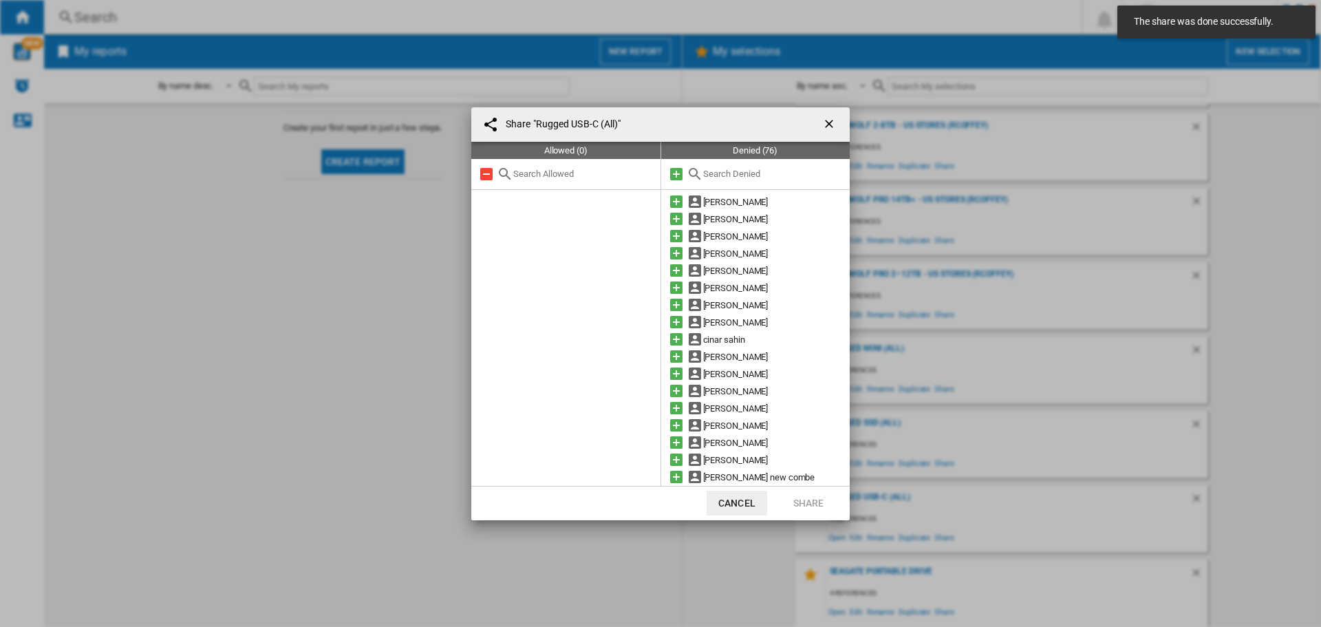
click at [753, 171] on input "text" at bounding box center [773, 174] width 140 height 10
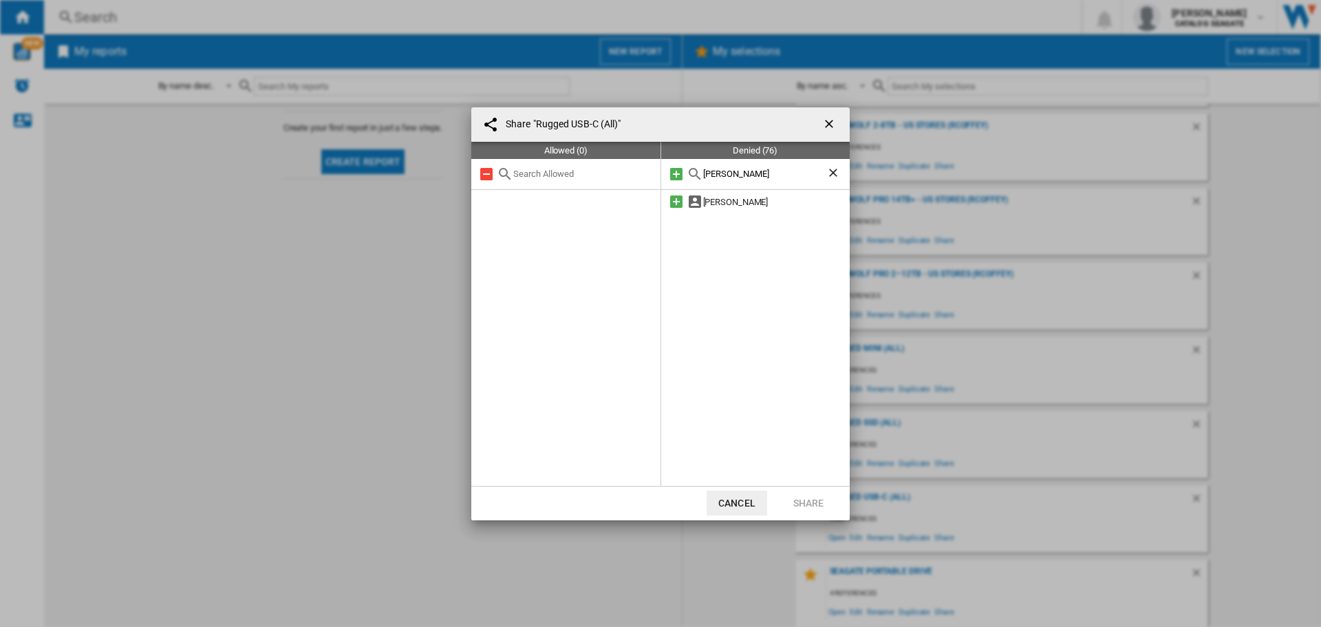
click at [668, 200] on md-icon at bounding box center [676, 201] width 17 height 17
drag, startPoint x: 724, startPoint y: 175, endPoint x: 692, endPoint y: 179, distance: 32.5
click at [692, 179] on div "[PERSON_NAME]" at bounding box center [755, 174] width 189 height 31
click at [675, 218] on md-icon at bounding box center [676, 219] width 17 height 17
drag, startPoint x: 718, startPoint y: 171, endPoint x: 689, endPoint y: 175, distance: 29.3
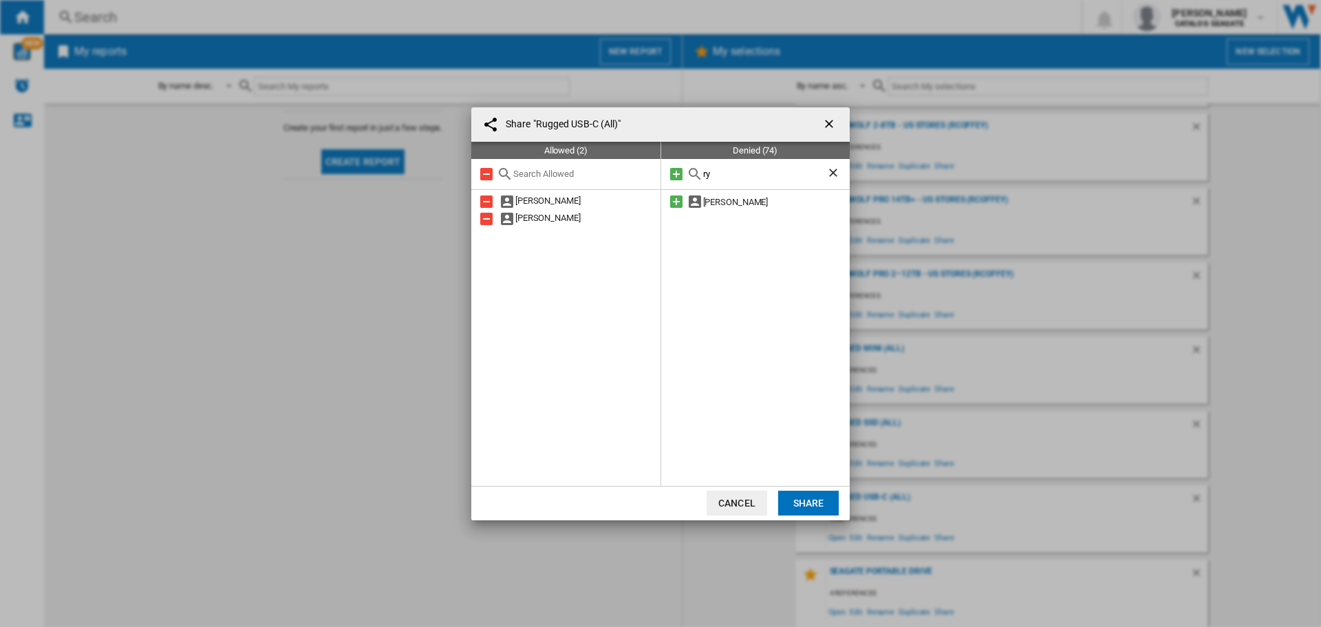
click at [689, 175] on div "ry" at bounding box center [755, 174] width 189 height 31
type input "bre"
click at [677, 218] on md-icon at bounding box center [676, 219] width 17 height 17
click at [800, 497] on button "Share" at bounding box center [808, 503] width 61 height 25
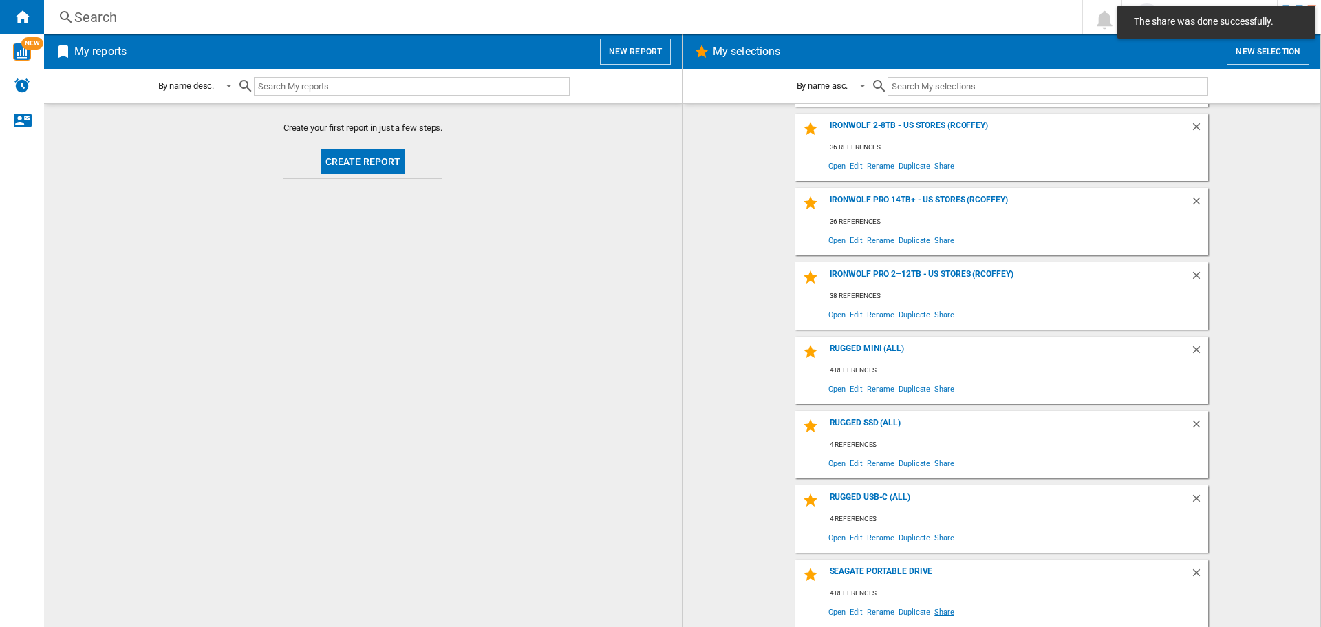
click at [934, 616] on span "Share" at bounding box center [944, 611] width 24 height 19
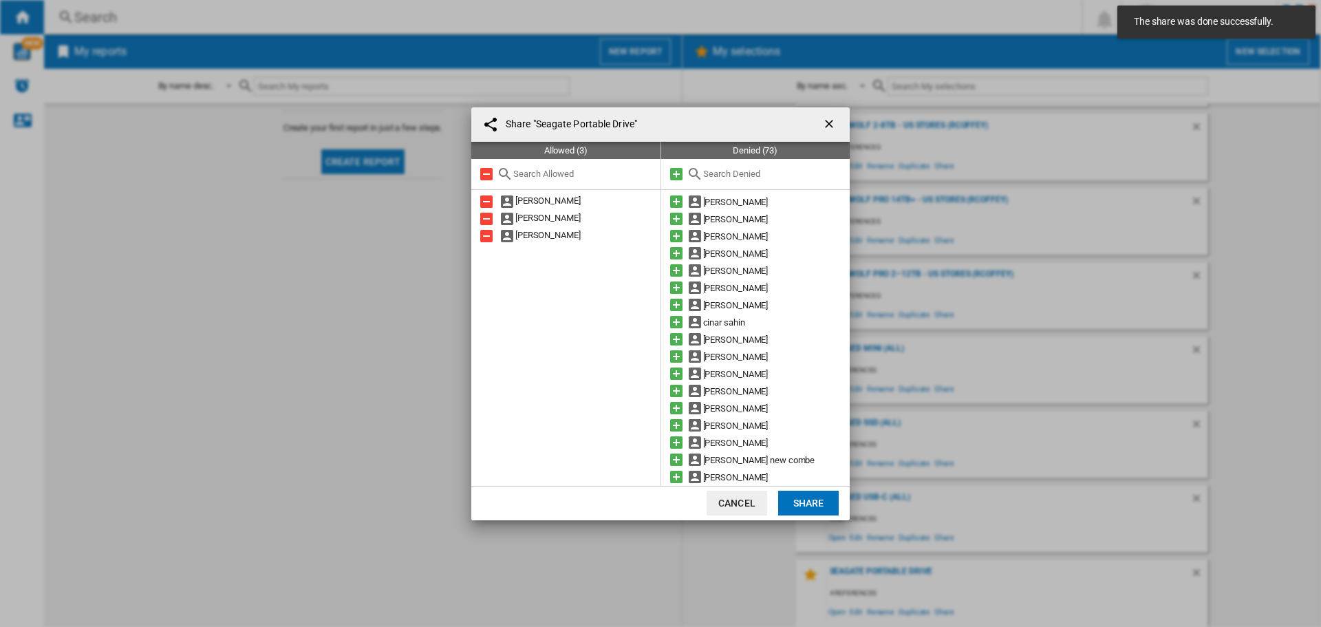
click at [829, 115] on button "button" at bounding box center [831, 125] width 28 height 28
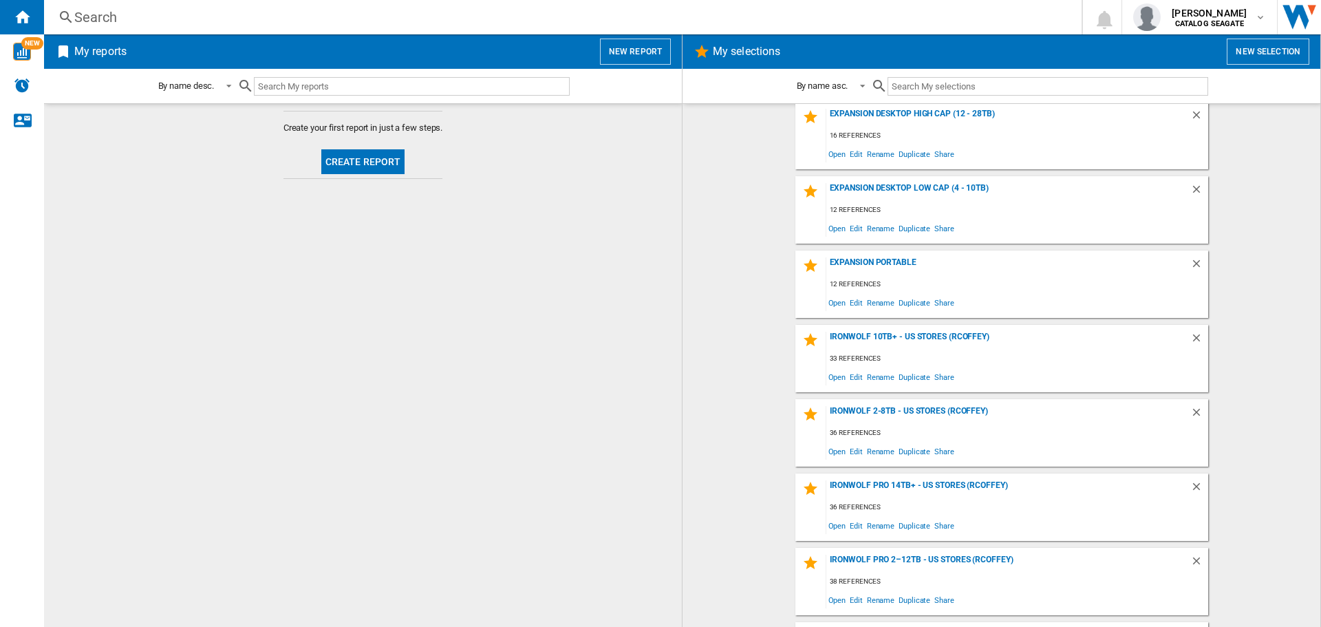
scroll to position [0, 0]
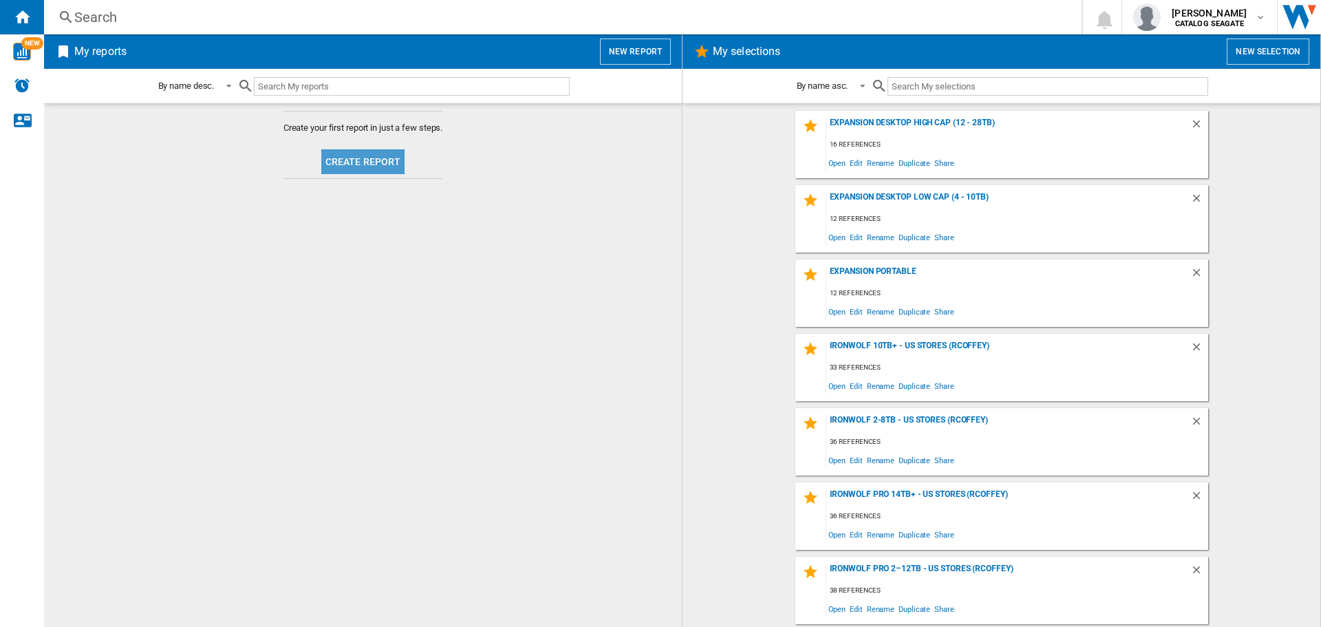
click at [387, 160] on button "Create report" at bounding box center [363, 161] width 84 height 25
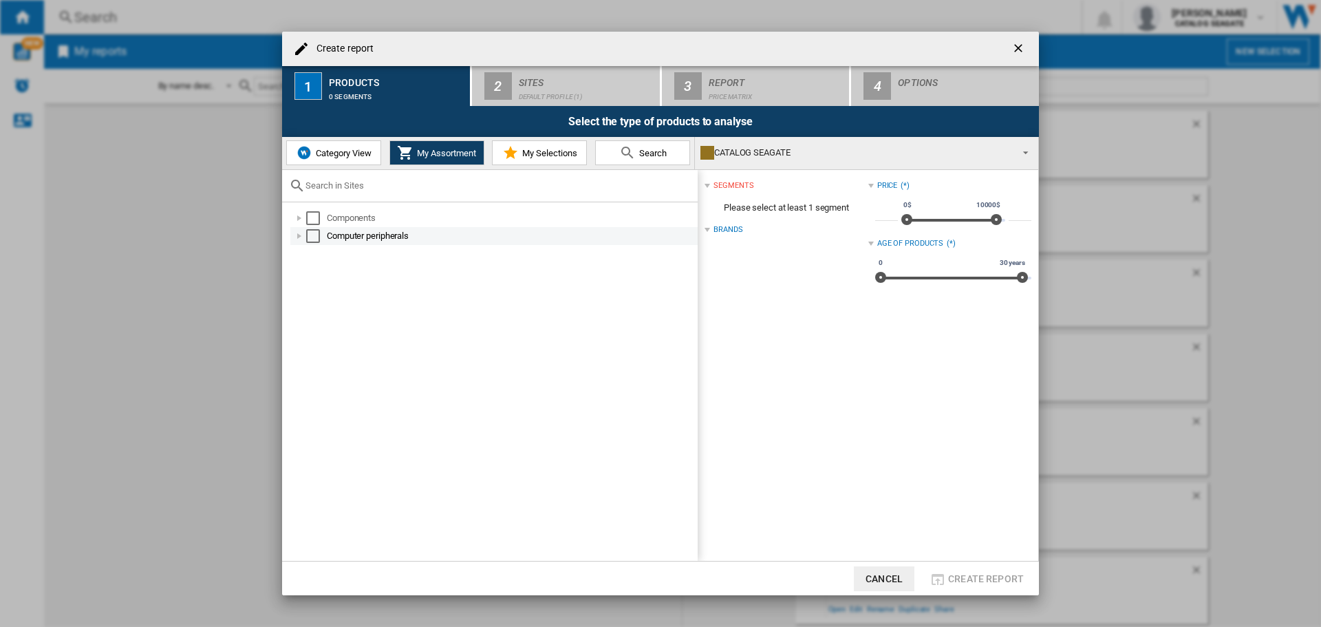
click at [302, 235] on div "Create report ..." at bounding box center [299, 236] width 14 height 14
click at [299, 236] on div "Create report ..." at bounding box center [299, 236] width 14 height 14
click at [299, 237] on div "Create report ..." at bounding box center [299, 236] width 14 height 14
click at [314, 254] on div "Create report ..." at bounding box center [315, 254] width 14 height 14
click at [331, 270] on div "Create report ..." at bounding box center [330, 272] width 14 height 14
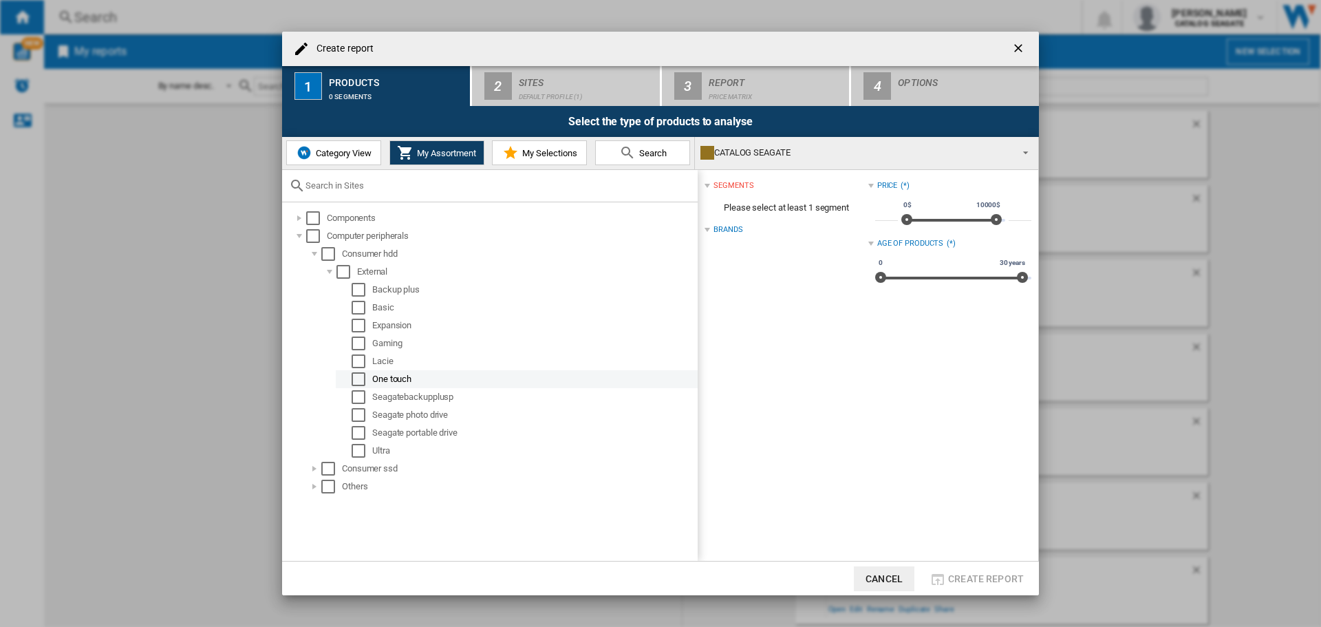
click at [350, 374] on div "Create report ..." at bounding box center [345, 379] width 14 height 14
drag, startPoint x: 352, startPoint y: 375, endPoint x: 369, endPoint y: 383, distance: 18.8
click at [356, 376] on div "Select" at bounding box center [359, 379] width 14 height 14
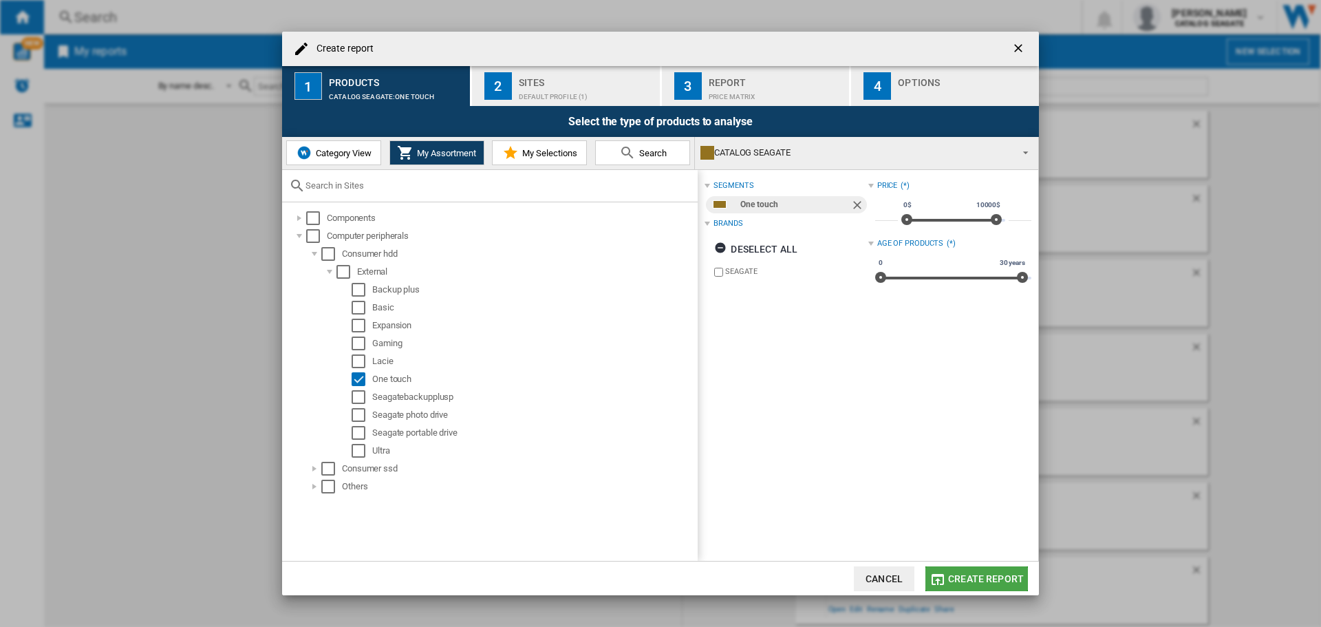
click at [994, 577] on span "Create report" at bounding box center [986, 578] width 76 height 11
